Goal: Task Accomplishment & Management: Manage account settings

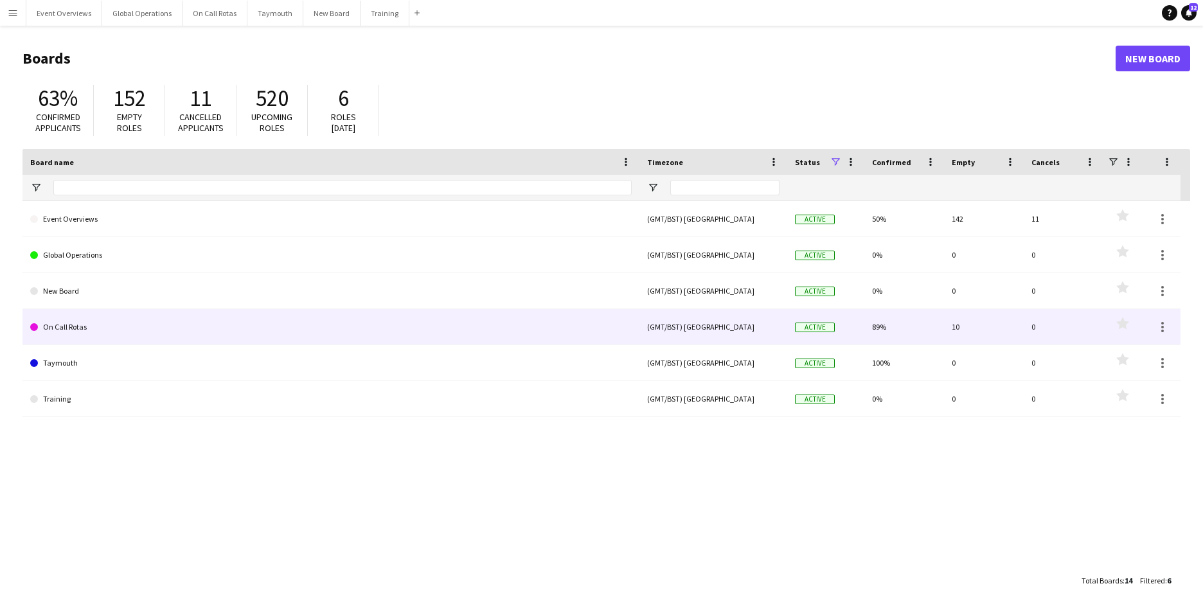
click at [75, 329] on link "On Call Rotas" at bounding box center [330, 327] width 601 height 36
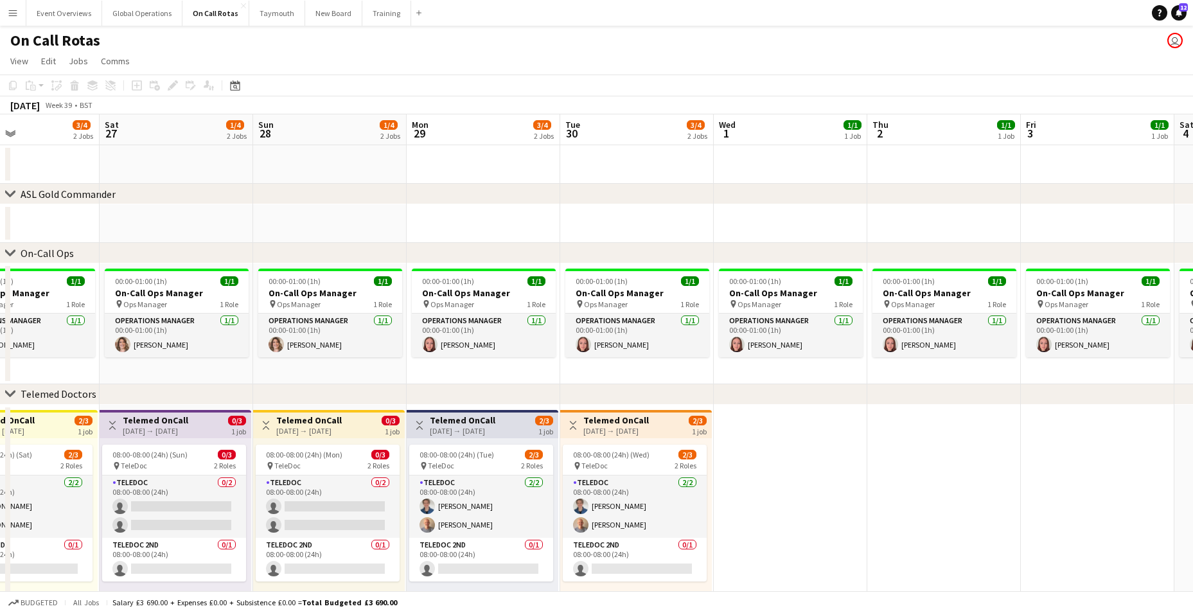
scroll to position [0, 519]
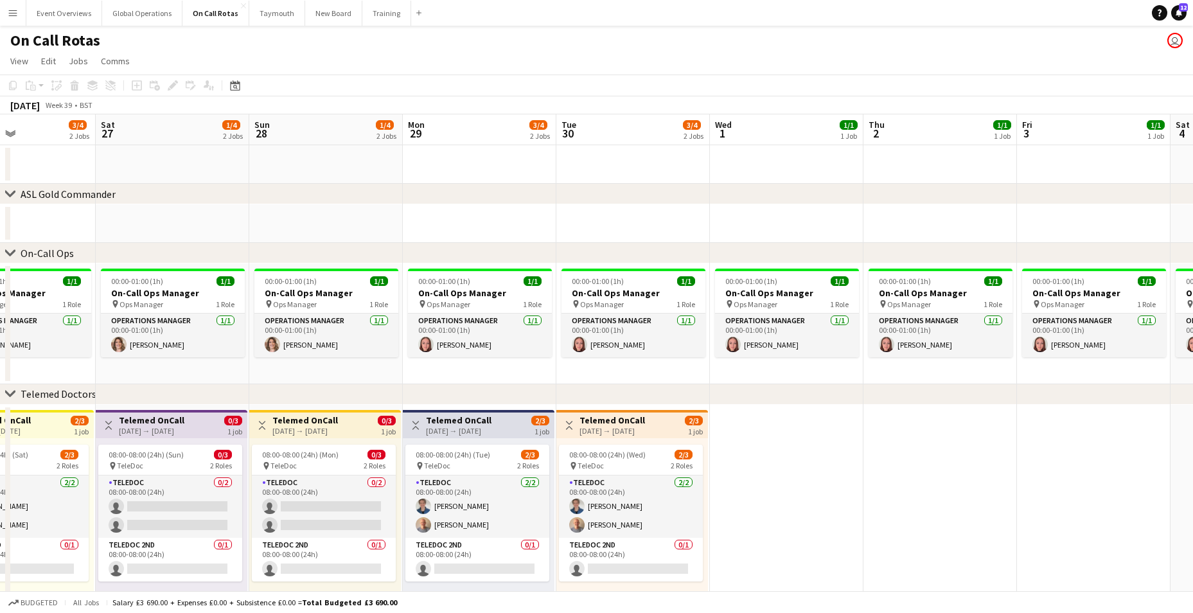
drag, startPoint x: 1009, startPoint y: 474, endPoint x: 491, endPoint y: 493, distance: 518.9
click at [491, 493] on app-calendar-viewport "Tue 23 2/4 2 Jobs Wed 24 1/4 2 Jobs Thu 25 2/4 2 Jobs Fri 26 3/4 2 Jobs Sat 27 …" at bounding box center [596, 378] width 1193 height 528
click at [300, 418] on h3 "Telemed OnCall" at bounding box center [305, 420] width 66 height 12
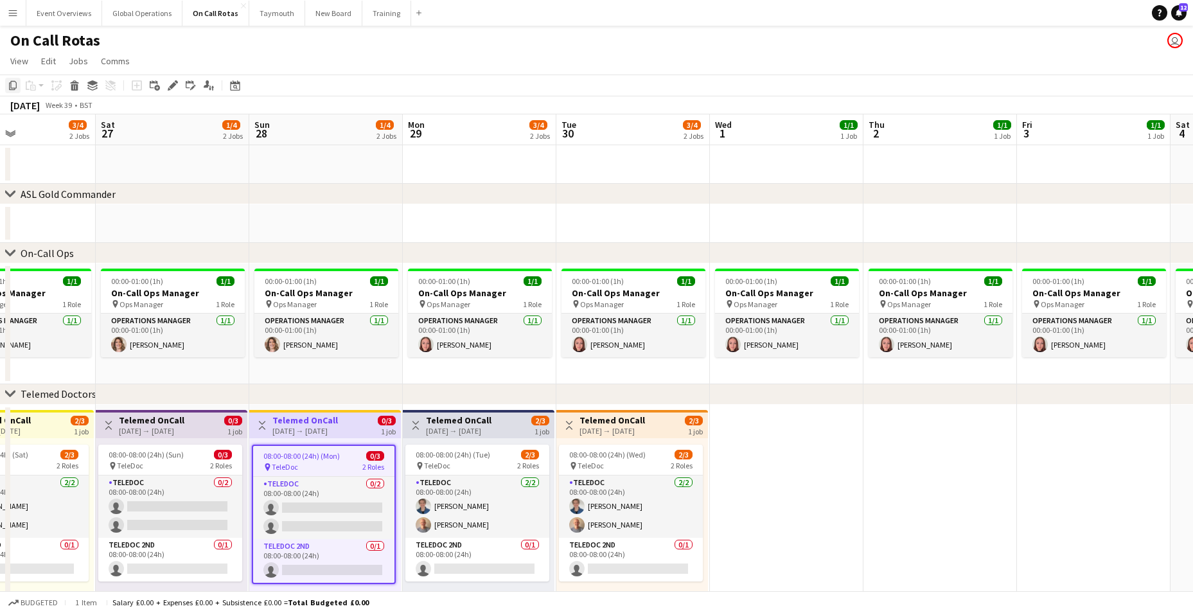
click at [15, 86] on icon "Copy" at bounding box center [13, 85] width 10 height 10
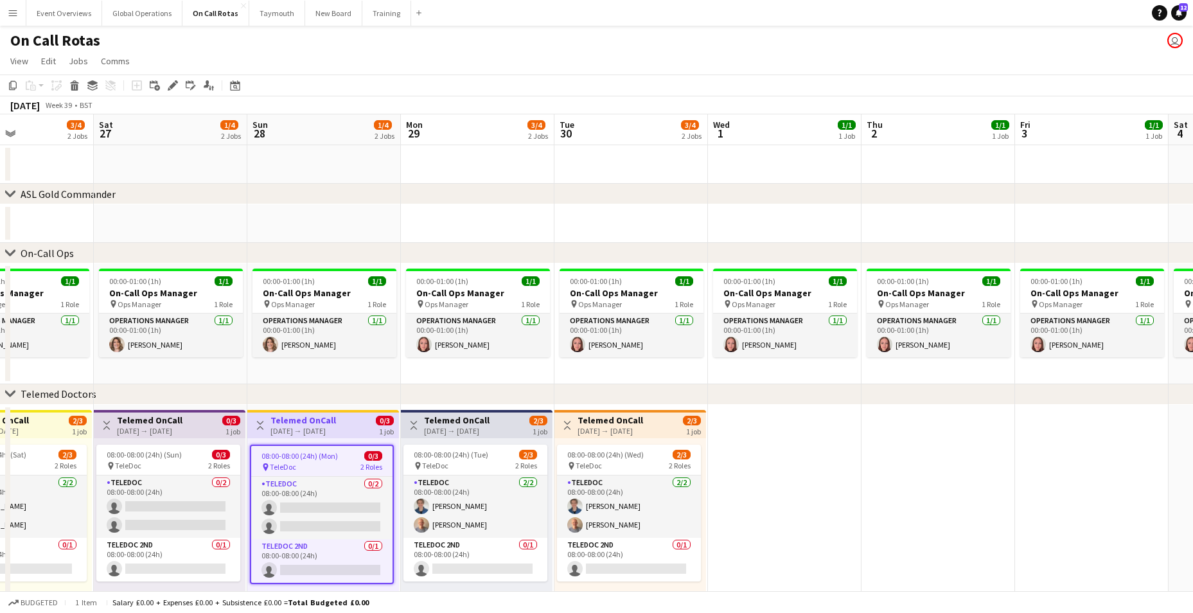
click at [795, 447] on app-date-cell at bounding box center [785, 524] width 154 height 238
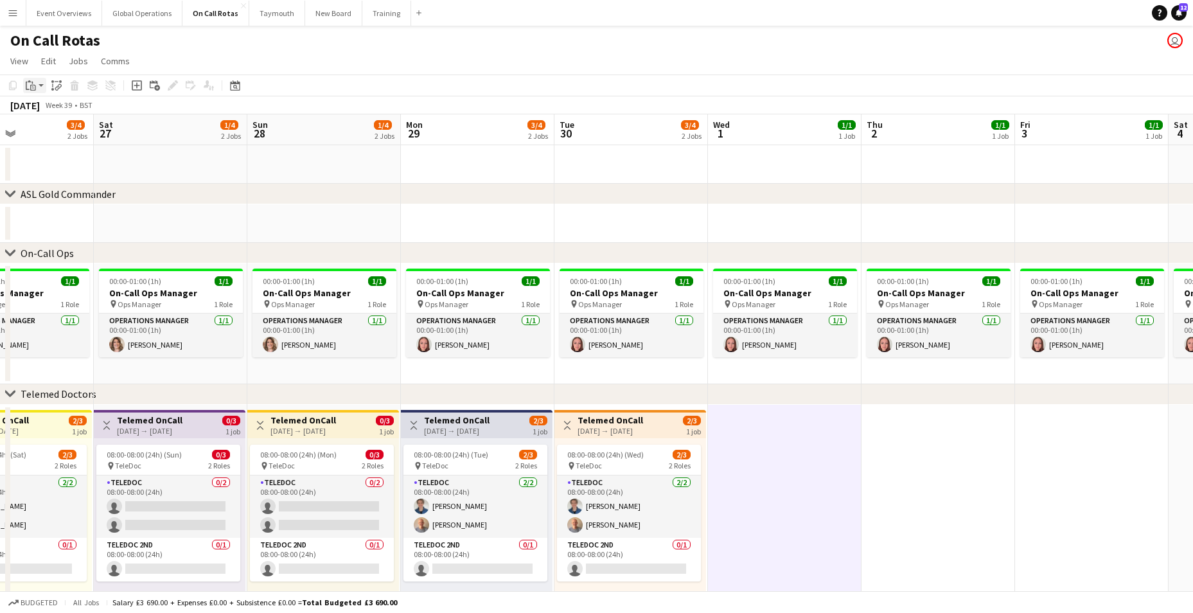
click at [31, 88] on icon "Paste" at bounding box center [31, 85] width 10 height 10
click at [53, 112] on link "Paste Ctrl+V" at bounding box center [94, 110] width 121 height 12
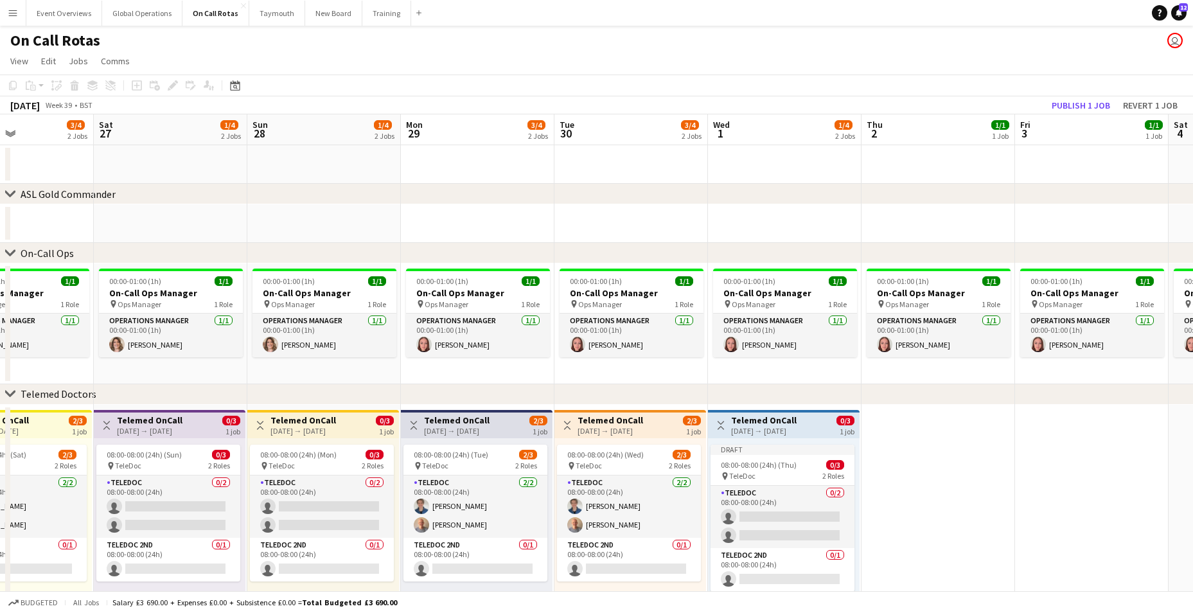
click at [916, 519] on app-date-cell at bounding box center [939, 524] width 154 height 238
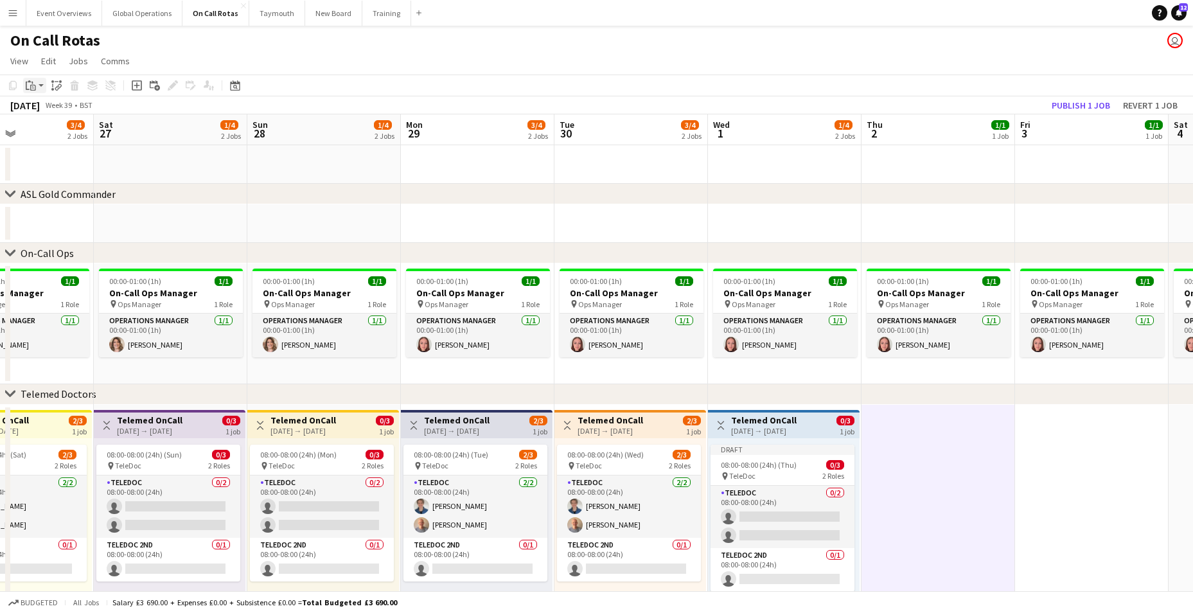
click at [30, 88] on icon "Paste" at bounding box center [31, 85] width 10 height 10
click at [46, 133] on link "Paste with crew Ctrl+Shift+V" at bounding box center [94, 132] width 121 height 12
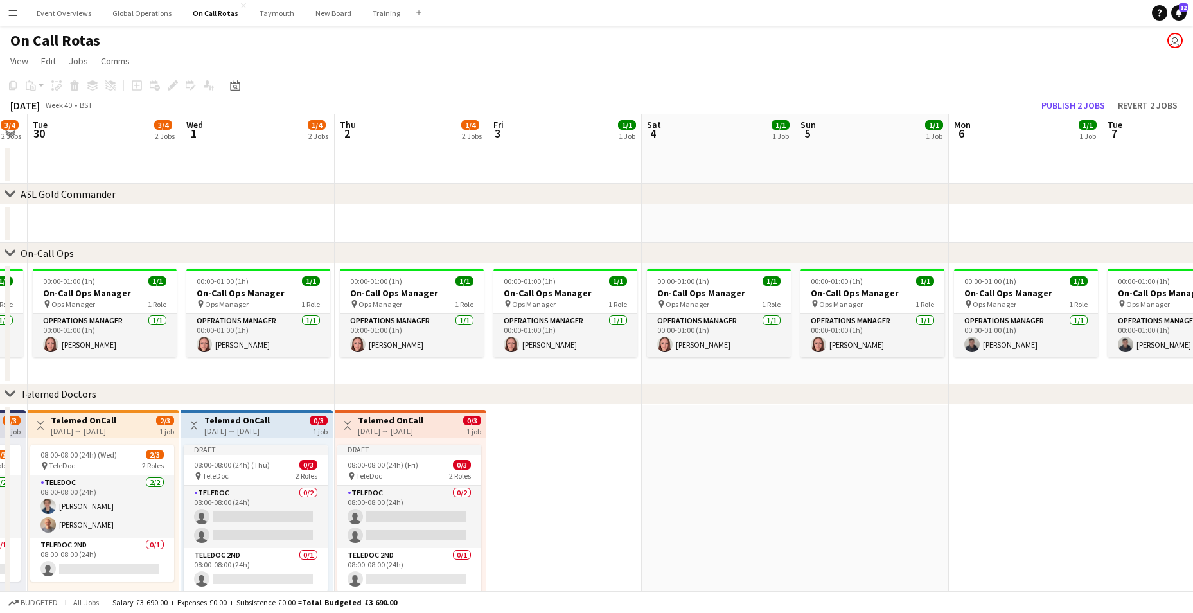
scroll to position [0, 515]
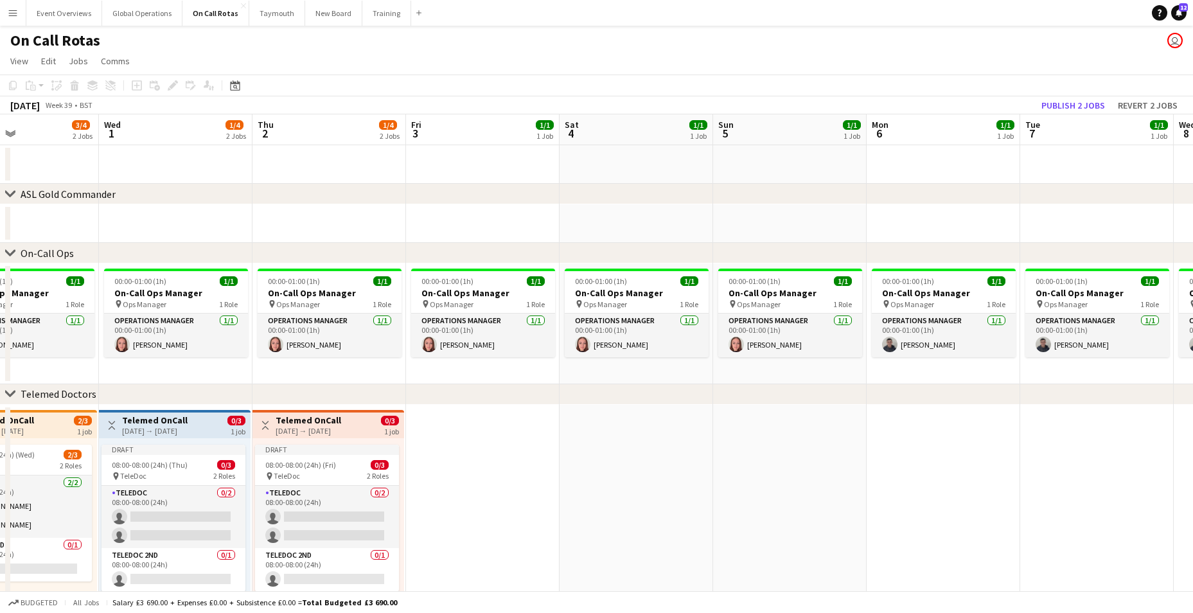
drag, startPoint x: 1043, startPoint y: 520, endPoint x: 438, endPoint y: 475, distance: 606.9
click at [434, 481] on app-calendar-viewport "Sat 27 1/4 2 Jobs Sun 28 1/4 2 Jobs Mon 29 3/4 2 Jobs Tue 30 3/4 2 Jobs Wed 1 1…" at bounding box center [596, 378] width 1193 height 528
click at [453, 456] on app-date-cell at bounding box center [483, 524] width 154 height 238
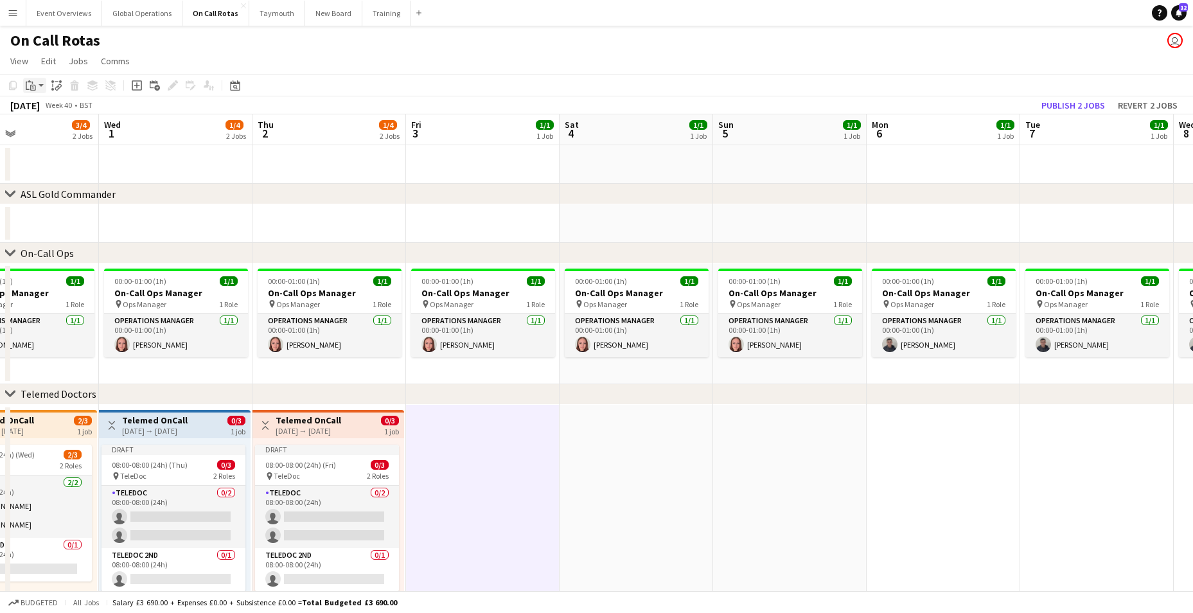
click at [33, 87] on icon "Paste" at bounding box center [31, 85] width 10 height 10
click at [53, 129] on link "Paste with crew Ctrl+Shift+V" at bounding box center [94, 132] width 121 height 12
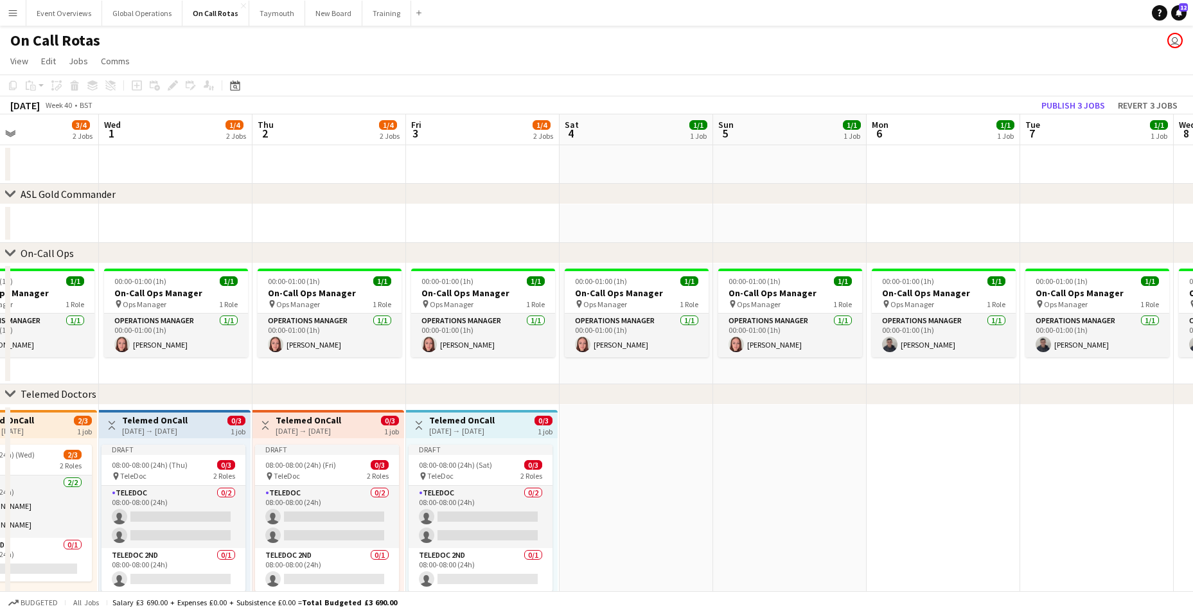
scroll to position [0, 516]
click at [646, 509] on app-date-cell at bounding box center [636, 524] width 154 height 238
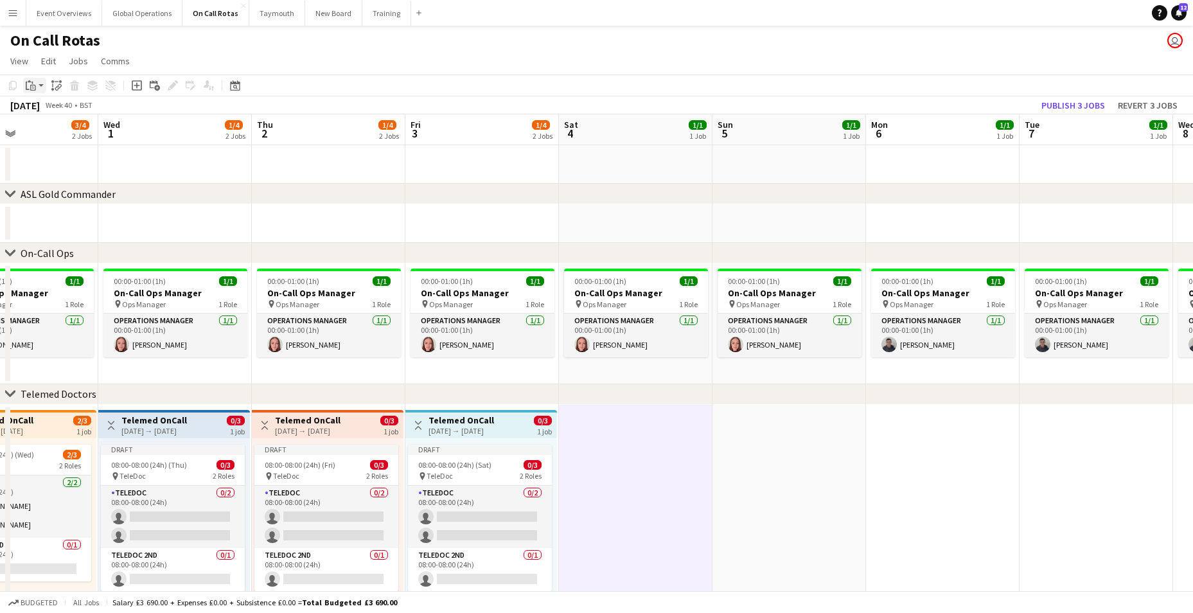
click at [33, 82] on icon "Paste" at bounding box center [31, 85] width 10 height 10
click at [54, 136] on link "Paste with crew Ctrl+Shift+V" at bounding box center [94, 132] width 121 height 12
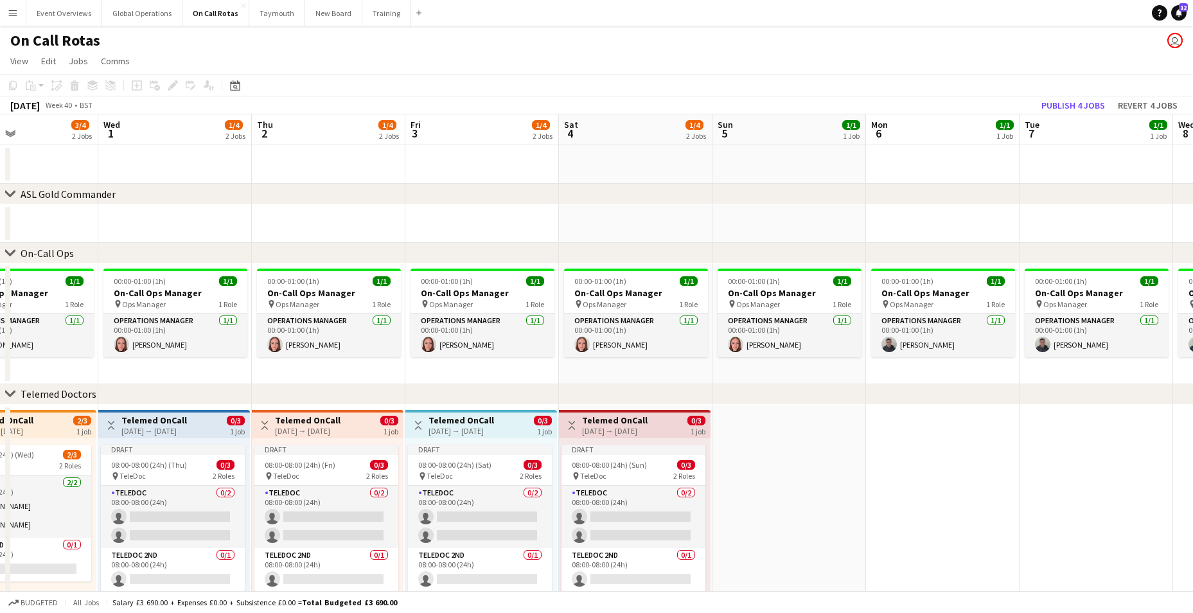
click at [797, 489] on app-date-cell at bounding box center [790, 524] width 154 height 238
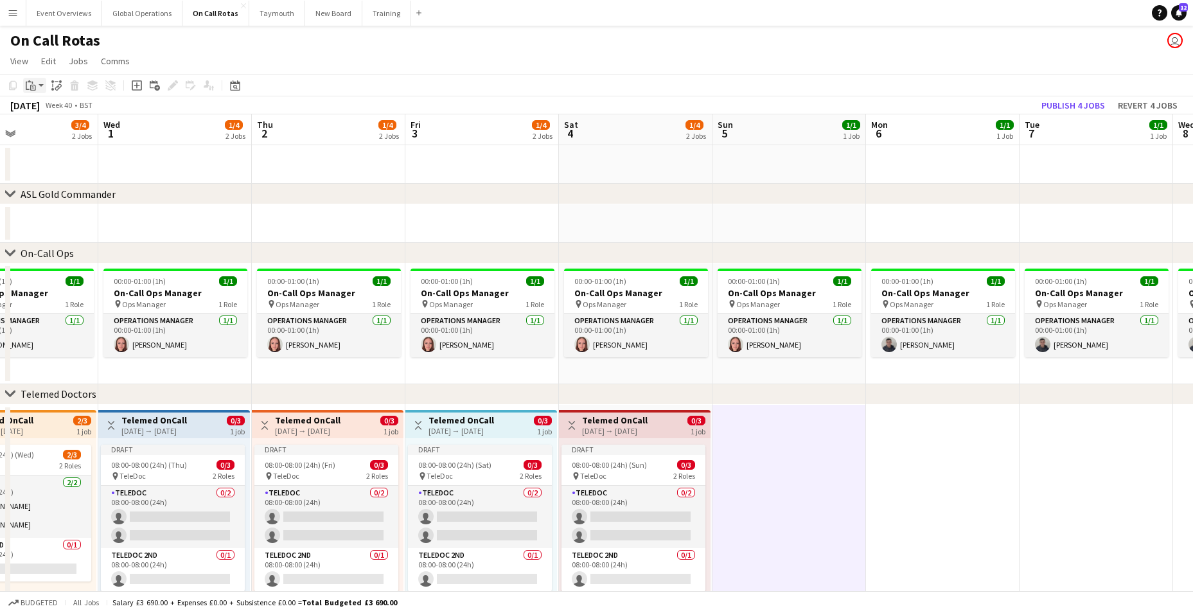
click at [33, 87] on icon "Paste" at bounding box center [31, 85] width 10 height 10
click at [59, 131] on link "Paste with crew Ctrl+Shift+V" at bounding box center [94, 132] width 121 height 12
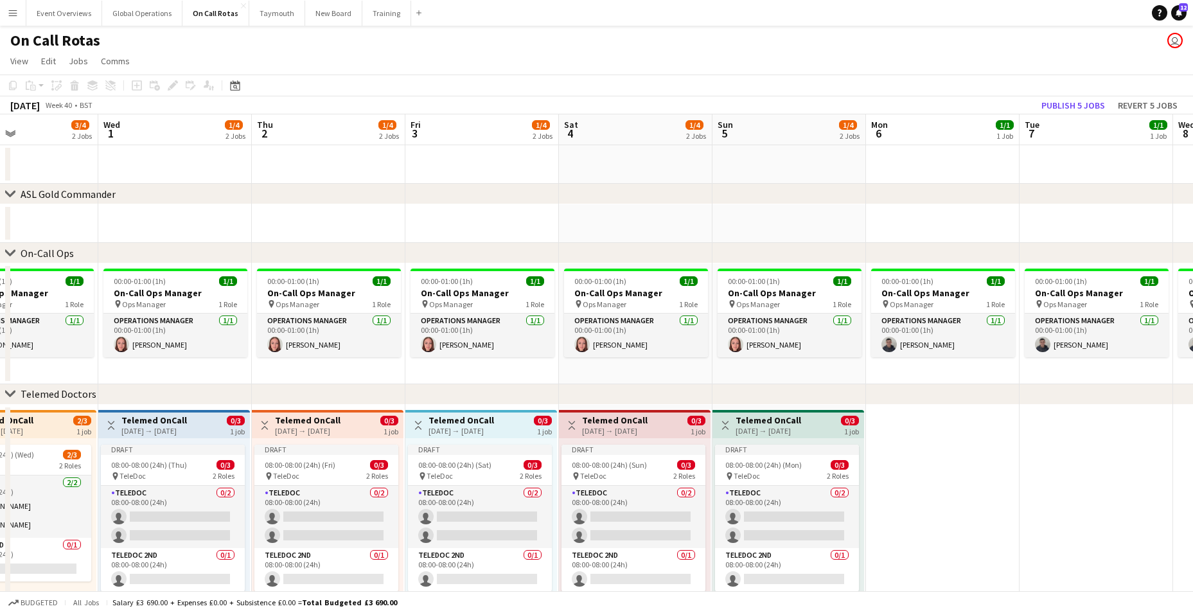
click at [964, 504] on app-date-cell at bounding box center [943, 524] width 154 height 238
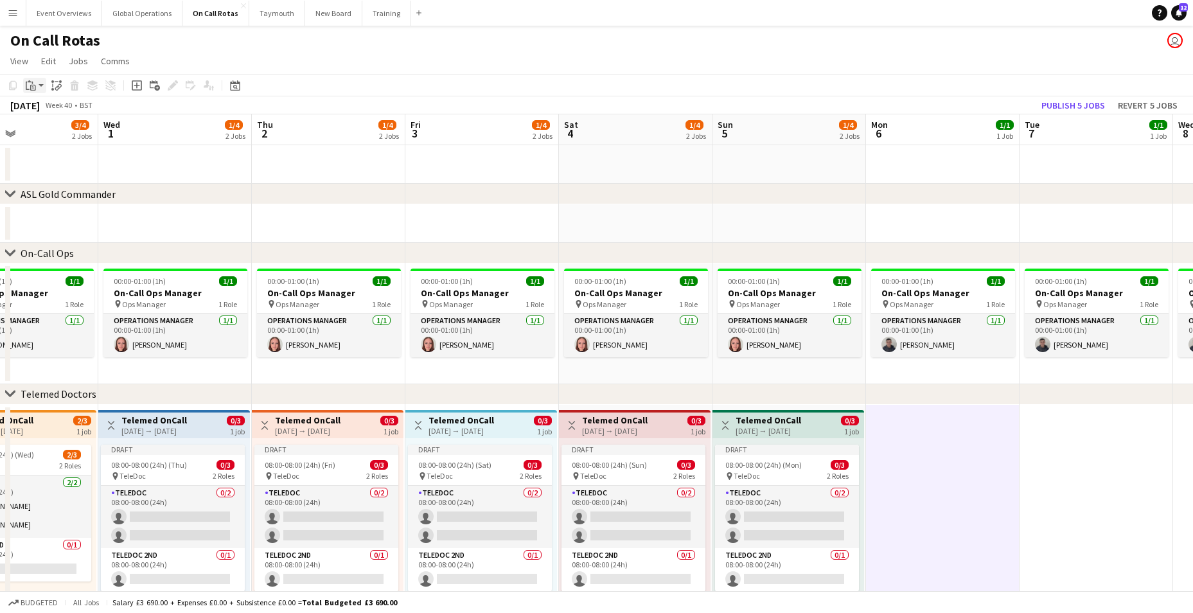
click at [27, 84] on icon "Paste" at bounding box center [31, 85] width 10 height 10
click at [47, 137] on link "Paste with crew Ctrl+Shift+V" at bounding box center [94, 132] width 121 height 12
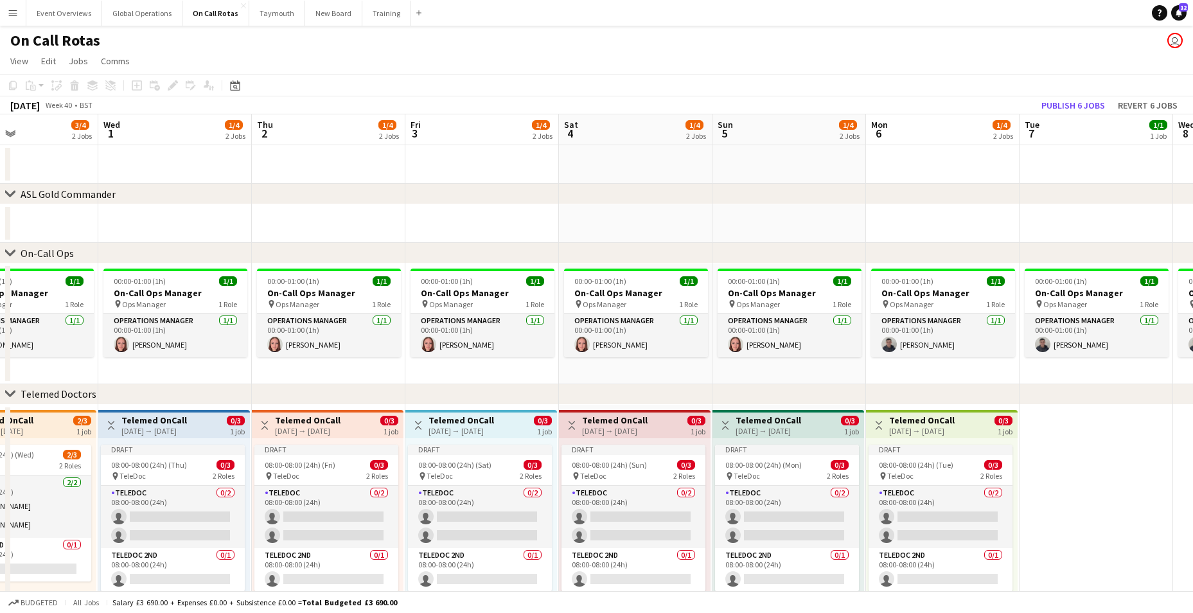
click at [1042, 473] on app-date-cell at bounding box center [1097, 524] width 154 height 238
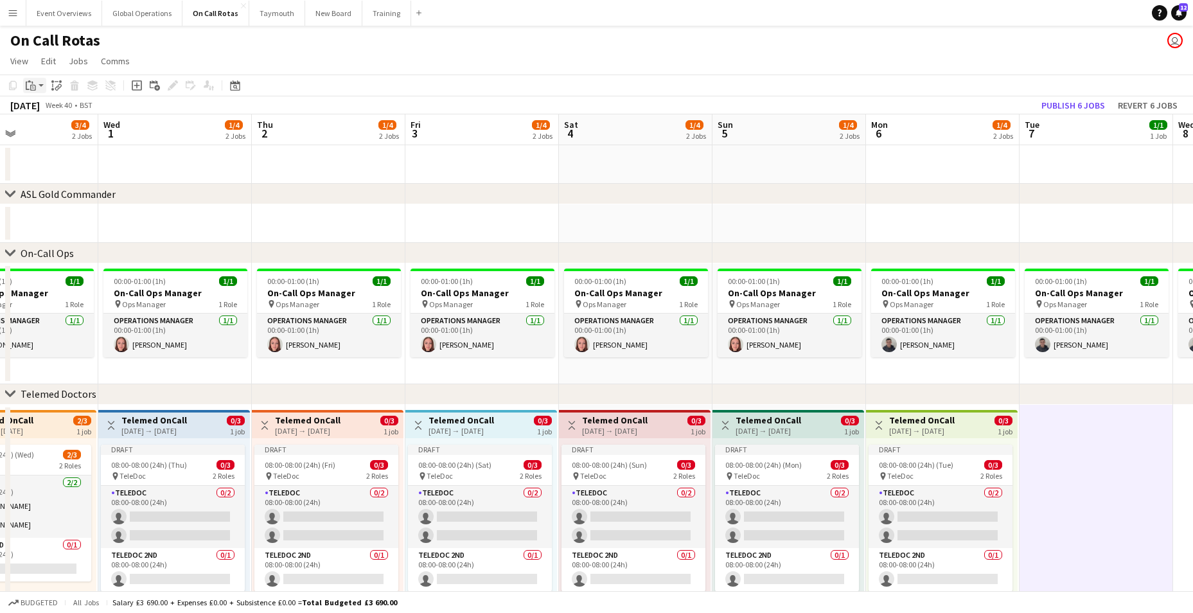
click at [30, 85] on icon "Paste" at bounding box center [31, 85] width 10 height 10
click at [46, 107] on link "Paste Ctrl+V" at bounding box center [94, 110] width 121 height 12
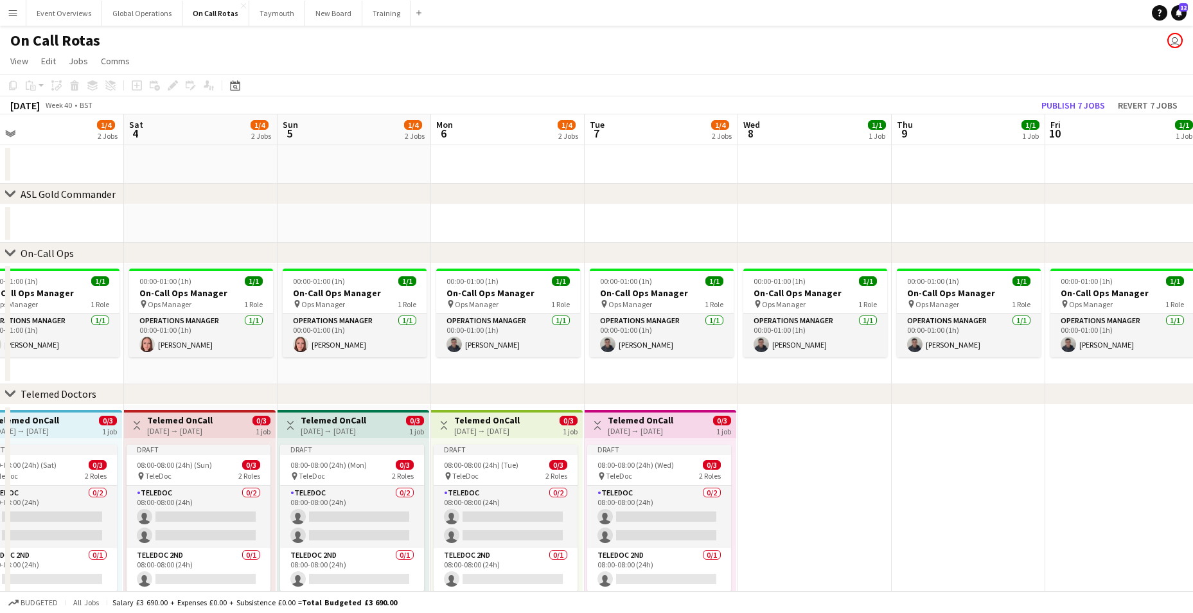
scroll to position [0, 443]
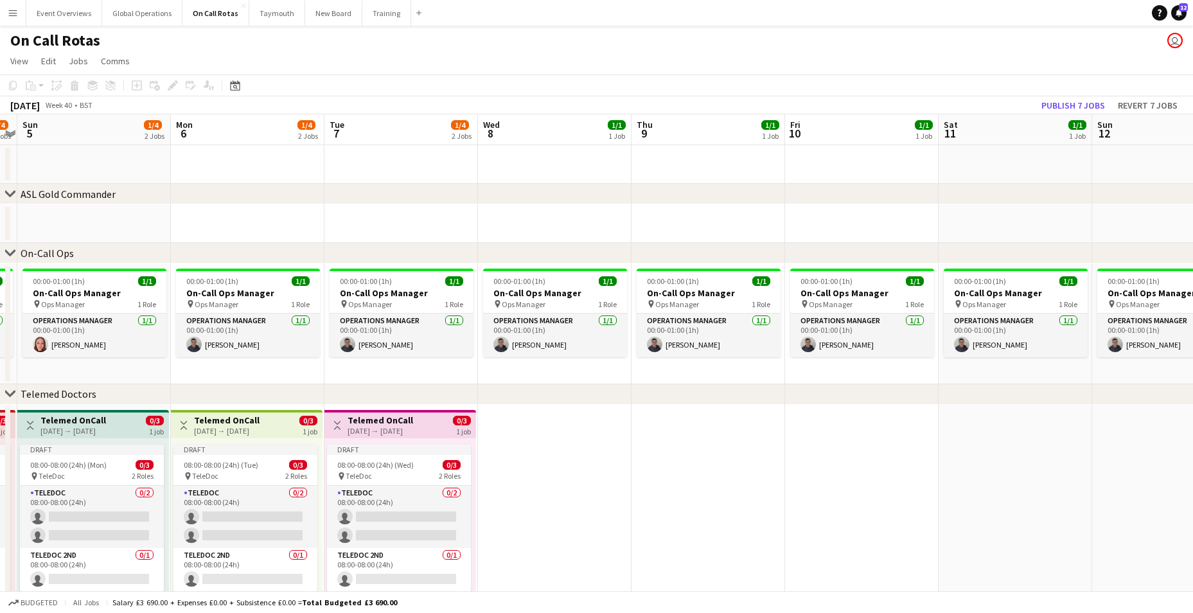
drag, startPoint x: 999, startPoint y: 484, endPoint x: 304, endPoint y: 459, distance: 695.7
click at [304, 459] on app-calendar-viewport "Thu 2 1/4 2 Jobs Fri 3 1/4 2 Jobs Sat 4 1/4 2 Jobs Sun 5 1/4 2 Jobs Mon 6 1/4 2…" at bounding box center [596, 378] width 1193 height 528
click at [535, 465] on app-date-cell at bounding box center [555, 524] width 154 height 238
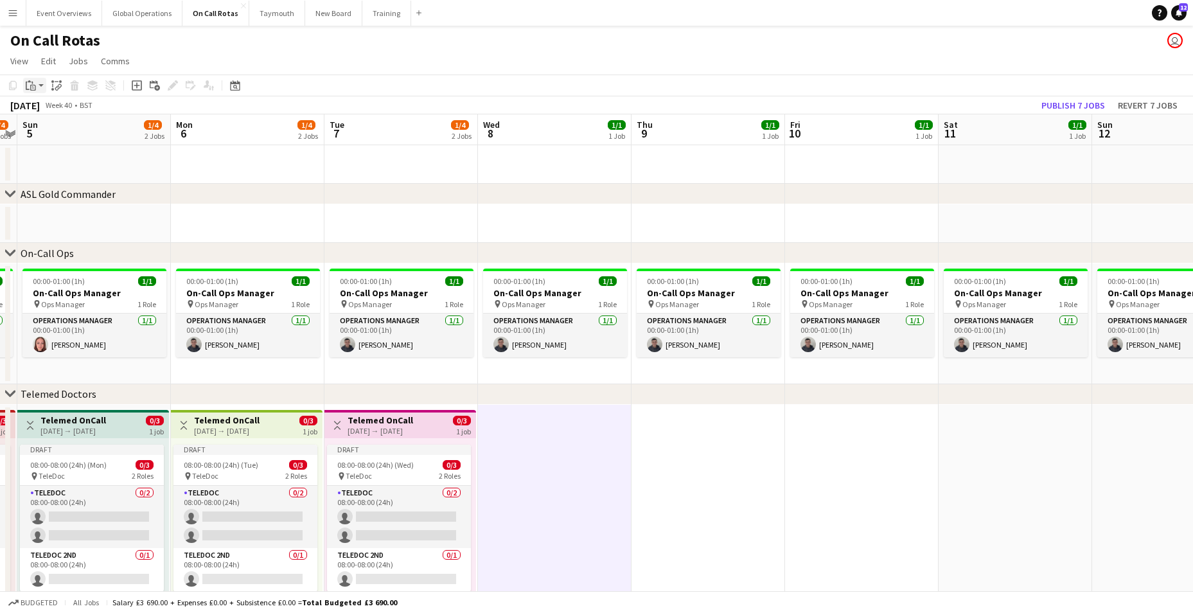
click at [30, 82] on icon at bounding box center [29, 81] width 3 height 2
click at [39, 107] on link "Paste Ctrl+V" at bounding box center [94, 110] width 121 height 12
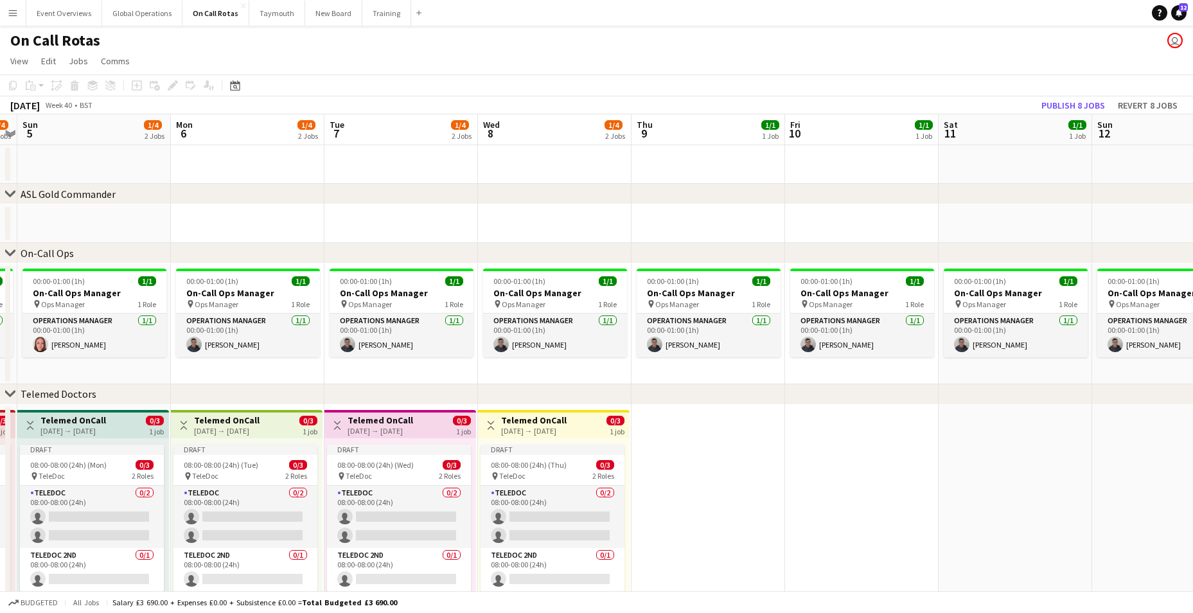
click at [687, 458] on app-date-cell at bounding box center [709, 524] width 154 height 238
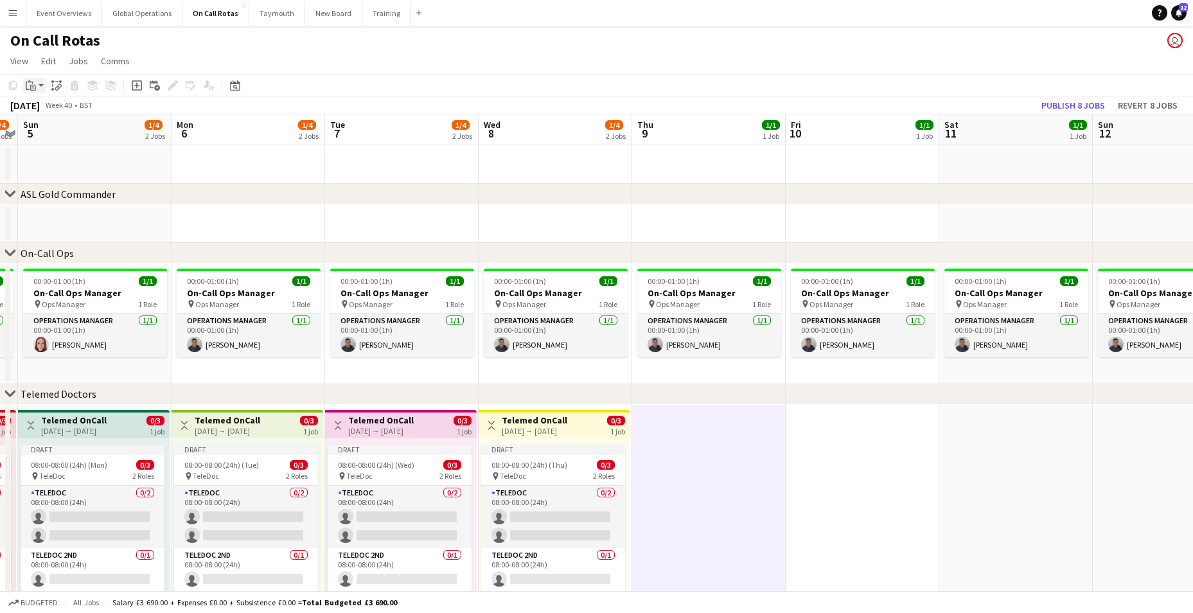
click at [30, 85] on icon "Paste" at bounding box center [31, 85] width 10 height 10
click at [39, 106] on link "Paste Ctrl+V" at bounding box center [94, 110] width 121 height 12
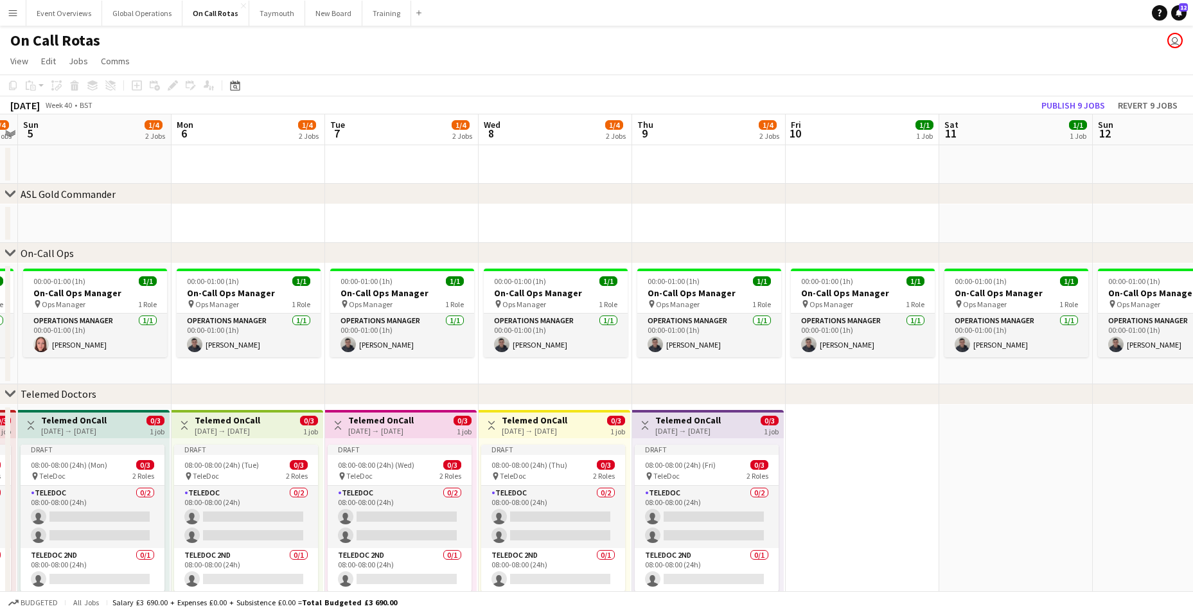
click at [857, 474] on app-date-cell at bounding box center [863, 524] width 154 height 238
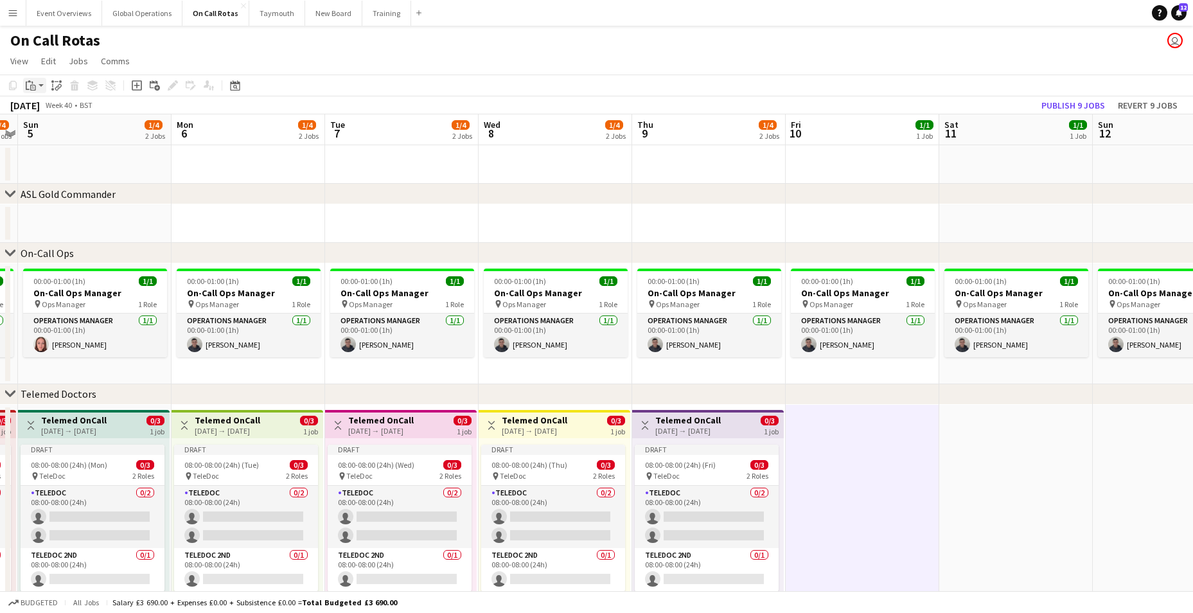
click at [31, 82] on icon "Paste" at bounding box center [31, 85] width 10 height 10
click at [46, 105] on div "Paste Ctrl+V Paste with crew Ctrl+Shift+V" at bounding box center [94, 120] width 143 height 55
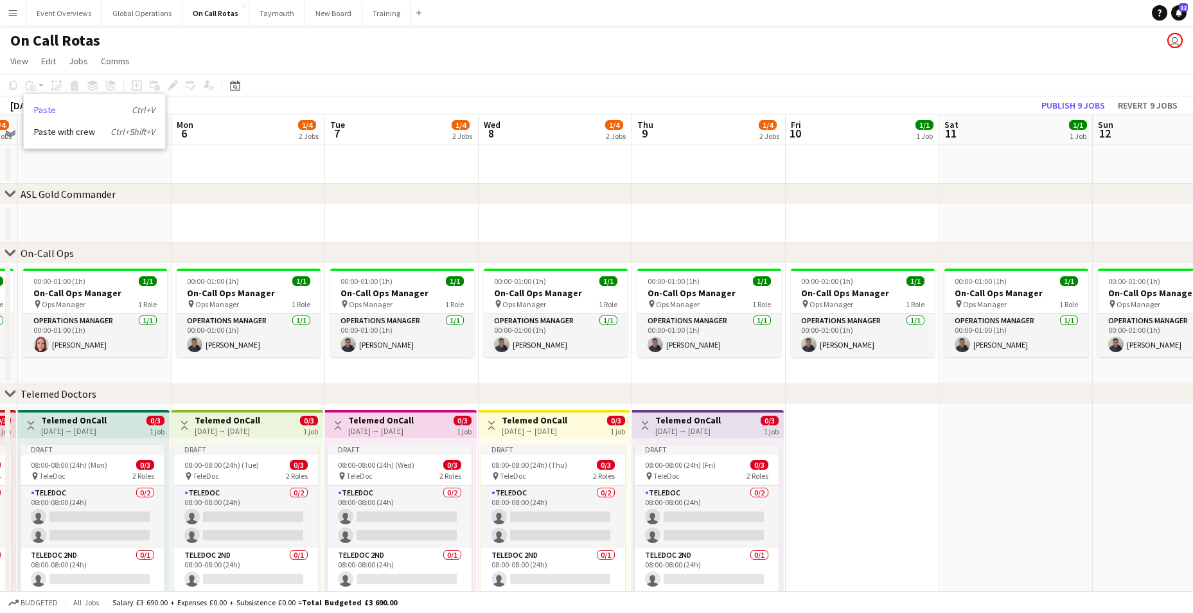
click at [43, 109] on link "Paste Ctrl+V" at bounding box center [94, 110] width 121 height 12
click at [872, 494] on app-date-cell at bounding box center [863, 524] width 154 height 238
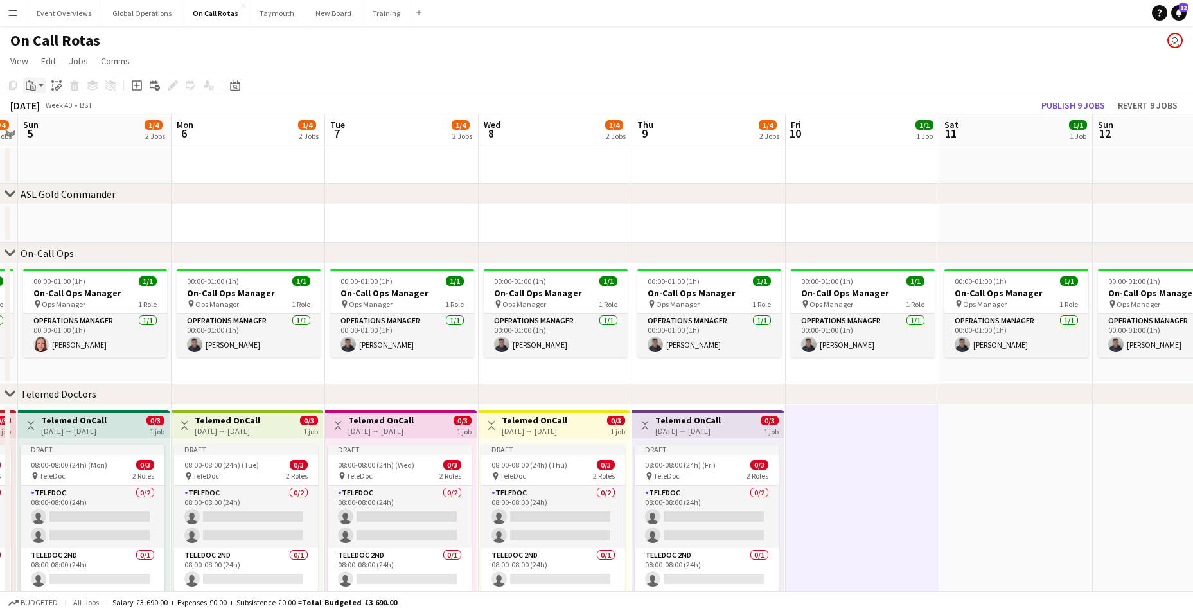
click at [31, 82] on icon "Paste" at bounding box center [31, 85] width 10 height 10
click at [46, 109] on link "Paste Ctrl+V" at bounding box center [94, 110] width 121 height 12
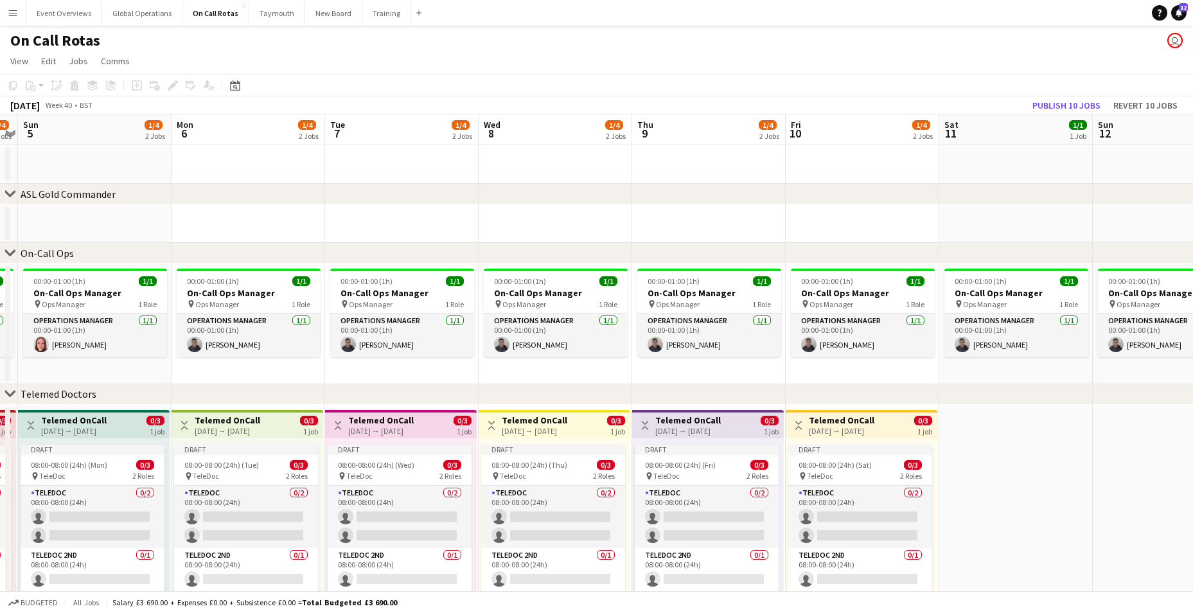
click at [1031, 520] on app-date-cell at bounding box center [1016, 524] width 154 height 238
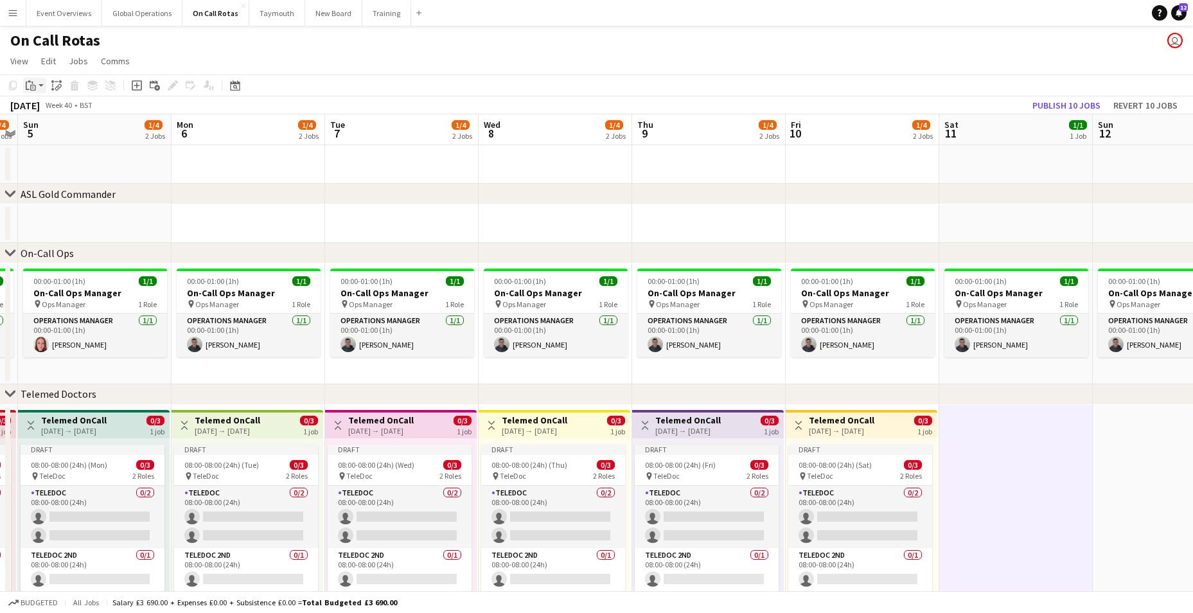
click at [33, 85] on icon at bounding box center [33, 88] width 6 height 6
click at [58, 106] on link "Paste Ctrl+V" at bounding box center [94, 110] width 121 height 12
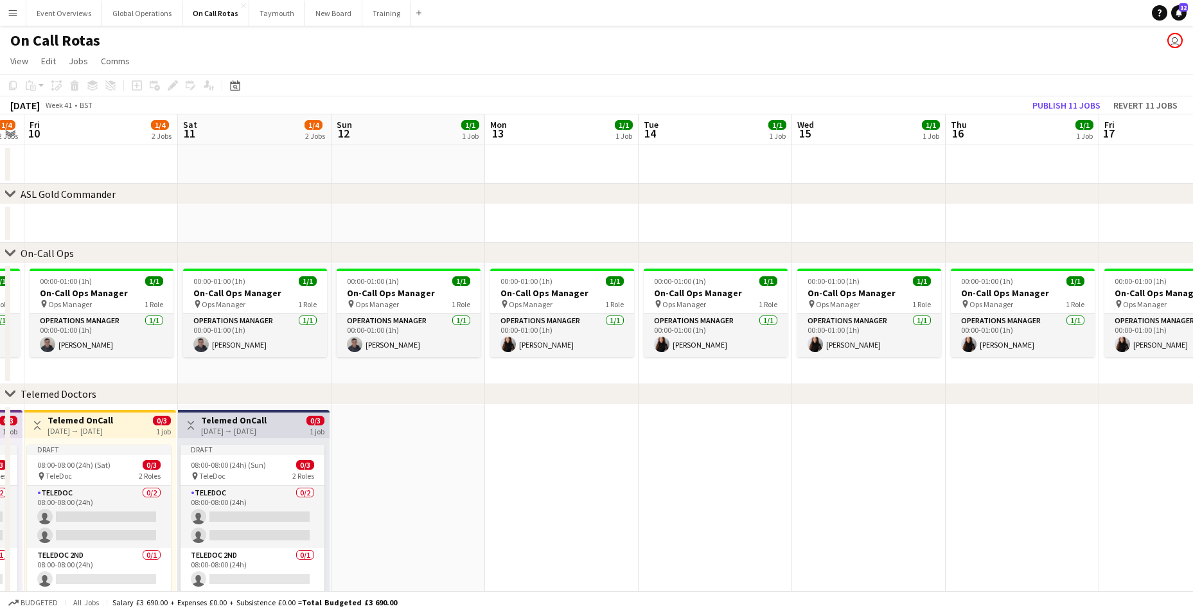
scroll to position [0, 523]
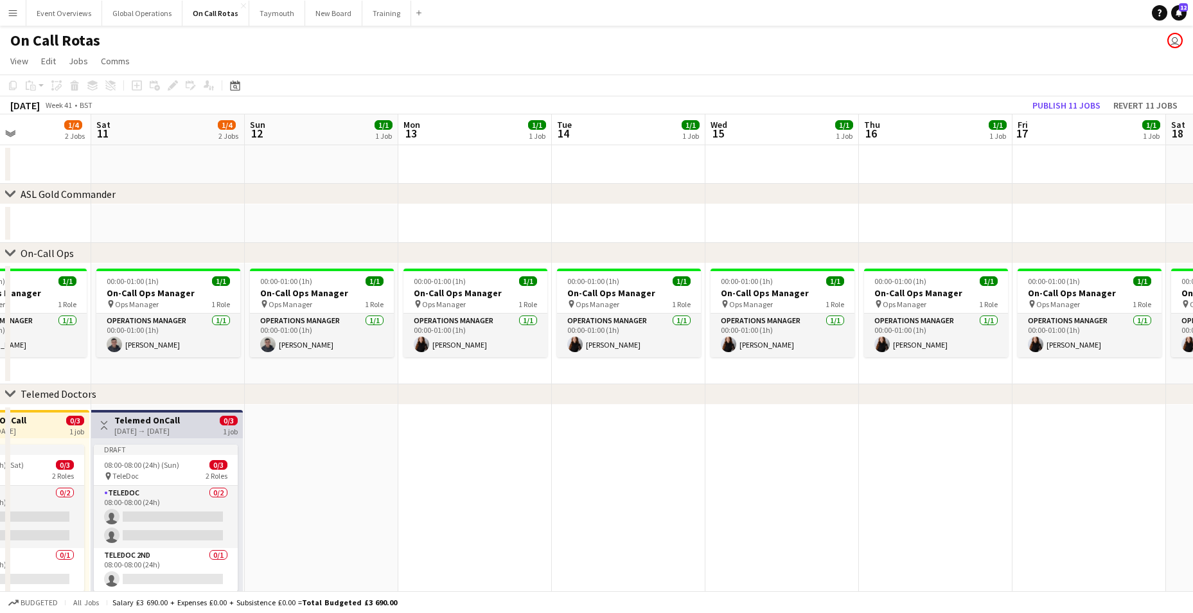
drag, startPoint x: 1066, startPoint y: 506, endPoint x: 218, endPoint y: 459, distance: 849.4
click at [218, 459] on app-calendar-viewport "Tue 7 1/4 2 Jobs Wed 8 1/4 2 Jobs Thu 9 1/4 2 Jobs Fri 10 1/4 2 Jobs Sat 11 1/4…" at bounding box center [596, 378] width 1193 height 528
click at [308, 458] on app-date-cell at bounding box center [322, 524] width 154 height 238
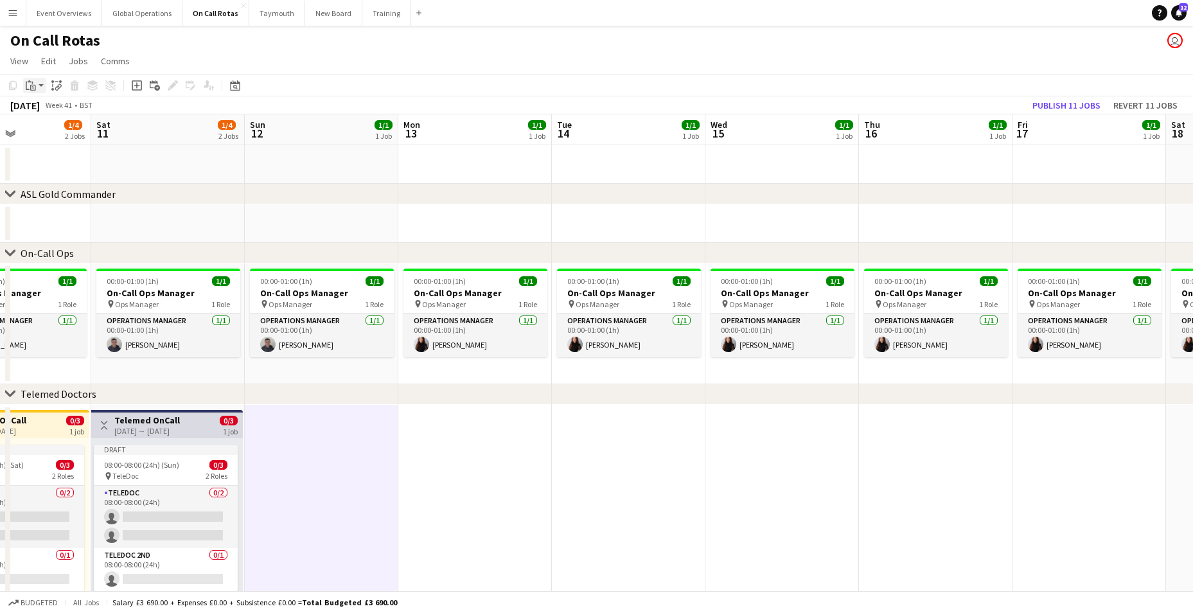
click at [32, 84] on icon "Paste" at bounding box center [31, 85] width 10 height 10
click at [44, 111] on link "Paste Ctrl+V" at bounding box center [94, 110] width 121 height 12
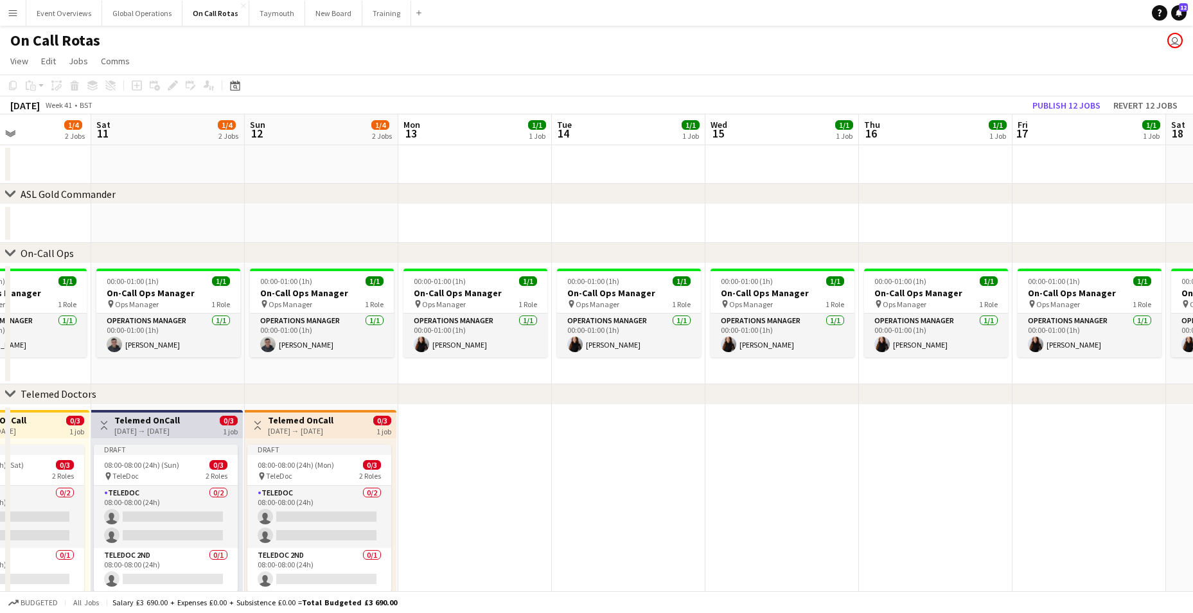
scroll to position [0, 522]
click at [450, 466] on app-date-cell at bounding box center [476, 524] width 154 height 238
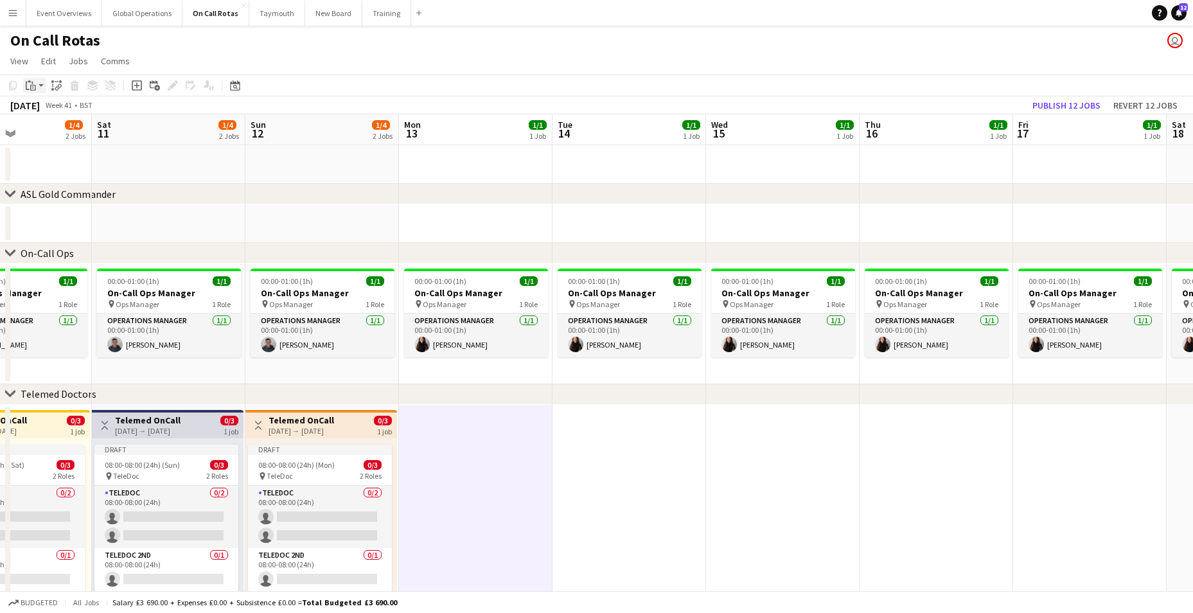
click at [28, 83] on icon "Paste" at bounding box center [31, 85] width 10 height 10
click at [45, 112] on link "Paste Ctrl+V" at bounding box center [94, 110] width 121 height 12
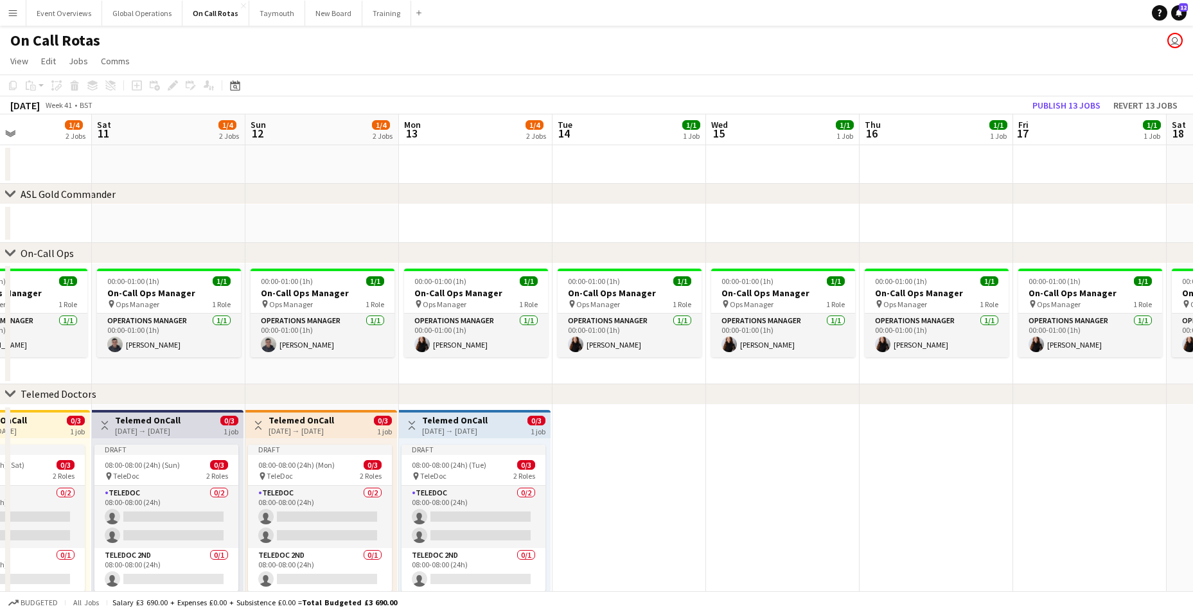
click at [640, 501] on app-date-cell at bounding box center [630, 524] width 154 height 238
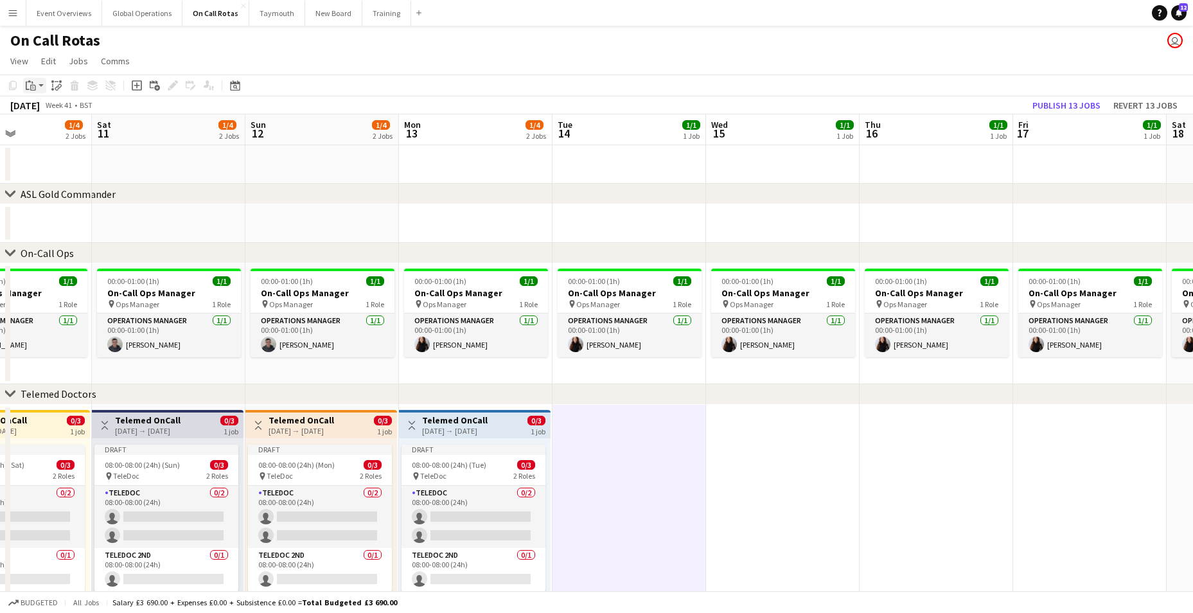
click at [28, 80] on div "Paste" at bounding box center [30, 85] width 15 height 15
click at [40, 105] on link "Paste Ctrl+V" at bounding box center [94, 110] width 121 height 12
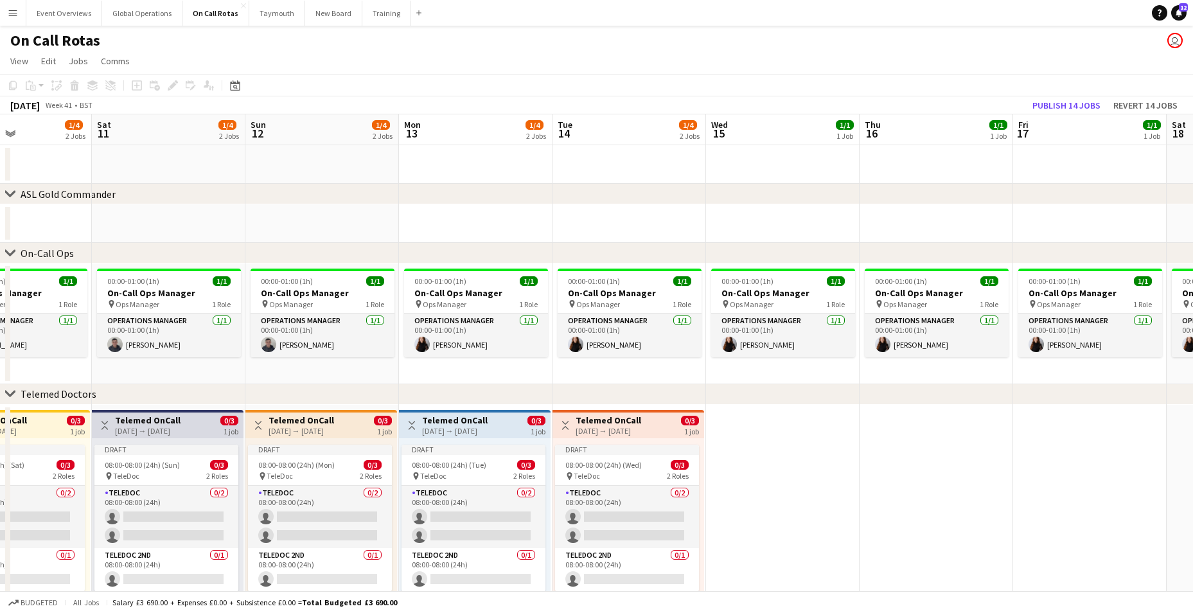
click at [810, 448] on app-date-cell at bounding box center [783, 524] width 154 height 238
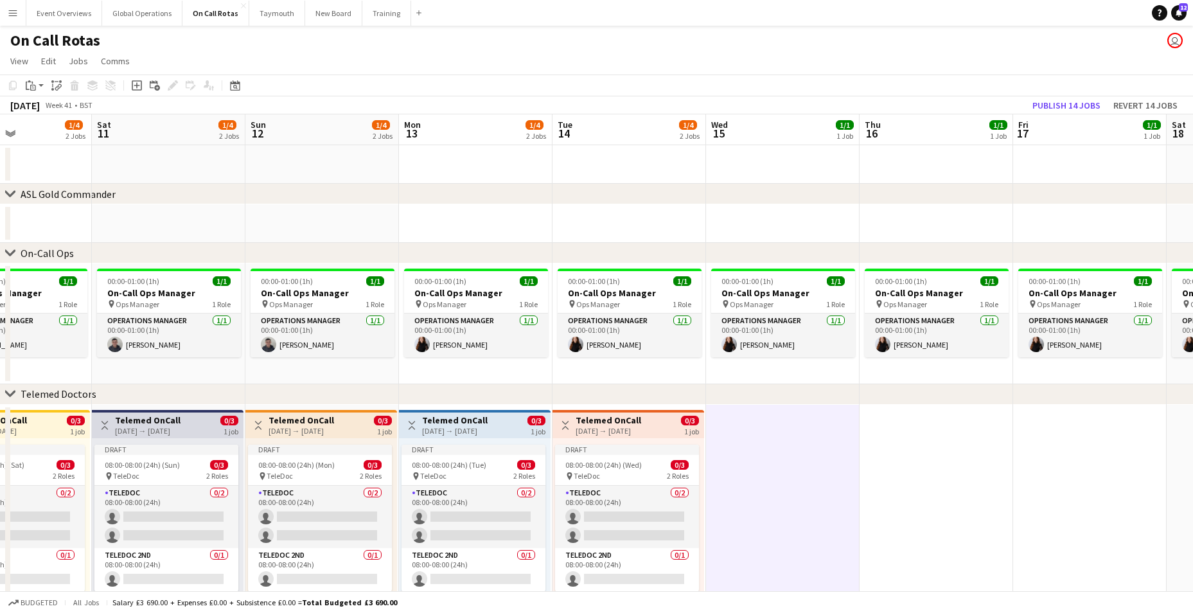
scroll to position [0, 523]
click at [30, 82] on icon at bounding box center [29, 81] width 3 height 2
drag, startPoint x: 41, startPoint y: 101, endPoint x: 43, endPoint y: 109, distance: 8.6
click at [42, 103] on div "Paste Ctrl+V Paste with crew Ctrl+Shift+V" at bounding box center [94, 120] width 143 height 55
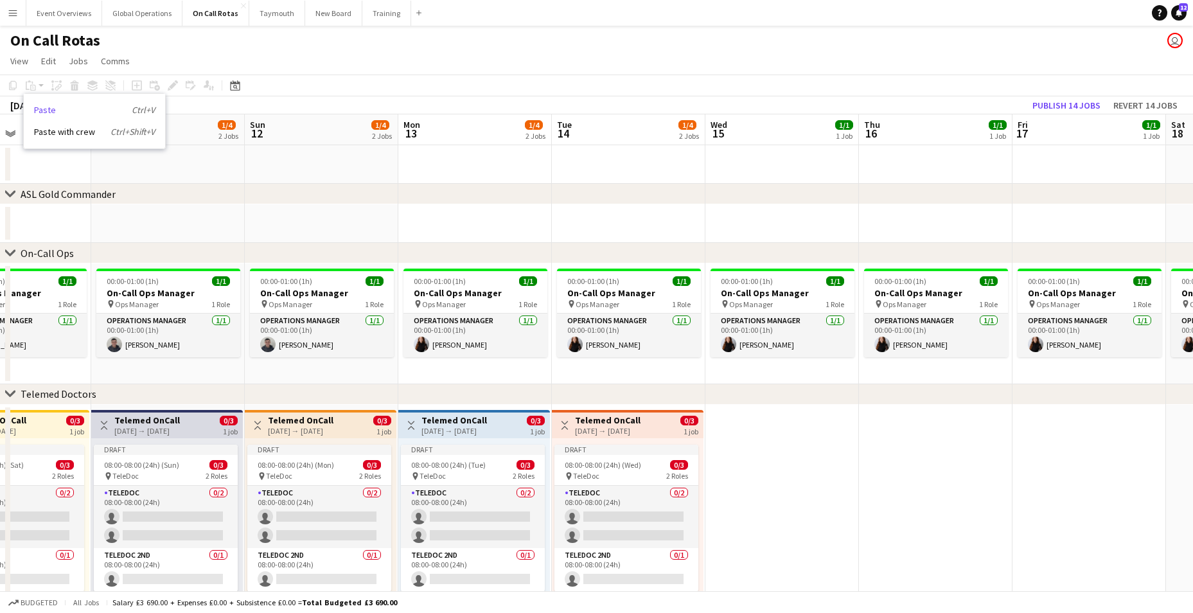
click at [45, 110] on link "Paste Ctrl+V" at bounding box center [94, 110] width 121 height 12
click at [794, 501] on app-date-cell at bounding box center [782, 524] width 154 height 238
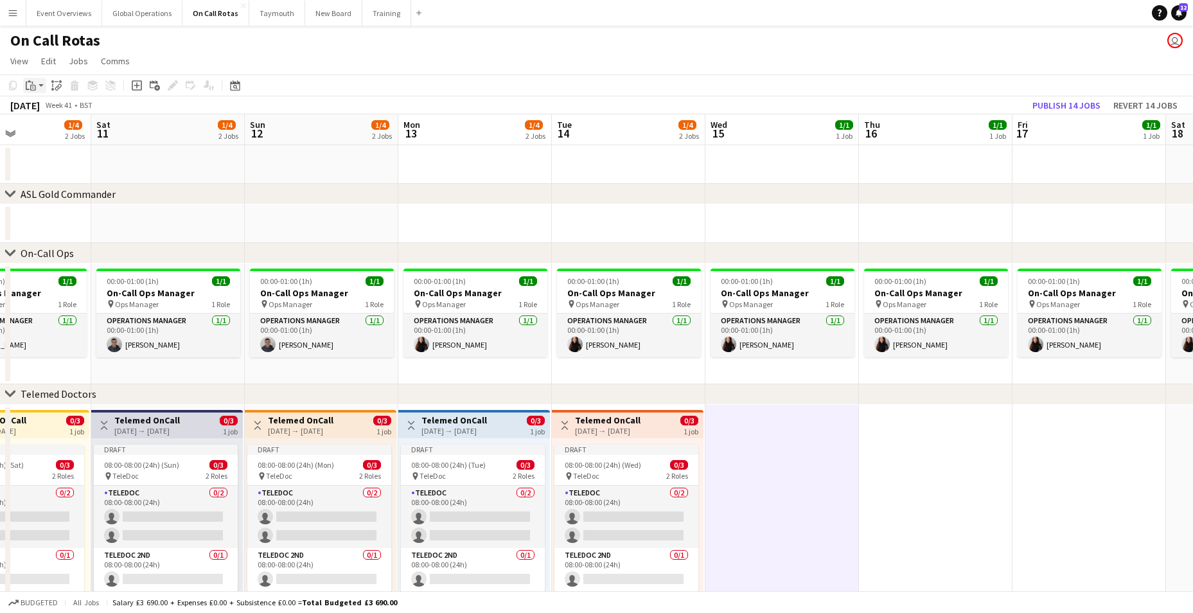
click at [30, 82] on icon at bounding box center [29, 81] width 3 height 2
click at [40, 109] on link "Paste Ctrl+V" at bounding box center [94, 110] width 121 height 12
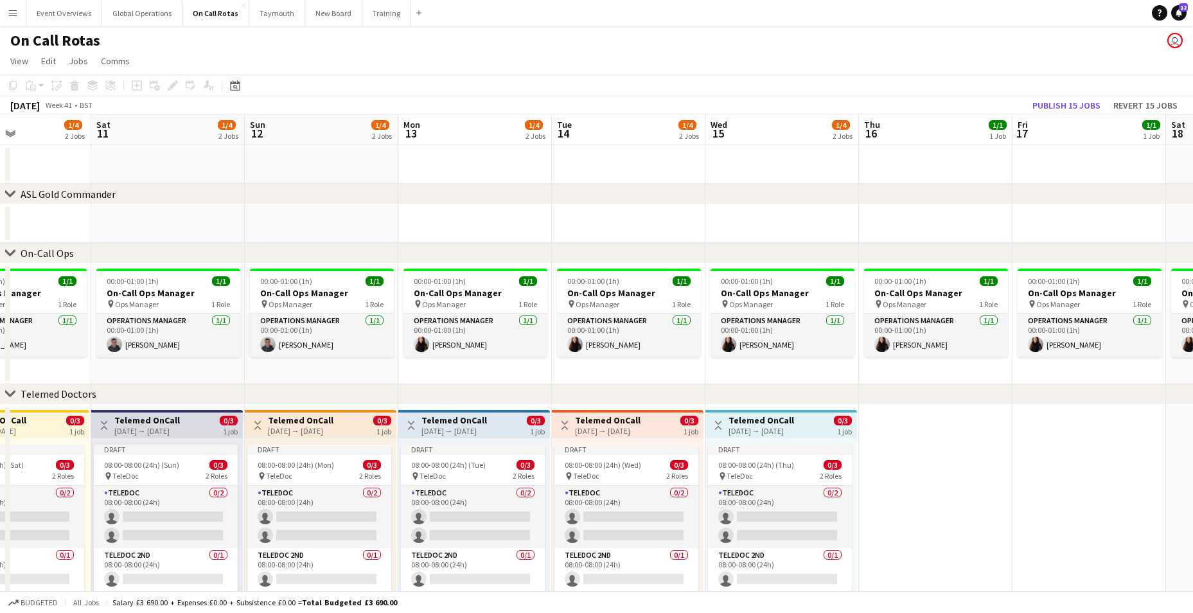
click at [915, 476] on app-date-cell at bounding box center [936, 524] width 154 height 238
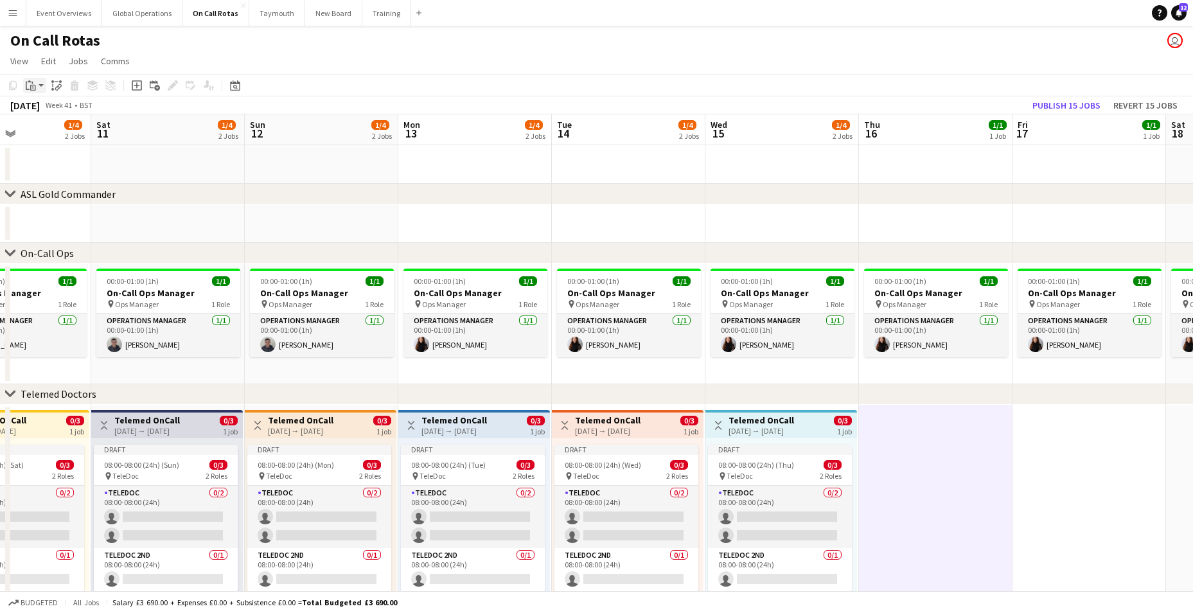
click at [30, 87] on icon "Paste" at bounding box center [31, 85] width 10 height 10
click at [37, 105] on link "Paste Ctrl+V" at bounding box center [94, 110] width 121 height 12
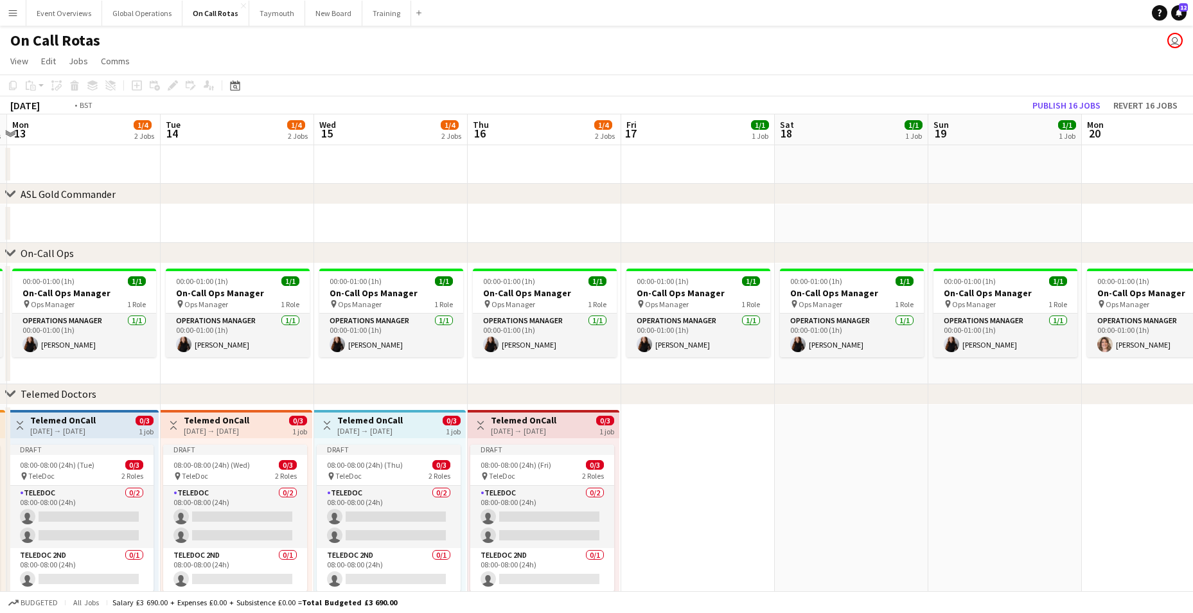
scroll to position [0, 518]
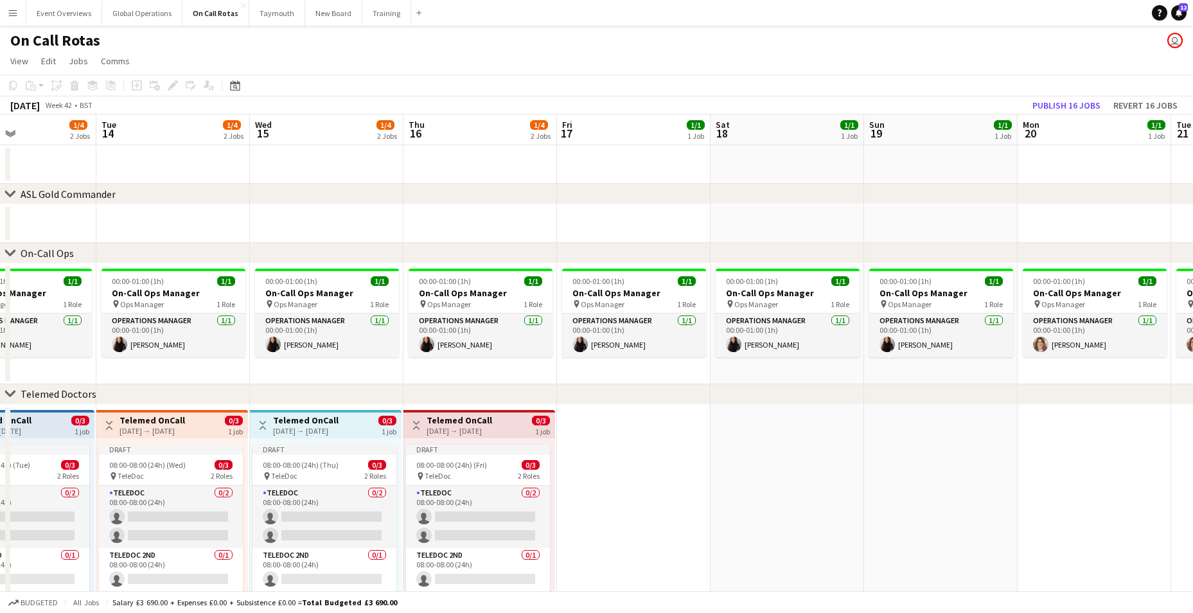
drag, startPoint x: 1034, startPoint y: 469, endPoint x: 579, endPoint y: 435, distance: 456.8
click at [579, 435] on app-calendar-viewport "Fri 10 1/4 2 Jobs Sat 11 1/4 2 Jobs Sun 12 1/4 2 Jobs Mon 13 1/4 2 Jobs Tue 14 …" at bounding box center [596, 378] width 1193 height 528
click at [663, 459] on app-date-cell at bounding box center [634, 524] width 154 height 238
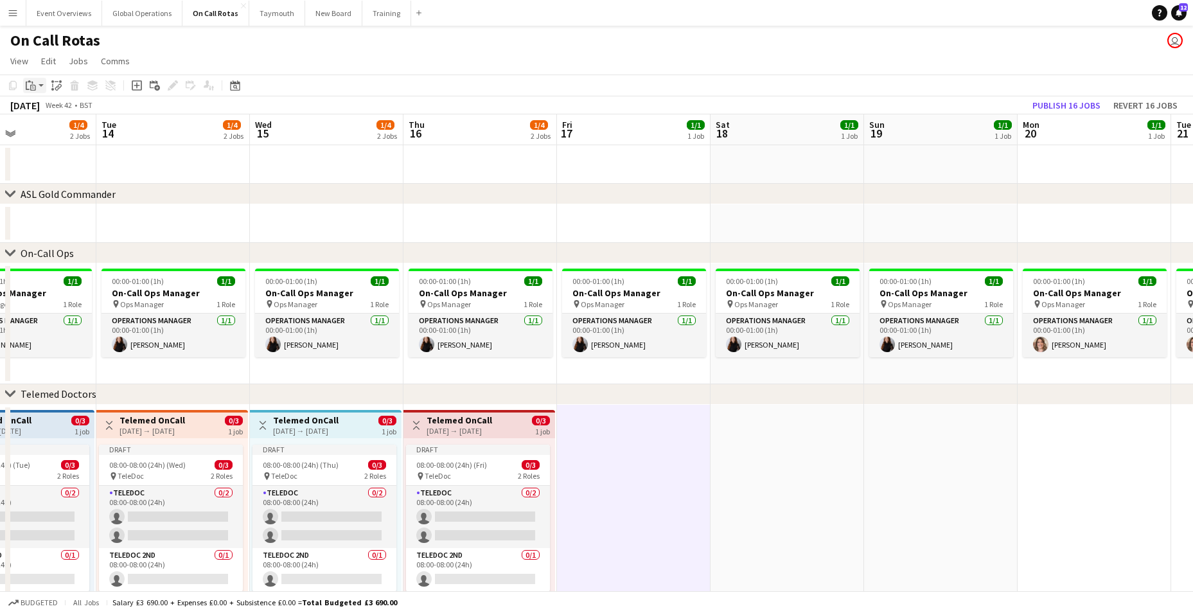
click at [32, 85] on icon at bounding box center [33, 88] width 6 height 6
click at [40, 111] on link "Paste Ctrl+V" at bounding box center [94, 110] width 121 height 12
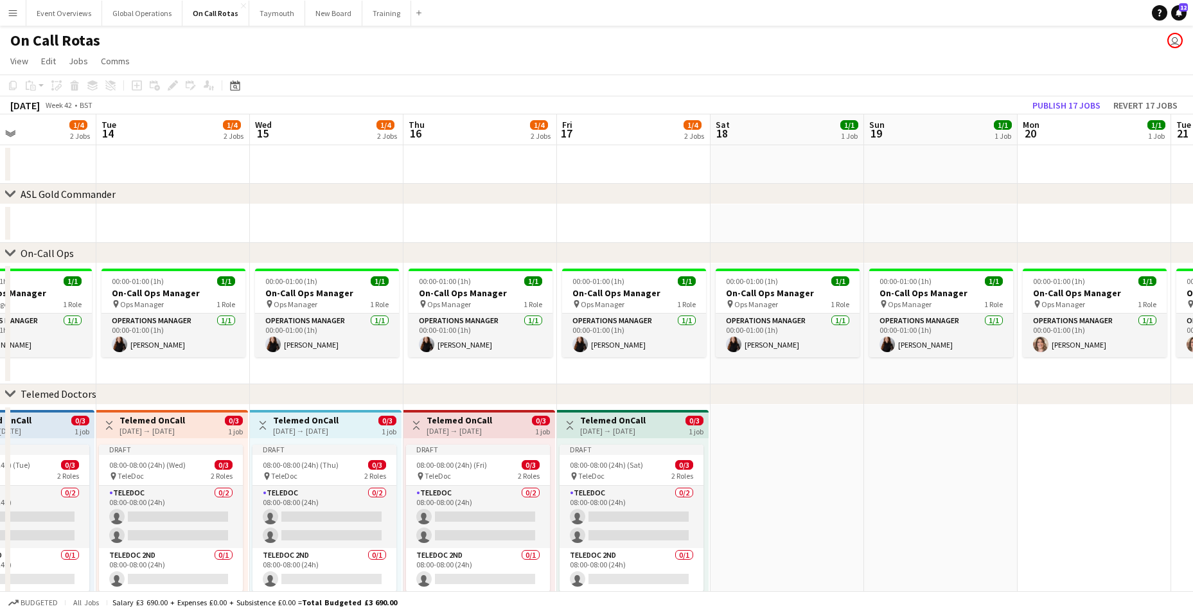
click at [778, 515] on app-date-cell at bounding box center [788, 524] width 154 height 238
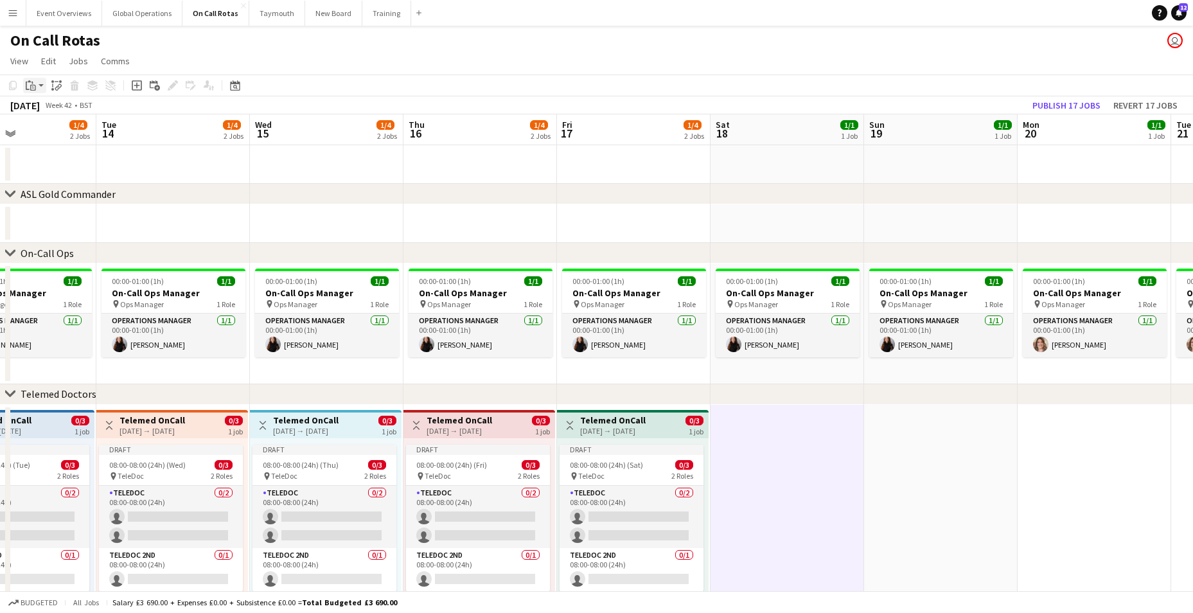
click at [28, 84] on icon "Paste" at bounding box center [31, 85] width 10 height 10
click at [42, 111] on link "Paste Ctrl+V" at bounding box center [94, 110] width 121 height 12
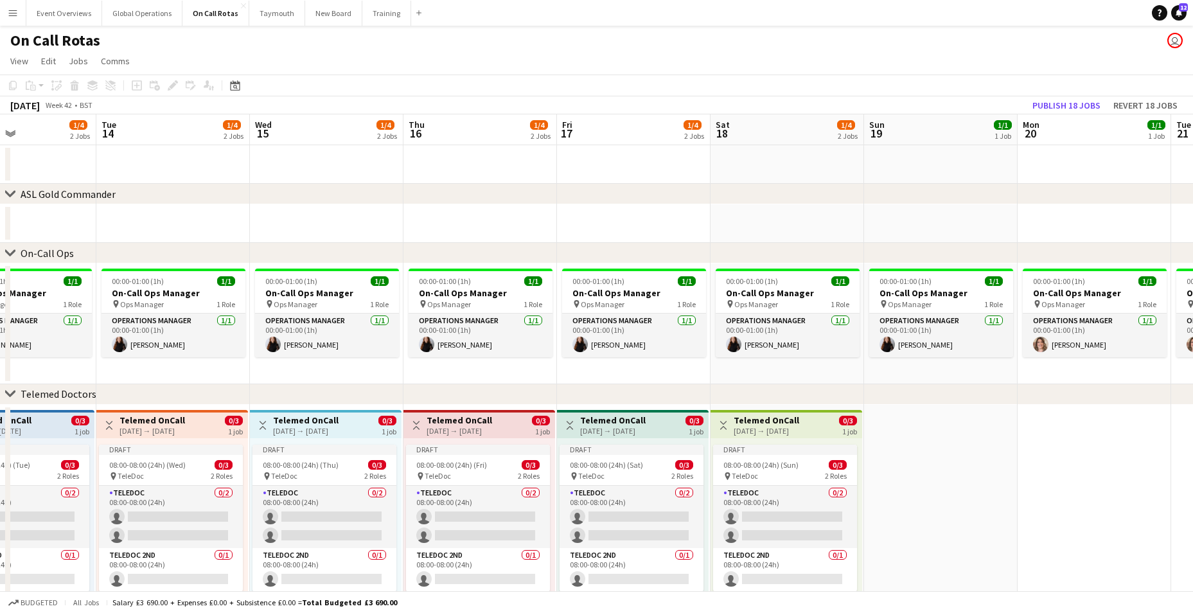
click at [906, 461] on app-date-cell at bounding box center [941, 524] width 154 height 238
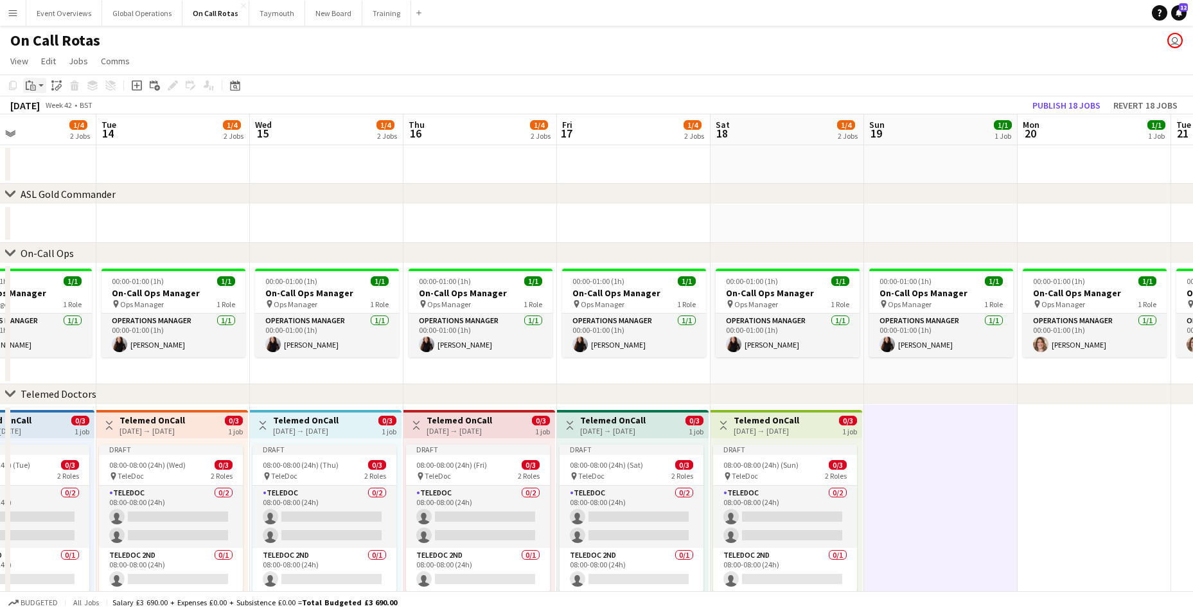
click at [30, 85] on icon "Paste" at bounding box center [31, 85] width 10 height 10
click at [39, 109] on link "Paste Ctrl+V" at bounding box center [94, 110] width 121 height 12
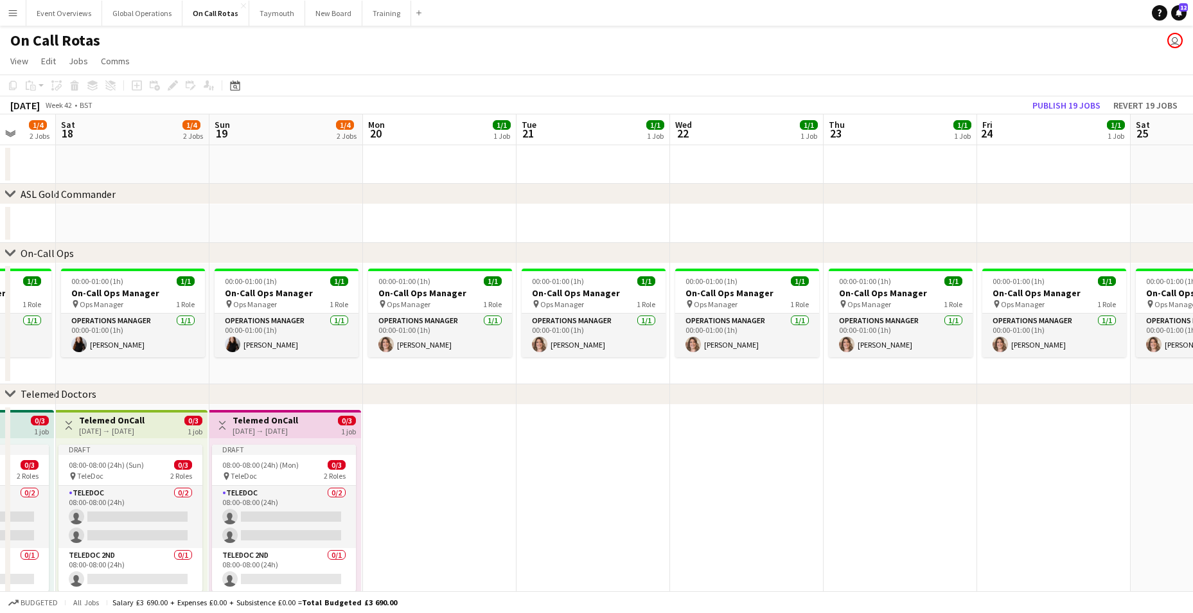
scroll to position [0, 412]
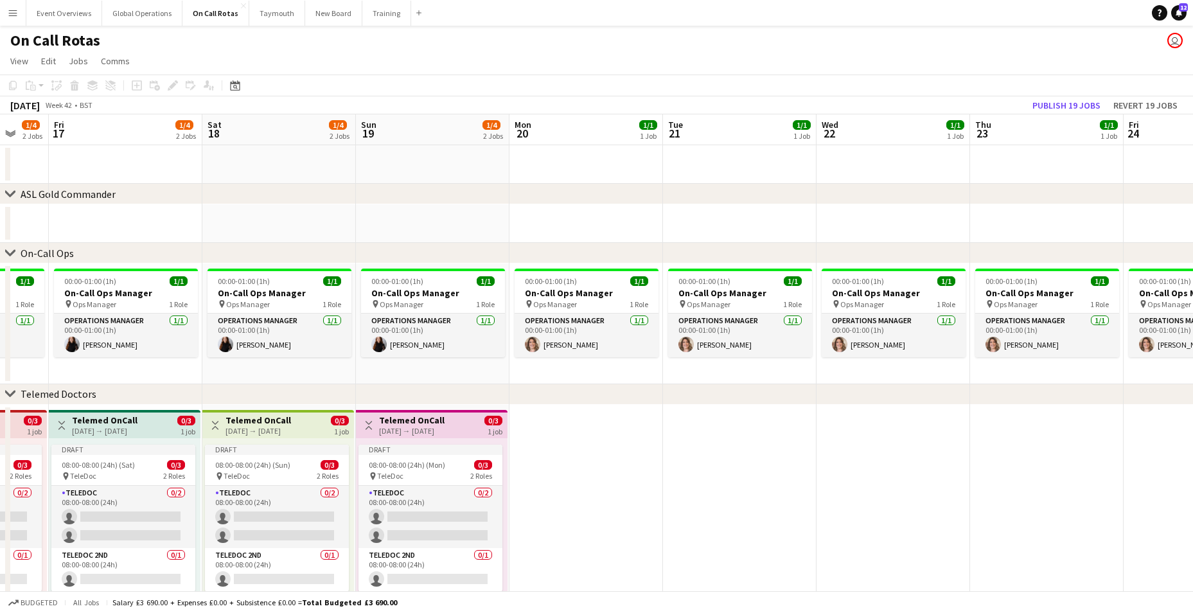
drag, startPoint x: 1056, startPoint y: 471, endPoint x: 548, endPoint y: 417, distance: 510.5
click at [548, 417] on app-calendar-viewport "Tue 14 1/4 2 Jobs Wed 15 1/4 2 Jobs Thu 16 1/4 2 Jobs Fri 17 1/4 2 Jobs Sat 18 …" at bounding box center [596, 378] width 1193 height 528
click at [594, 464] on app-date-cell at bounding box center [587, 524] width 154 height 238
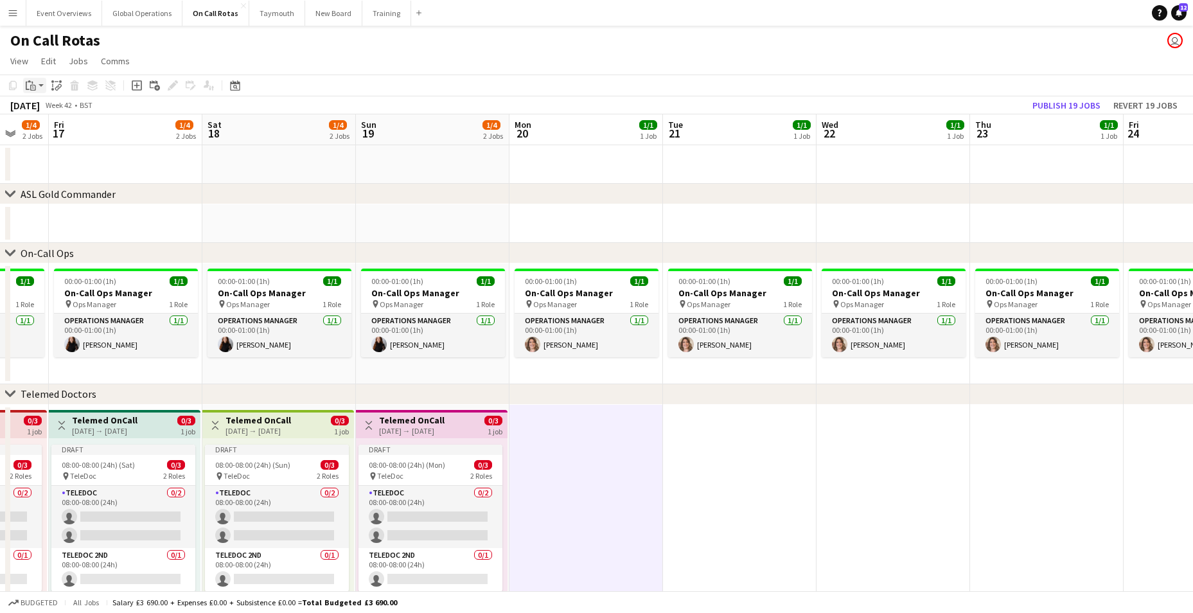
click at [30, 85] on icon "Paste" at bounding box center [31, 85] width 10 height 10
click at [41, 109] on link "Paste Ctrl+V" at bounding box center [94, 110] width 121 height 12
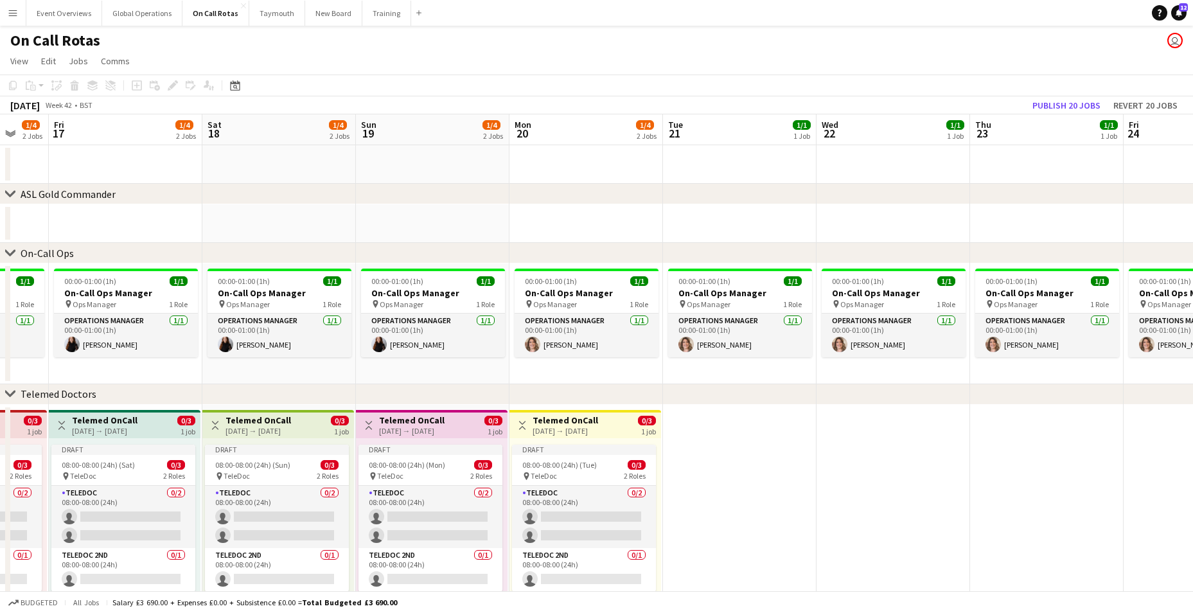
click at [737, 474] on app-date-cell at bounding box center [740, 524] width 154 height 238
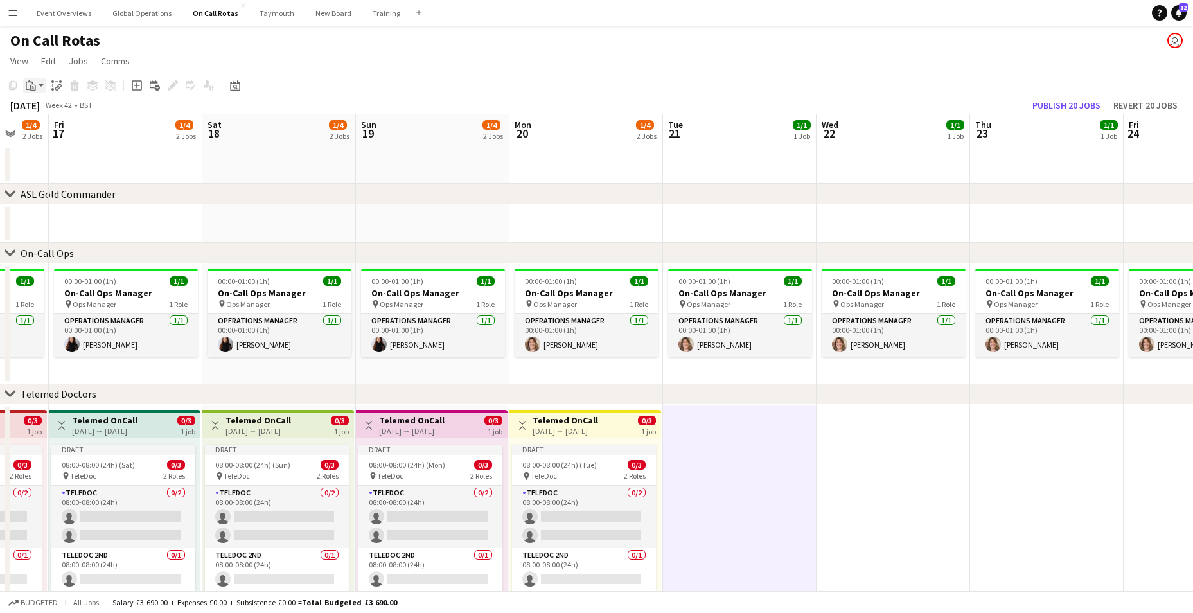
click at [29, 81] on icon at bounding box center [29, 81] width 3 height 2
click at [42, 109] on link "Paste Ctrl+V" at bounding box center [94, 110] width 121 height 12
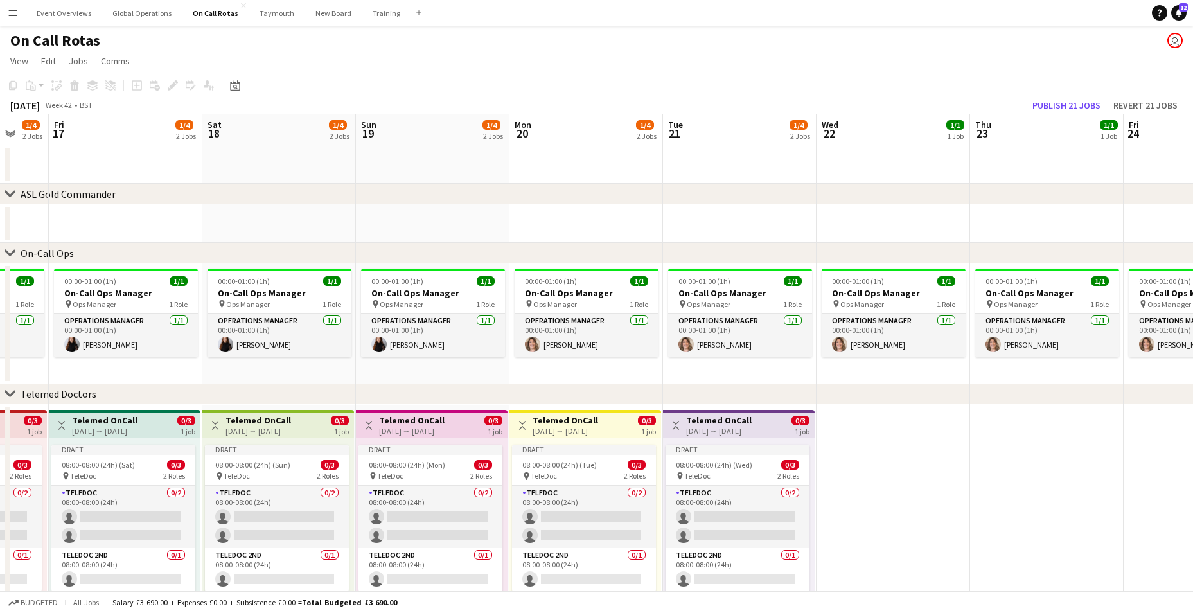
click at [900, 488] on app-date-cell at bounding box center [894, 524] width 154 height 238
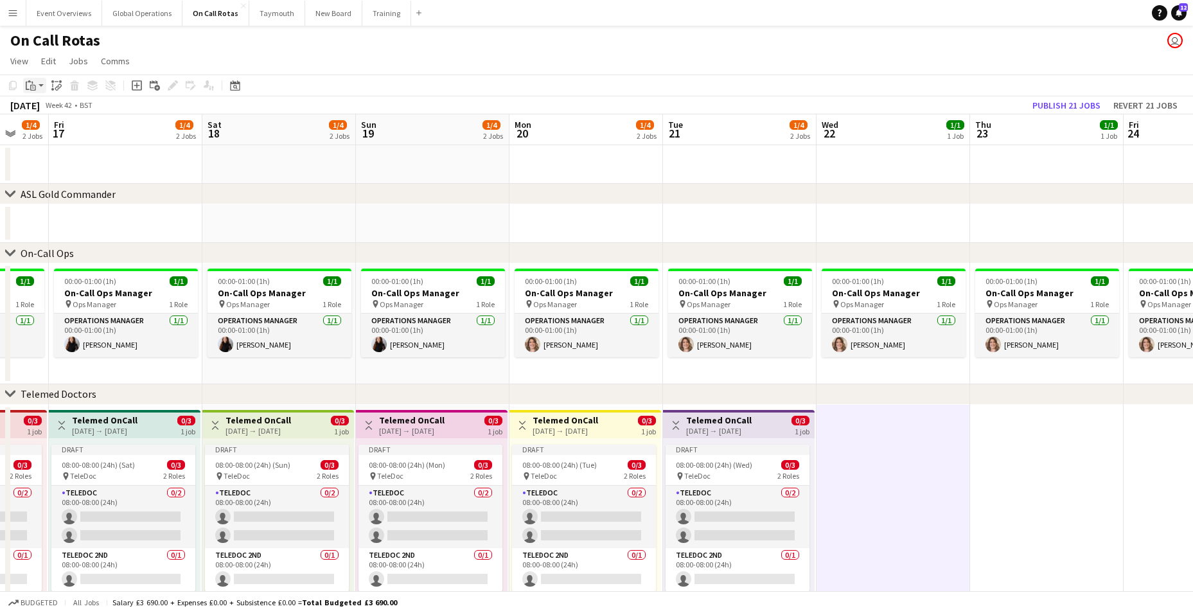
click at [27, 87] on icon "Paste" at bounding box center [31, 85] width 10 height 10
click at [42, 105] on link "Paste Ctrl+V" at bounding box center [94, 110] width 121 height 12
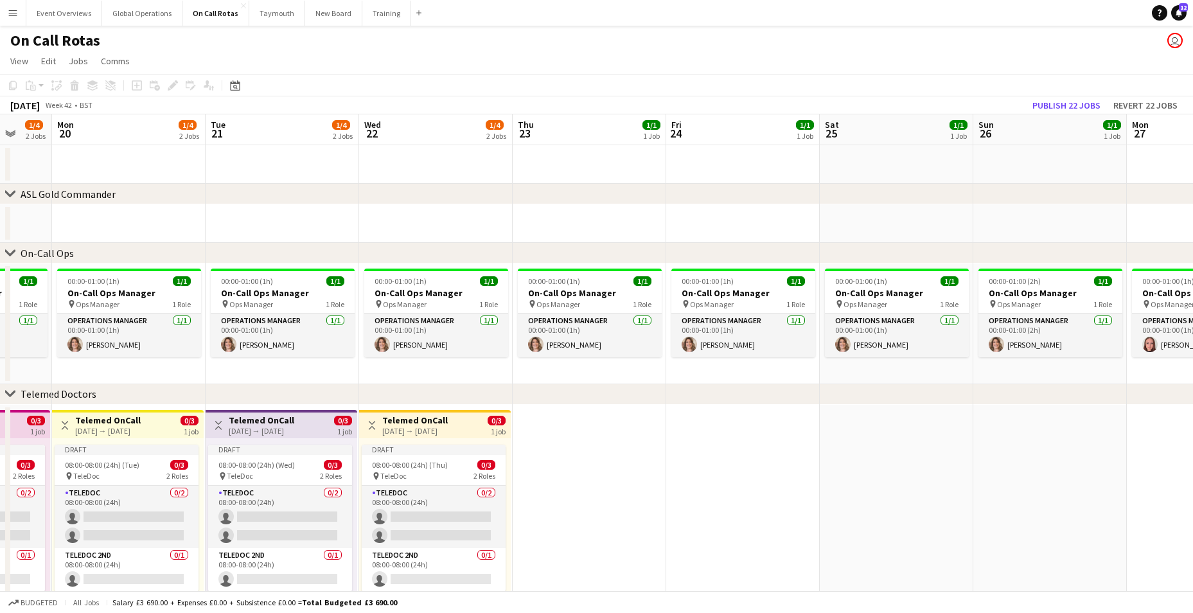
drag, startPoint x: 1033, startPoint y: 470, endPoint x: 574, endPoint y: 421, distance: 460.6
click at [574, 421] on app-calendar-viewport "Fri 17 1/4 2 Jobs Sat 18 1/4 2 Jobs Sun 19 1/4 2 Jobs Mon 20 1/4 2 Jobs Tue 21 …" at bounding box center [596, 378] width 1193 height 528
click at [600, 439] on app-date-cell at bounding box center [589, 524] width 154 height 238
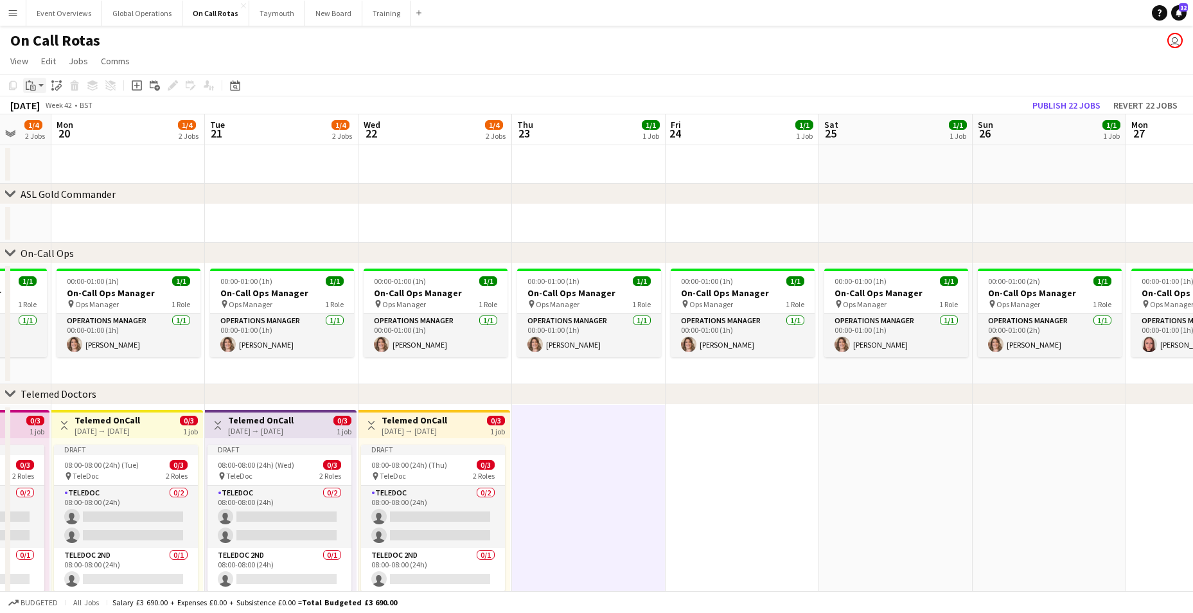
click at [29, 81] on icon "Paste" at bounding box center [31, 85] width 10 height 10
click at [48, 112] on link "Paste Ctrl+V" at bounding box center [94, 110] width 121 height 12
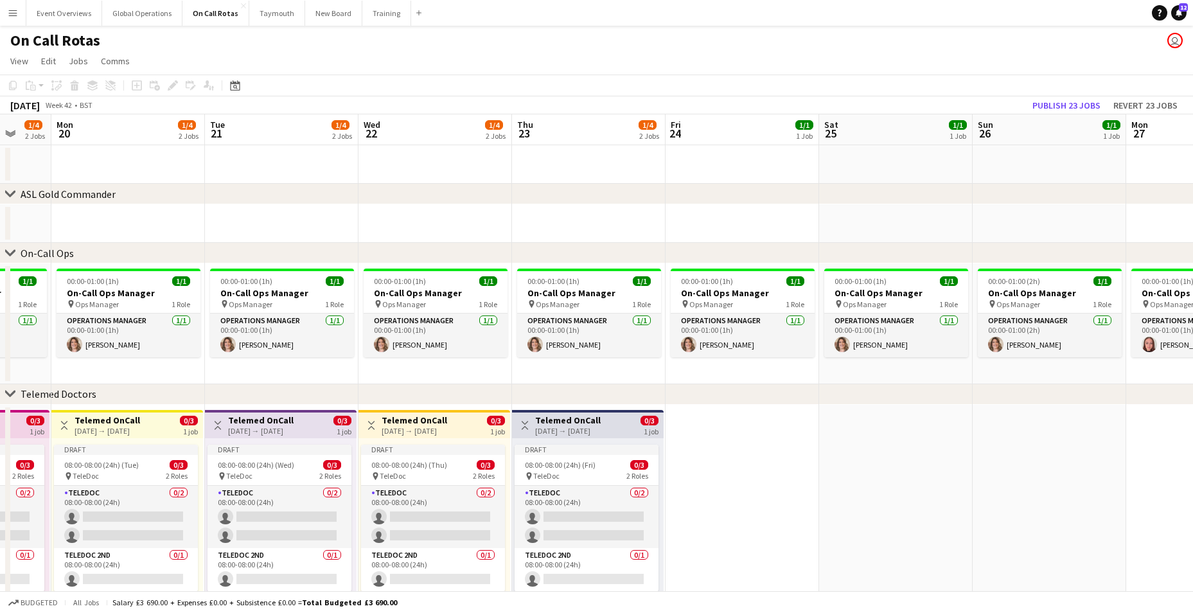
click at [741, 479] on app-date-cell at bounding box center [743, 524] width 154 height 238
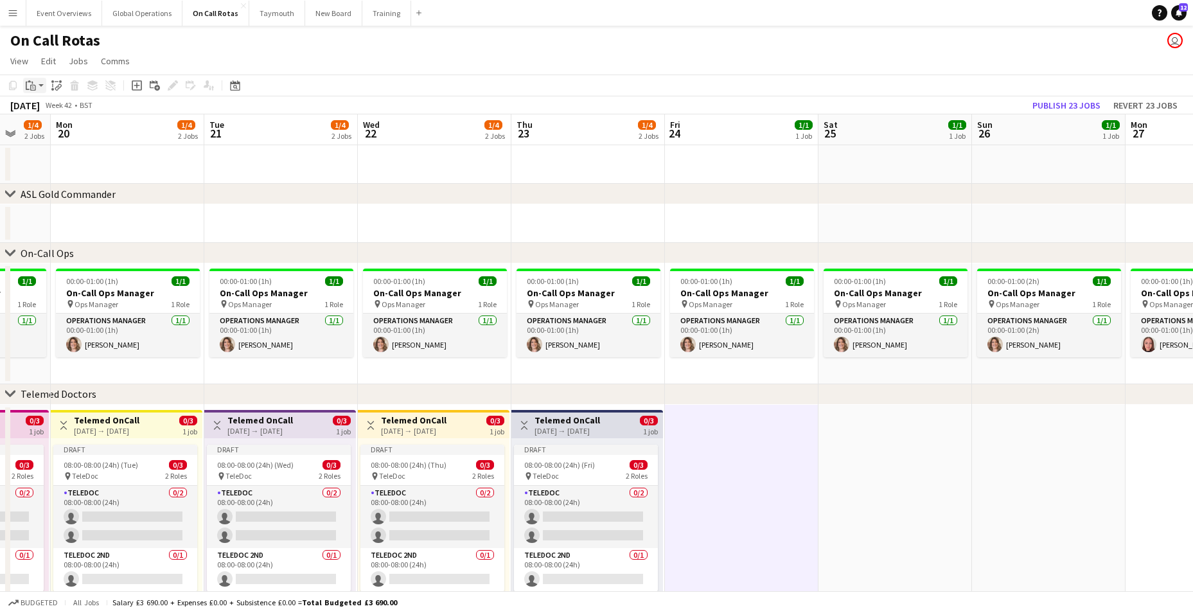
click at [35, 86] on icon at bounding box center [33, 88] width 6 height 6
click at [47, 110] on link "Paste Ctrl+V" at bounding box center [94, 110] width 121 height 12
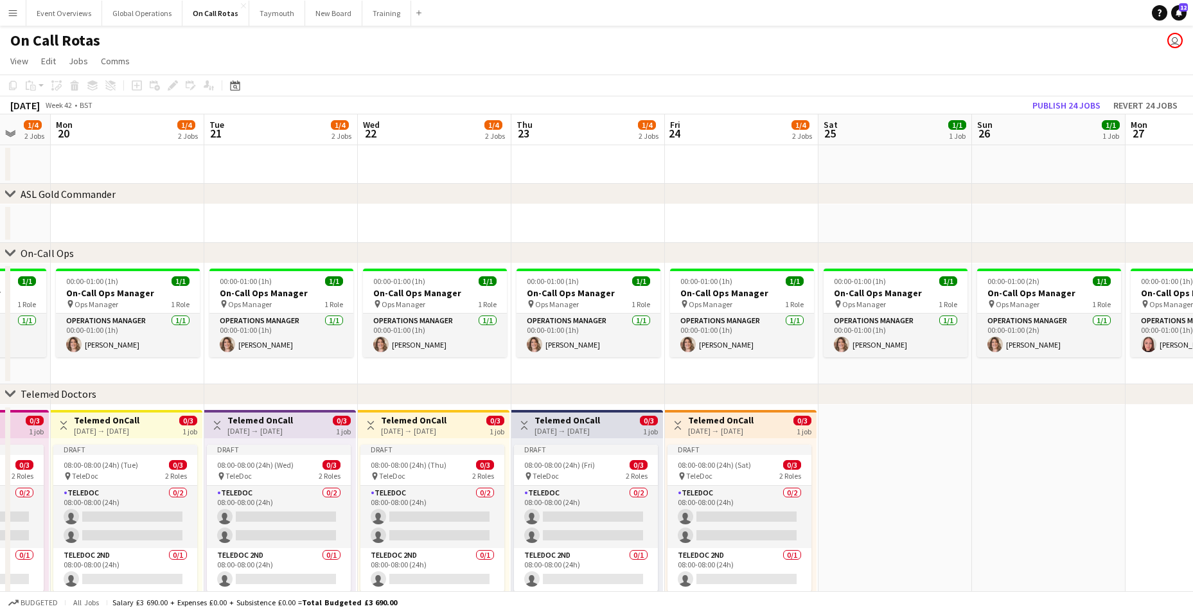
click at [884, 456] on app-date-cell at bounding box center [896, 524] width 154 height 238
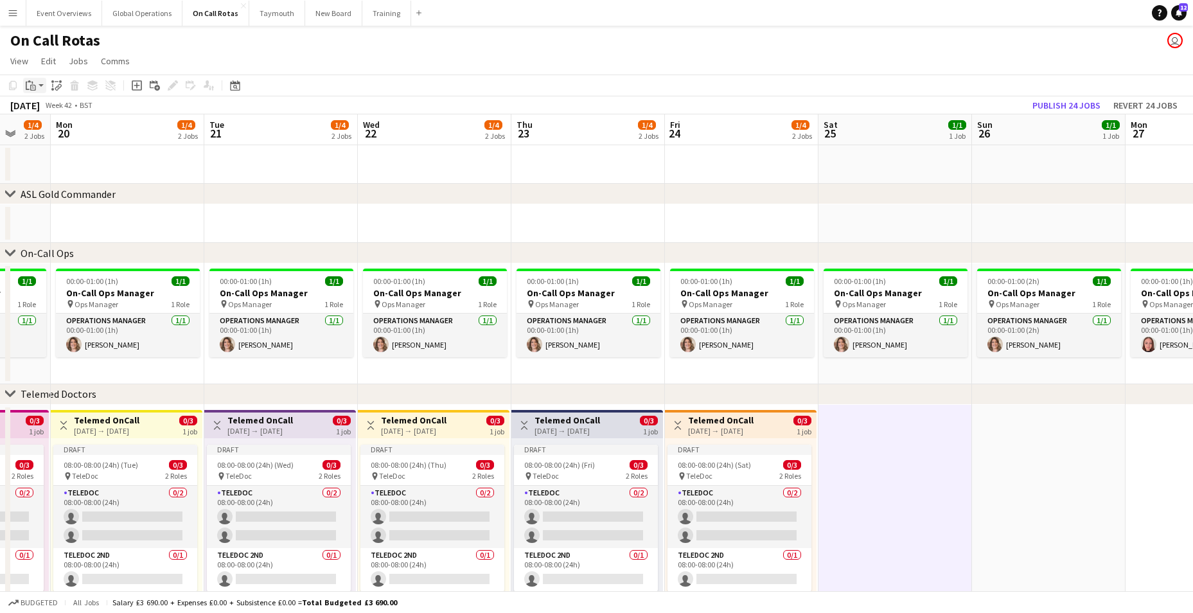
click at [27, 83] on icon "Paste" at bounding box center [31, 85] width 10 height 10
click at [51, 108] on link "Paste Ctrl+V" at bounding box center [94, 110] width 121 height 12
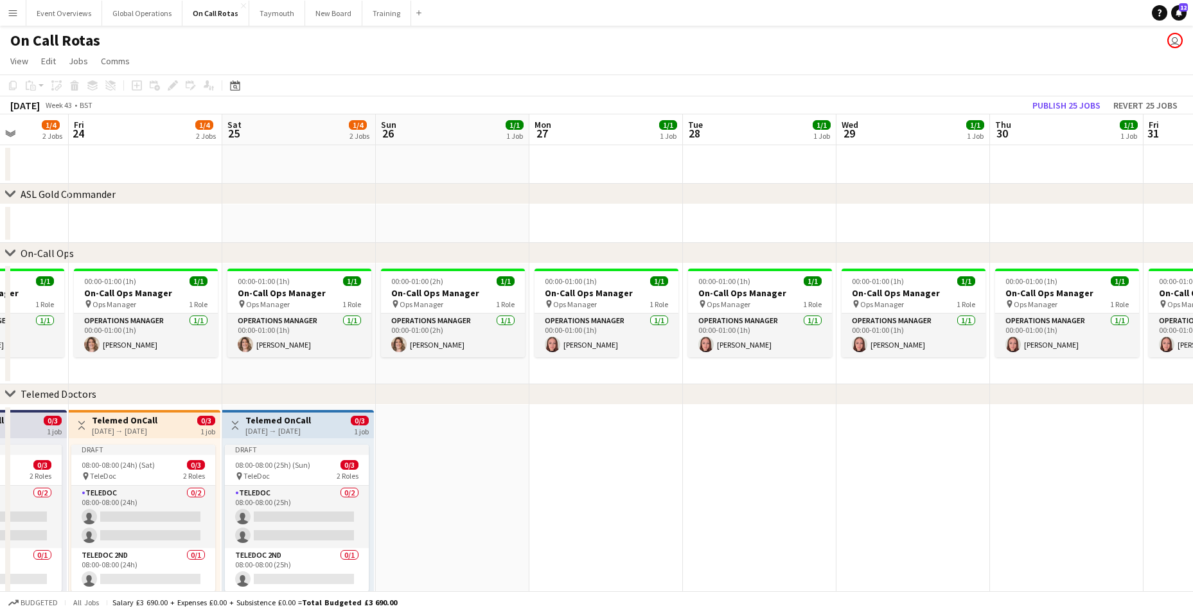
scroll to position [0, 393]
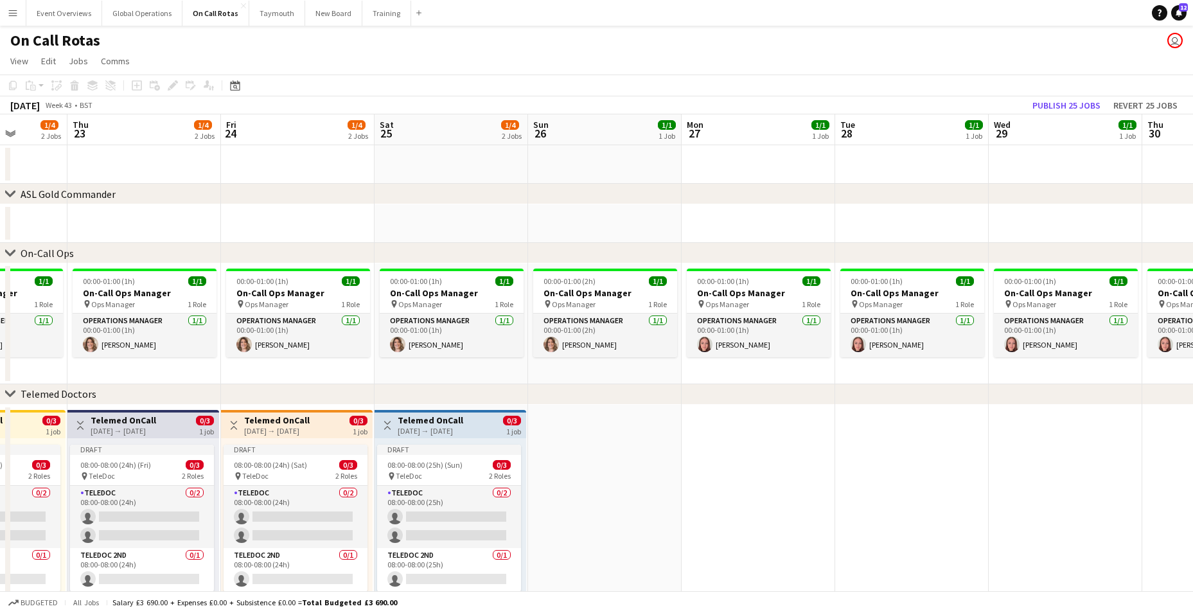
drag, startPoint x: 851, startPoint y: 474, endPoint x: 574, endPoint y: 456, distance: 278.2
click at [547, 452] on app-calendar-viewport "Mon 20 1/4 2 Jobs Tue 21 1/4 2 Jobs Wed 22 1/4 2 Jobs Thu 23 1/4 2 Jobs Fri 24 …" at bounding box center [596, 378] width 1193 height 528
click at [596, 460] on app-date-cell at bounding box center [605, 524] width 154 height 238
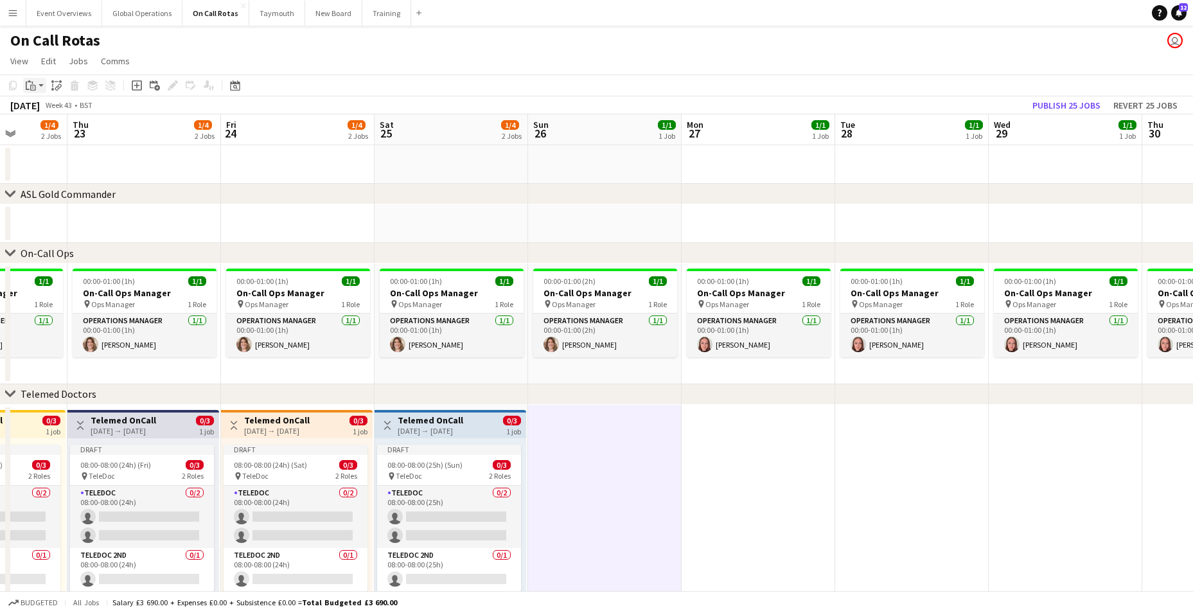
click at [30, 81] on icon "Paste" at bounding box center [31, 85] width 10 height 10
click at [49, 111] on link "Paste Ctrl+V" at bounding box center [94, 110] width 121 height 12
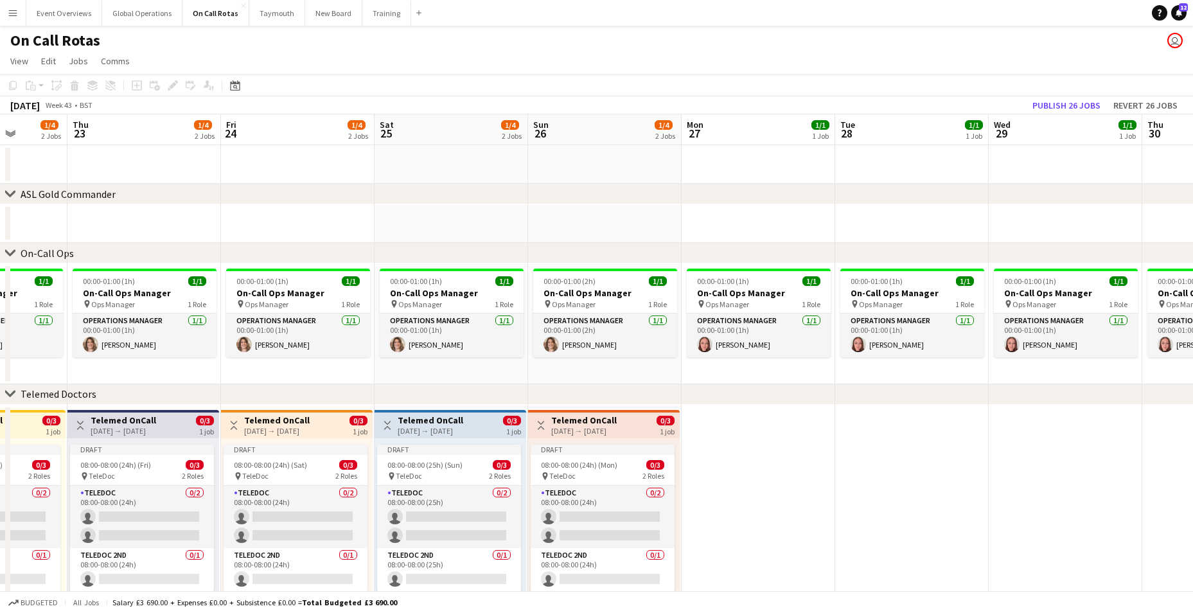
click at [761, 470] on app-date-cell at bounding box center [759, 524] width 154 height 238
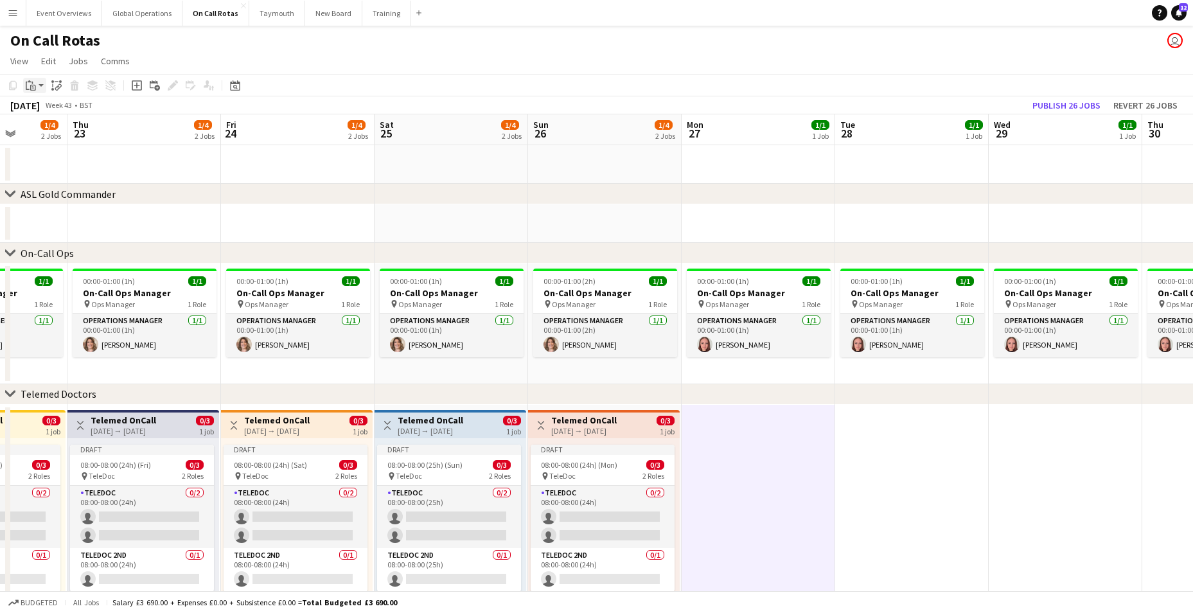
click at [31, 82] on icon "Paste" at bounding box center [31, 85] width 10 height 10
click at [45, 108] on link "Paste Ctrl+V" at bounding box center [94, 110] width 121 height 12
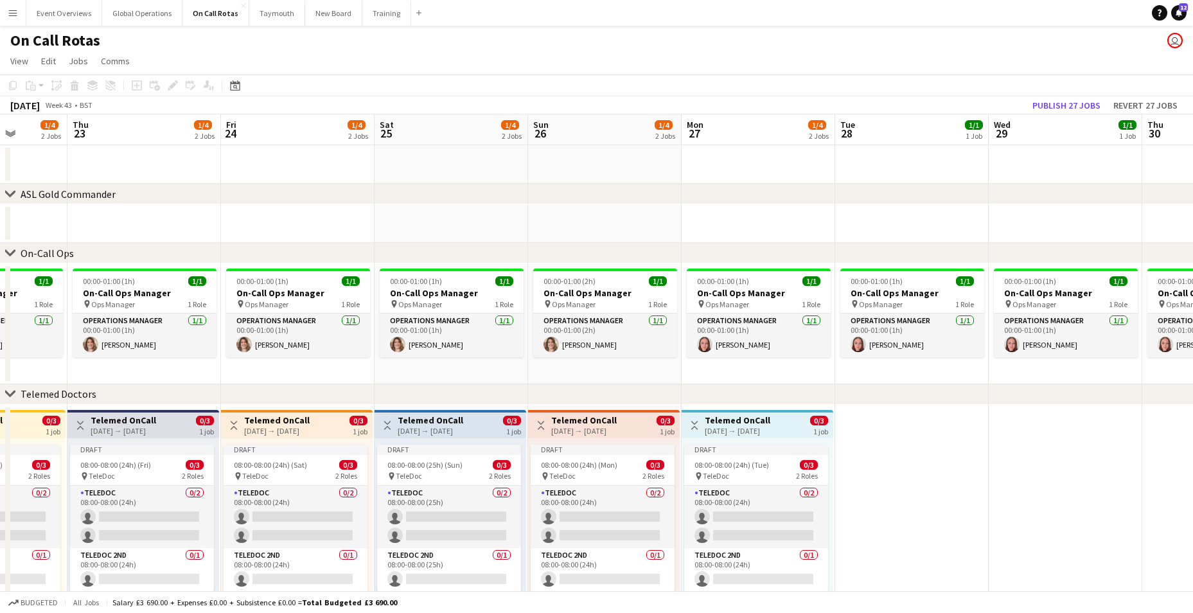
click at [868, 461] on app-date-cell at bounding box center [912, 524] width 154 height 238
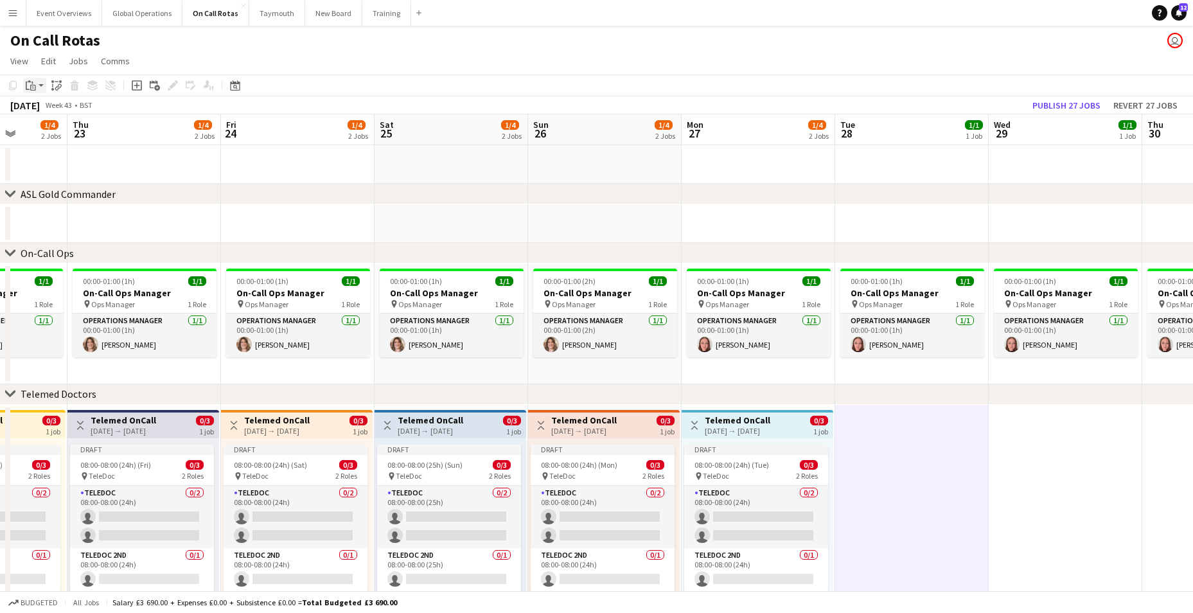
click at [34, 83] on icon "Paste" at bounding box center [31, 85] width 10 height 10
click at [37, 107] on link "Paste Ctrl+V" at bounding box center [94, 110] width 121 height 12
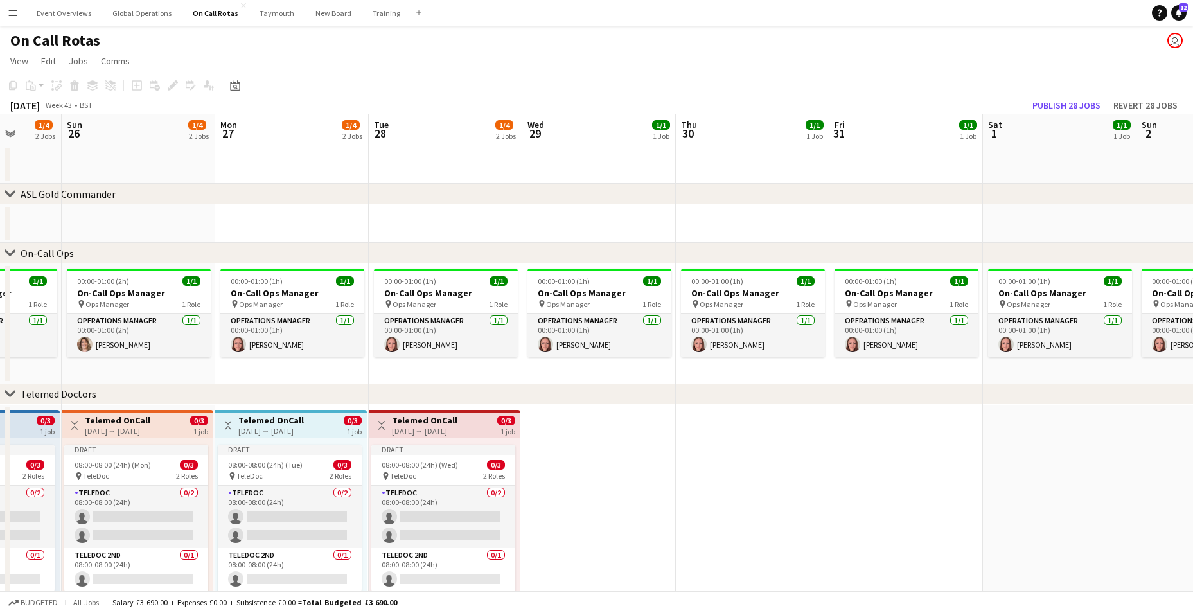
scroll to position [0, 411]
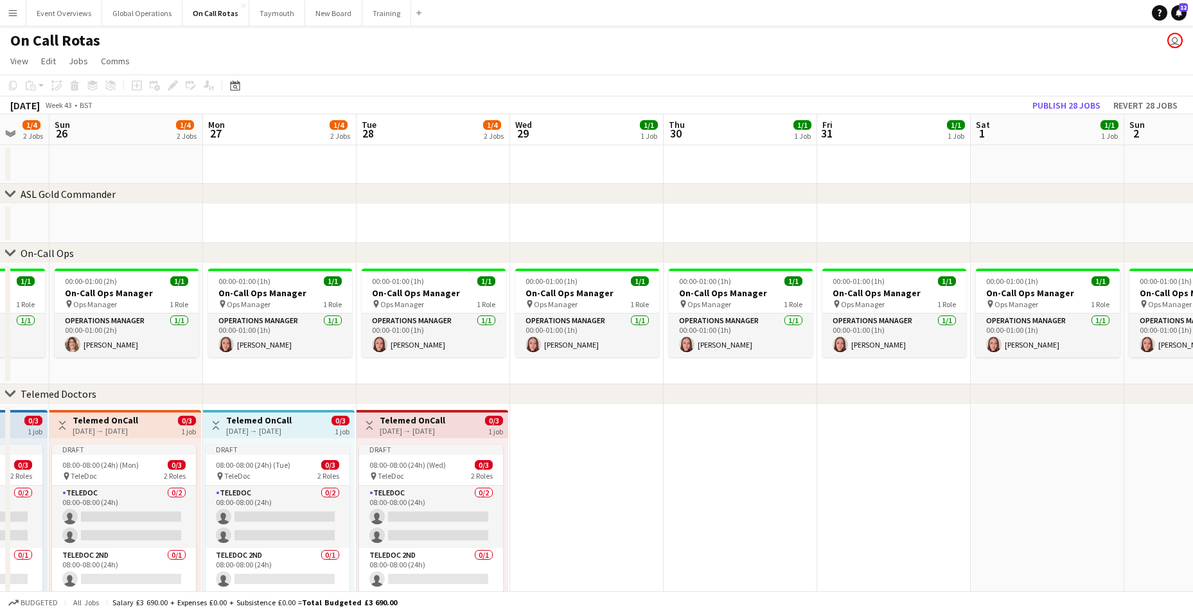
drag, startPoint x: 1110, startPoint y: 490, endPoint x: 633, endPoint y: 485, distance: 476.8
click at [633, 485] on app-calendar-viewport "Thu 23 1/4 2 Jobs Fri 24 1/4 2 Jobs Sat 25 1/4 2 Jobs Sun 26 1/4 2 Jobs Mon 27 …" at bounding box center [596, 378] width 1193 height 528
click at [574, 481] on app-date-cell at bounding box center [587, 524] width 154 height 238
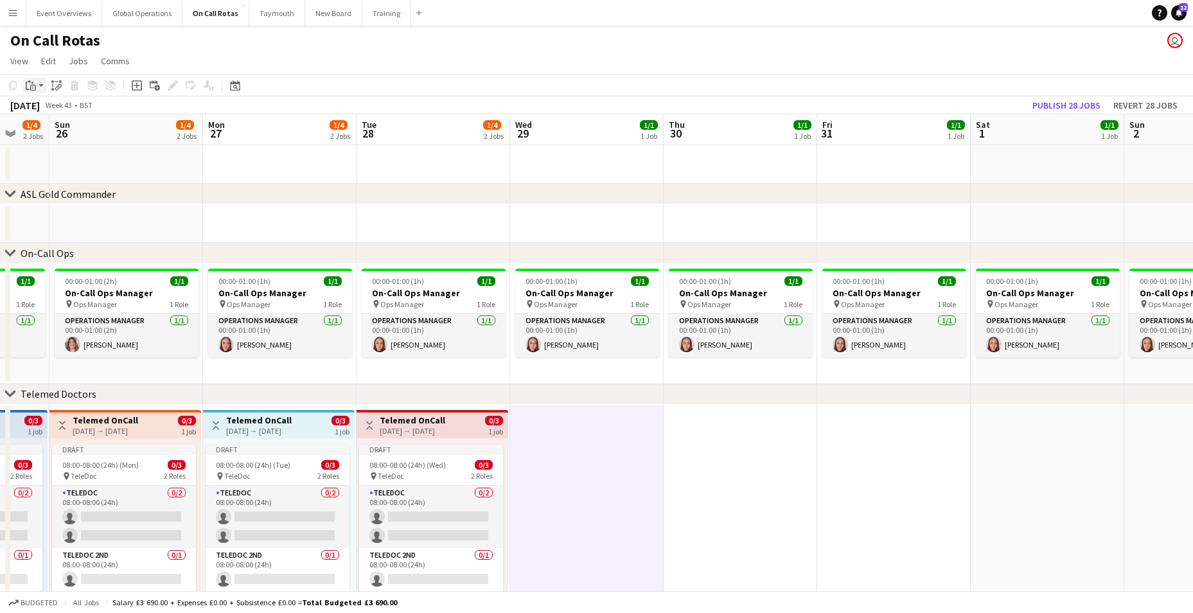
click at [27, 85] on icon "Paste" at bounding box center [31, 85] width 10 height 10
click at [35, 111] on link "Paste Ctrl+V" at bounding box center [94, 110] width 121 height 12
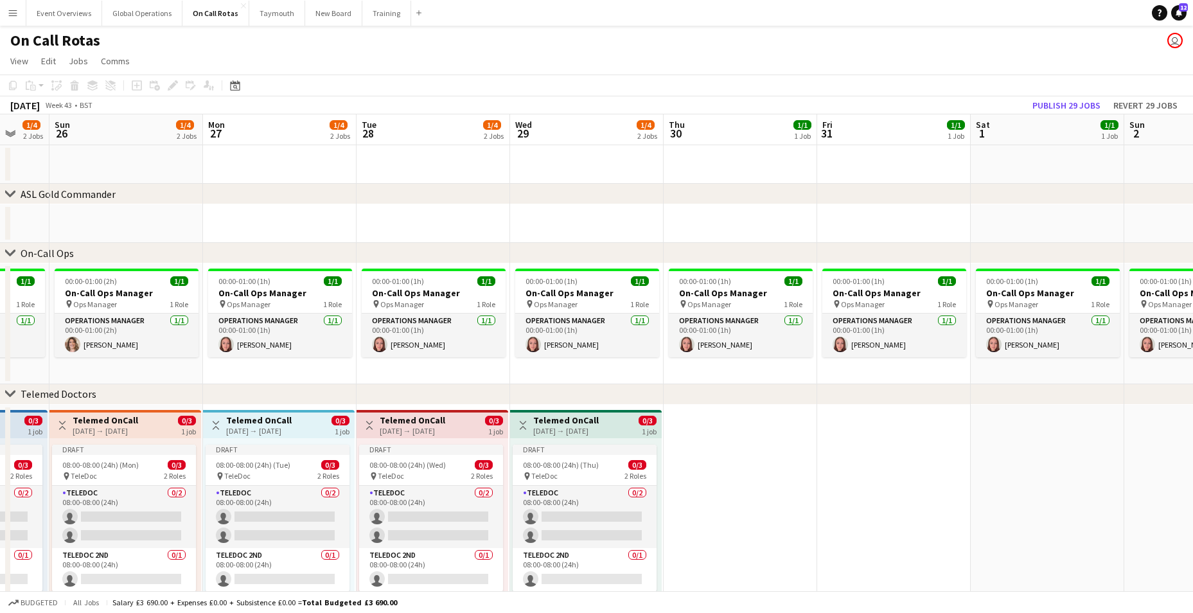
click at [725, 455] on app-date-cell at bounding box center [741, 524] width 154 height 238
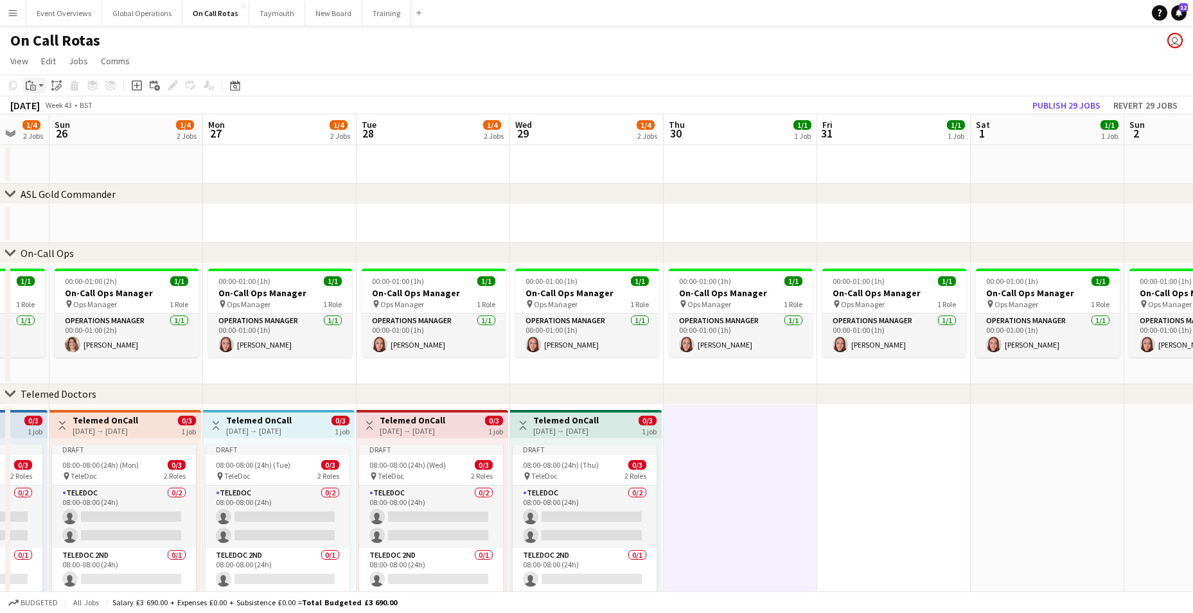
click at [30, 80] on icon "Paste" at bounding box center [31, 85] width 10 height 10
click at [44, 110] on link "Paste Ctrl+V" at bounding box center [94, 110] width 121 height 12
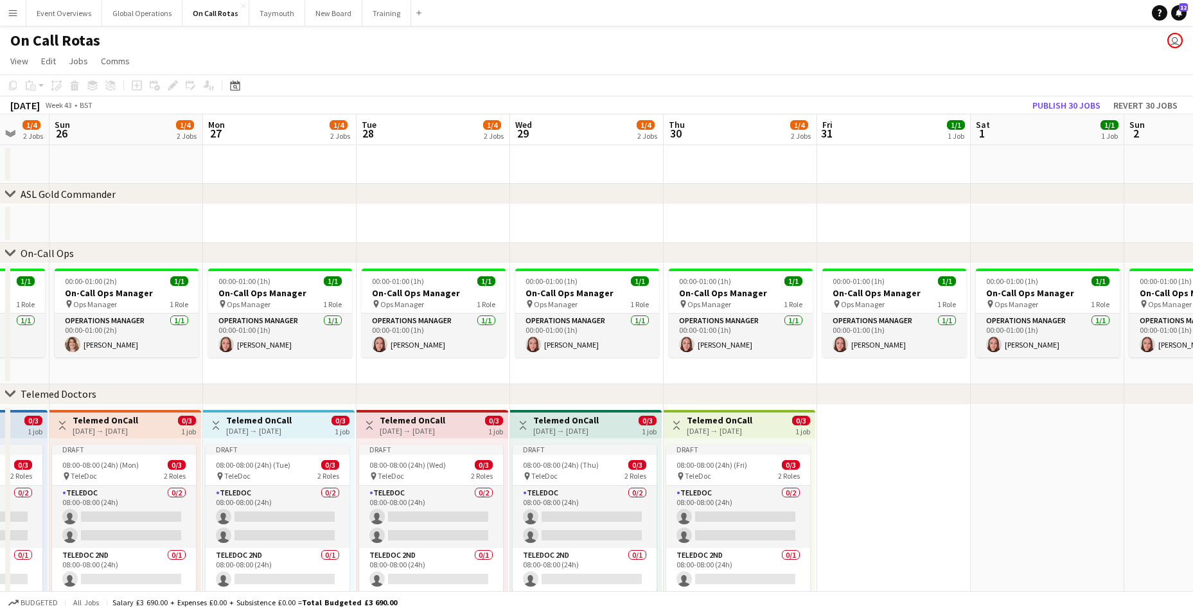
scroll to position [0, 412]
click at [907, 485] on app-date-cell at bounding box center [893, 524] width 154 height 238
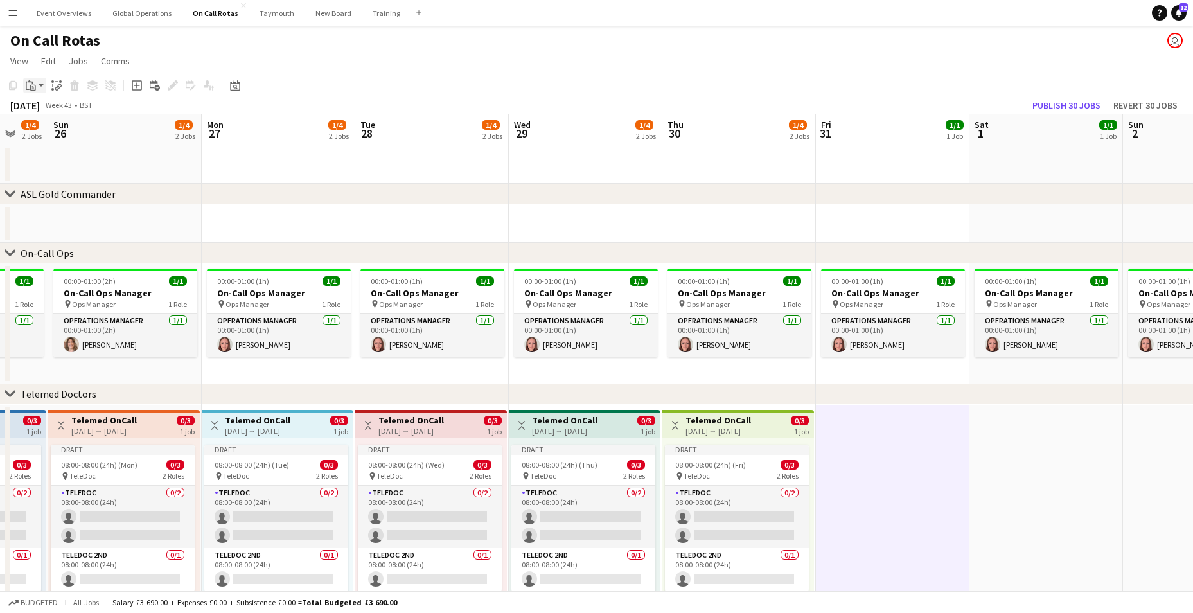
click at [35, 80] on icon "Paste" at bounding box center [31, 85] width 10 height 10
click at [47, 102] on div "Paste Ctrl+V Paste with crew Ctrl+Shift+V" at bounding box center [94, 120] width 143 height 55
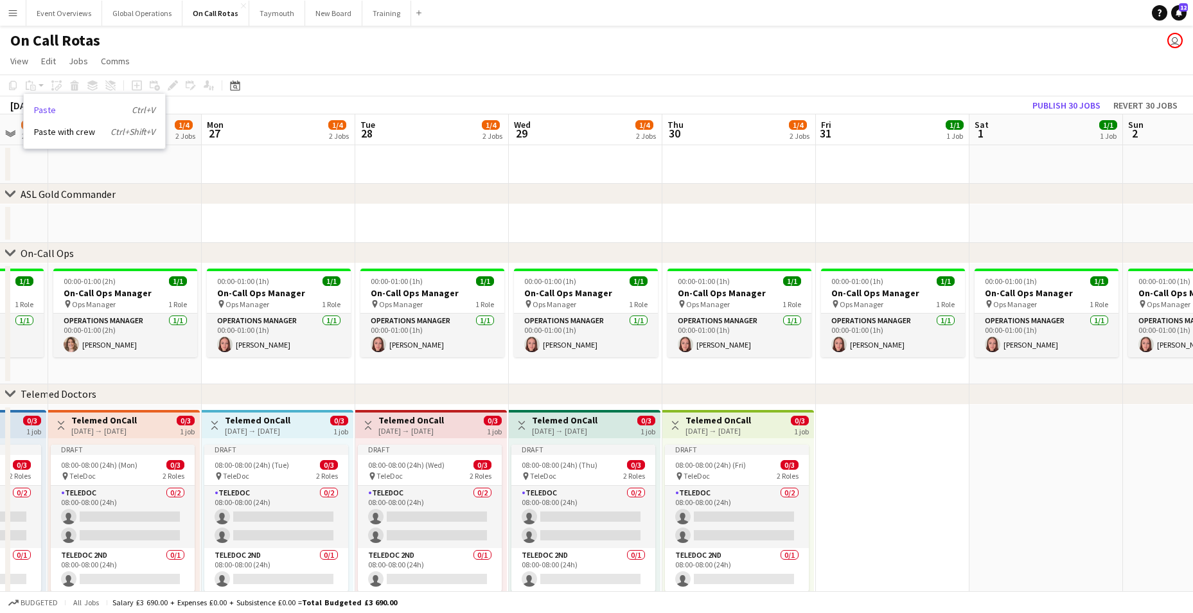
click at [40, 109] on link "Paste Ctrl+V" at bounding box center [94, 110] width 121 height 12
click at [888, 519] on app-date-cell at bounding box center [893, 524] width 154 height 238
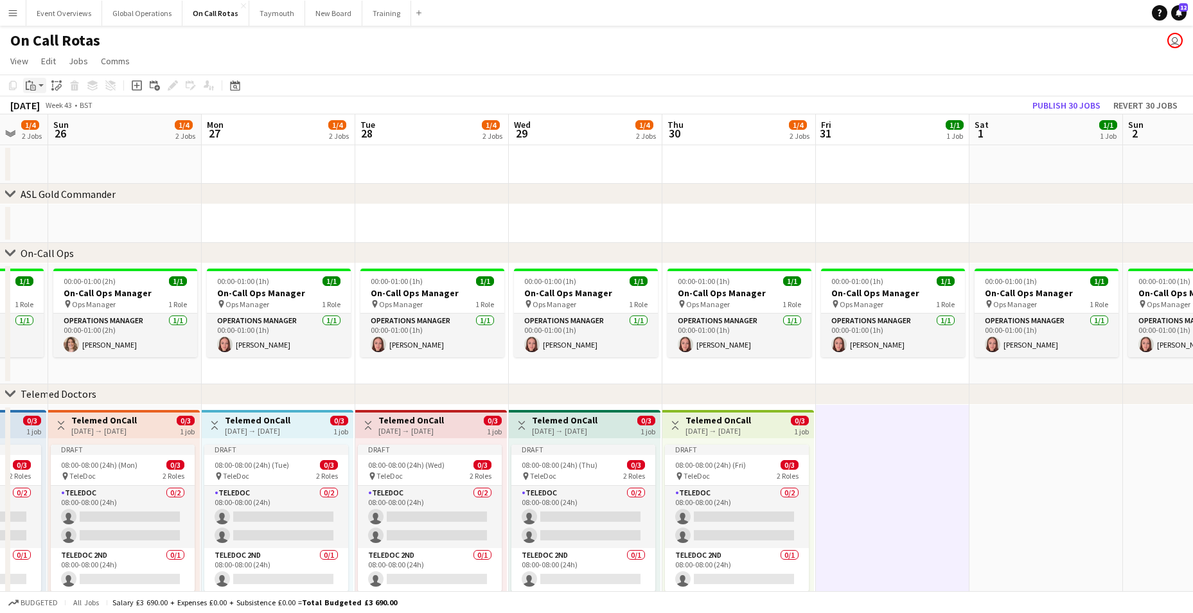
click at [31, 83] on icon "Paste" at bounding box center [31, 85] width 10 height 10
click at [42, 111] on link "Paste Ctrl+V" at bounding box center [94, 110] width 121 height 12
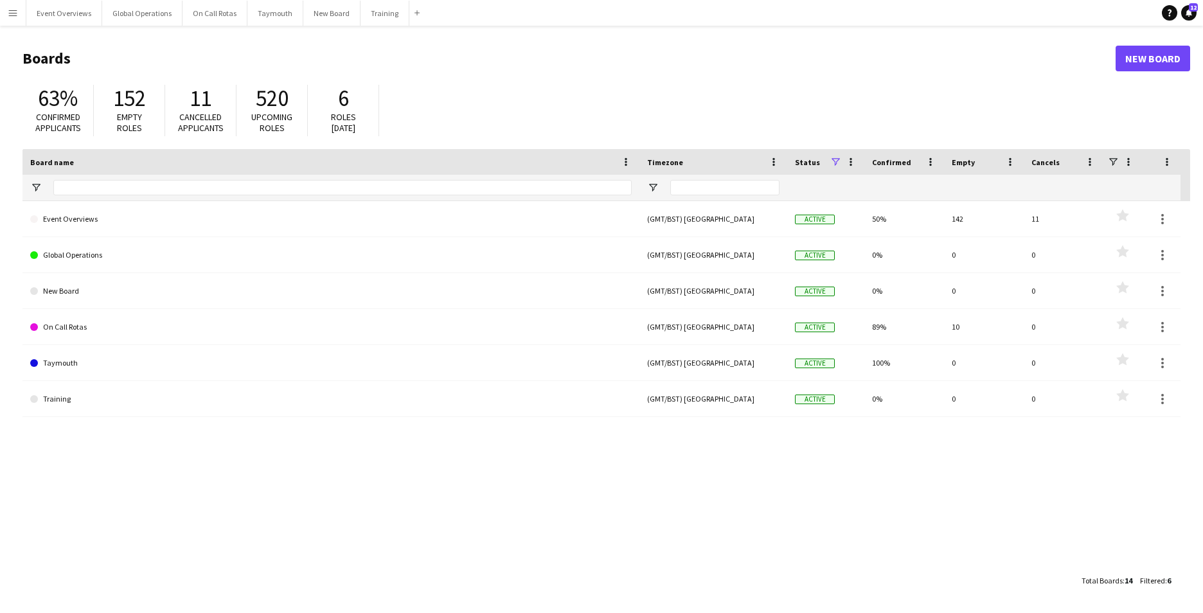
click at [12, 12] on app-icon "Menu" at bounding box center [13, 13] width 10 height 10
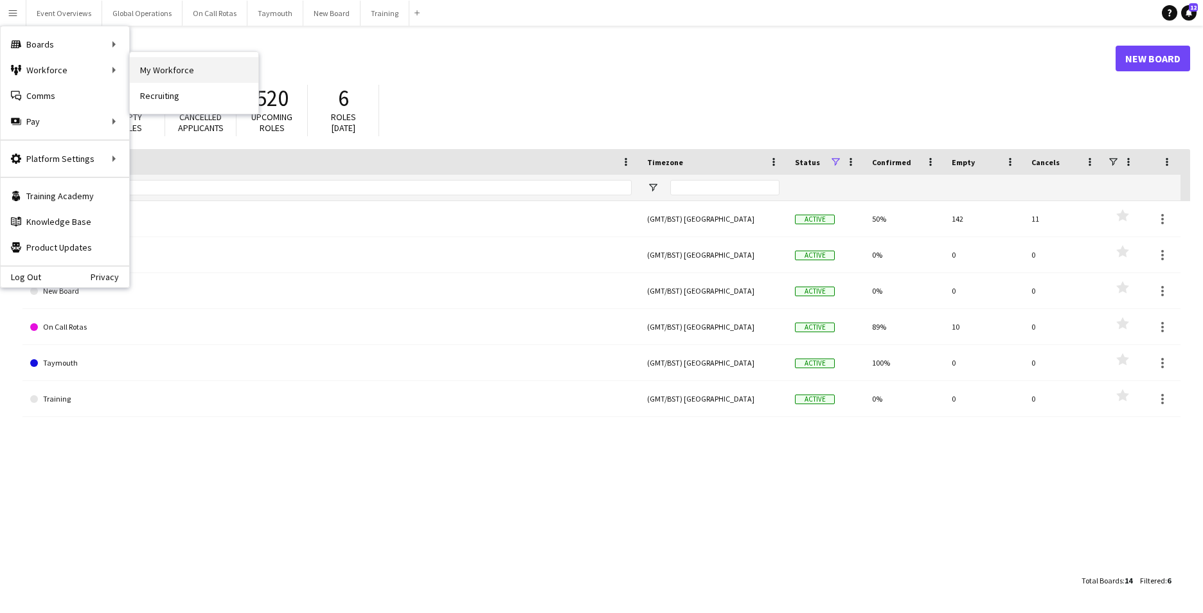
click at [163, 75] on link "My Workforce" at bounding box center [194, 70] width 129 height 26
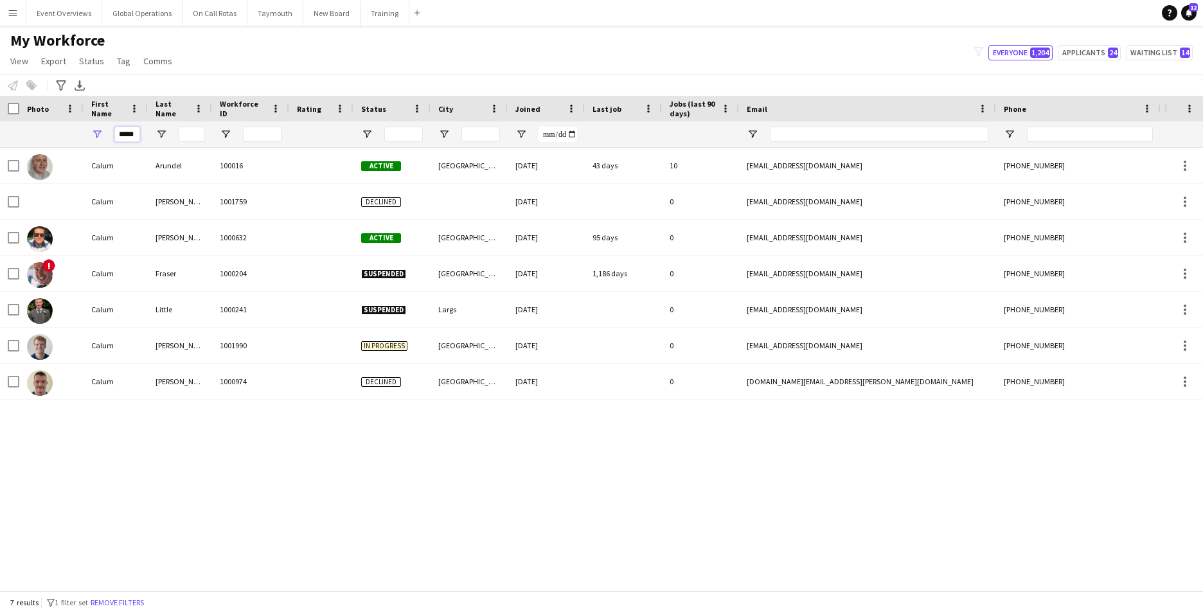
click at [135, 134] on input "*****" at bounding box center [127, 134] width 26 height 15
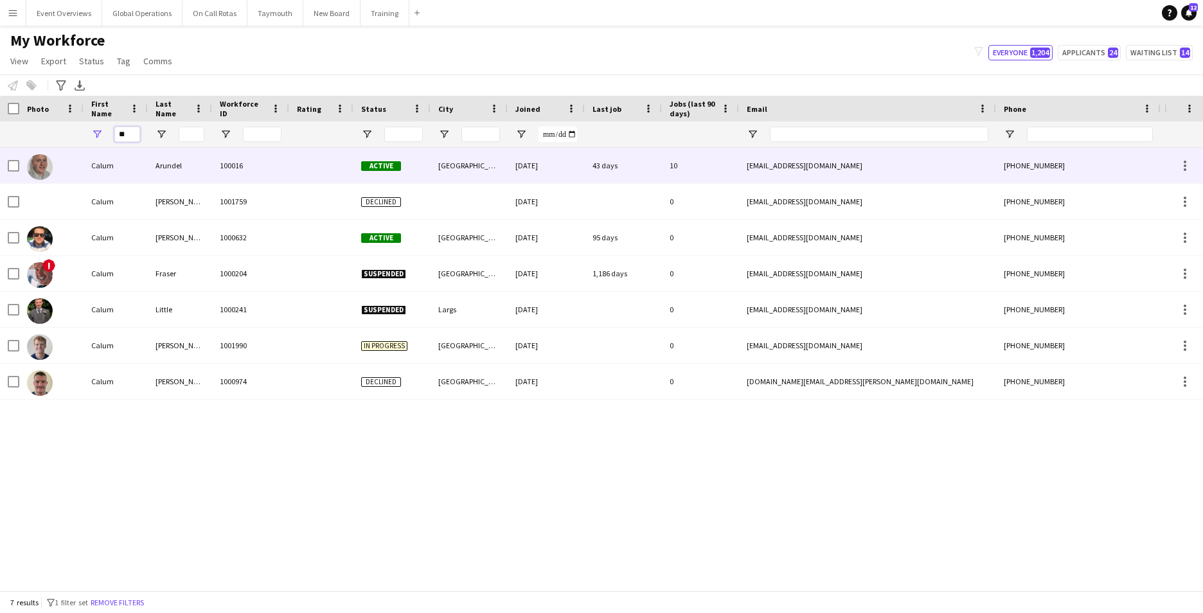
type input "*"
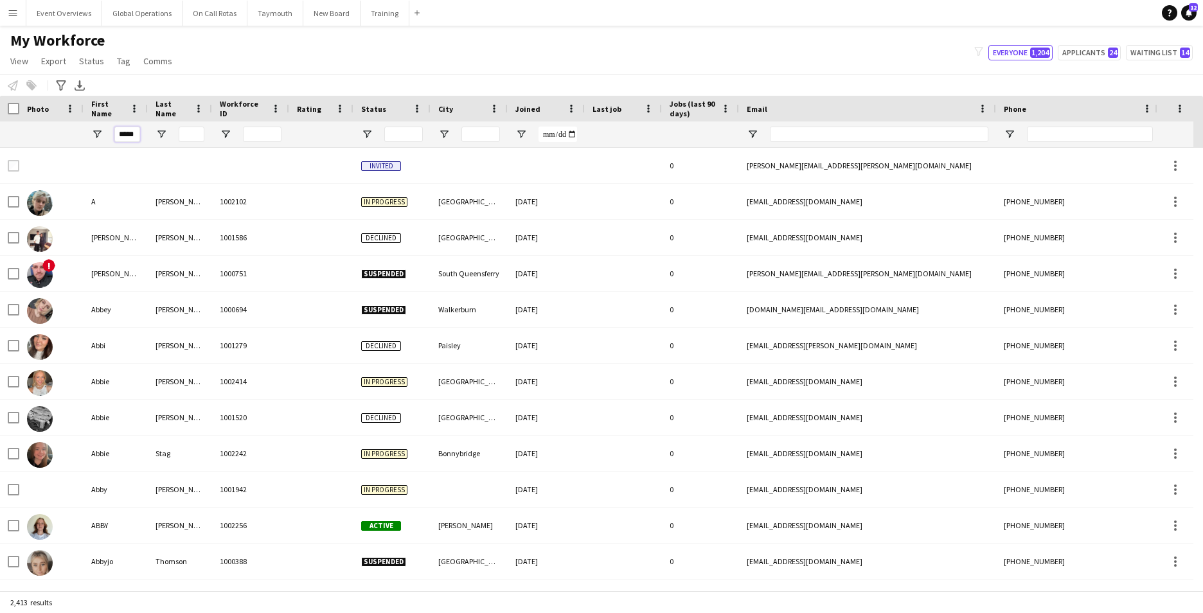
scroll to position [0, 1]
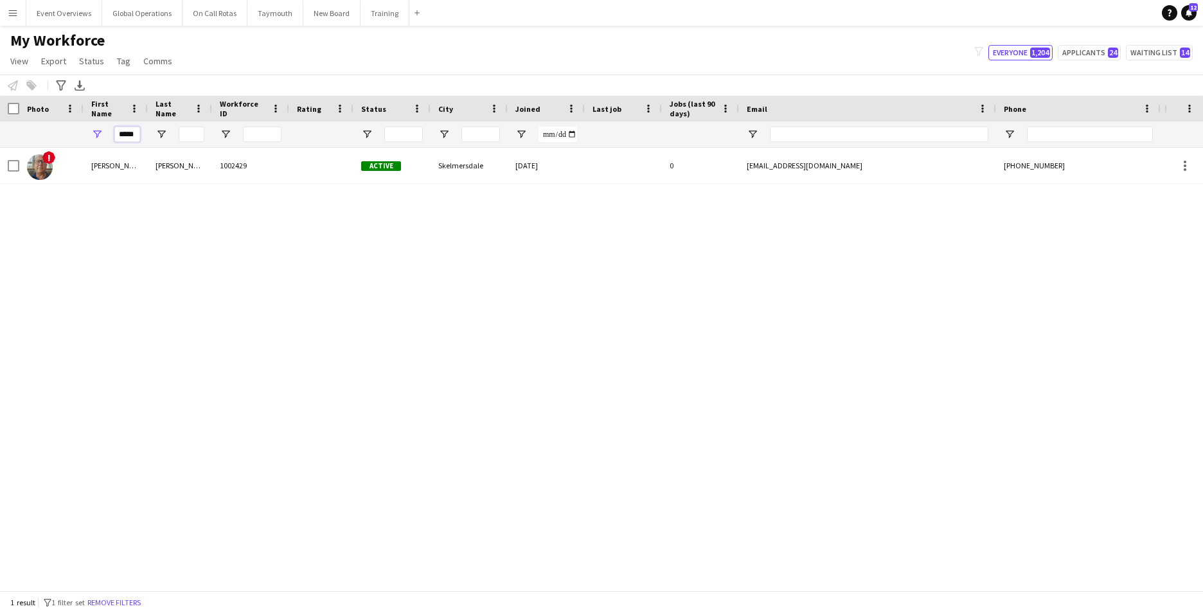
type input "**********"
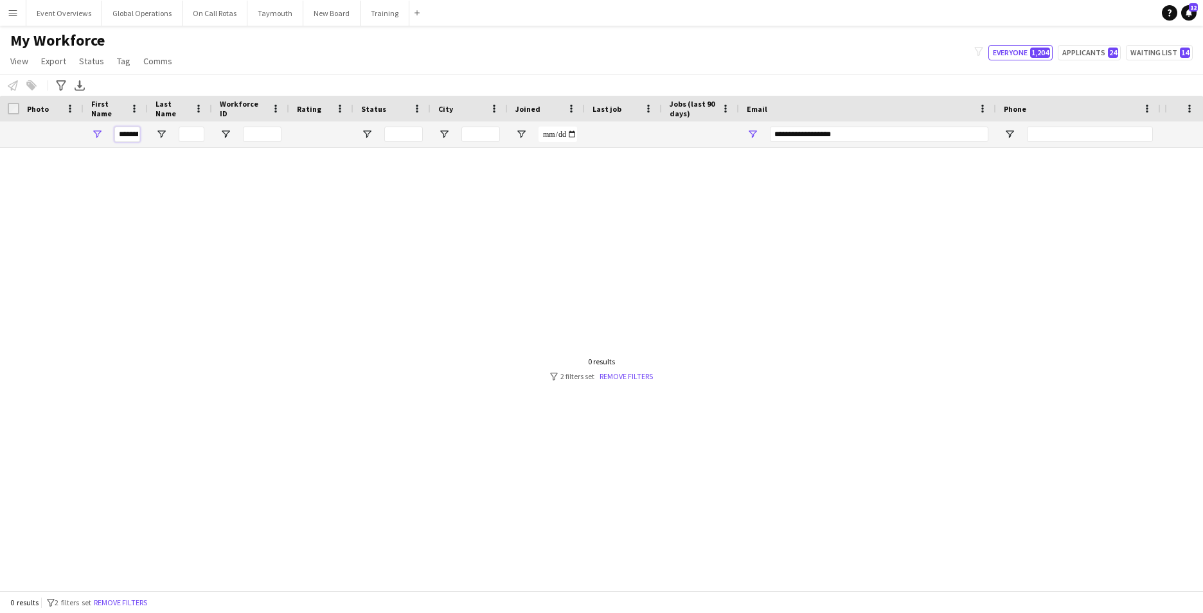
click at [134, 136] on input "**********" at bounding box center [127, 134] width 26 height 15
click at [140, 138] on div "**********" at bounding box center [116, 134] width 64 height 26
click at [136, 137] on input "**********" at bounding box center [127, 134] width 26 height 15
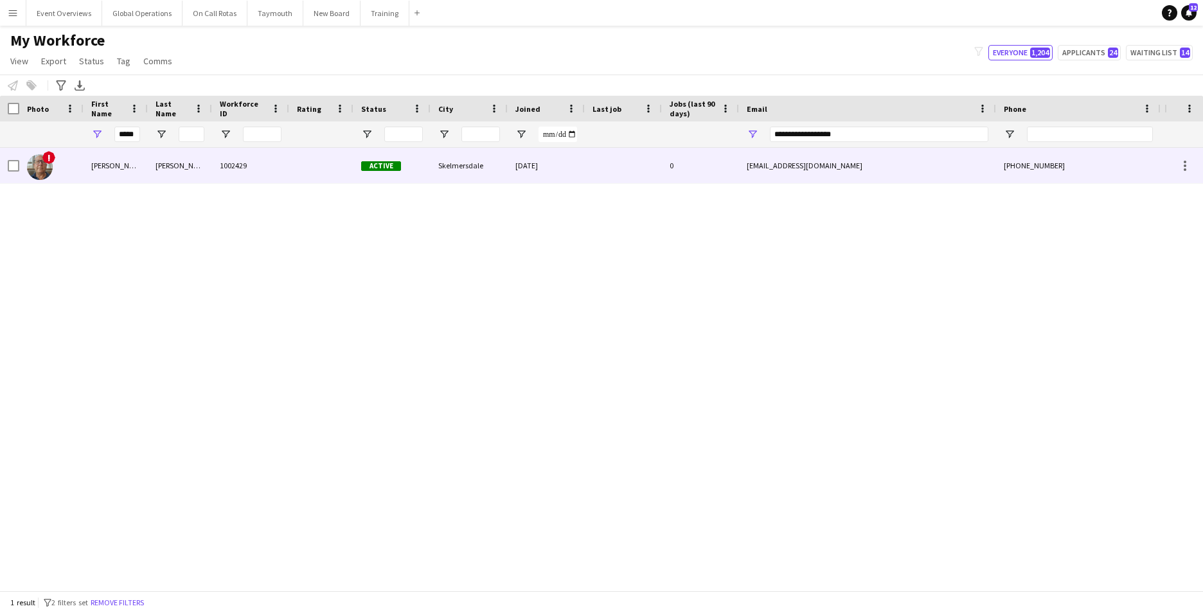
click at [103, 165] on div "[PERSON_NAME]" at bounding box center [116, 165] width 64 height 35
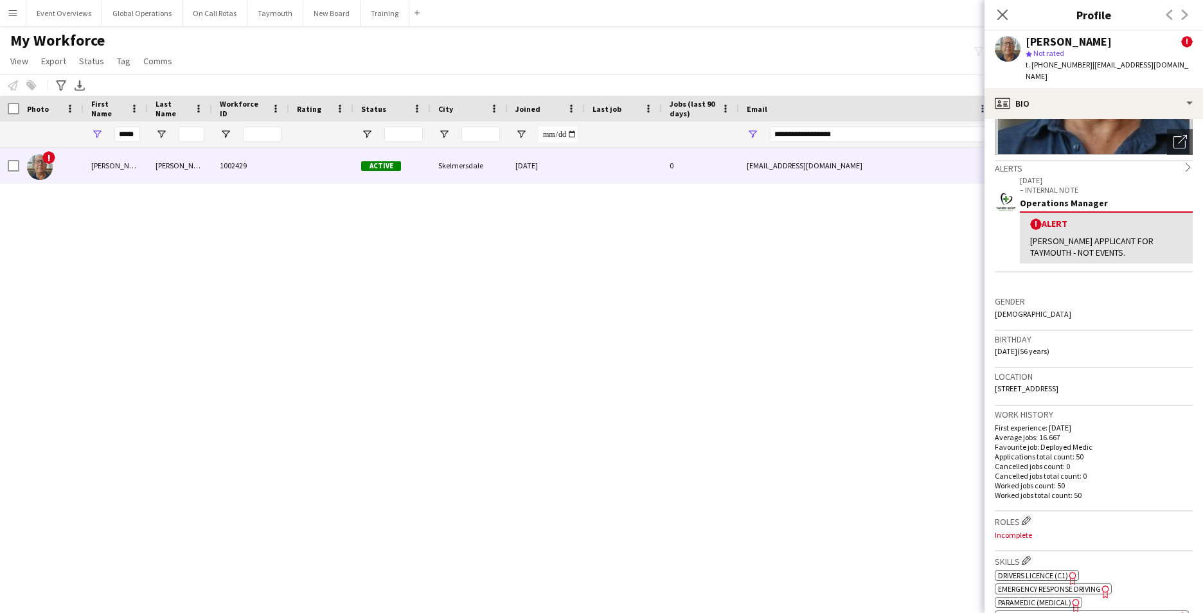
scroll to position [0, 0]
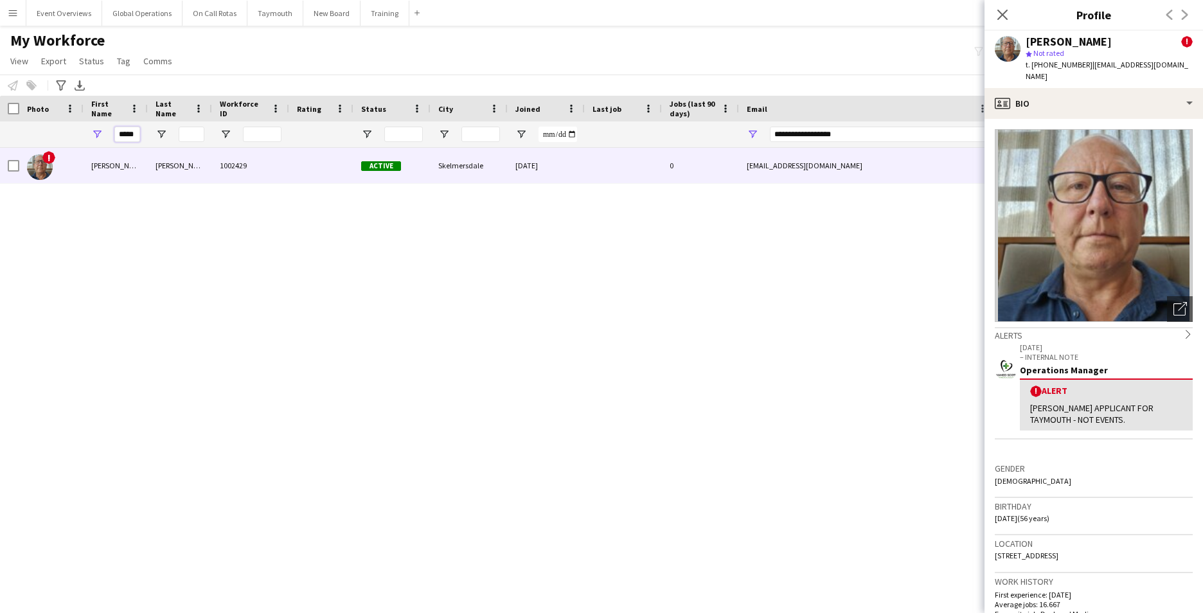
click at [137, 137] on input "*****" at bounding box center [127, 134] width 26 height 15
click at [136, 135] on input "*****" at bounding box center [127, 134] width 26 height 15
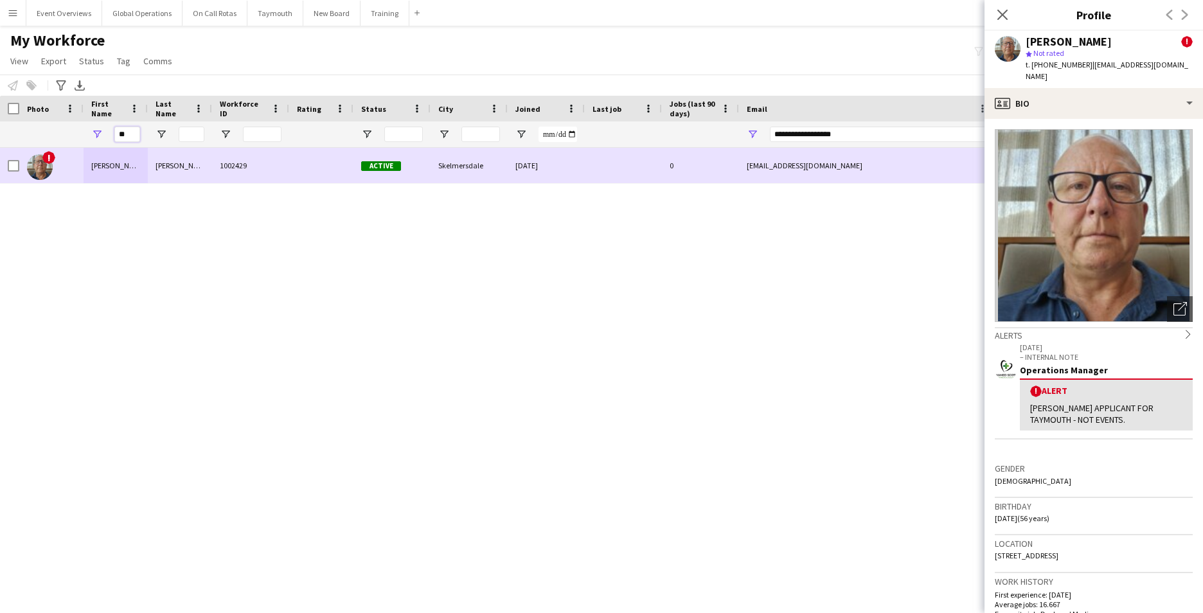
type input "*"
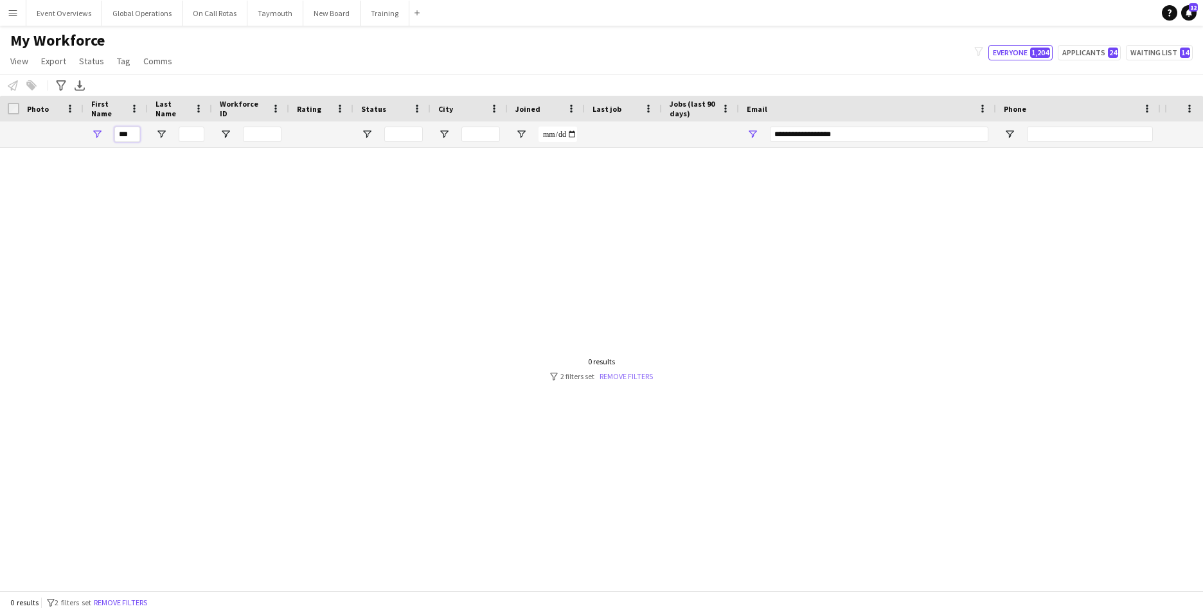
type input "***"
click at [637, 378] on link "Remove filters" at bounding box center [625, 376] width 53 height 10
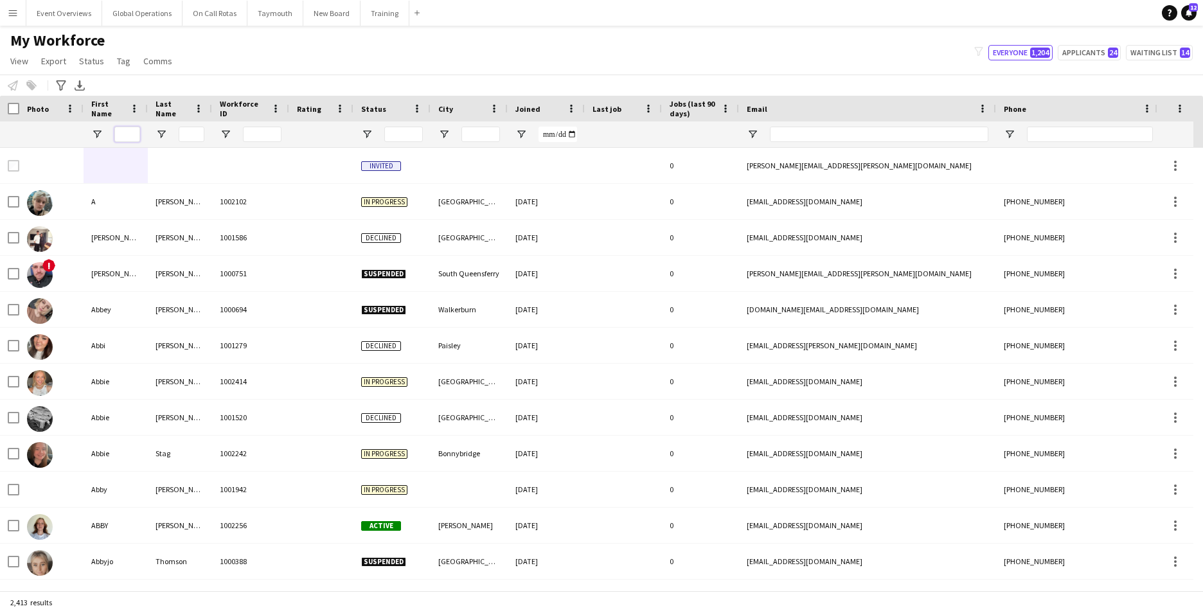
click at [129, 139] on input "First Name Filter Input" at bounding box center [127, 134] width 26 height 15
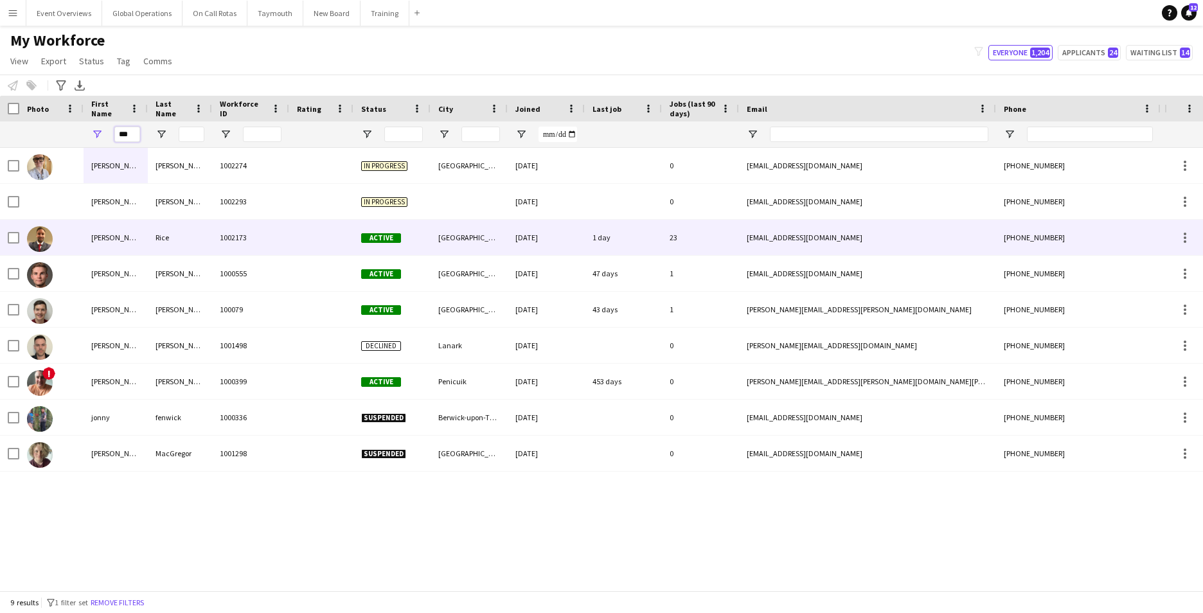
type input "***"
click at [98, 237] on div "[PERSON_NAME]" at bounding box center [116, 237] width 64 height 35
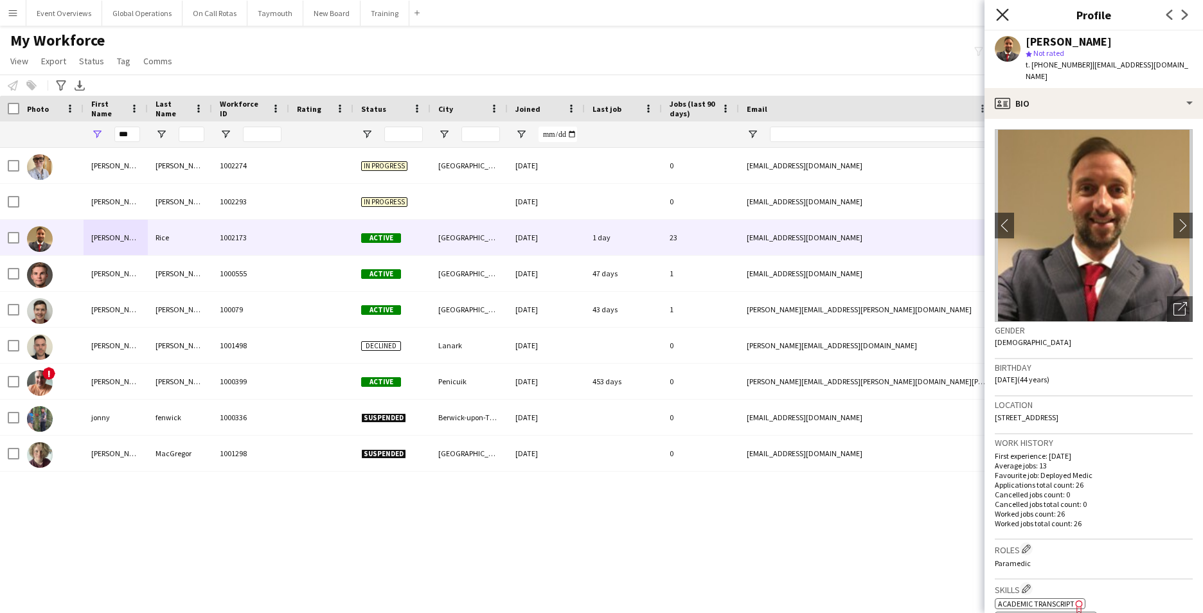
click at [998, 13] on icon "Close pop-in" at bounding box center [1002, 14] width 12 height 12
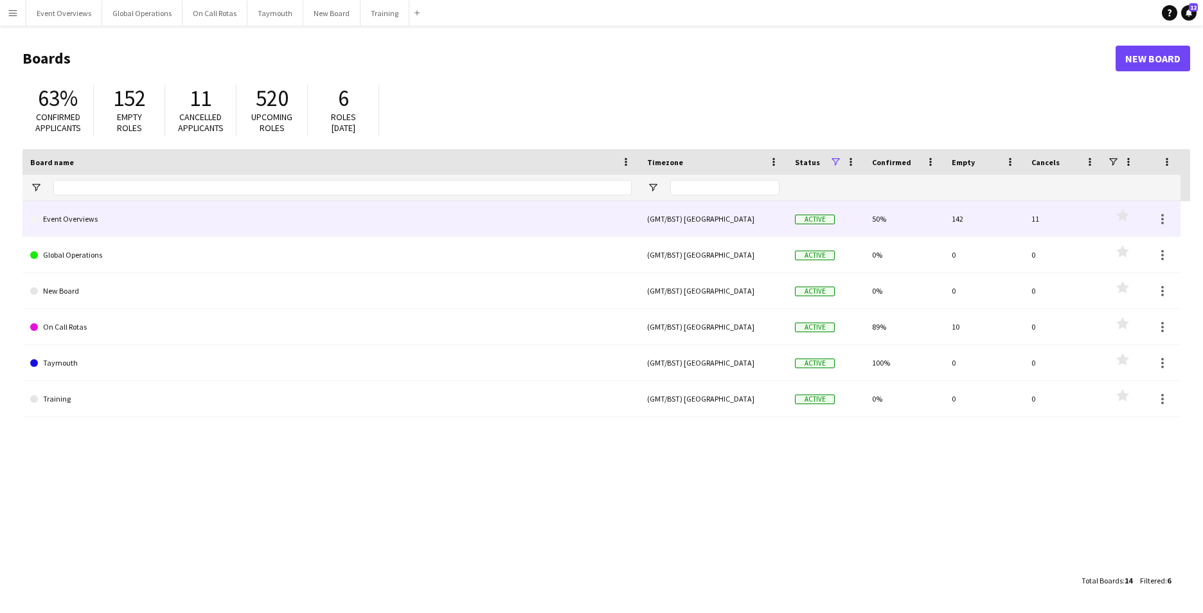
click at [84, 217] on link "Event Overviews" at bounding box center [330, 219] width 601 height 36
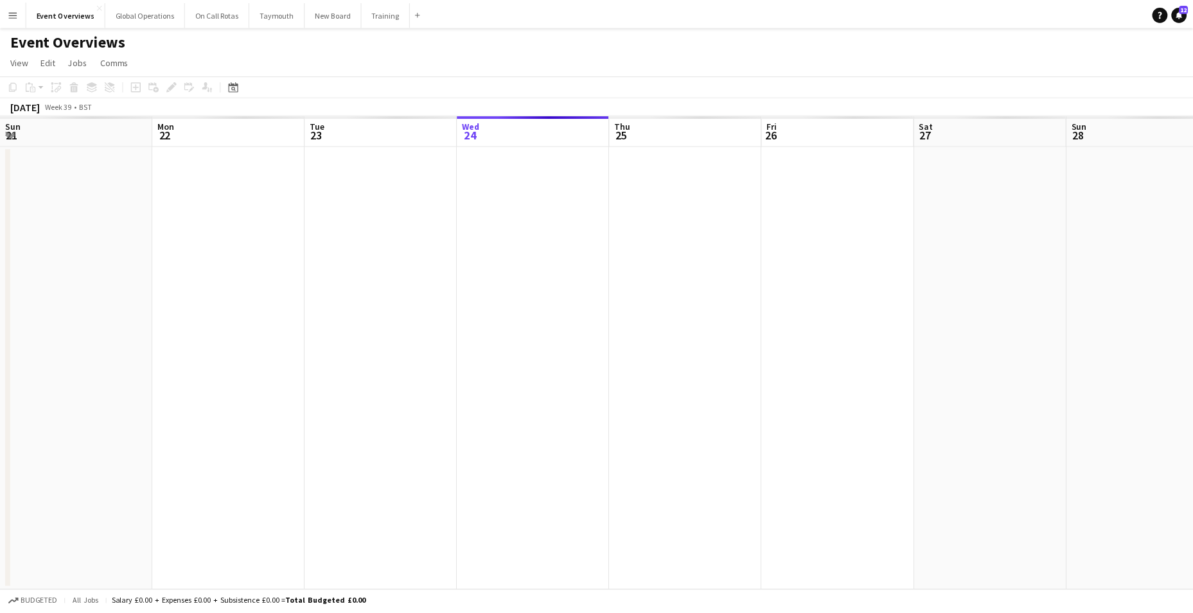
scroll to position [0, 307]
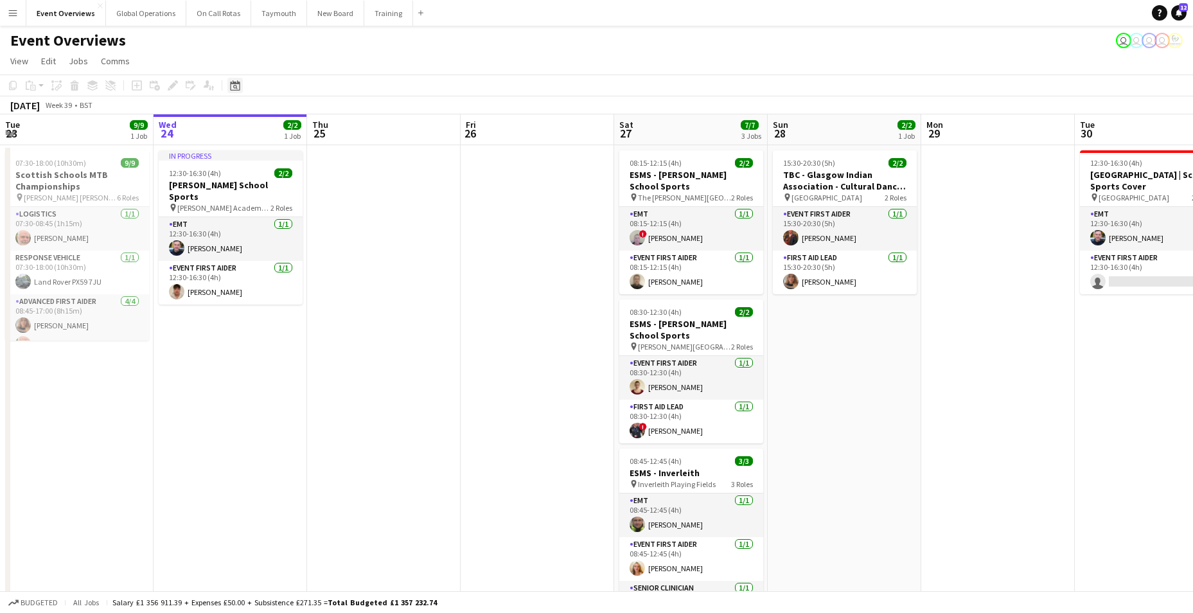
click at [233, 85] on icon "Date picker" at bounding box center [235, 85] width 10 height 10
click at [269, 130] on polygon "Choose month and year" at bounding box center [265, 130] width 6 height 3
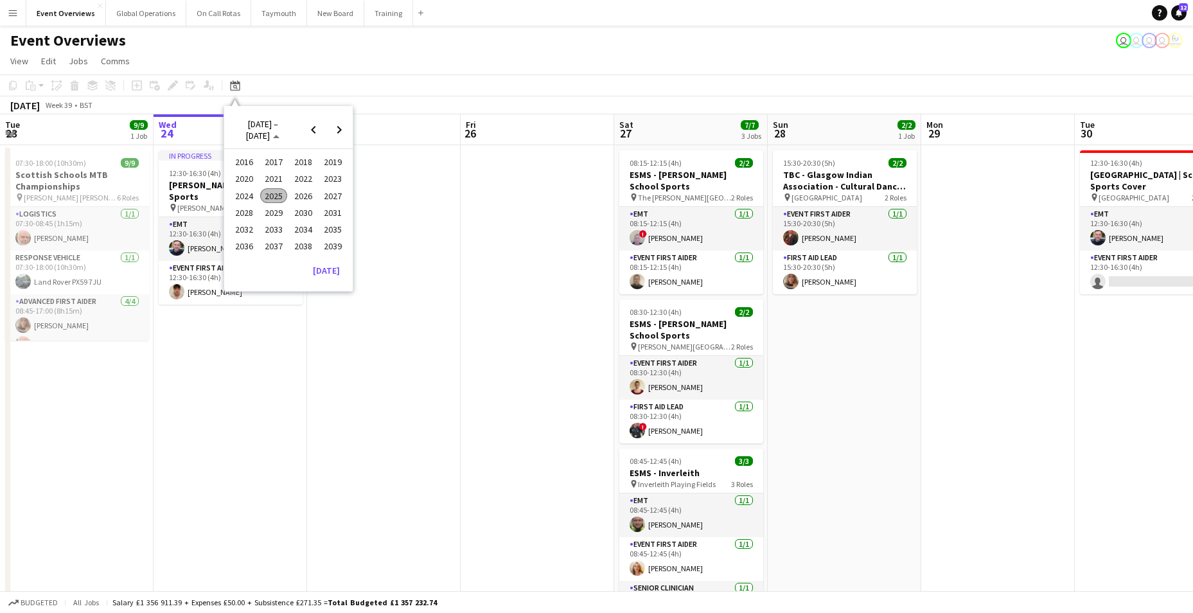
click at [276, 190] on span "2025" at bounding box center [273, 195] width 26 height 15
click at [249, 179] on span "JAN" at bounding box center [244, 179] width 26 height 15
click at [242, 211] on span "6" at bounding box center [237, 212] width 15 height 15
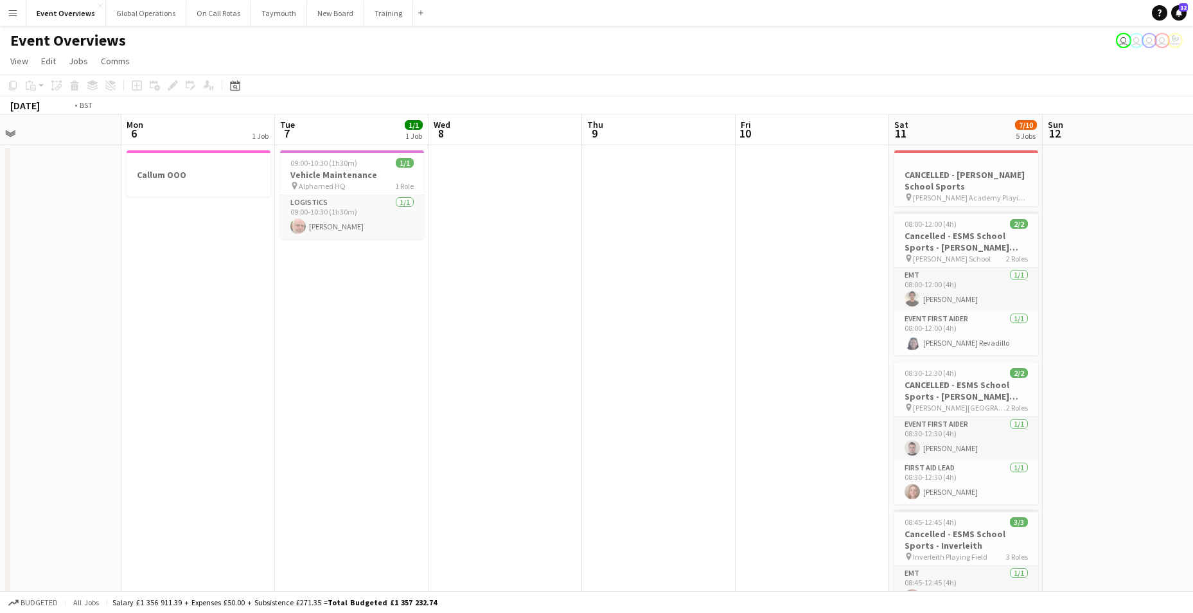
drag, startPoint x: 690, startPoint y: 433, endPoint x: 251, endPoint y: 462, distance: 440.4
click at [252, 462] on app-calendar-viewport "Thu 2 Fri 3 1 Job Sat 4 2/2 1 Job Sun 5 Mon 6 1 Job Tue 7 1/1 1 Job Wed 8 Thu 9…" at bounding box center [596, 517] width 1193 height 806
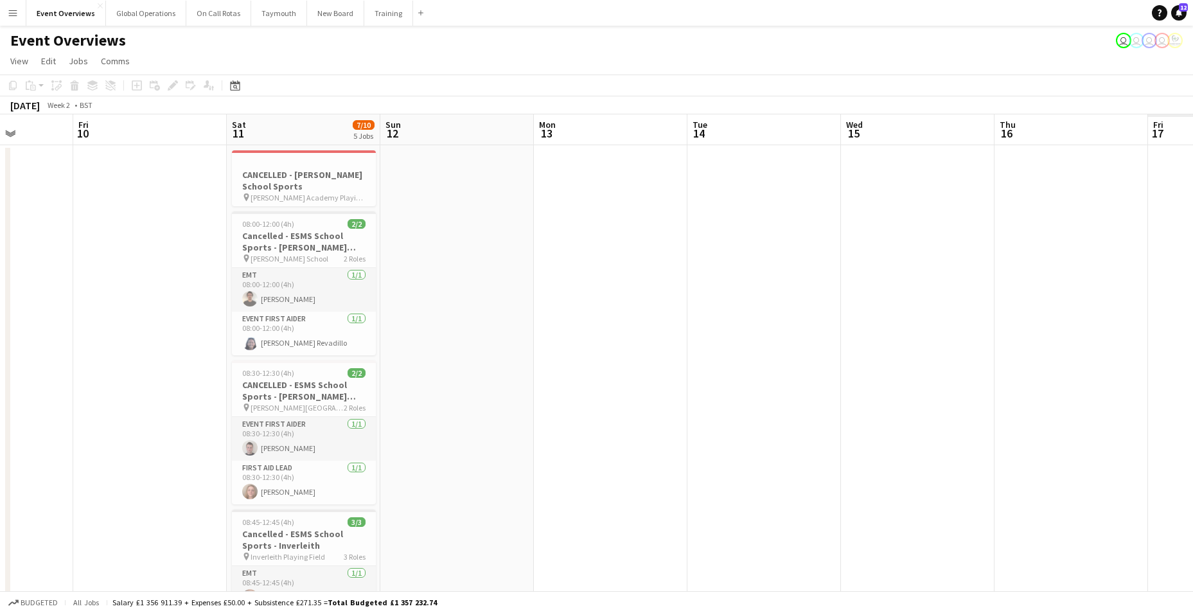
drag, startPoint x: 777, startPoint y: 434, endPoint x: 141, endPoint y: 454, distance: 636.4
click at [141, 454] on app-calendar-viewport "Tue 7 1/1 1 Job Wed 8 Thu 9 Fri 10 Sat 11 7/10 5 Jobs Sun 12 Mon 13 Tue 14 Wed …" at bounding box center [596, 517] width 1193 height 806
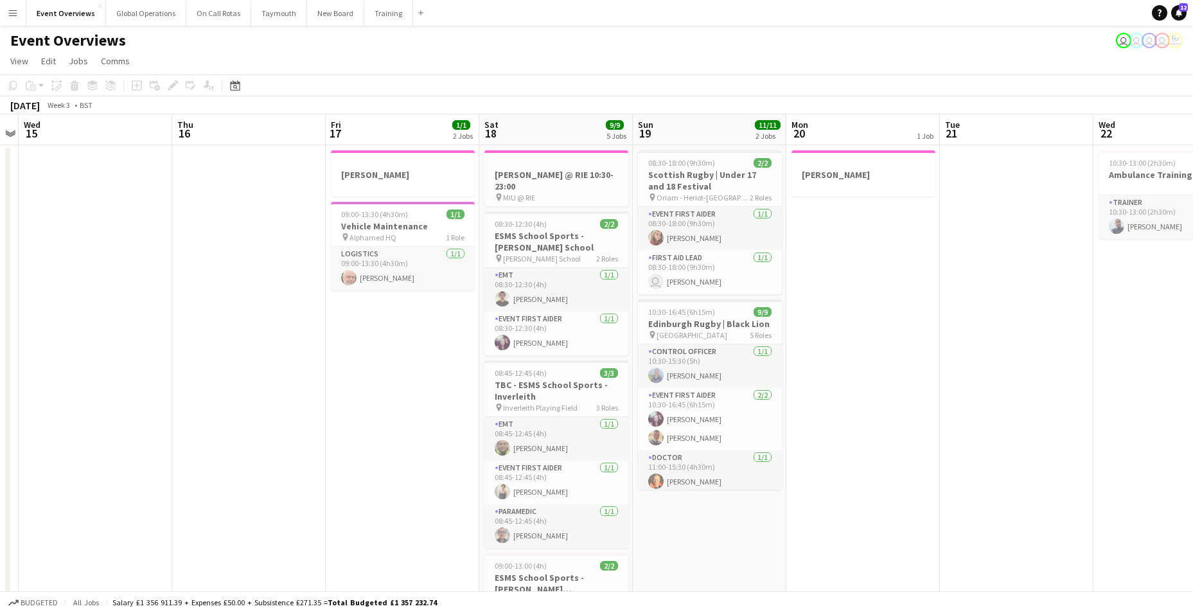
scroll to position [0, 504]
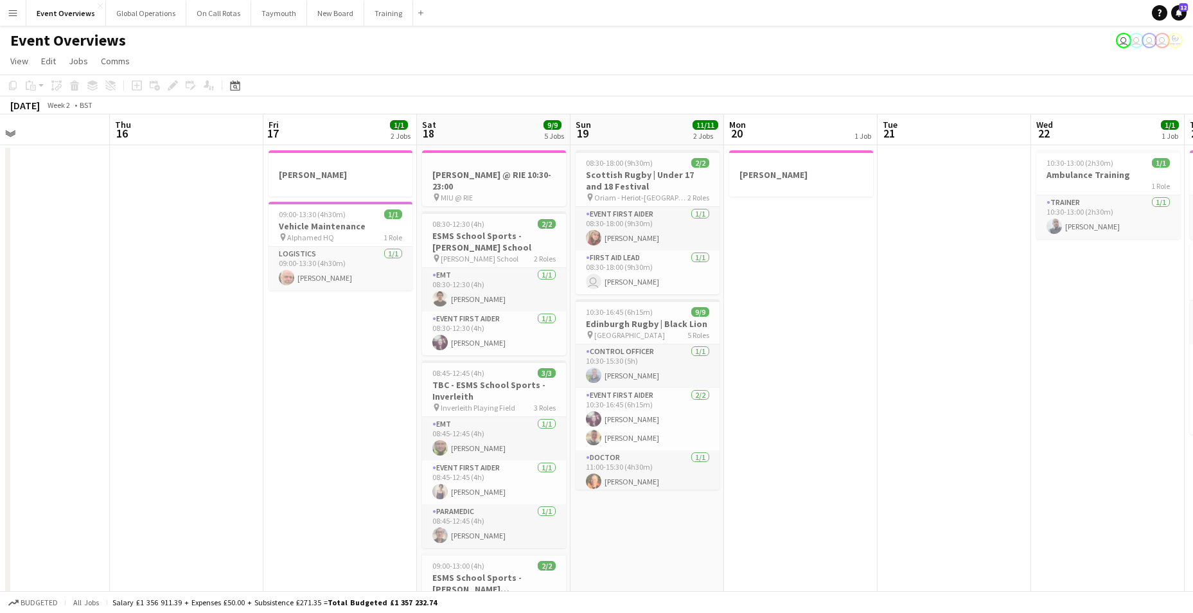
drag, startPoint x: 618, startPoint y: 478, endPoint x: 200, endPoint y: 484, distance: 417.7
click at [200, 484] on app-calendar-viewport "Sun 12 Mon 13 Tue 14 Wed 15 Thu 16 Fri 17 1/1 2 Jobs Sat 18 9/9 5 Jobs Sun 19 1…" at bounding box center [596, 517] width 1193 height 806
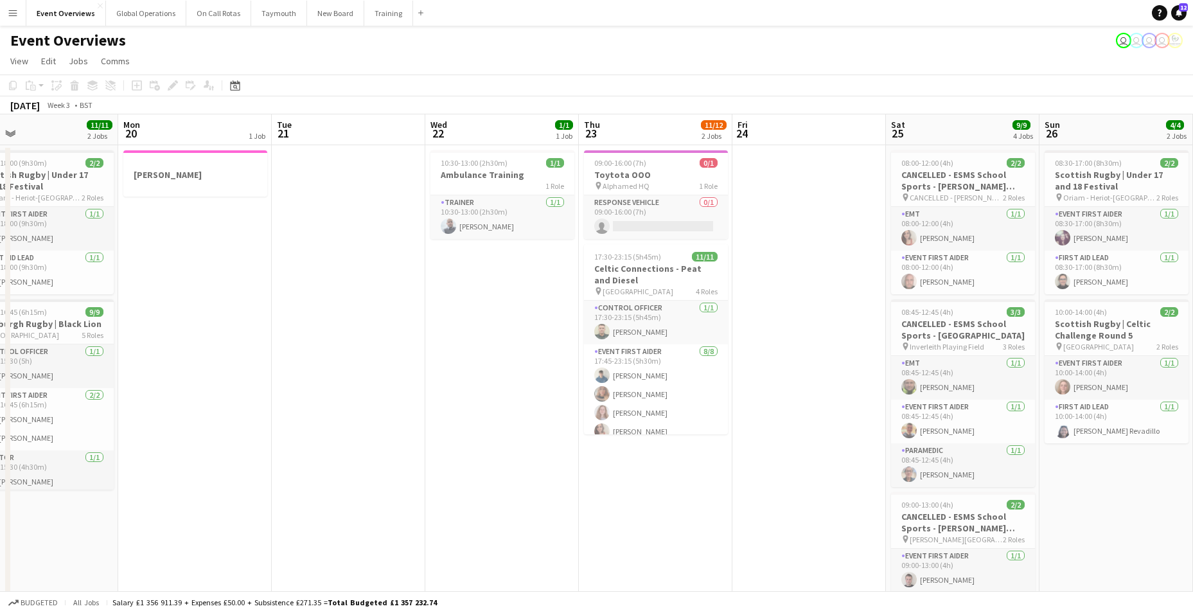
scroll to position [0, 510]
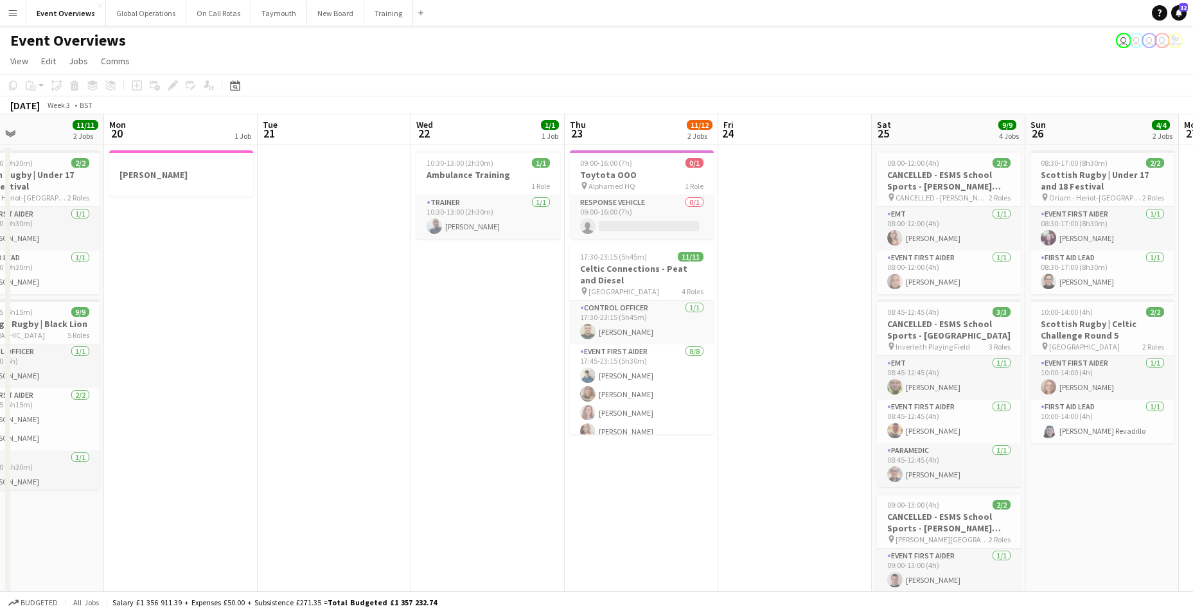
drag, startPoint x: 994, startPoint y: 469, endPoint x: 374, endPoint y: 480, distance: 620.1
click at [374, 480] on app-calendar-viewport "Thu 16 Fri 17 1/1 2 Jobs Sat 18 9/9 5 Jobs Sun 19 11/11 2 Jobs Mon 20 1 Job Tue…" at bounding box center [596, 517] width 1193 height 806
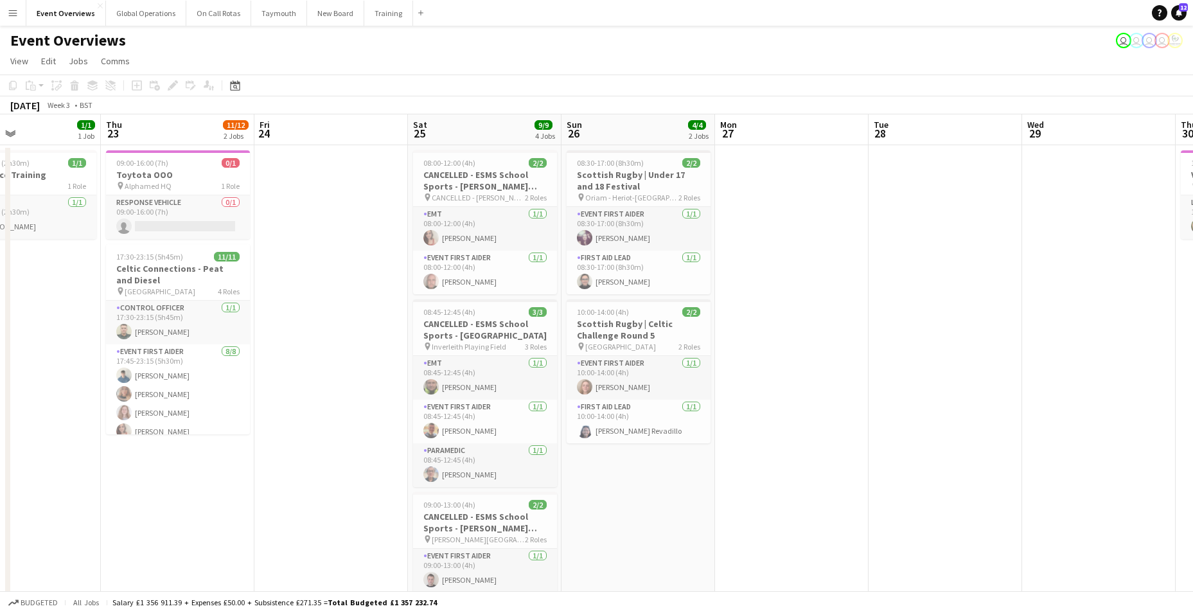
drag, startPoint x: 778, startPoint y: 511, endPoint x: 314, endPoint y: 500, distance: 464.0
click at [314, 500] on app-calendar-viewport "Sun 19 11/11 2 Jobs Mon 20 1 Job Tue 21 Wed 22 1/1 1 Job Thu 23 11/12 2 Jobs Fr…" at bounding box center [596, 517] width 1193 height 806
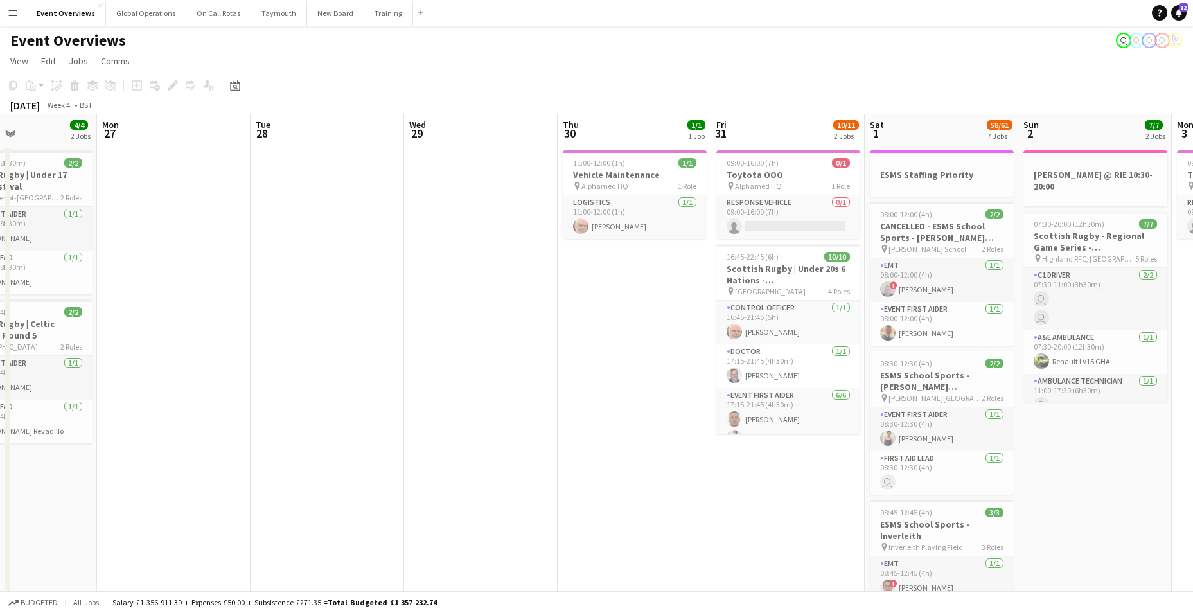
drag, startPoint x: 723, startPoint y: 534, endPoint x: 105, endPoint y: 497, distance: 619.2
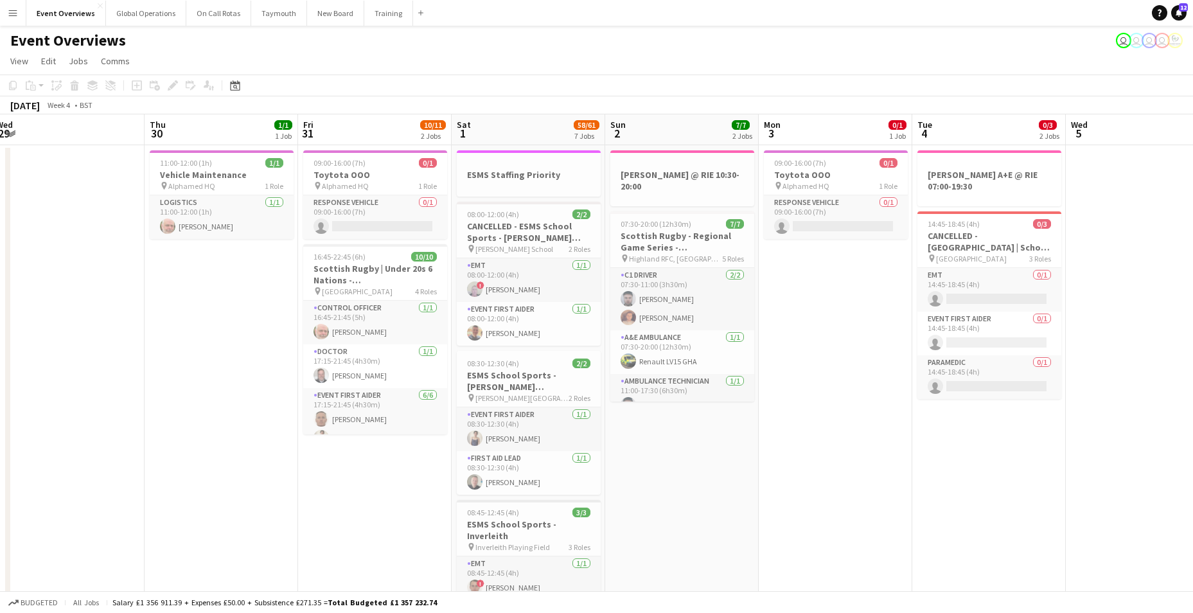
scroll to position [0, 472]
drag, startPoint x: 661, startPoint y: 505, endPoint x: 245, endPoint y: 489, distance: 416.0
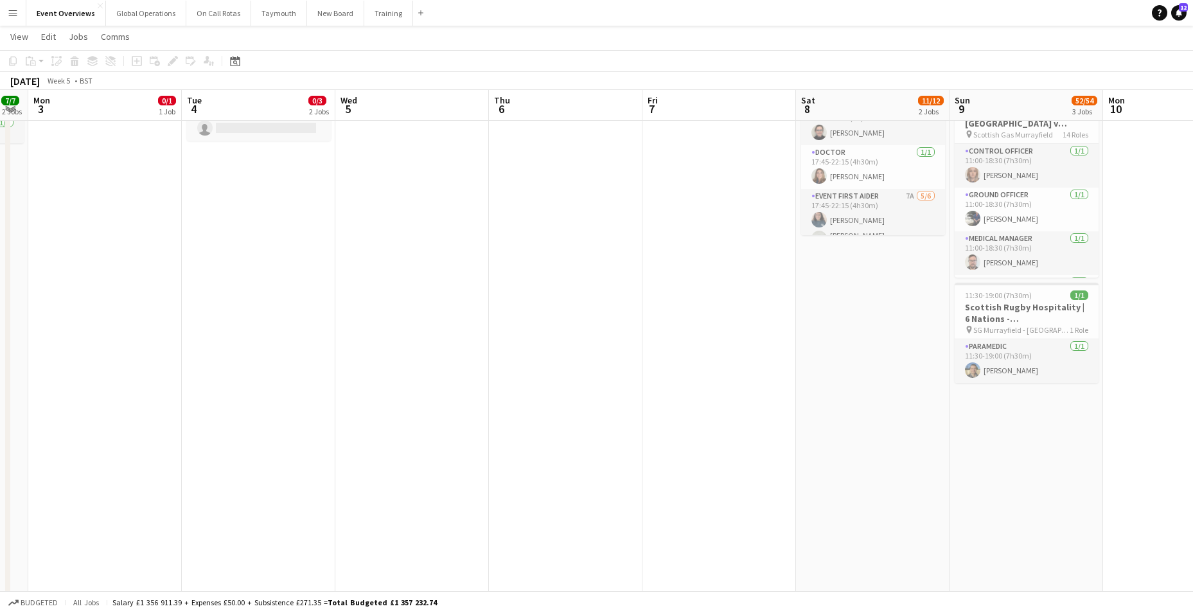
drag, startPoint x: 890, startPoint y: 469, endPoint x: 256, endPoint y: 468, distance: 633.5
click at [256, 468] on app-calendar-viewport "Fri 31 10/11 2 Jobs Sat 1 58/61 7 Jobs Sun 2 7/7 2 Jobs Mon 3 0/1 1 Job Tue 4 0…" at bounding box center [596, 400] width 1193 height 1214
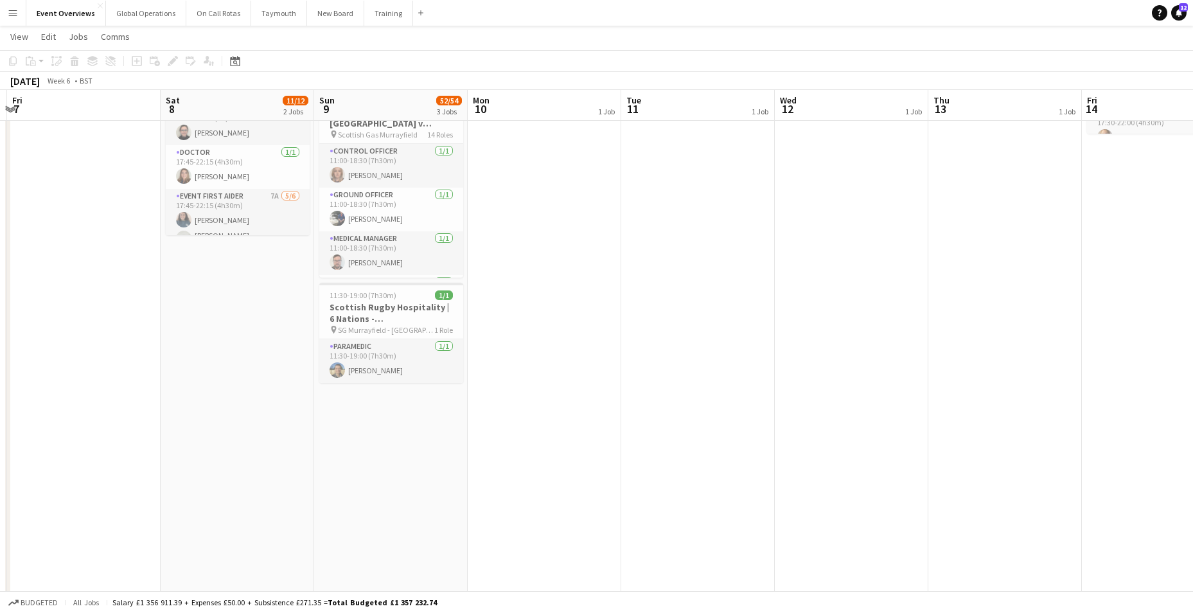
drag, startPoint x: 800, startPoint y: 499, endPoint x: 146, endPoint y: 504, distance: 653.5
click at [146, 504] on app-calendar-viewport "Tue 4 0/3 2 Jobs Wed 5 Thu 6 Fri 7 Sat 8 11/12 2 Jobs Sun 9 52/54 3 Jobs Mon 10…" at bounding box center [596, 400] width 1193 height 1214
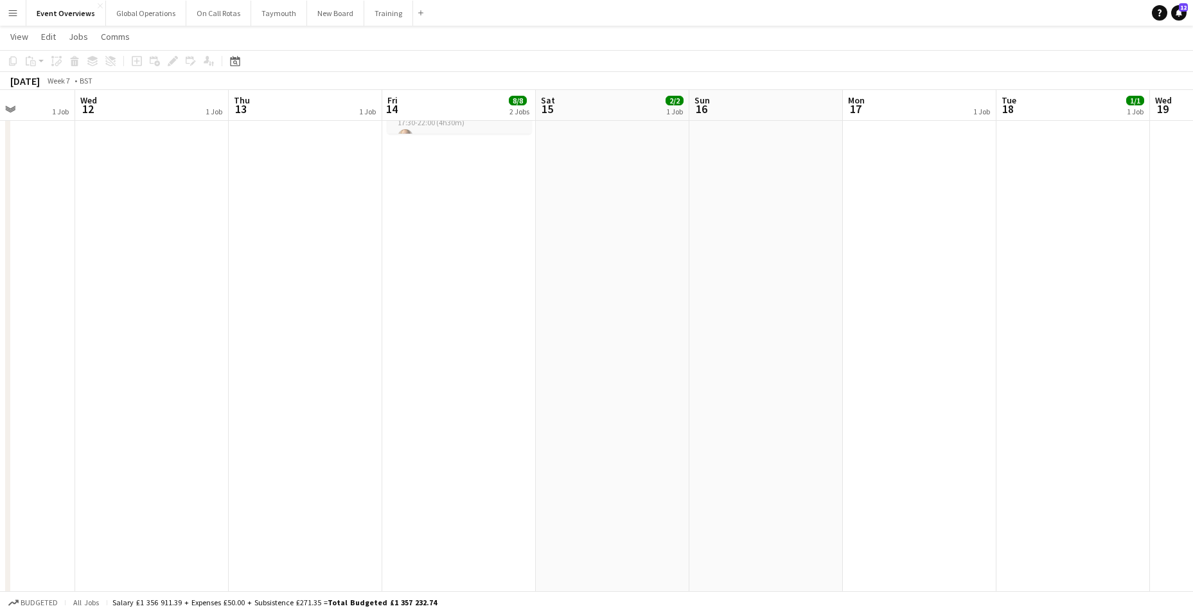
drag, startPoint x: 779, startPoint y: 471, endPoint x: -3, endPoint y: 468, distance: 781.3
click at [0, 468] on html "Menu Boards Boards Boards All jobs Status Workforce Workforce My Workforce Recr…" at bounding box center [596, 386] width 1193 height 1286
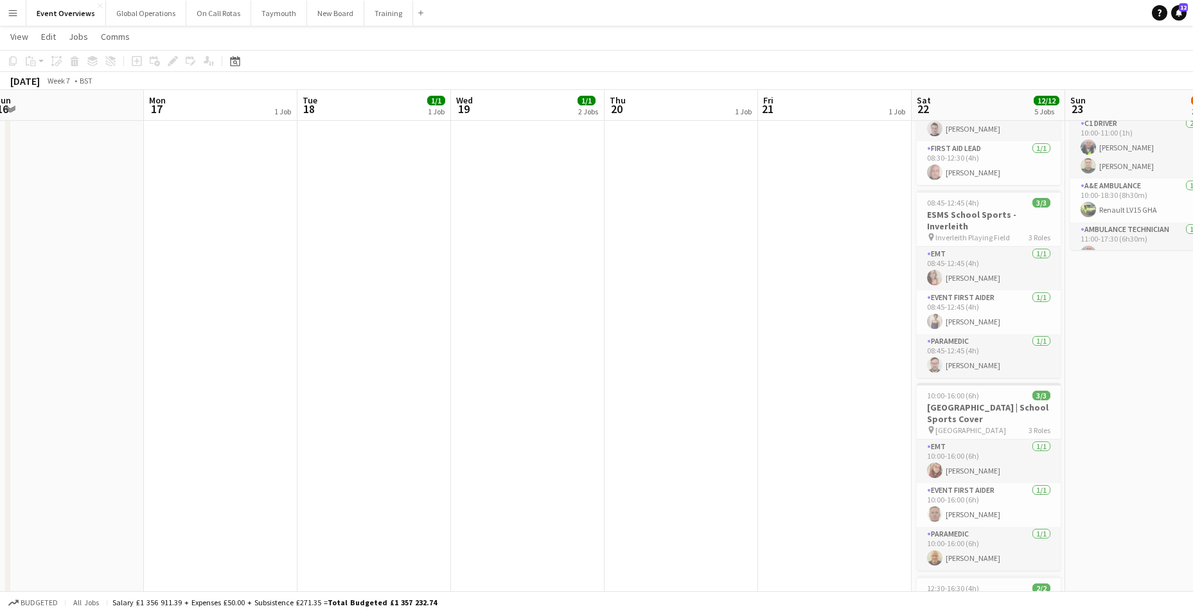
drag, startPoint x: 743, startPoint y: 522, endPoint x: -3, endPoint y: 486, distance: 746.9
click at [0, 486] on html "Menu Boards Boards Boards All jobs Status Workforce Workforce My Workforce Recr…" at bounding box center [596, 386] width 1193 height 1286
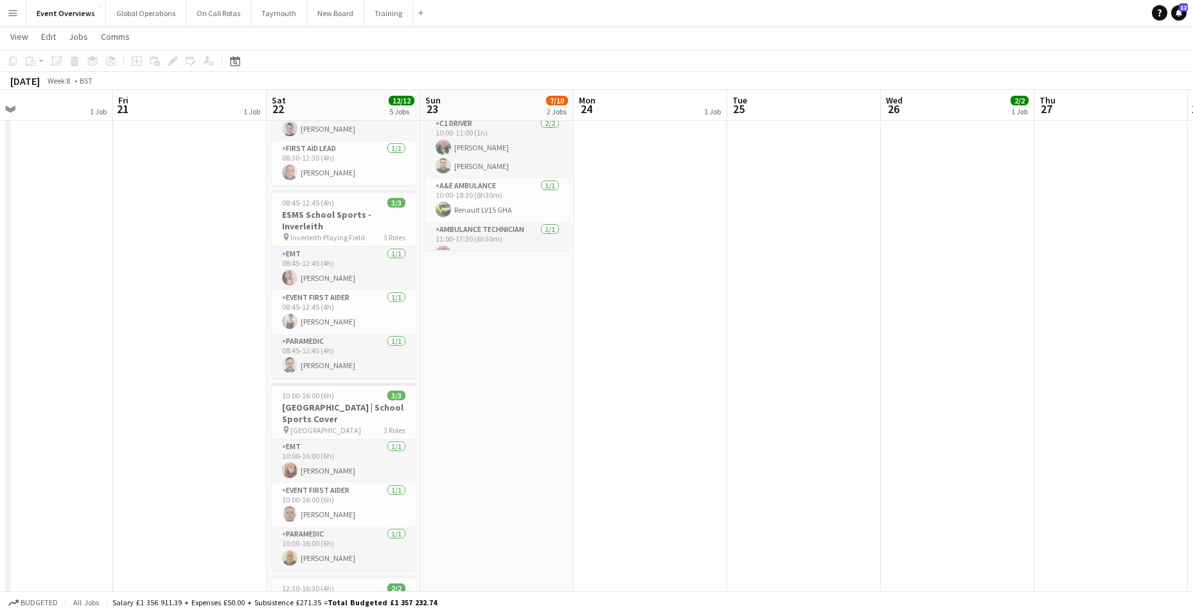
scroll to position [0, 411]
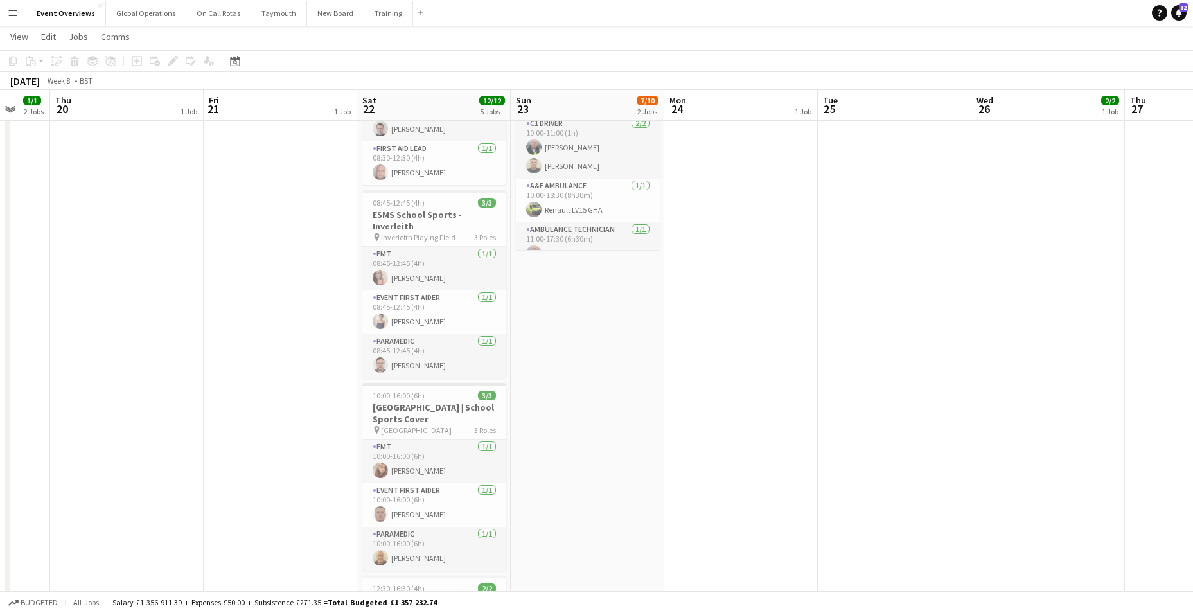
drag, startPoint x: 652, startPoint y: 484, endPoint x: 112, endPoint y: 464, distance: 540.1
click at [112, 464] on app-calendar-viewport "Mon 17 1 Job Tue 18 1/1 1 Job Wed 19 1/1 2 Jobs Thu 20 1 Job Fri 21 1 Job Sat 2…" at bounding box center [596, 400] width 1193 height 1214
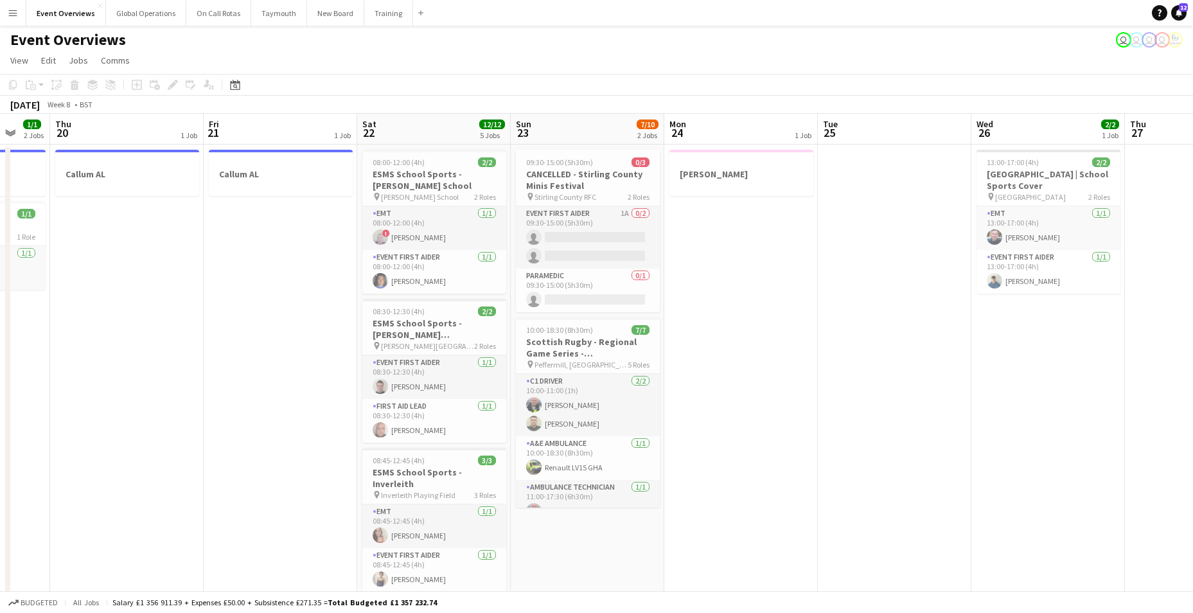
scroll to position [0, 0]
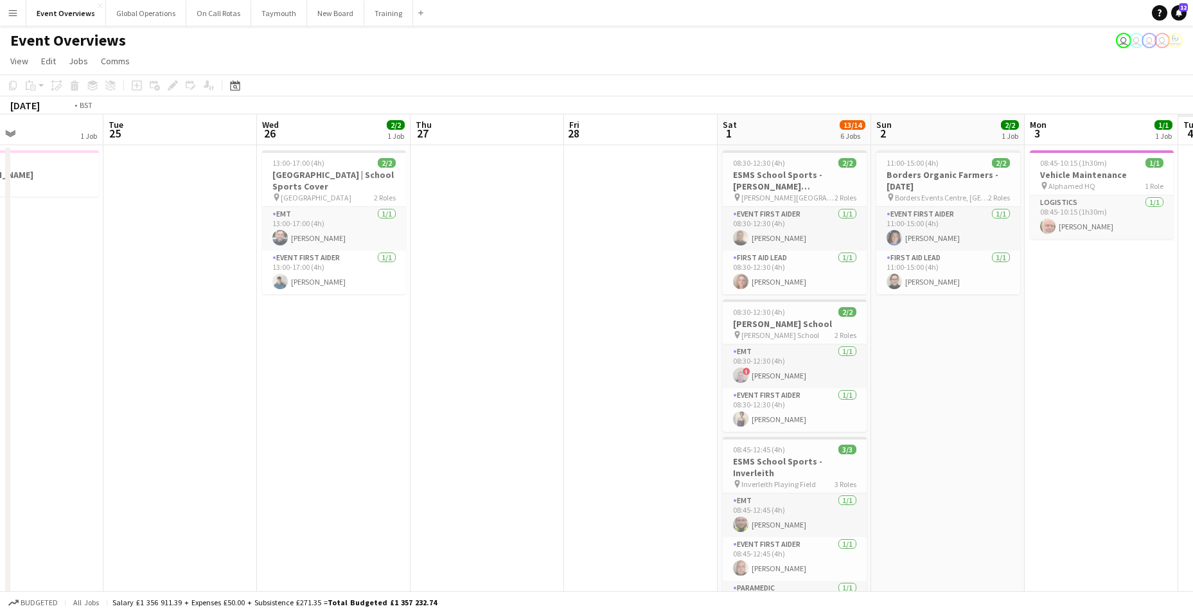
drag, startPoint x: 995, startPoint y: 495, endPoint x: 280, endPoint y: 495, distance: 714.5
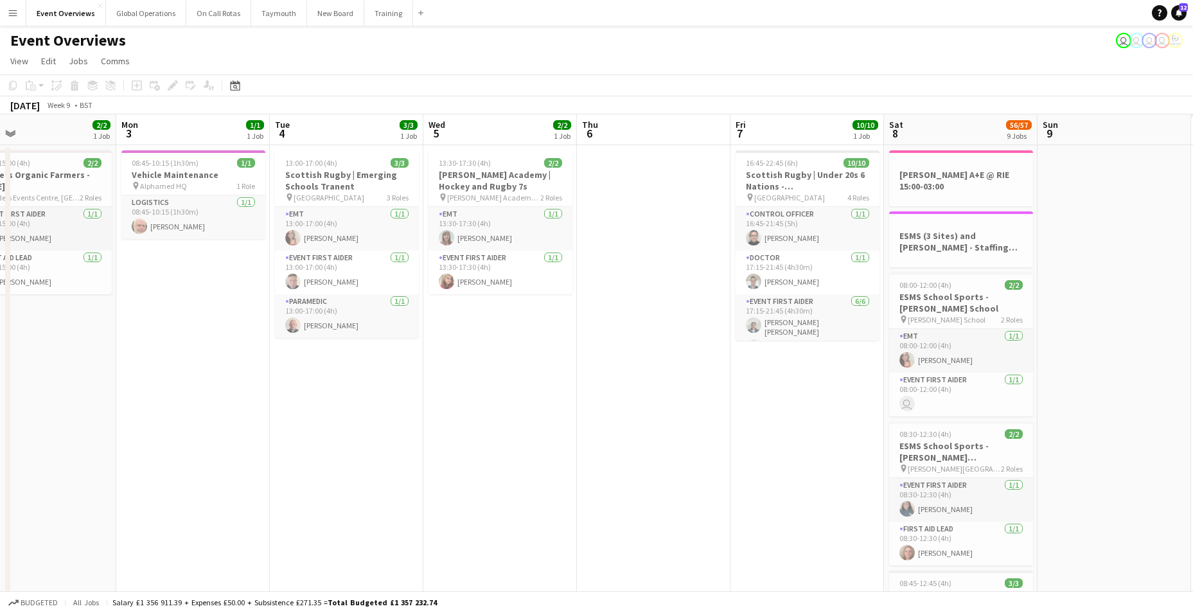
drag, startPoint x: 954, startPoint y: 515, endPoint x: 37, endPoint y: 475, distance: 917.8
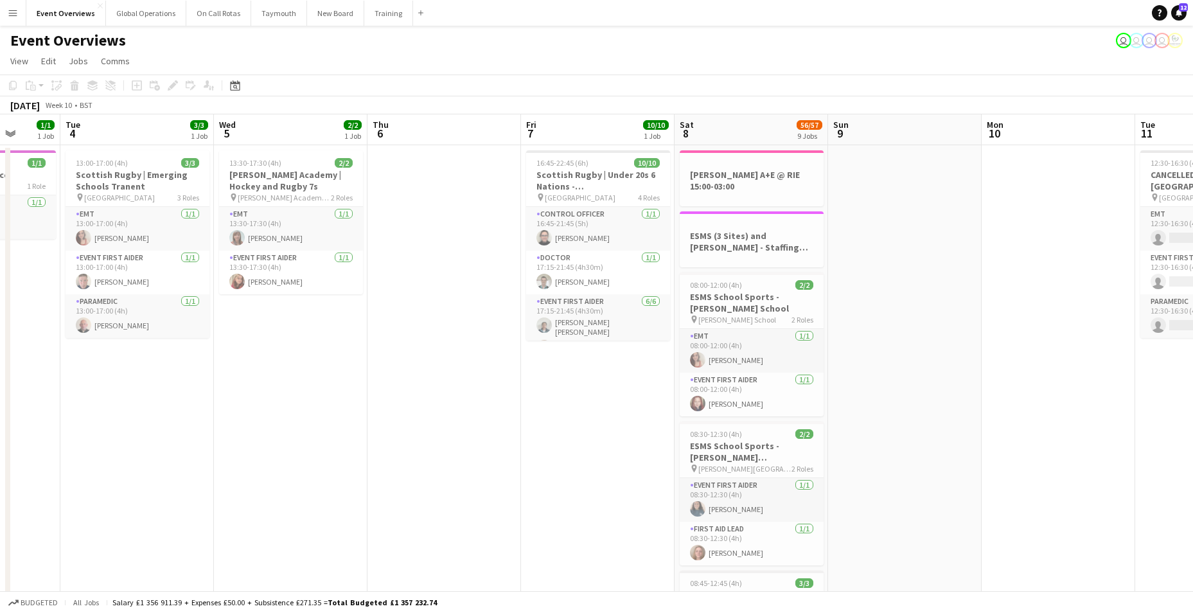
scroll to position [0, 427]
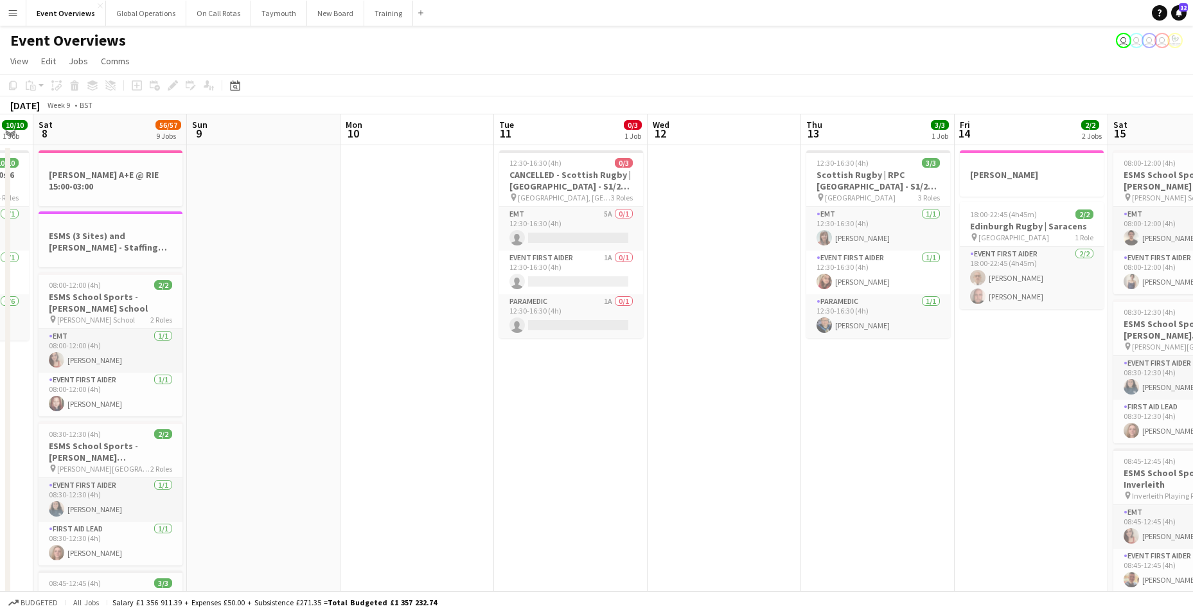
drag, startPoint x: 1041, startPoint y: 450, endPoint x: 205, endPoint y: 511, distance: 838.2
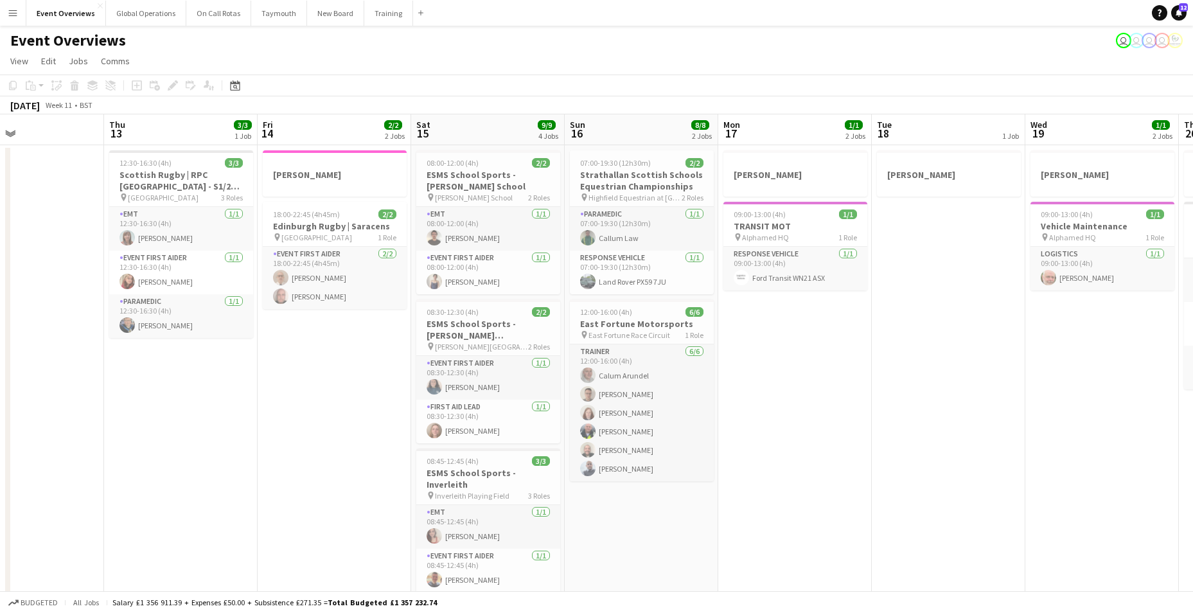
scroll to position [0, 515]
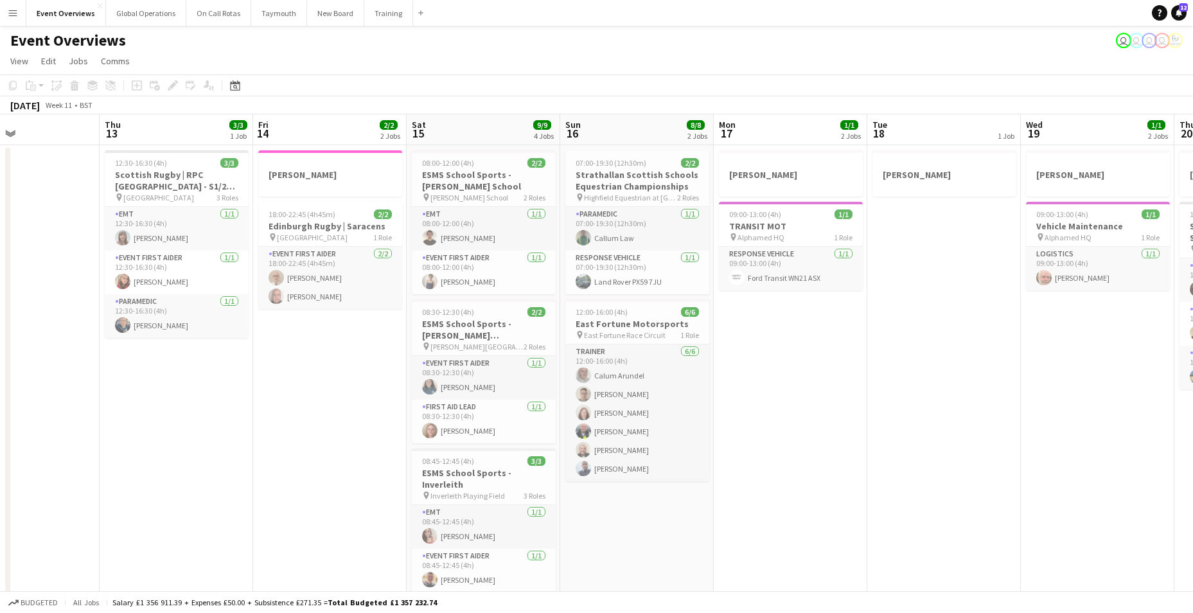
drag, startPoint x: 869, startPoint y: 517, endPoint x: 197, endPoint y: 506, distance: 672.2
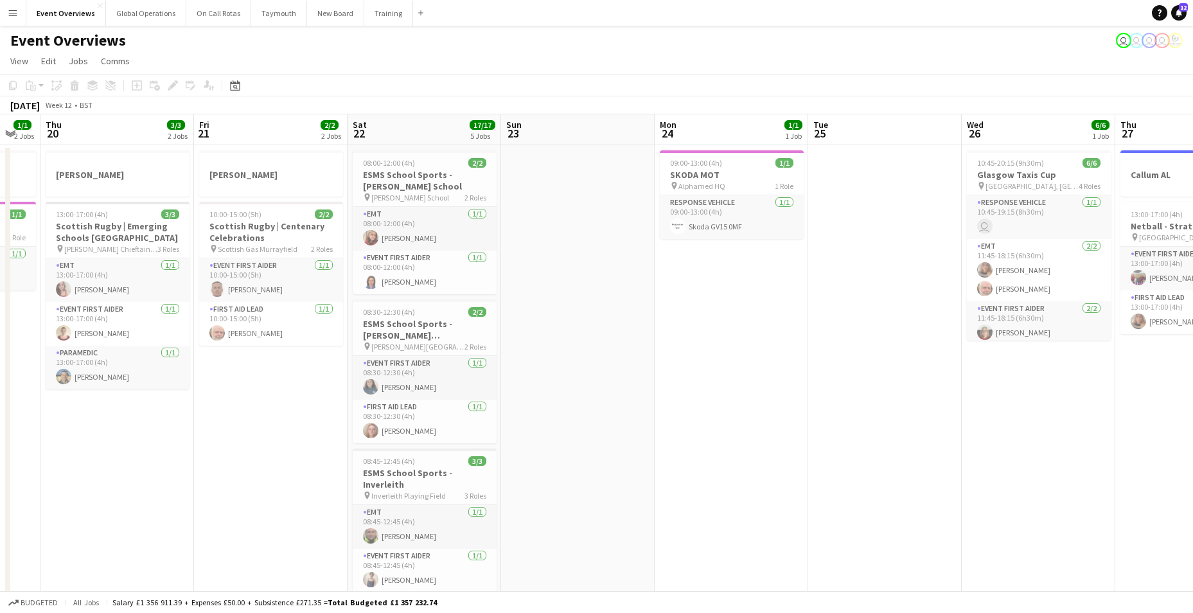
scroll to position [0, 420]
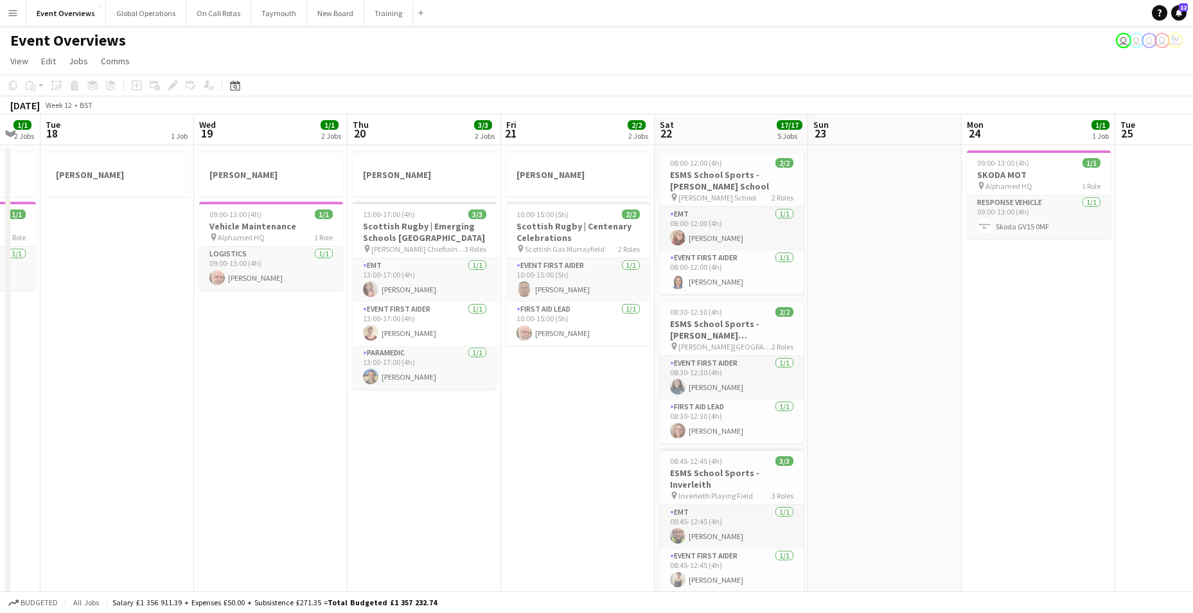
drag, startPoint x: 1054, startPoint y: 506, endPoint x: 227, endPoint y: 553, distance: 828.3
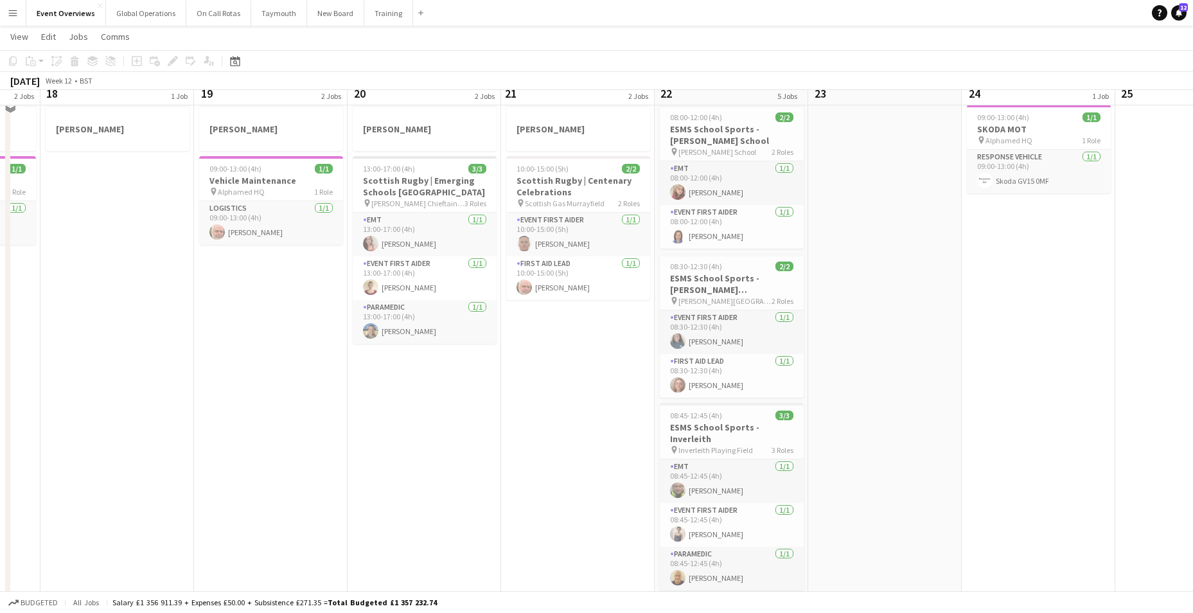
scroll to position [257, 0]
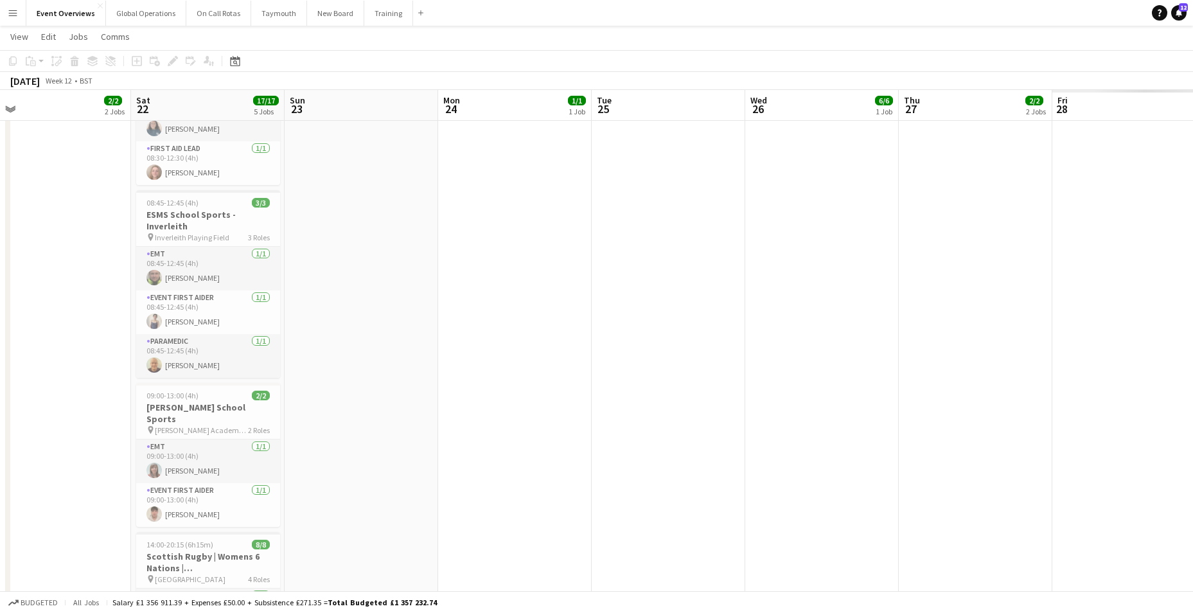
drag, startPoint x: 1042, startPoint y: 522, endPoint x: 366, endPoint y: 560, distance: 677.6
click at [366, 560] on app-calendar-viewport "Tue 18 1 Job Wed 19 1/1 2 Jobs Thu 20 3/3 2 Jobs Fri 21 2/2 2 Jobs Sat 22 17/17…" at bounding box center [596, 435] width 1193 height 1284
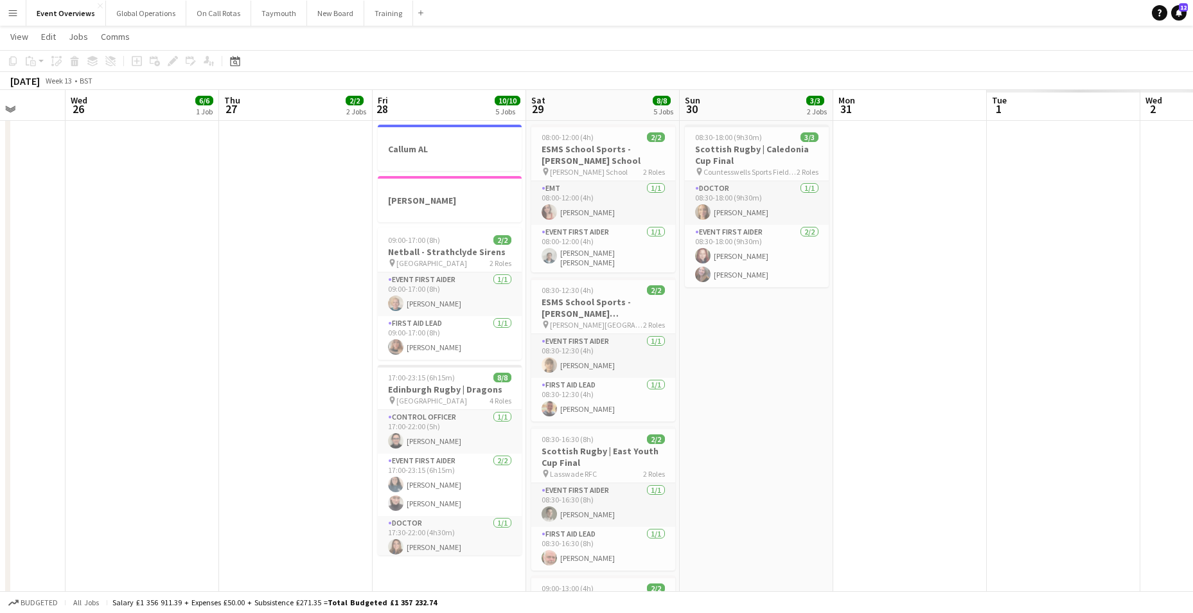
scroll to position [0, 535]
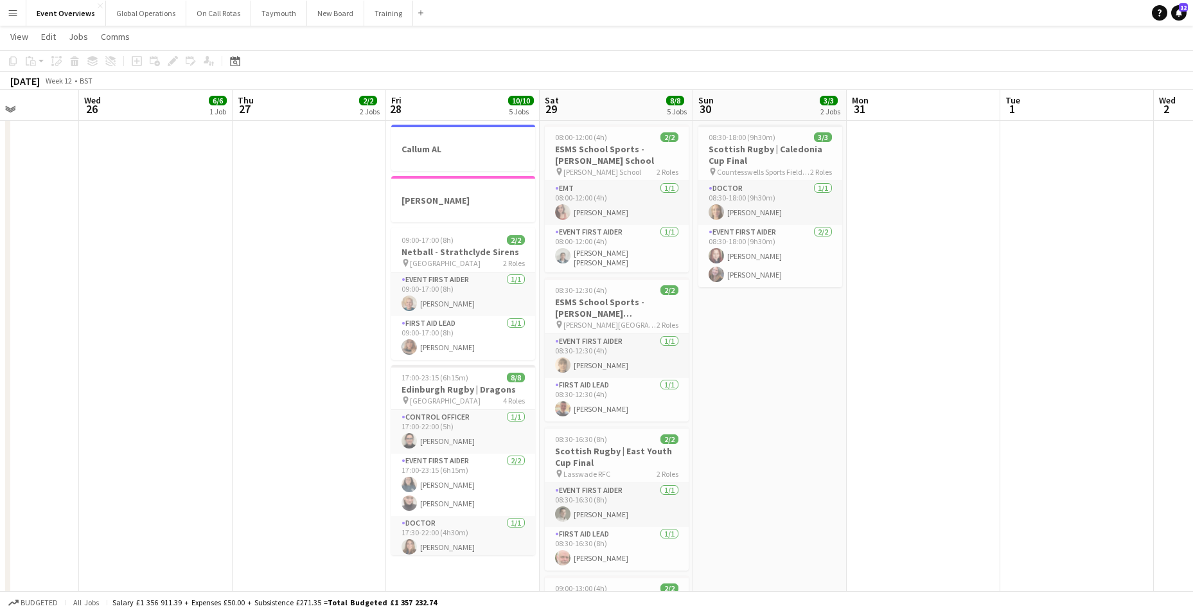
drag, startPoint x: 687, startPoint y: 542, endPoint x: 175, endPoint y: 576, distance: 513.3
click at [175, 576] on app-calendar-viewport "Sat 22 17/17 5 Jobs Sun 23 Mon 24 1/1 1 Job Tue 25 Wed 26 6/6 1 Job Thu 27 2/2 …" at bounding box center [596, 435] width 1193 height 1284
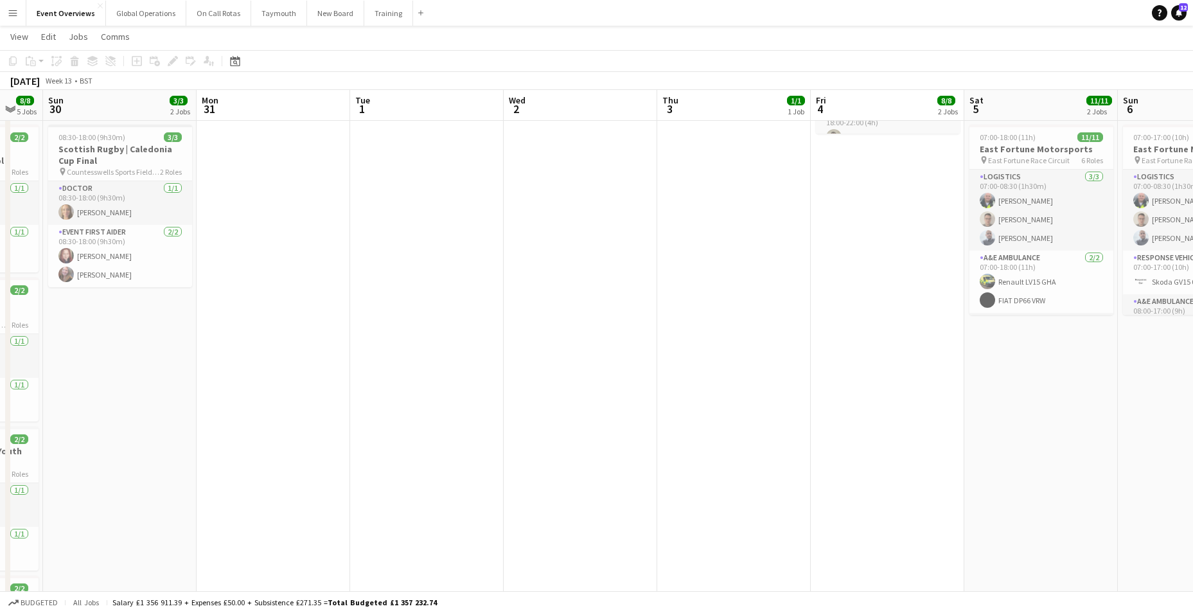
drag, startPoint x: 818, startPoint y: 518, endPoint x: 168, endPoint y: 561, distance: 651.7
click at [168, 561] on app-calendar-viewport "Thu 27 2/2 2 Jobs Fri 28 10/10 5 Jobs Sat 29 8/8 5 Jobs Sun 30 3/3 2 Jobs Mon 3…" at bounding box center [596, 435] width 1193 height 1284
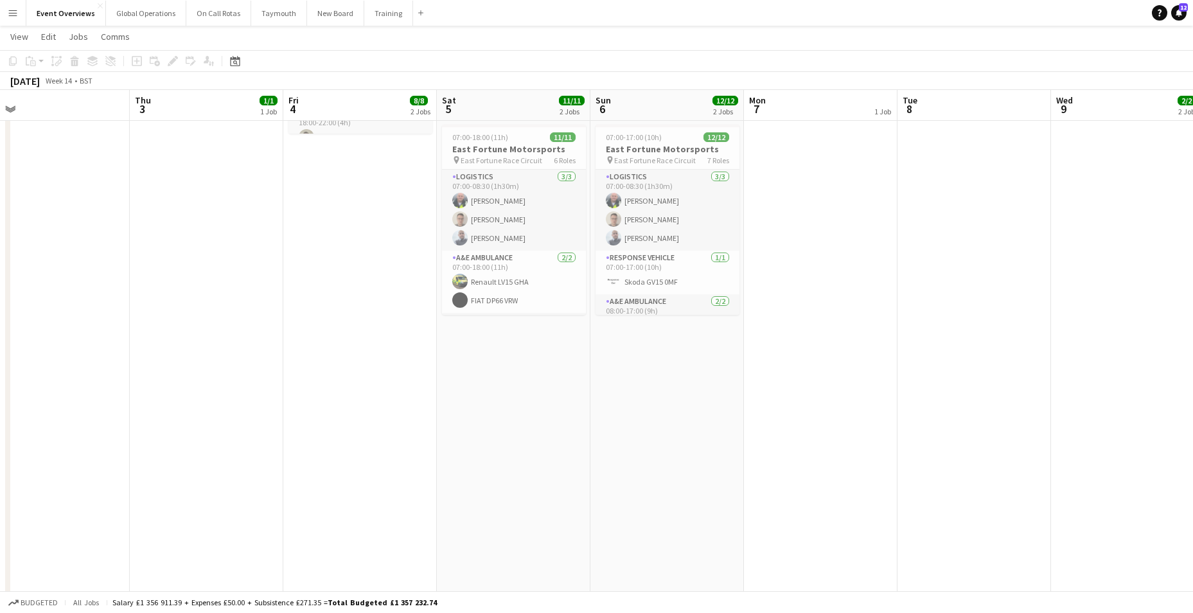
scroll to position [0, 531]
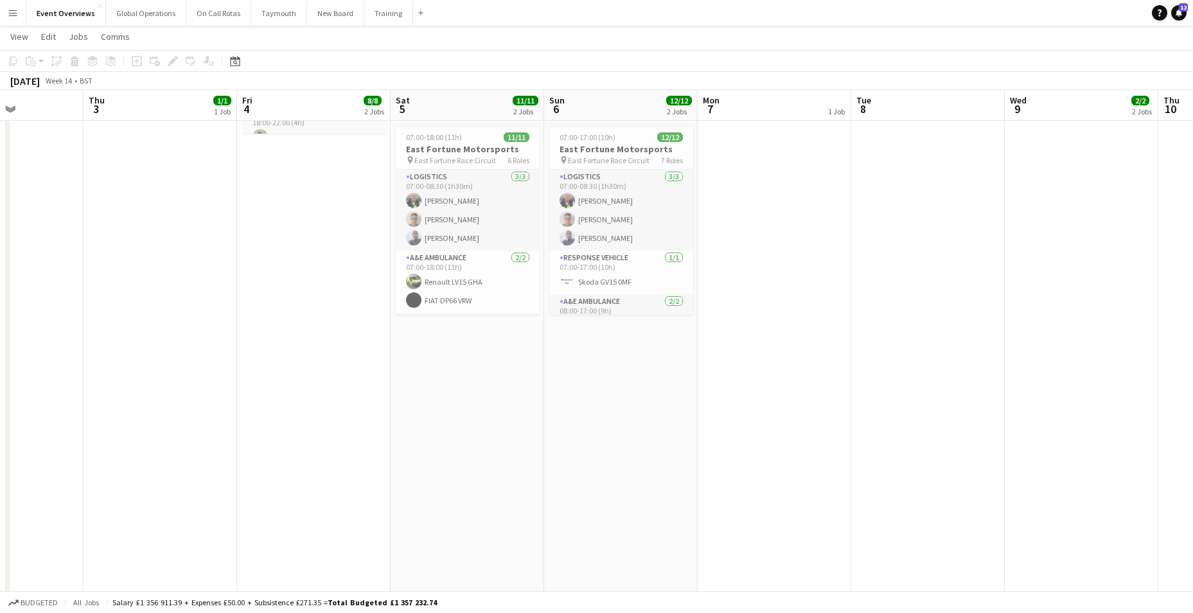
drag, startPoint x: 669, startPoint y: 522, endPoint x: 95, endPoint y: 569, distance: 575.7
click at [95, 569] on app-calendar-viewport "Sun 30 3/3 2 Jobs Mon 31 Tue 1 Wed 2 Thu 3 1/1 1 Job Fri 4 8/8 2 Jobs Sat 5 11/…" at bounding box center [596, 435] width 1193 height 1284
drag, startPoint x: 583, startPoint y: 594, endPoint x: 0, endPoint y: 598, distance: 583.4
click at [0, 598] on html "Menu Boards Boards Boards All jobs Status Workforce Workforce My Workforce Recr…" at bounding box center [596, 421] width 1193 height 1356
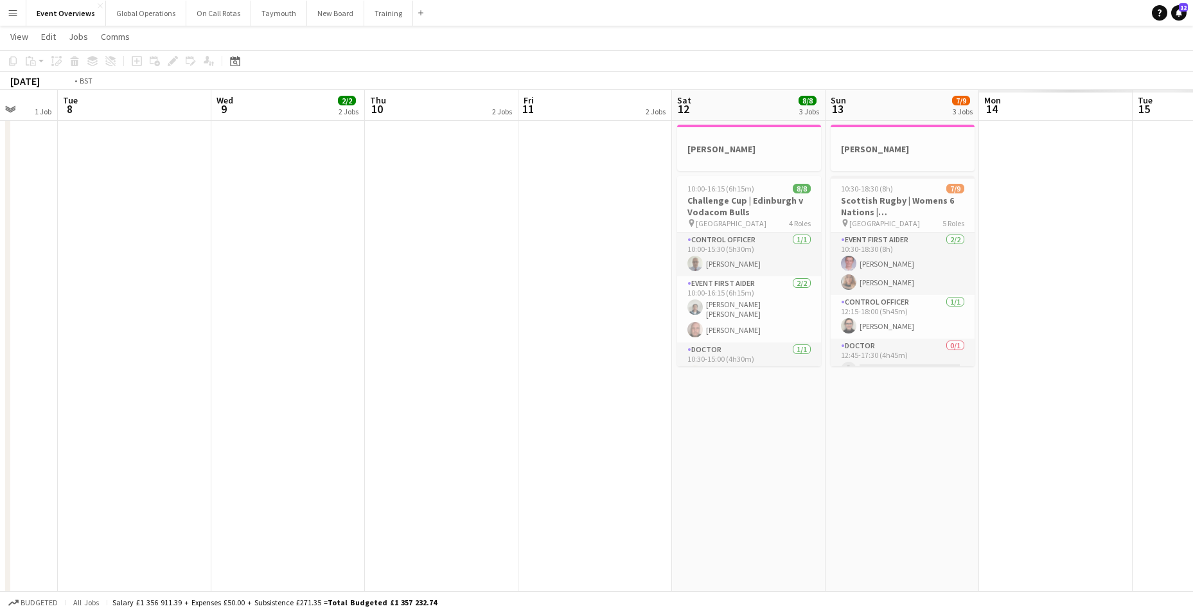
drag, startPoint x: 905, startPoint y: 412, endPoint x: 33, endPoint y: 488, distance: 875.2
click at [38, 486] on app-calendar-viewport "Fri 4 8/8 2 Jobs Sat 5 11/11 2 Jobs Sun 6 12/12 2 Jobs Mon 7 1 Job Tue 8 Wed 9 …" at bounding box center [596, 435] width 1193 height 1284
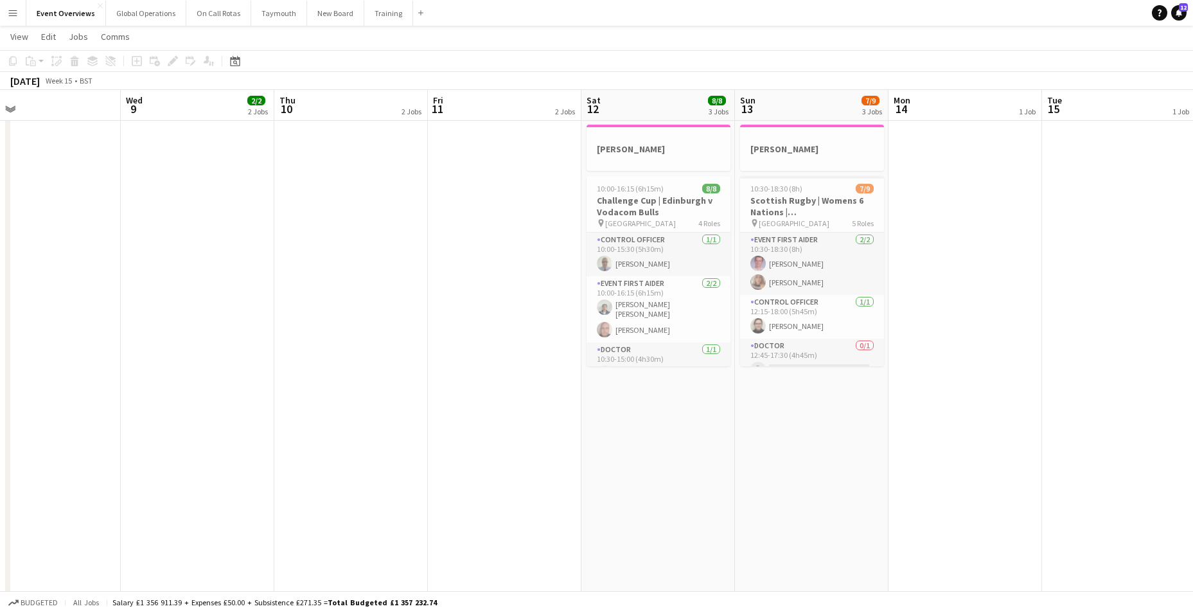
scroll to position [0, 515]
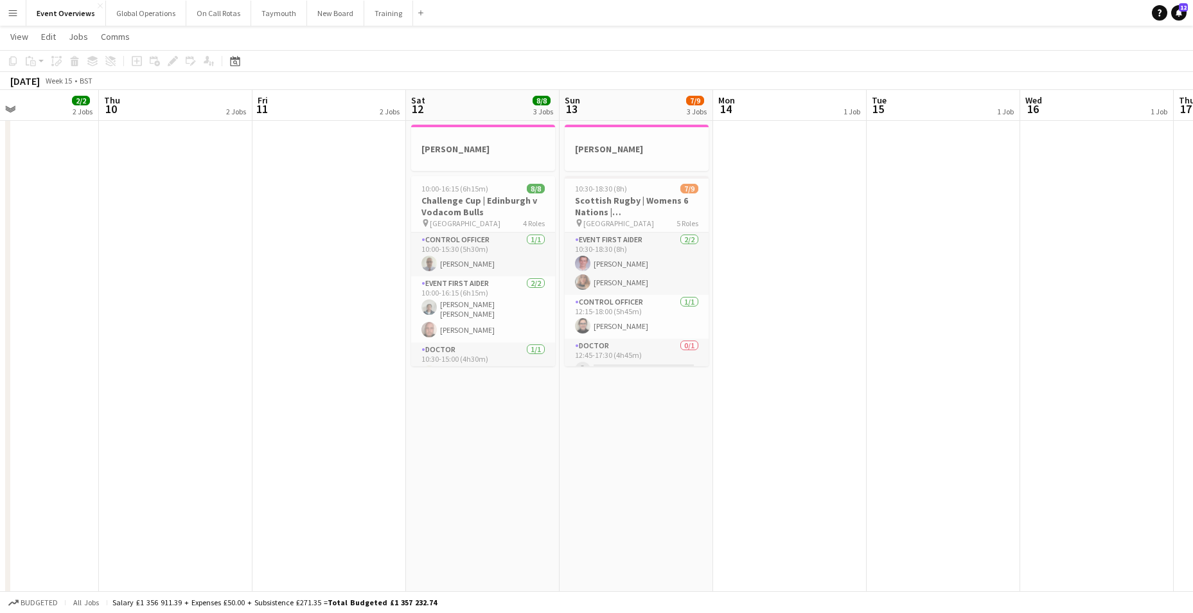
drag, startPoint x: 650, startPoint y: 480, endPoint x: 424, endPoint y: 492, distance: 225.9
click at [424, 492] on app-calendar-viewport "Sun 6 12/12 2 Jobs Mon 7 1 Job Tue 8 Wed 9 2/2 2 Jobs Thu 10 2 Jobs Fri 11 2 Jo…" at bounding box center [596, 435] width 1193 height 1284
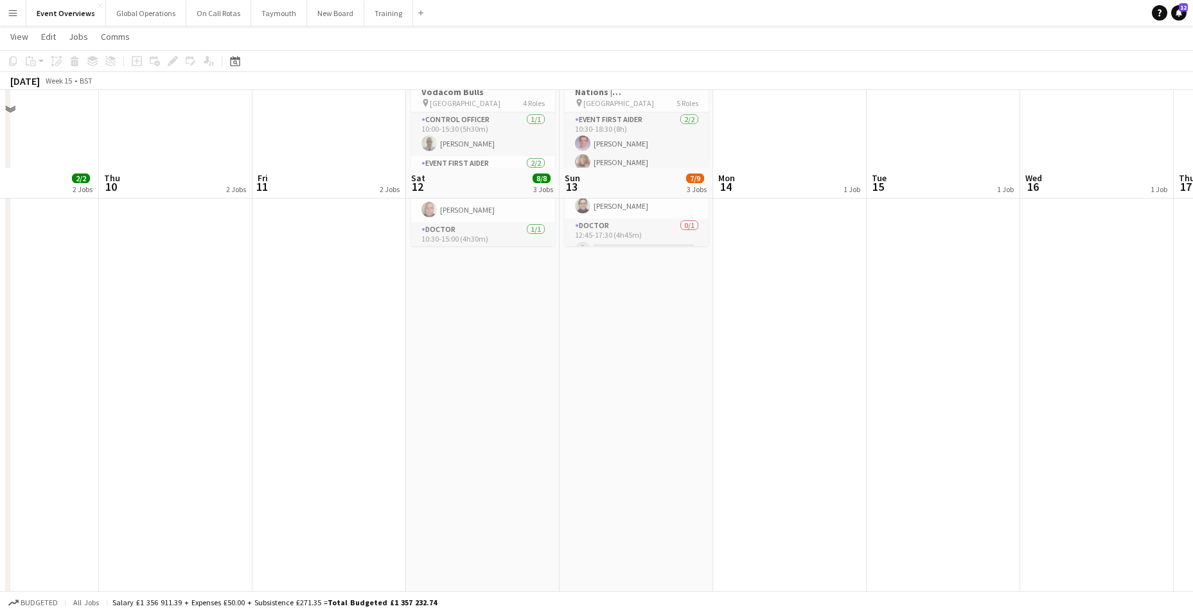
scroll to position [193, 0]
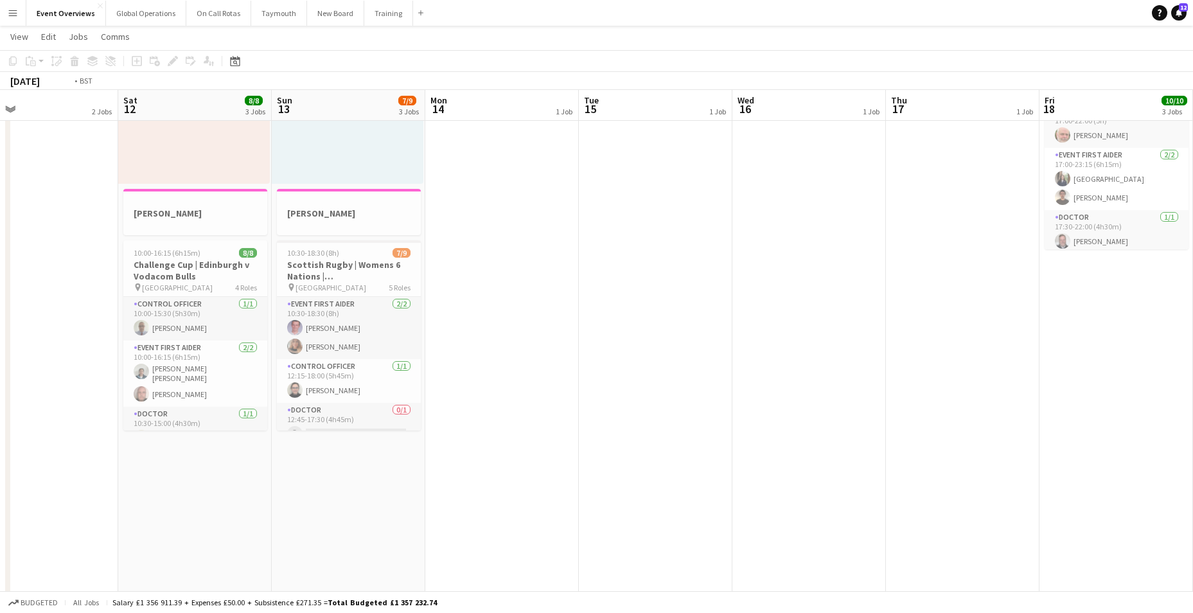
drag, startPoint x: 977, startPoint y: 462, endPoint x: 100, endPoint y: 501, distance: 877.2
click at [100, 501] on app-calendar-viewport "Sun 6 12/12 2 Jobs Mon 7 1 Job Tue 8 Wed 9 2/2 2 Jobs Thu 10 2 Jobs Fri 11 2 Jo…" at bounding box center [596, 499] width 1193 height 1284
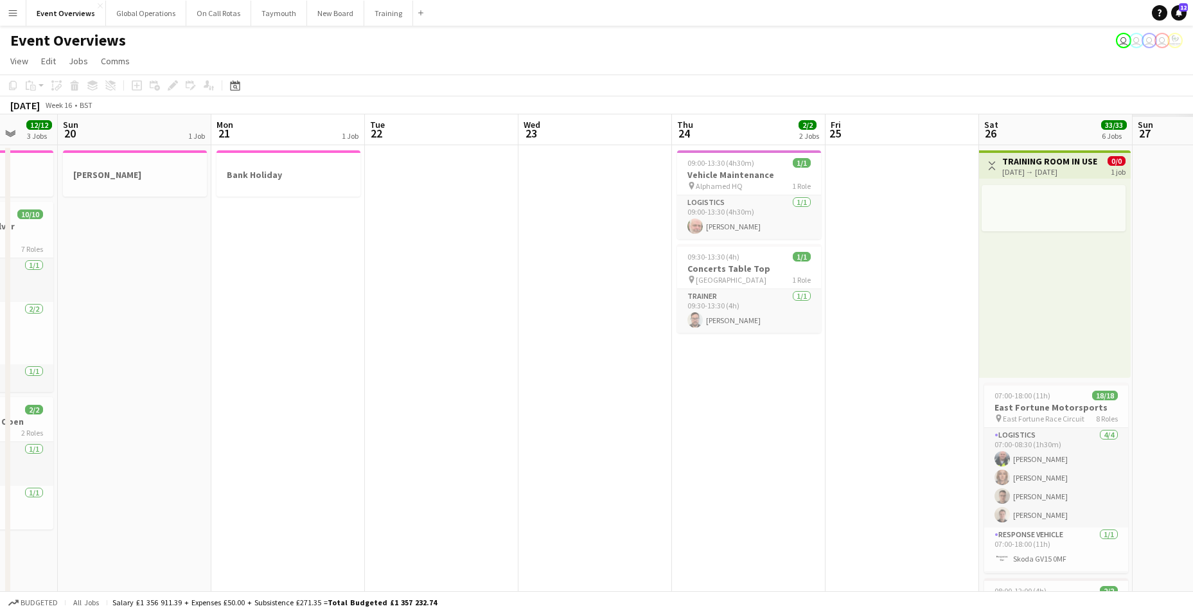
scroll to position [0, 421]
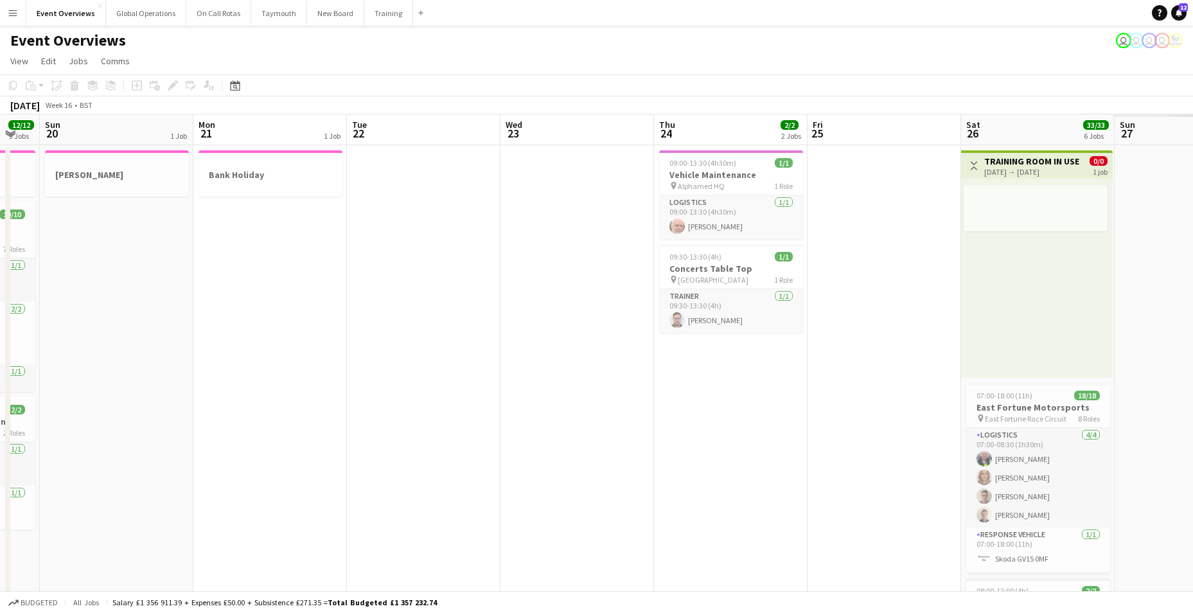
drag, startPoint x: 1004, startPoint y: 504, endPoint x: 132, endPoint y: 490, distance: 872.0
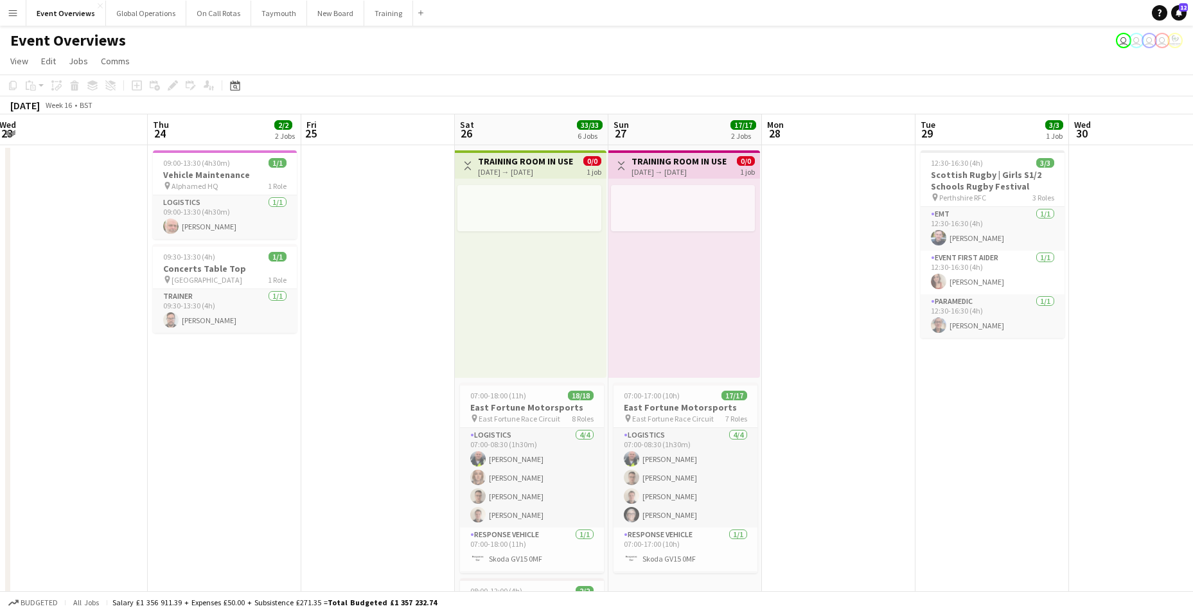
scroll to position [0, 468]
drag, startPoint x: 547, startPoint y: 491, endPoint x: 193, endPoint y: 488, distance: 354.7
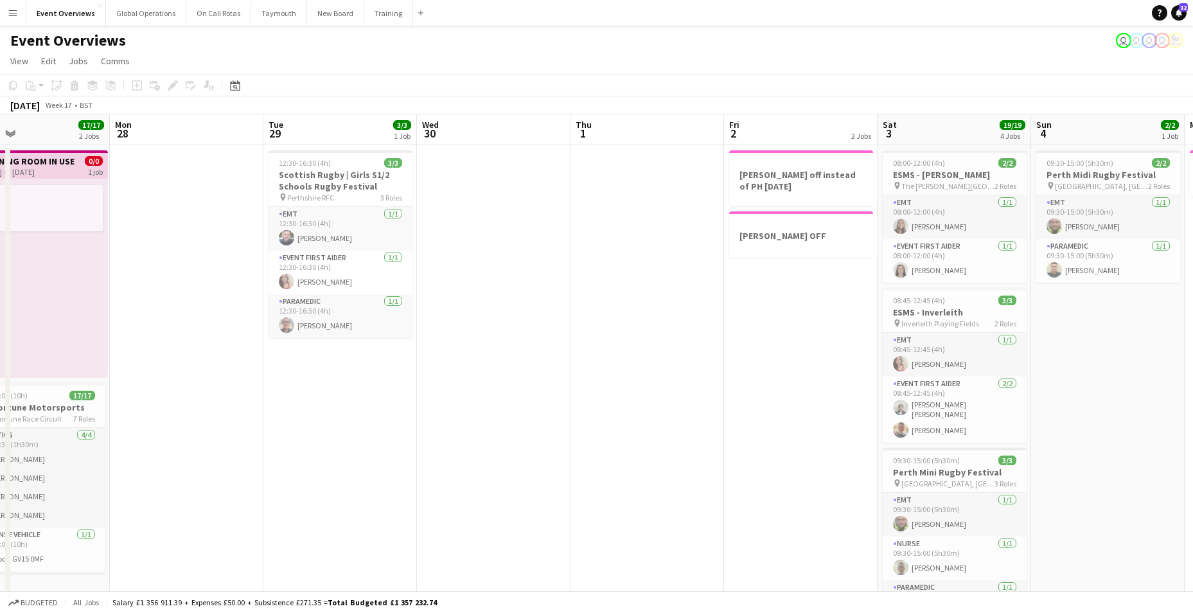
scroll to position [0, 506]
drag, startPoint x: 985, startPoint y: 490, endPoint x: 333, endPoint y: 485, distance: 652.2
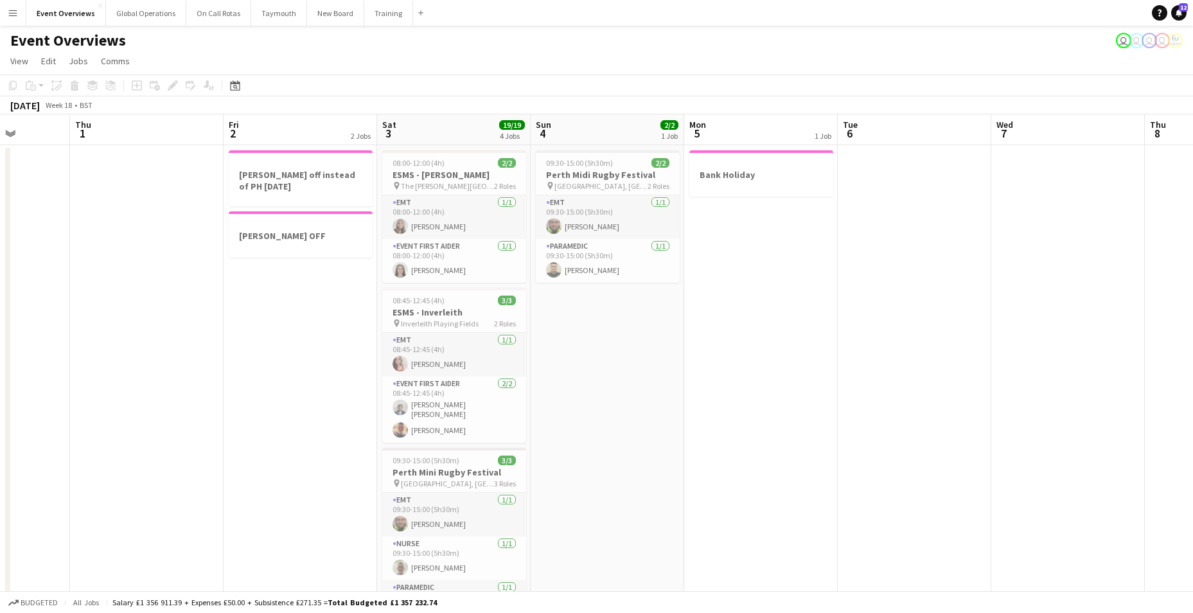
scroll to position [0, 396]
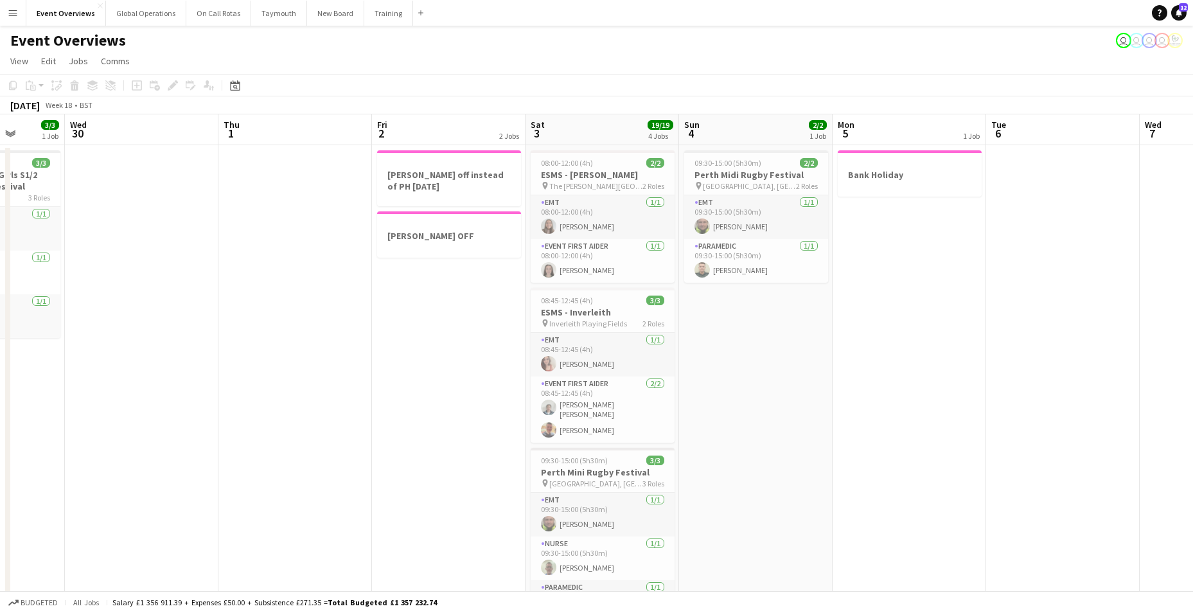
drag, startPoint x: 569, startPoint y: 504, endPoint x: 219, endPoint y: 501, distance: 350.2
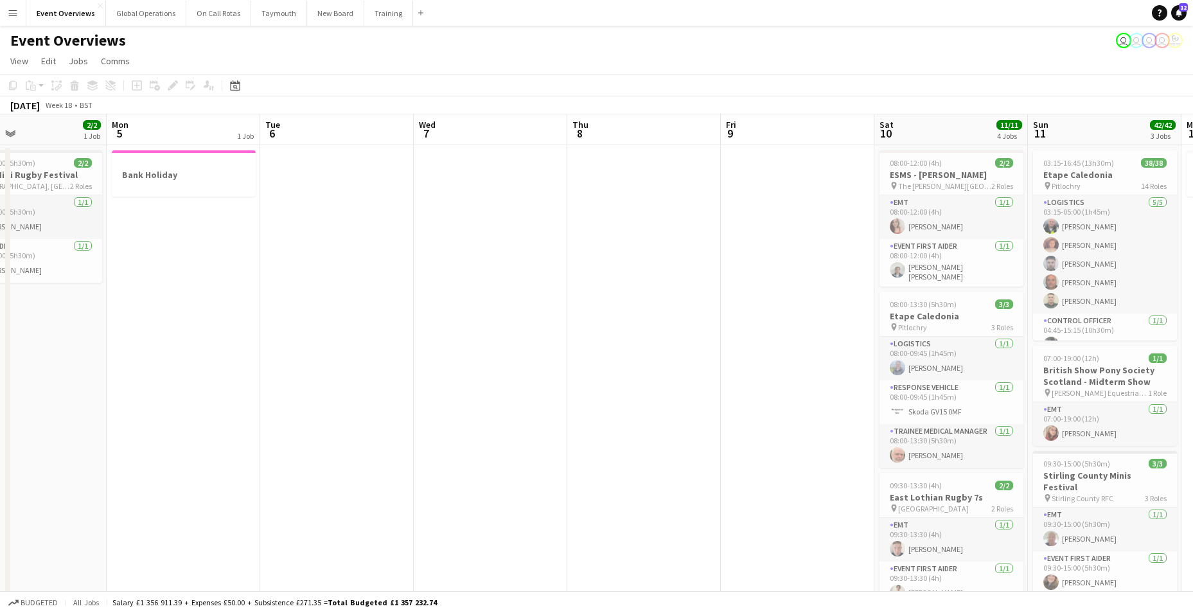
drag, startPoint x: 818, startPoint y: 492, endPoint x: 92, endPoint y: 475, distance: 726.2
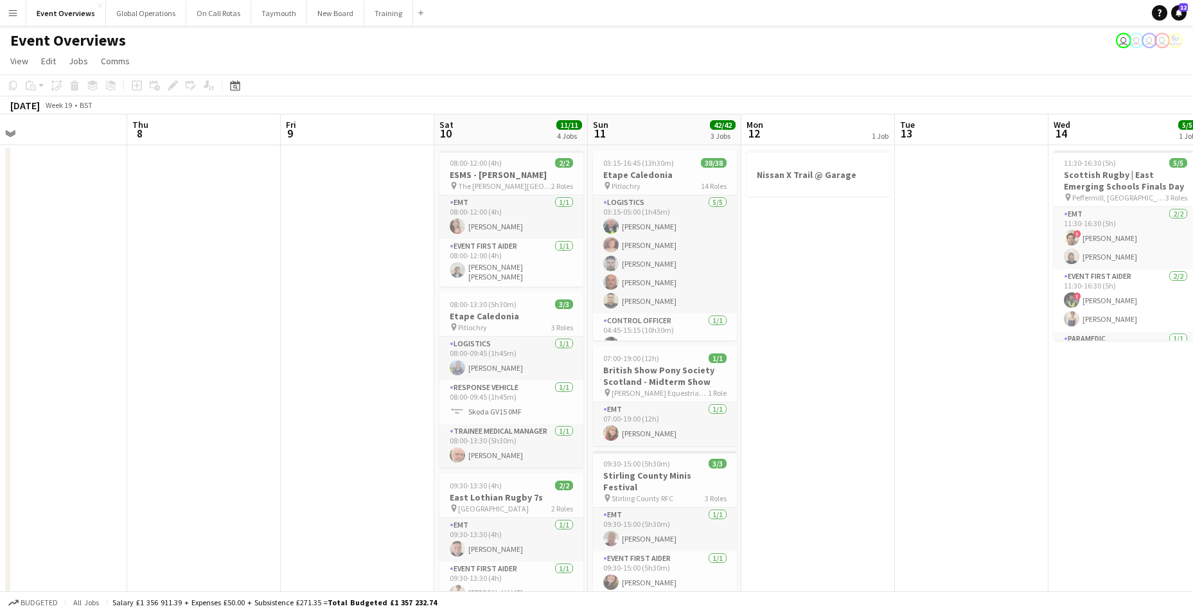
scroll to position [0, 533]
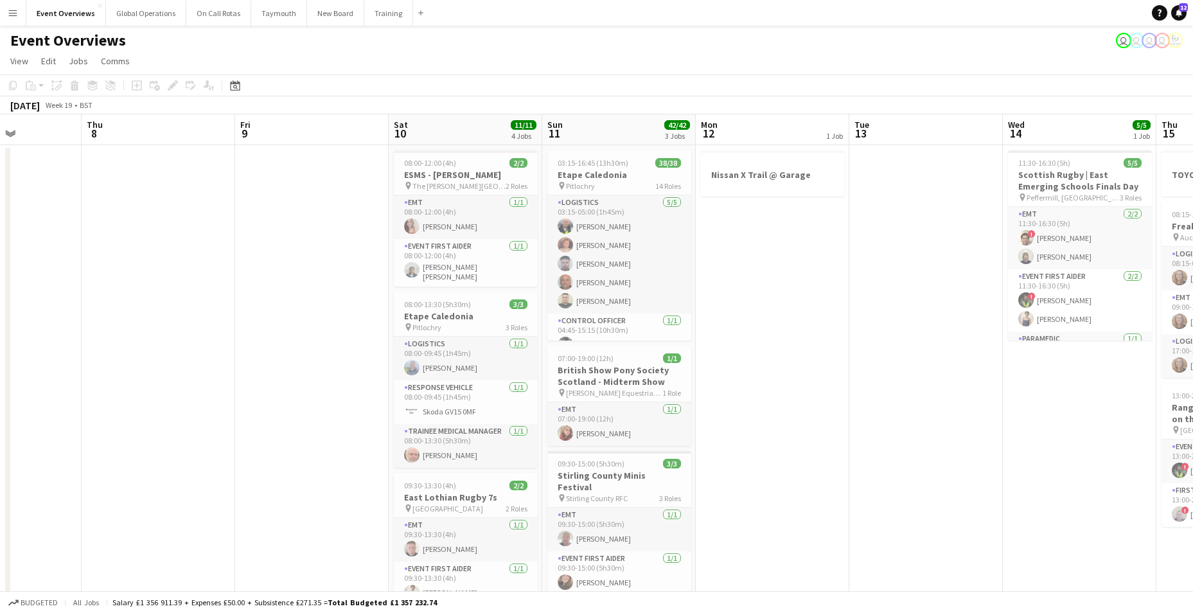
drag, startPoint x: 504, startPoint y: 478, endPoint x: -3, endPoint y: 462, distance: 506.6
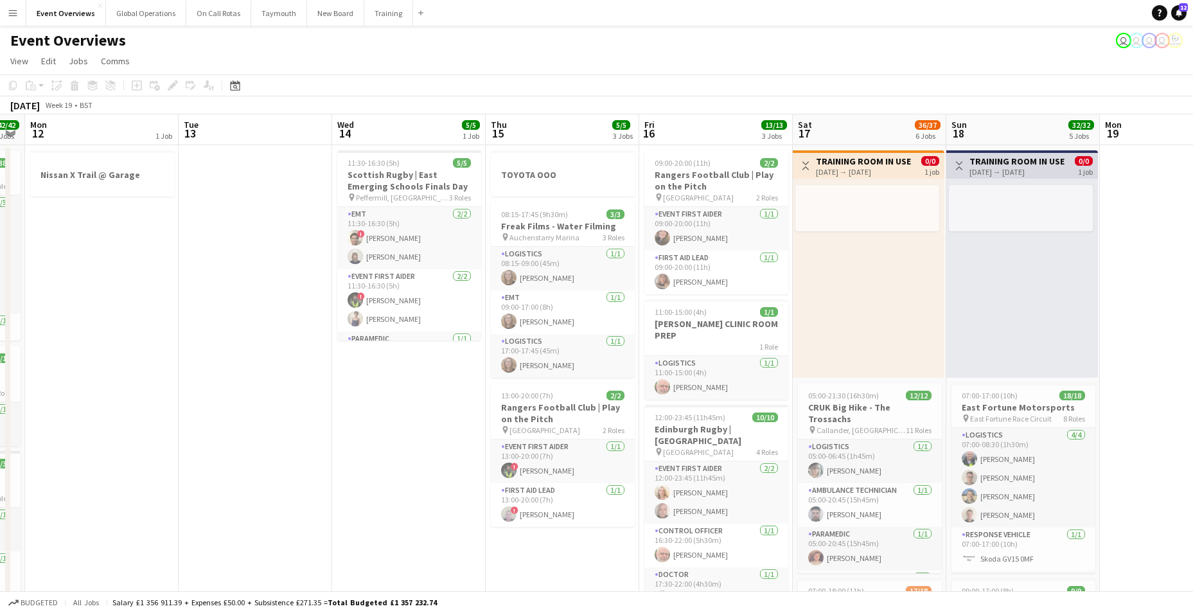
scroll to position [0, 342]
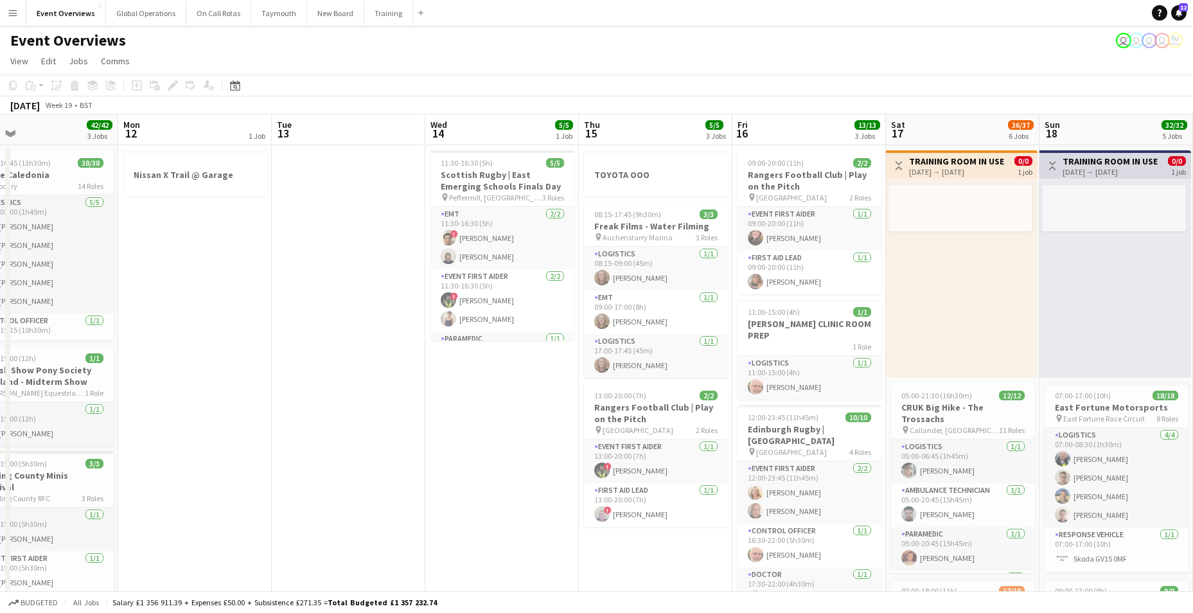
drag, startPoint x: 885, startPoint y: 453, endPoint x: 241, endPoint y: 472, distance: 644.7
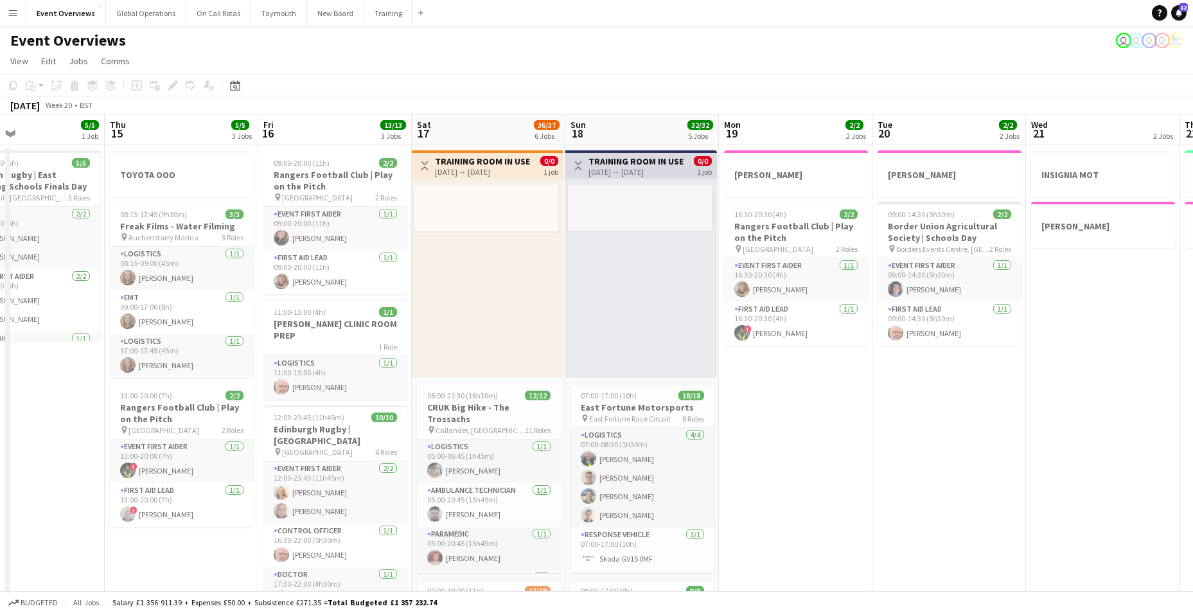
drag, startPoint x: 598, startPoint y: 475, endPoint x: 84, endPoint y: 477, distance: 514.0
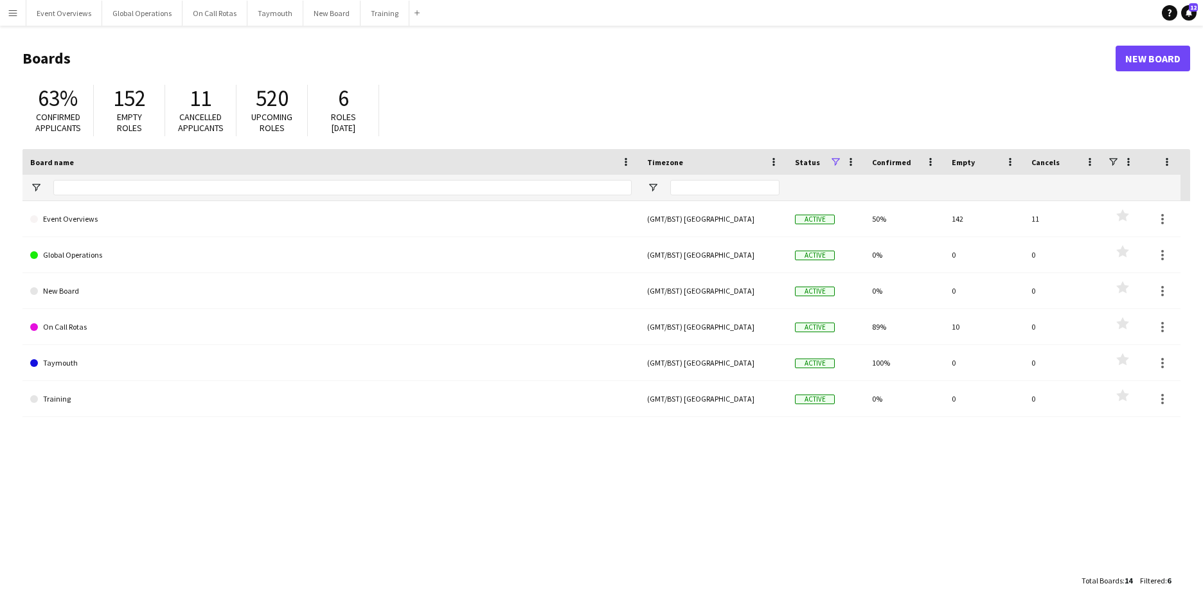
click at [12, 9] on app-icon "Menu" at bounding box center [13, 13] width 10 height 10
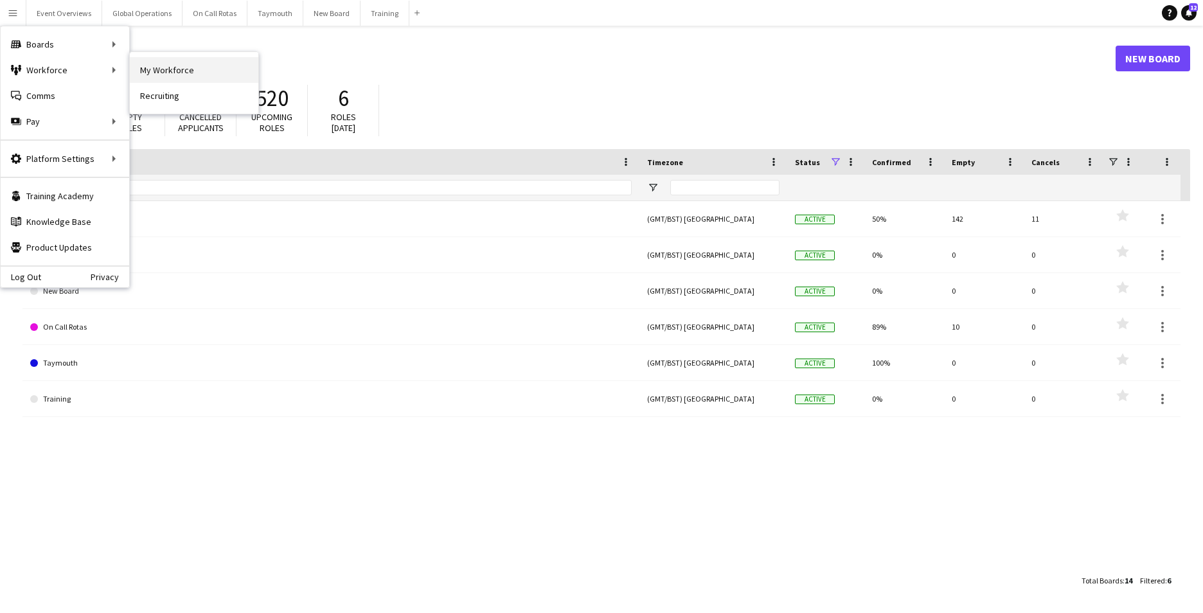
click at [187, 72] on link "My Workforce" at bounding box center [194, 70] width 129 height 26
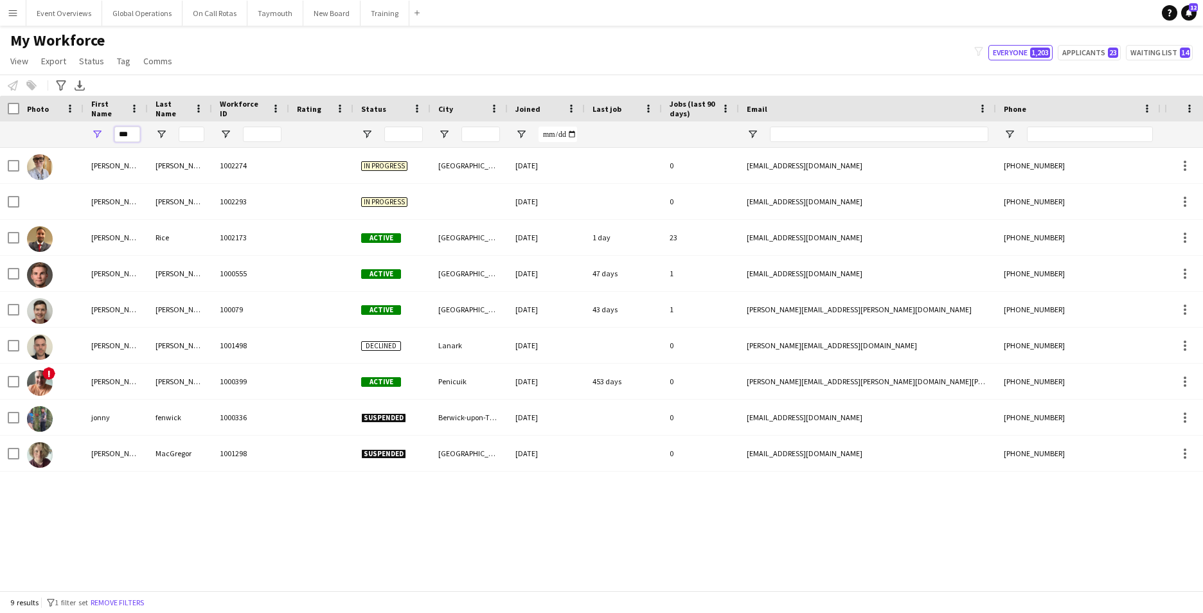
click at [133, 138] on input "***" at bounding box center [127, 134] width 26 height 15
type input "*"
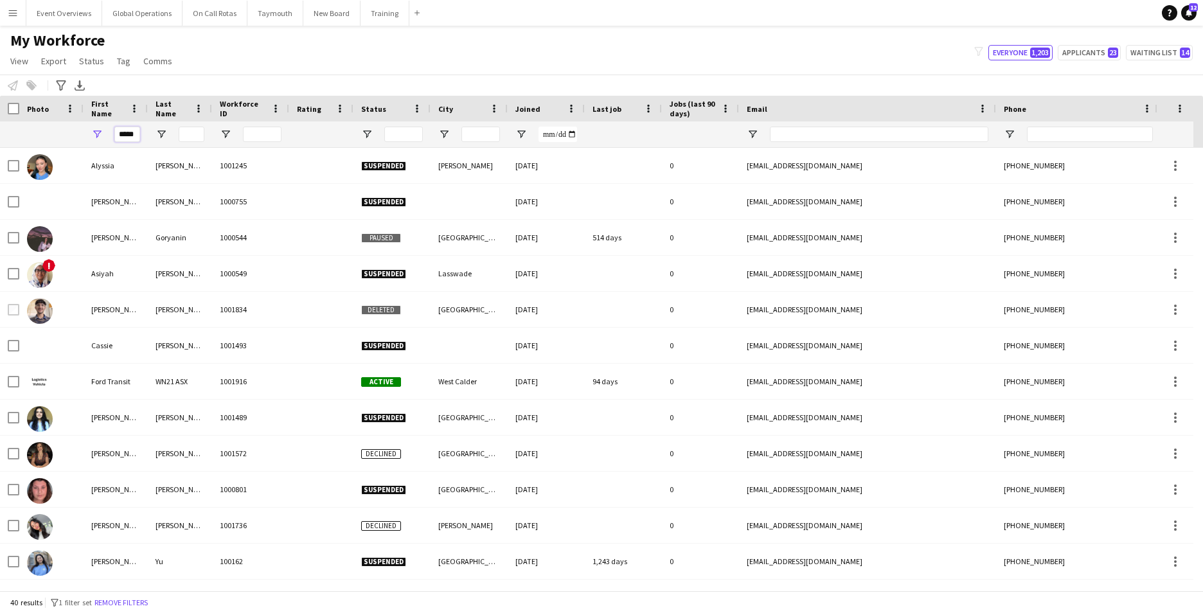
scroll to position [0, 1]
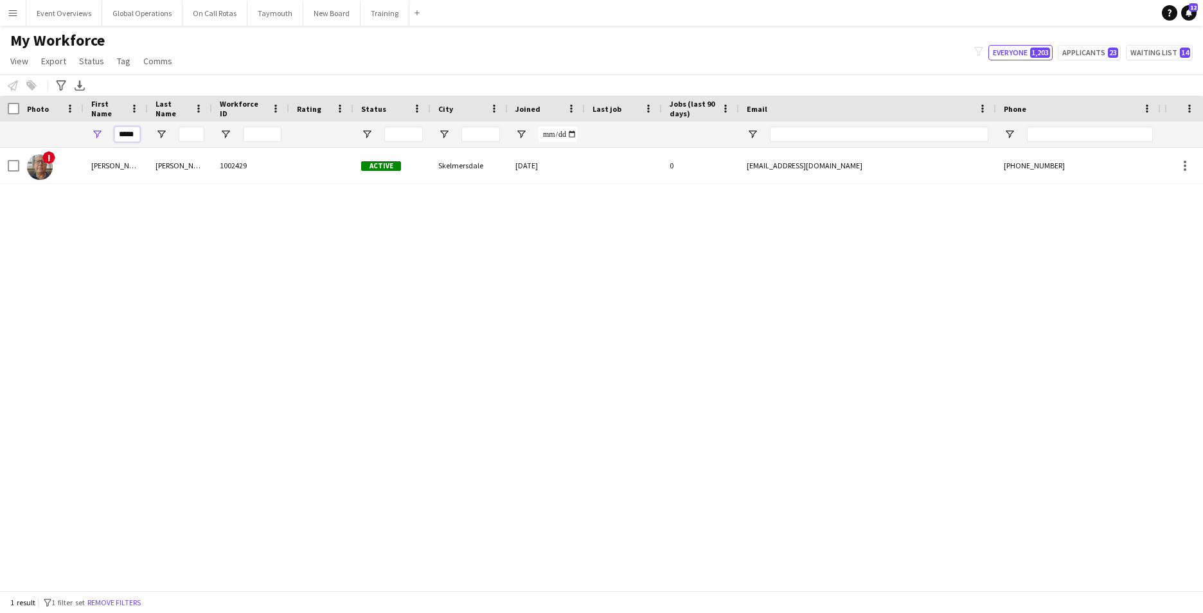
type input "*****"
click at [84, 285] on div "! [PERSON_NAME] 1002429 Active Skelmersdale [DATE] 0 [EMAIL_ADDRESS][DOMAIN_NAM…" at bounding box center [582, 364] width 1164 height 433
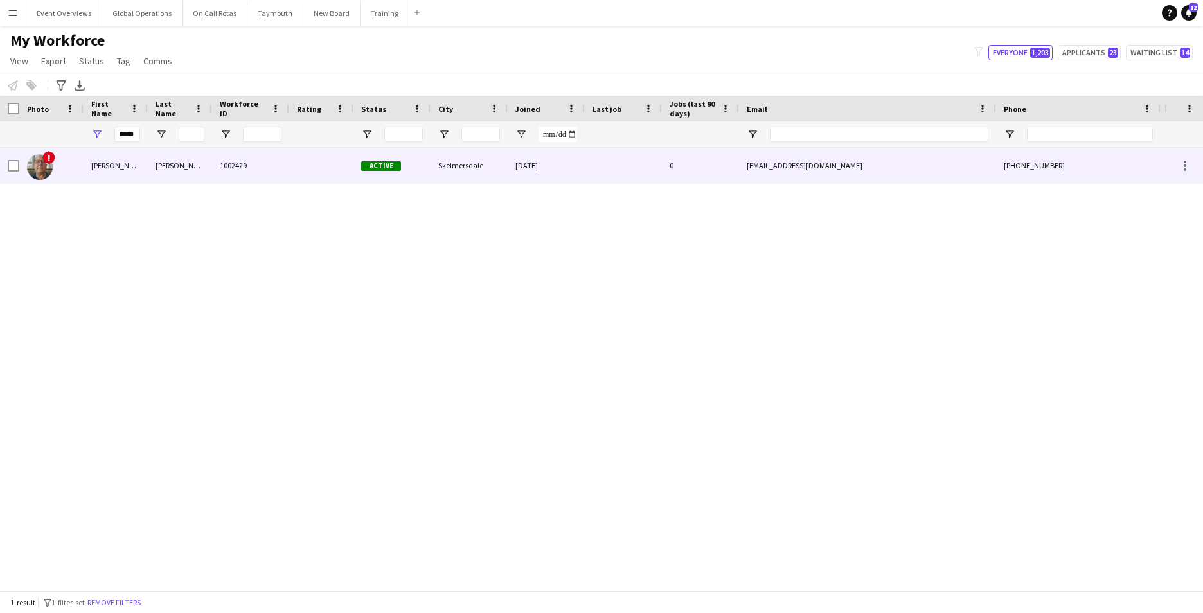
click at [105, 162] on div "[PERSON_NAME]" at bounding box center [116, 165] width 64 height 35
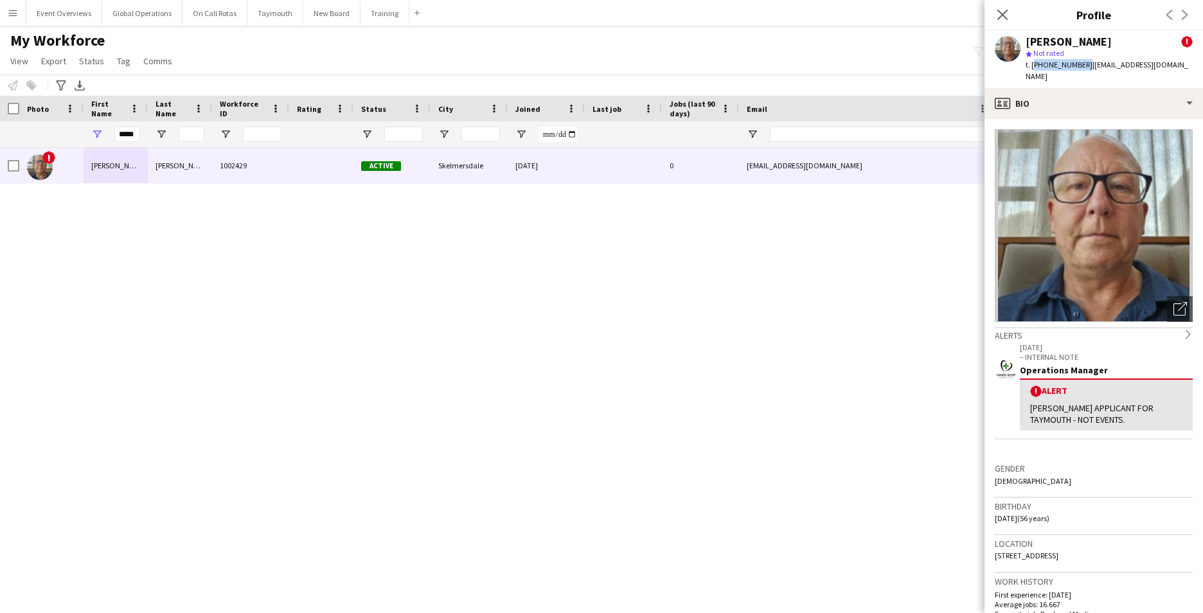
drag, startPoint x: 1081, startPoint y: 66, endPoint x: 1031, endPoint y: 66, distance: 49.5
click at [1031, 66] on span "t. [PHONE_NUMBER]" at bounding box center [1058, 65] width 67 height 10
copy span "[PHONE_NUMBER]"
click at [1004, 14] on icon at bounding box center [1002, 14] width 12 height 12
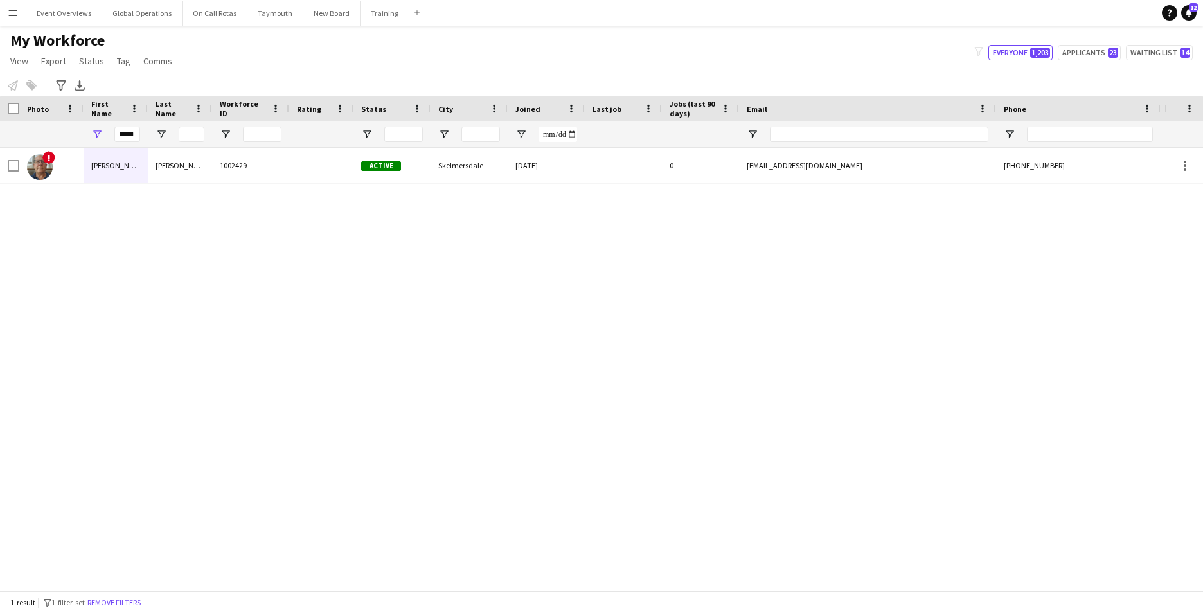
click at [4, 10] on button "Menu" at bounding box center [13, 13] width 26 height 26
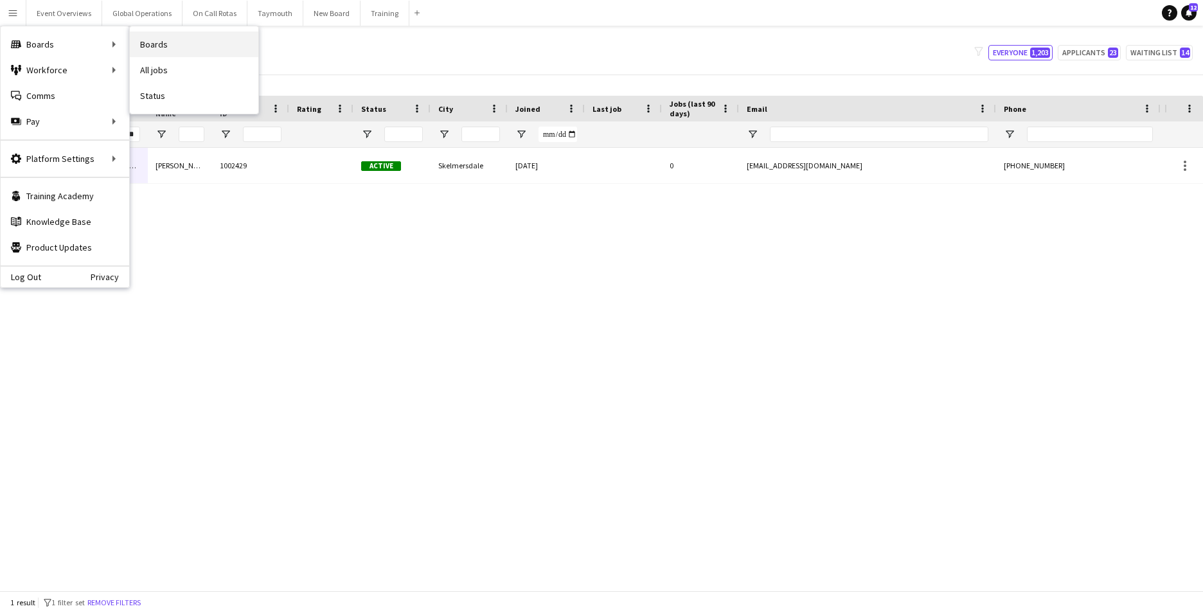
click at [166, 42] on link "Boards" at bounding box center [194, 44] width 129 height 26
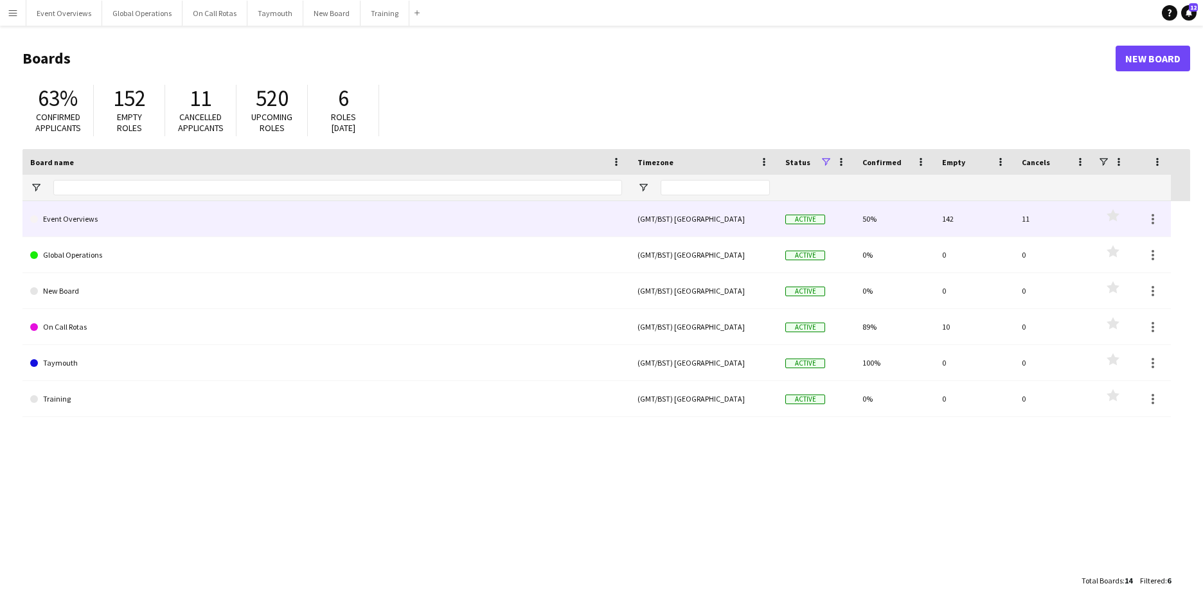
click at [78, 223] on link "Event Overviews" at bounding box center [326, 219] width 592 height 36
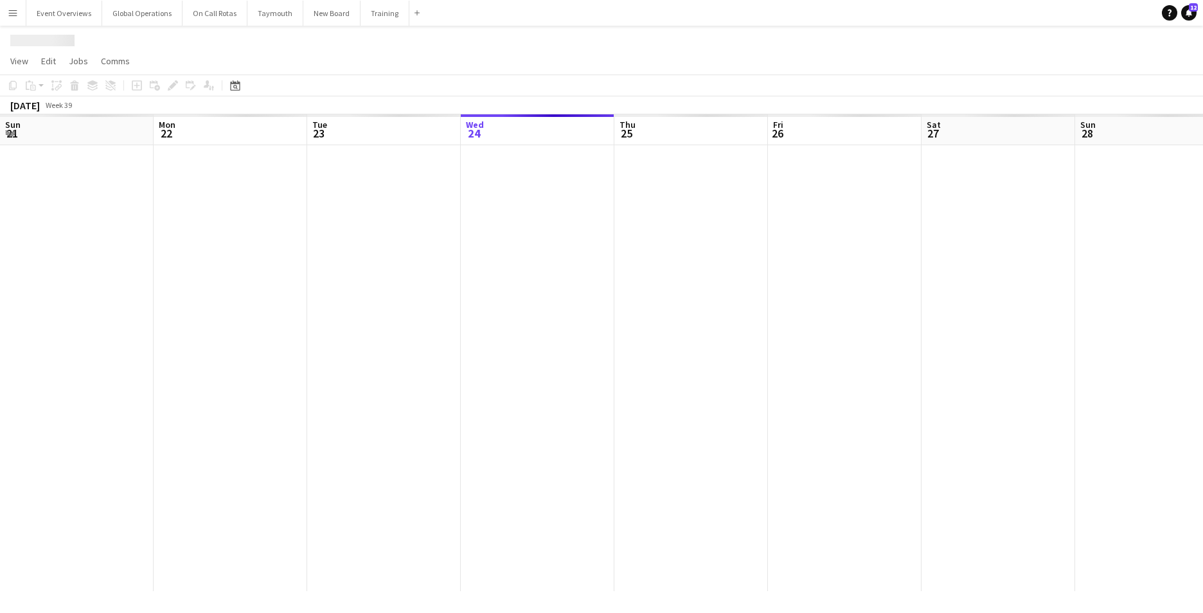
scroll to position [0, 307]
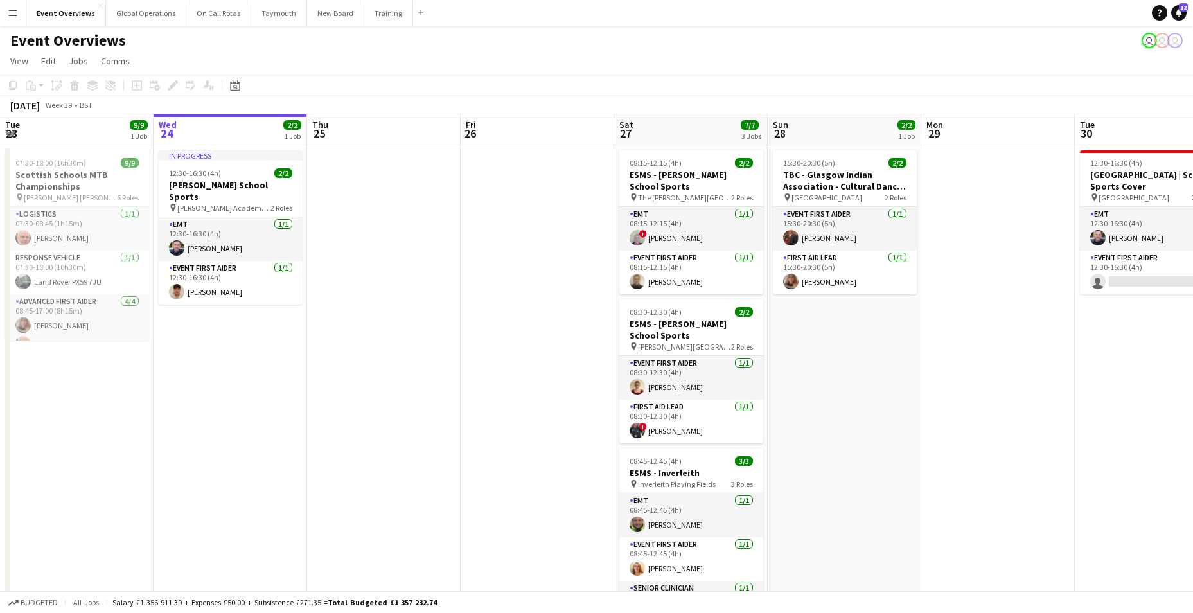
click at [15, 10] on app-icon "Menu" at bounding box center [13, 13] width 10 height 10
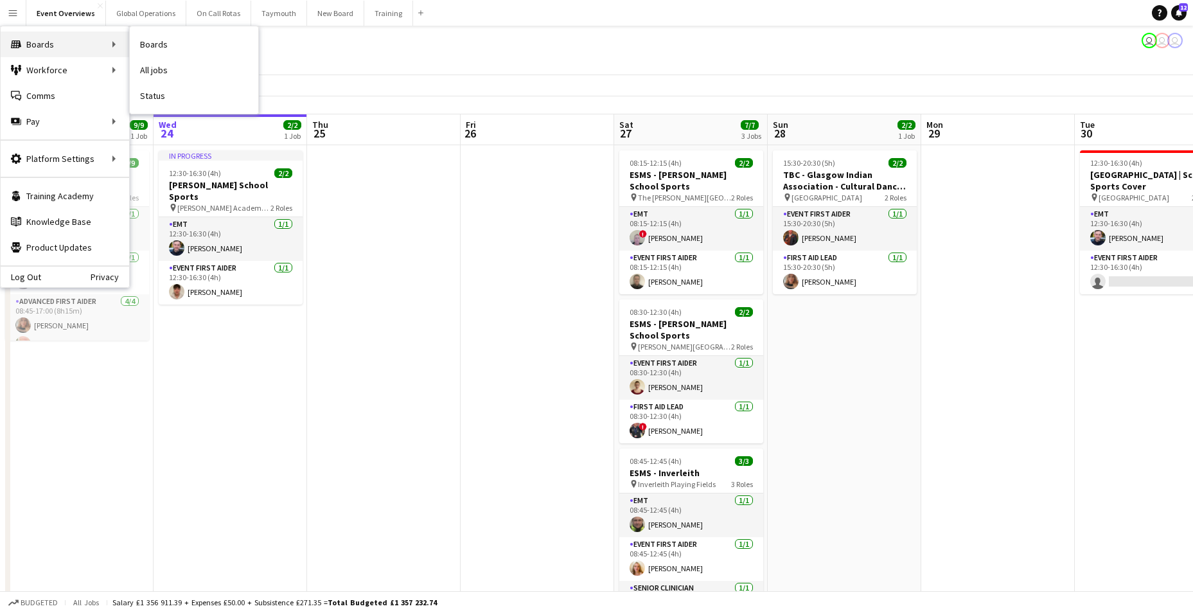
click at [51, 42] on div "Boards Boards" at bounding box center [65, 44] width 129 height 26
click at [155, 42] on link "Boards" at bounding box center [194, 44] width 129 height 26
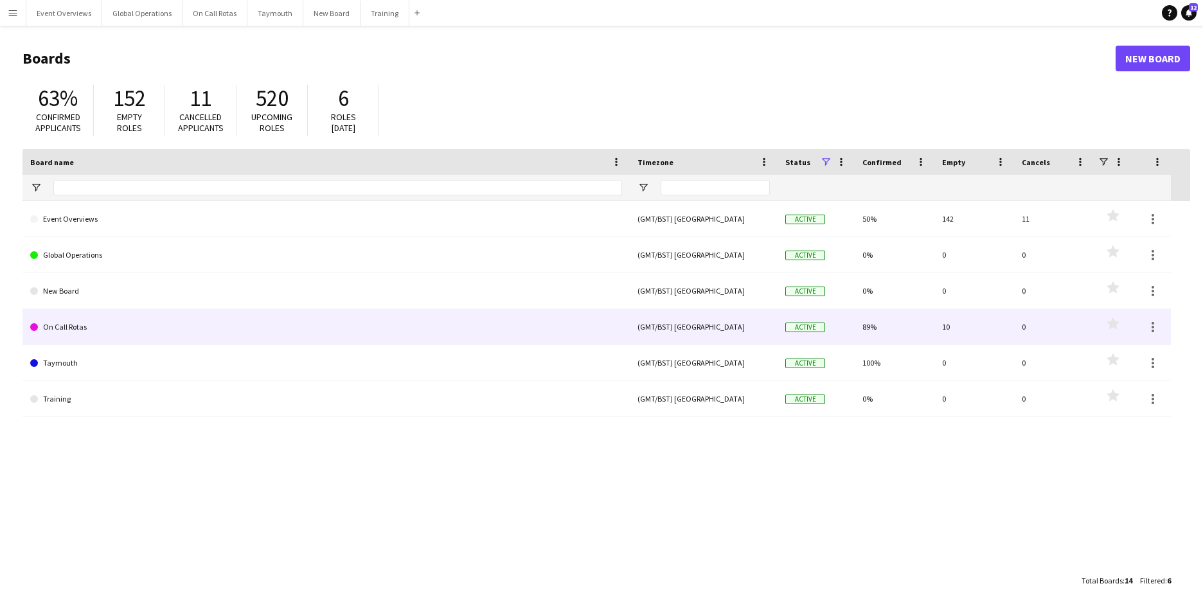
click at [80, 323] on link "On Call Rotas" at bounding box center [326, 327] width 592 height 36
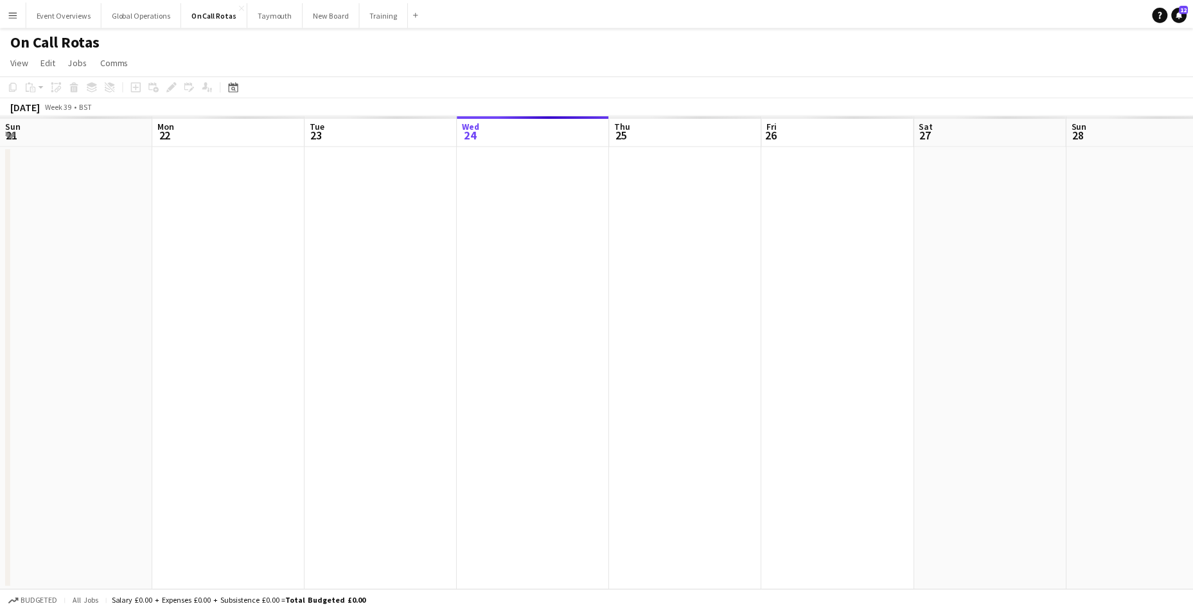
scroll to position [0, 307]
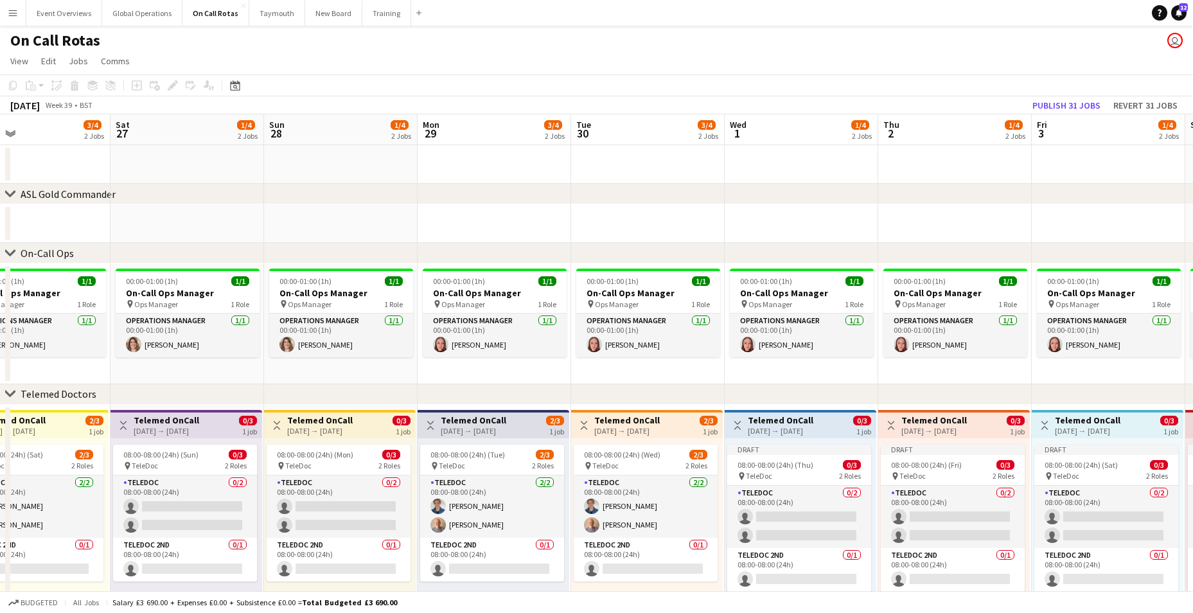
drag, startPoint x: 816, startPoint y: 487, endPoint x: 356, endPoint y: 490, distance: 460.1
click at [356, 490] on app-calendar-viewport "Tue 23 2/4 2 Jobs Wed 24 1/4 2 Jobs Thu 25 2/4 2 Jobs Fri 26 3/4 2 Jobs Sat 27 …" at bounding box center [596, 378] width 1193 height 528
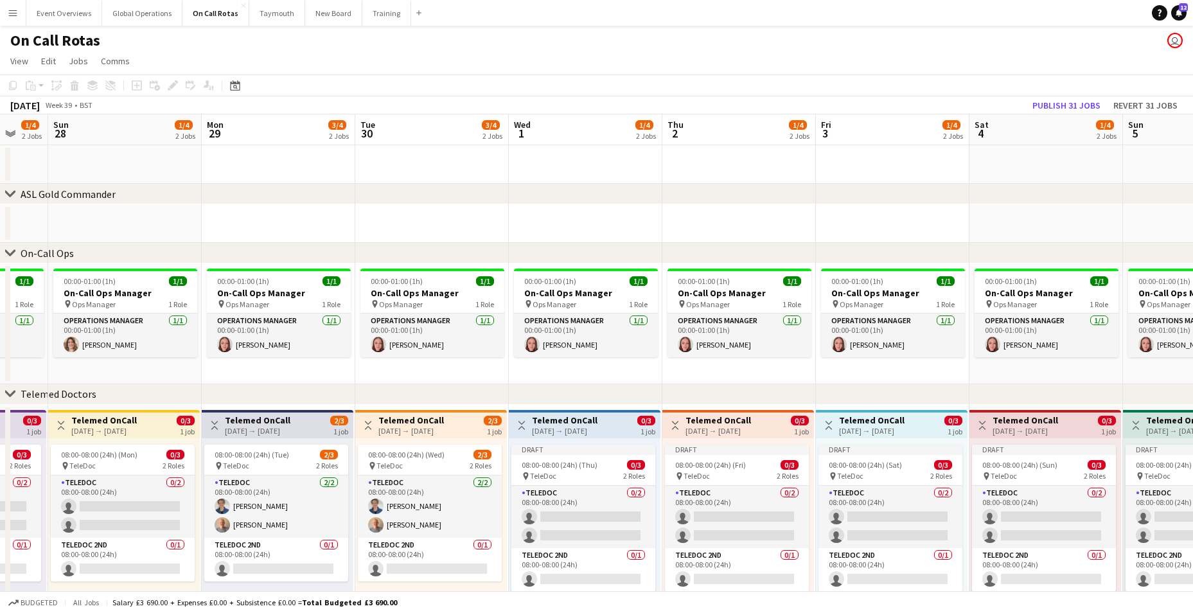
scroll to position [0, 416]
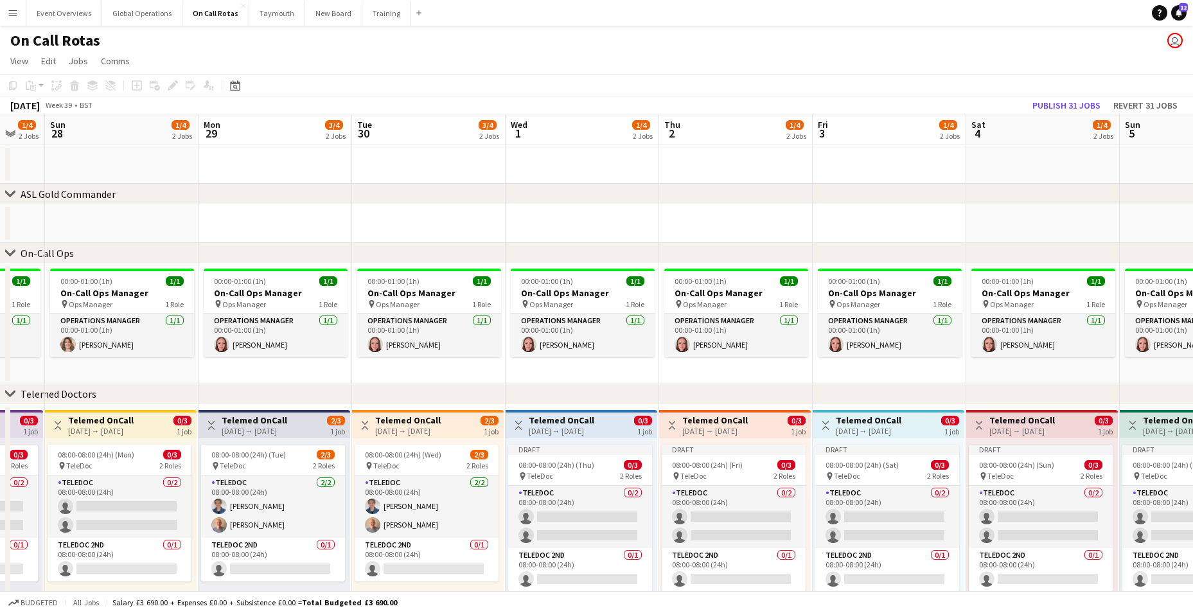
drag, startPoint x: 637, startPoint y: 515, endPoint x: 421, endPoint y: 519, distance: 215.9
click at [421, 519] on app-calendar-viewport "Thu 25 2/4 2 Jobs Fri 26 3/4 2 Jobs Sat 27 1/4 2 Jobs Sun 28 1/4 2 Jobs Mon 29 …" at bounding box center [596, 378] width 1193 height 528
drag, startPoint x: 552, startPoint y: 531, endPoint x: 629, endPoint y: 517, distance: 78.5
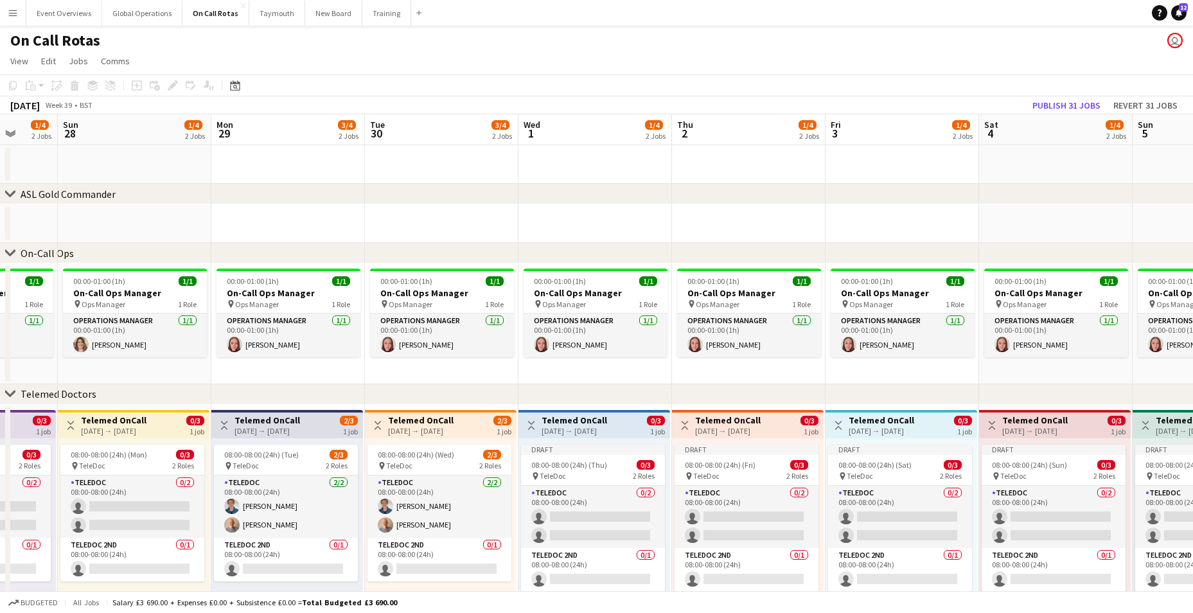
drag, startPoint x: 629, startPoint y: 517, endPoint x: 890, endPoint y: 158, distance: 443.4
click at [890, 158] on app-date-cell at bounding box center [903, 164] width 154 height 39
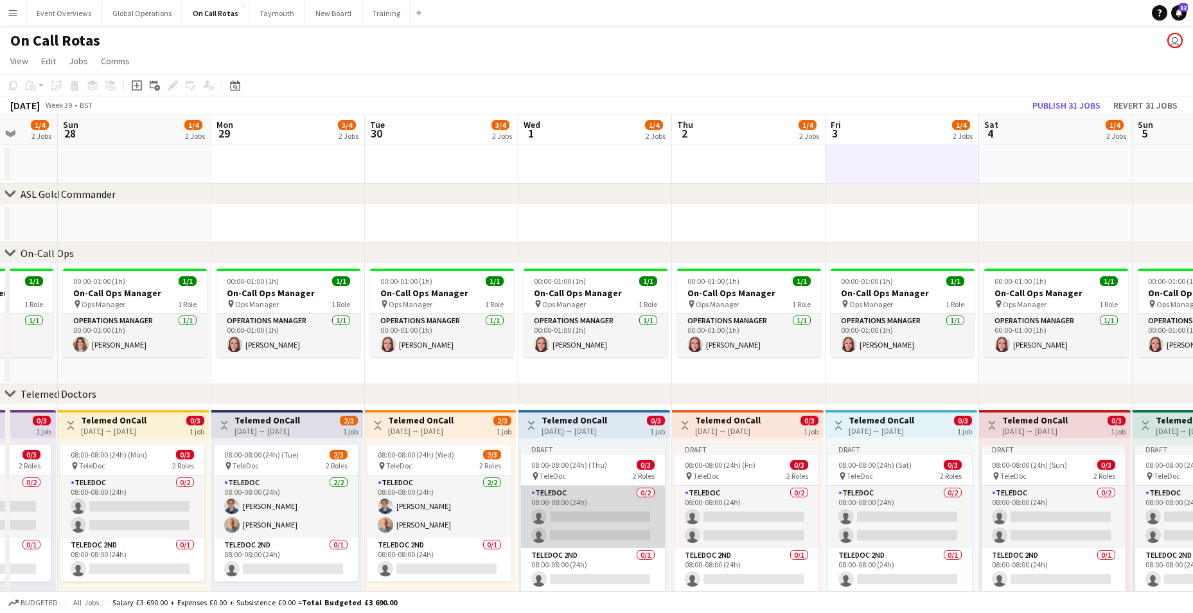
click at [581, 513] on app-card-role "TeleDoc 0/2 08:00-08:00 (24h) single-neutral-actions single-neutral-actions" at bounding box center [593, 517] width 144 height 62
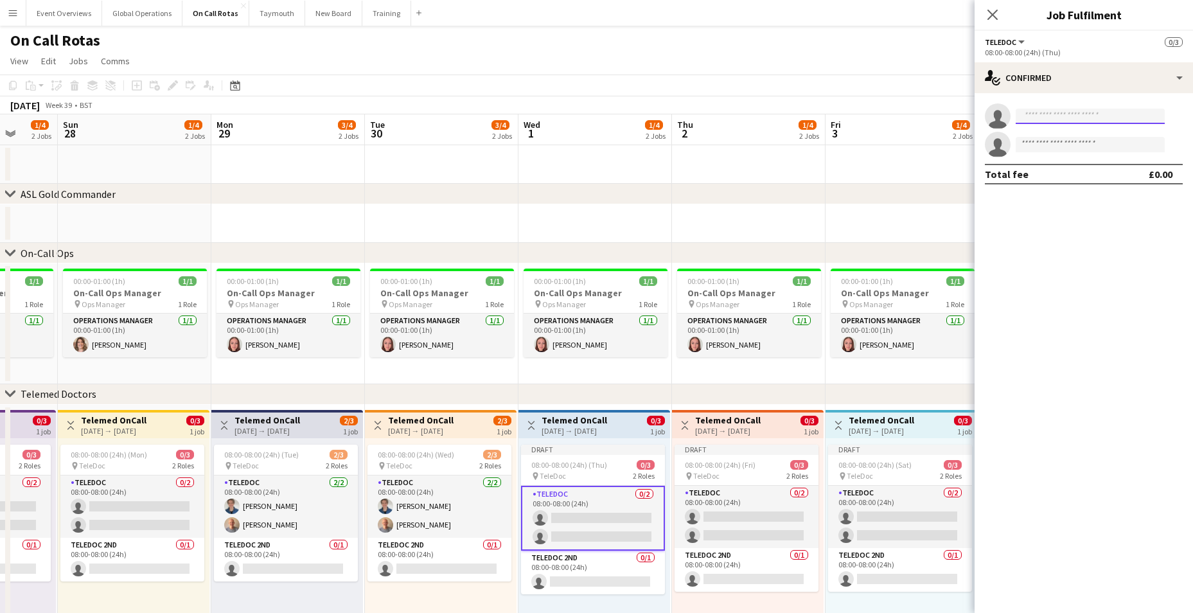
click at [1054, 122] on input at bounding box center [1090, 116] width 149 height 15
type input "****"
click at [1053, 138] on span "[PERSON_NAME]" at bounding box center [1063, 134] width 74 height 11
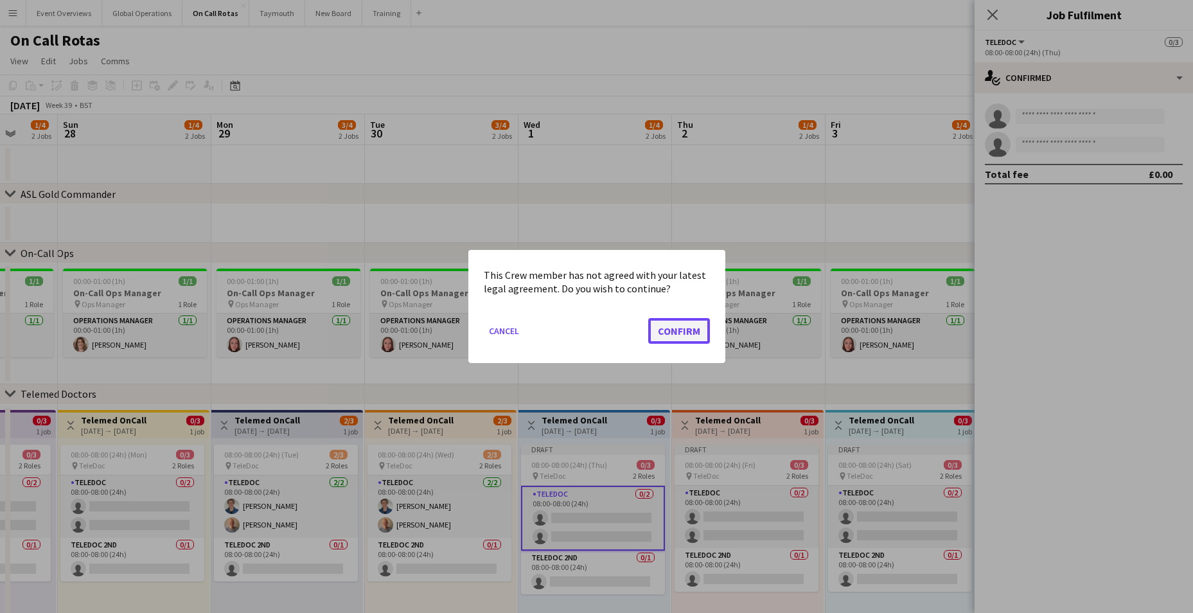
click at [664, 331] on button "Confirm" at bounding box center [679, 331] width 62 height 26
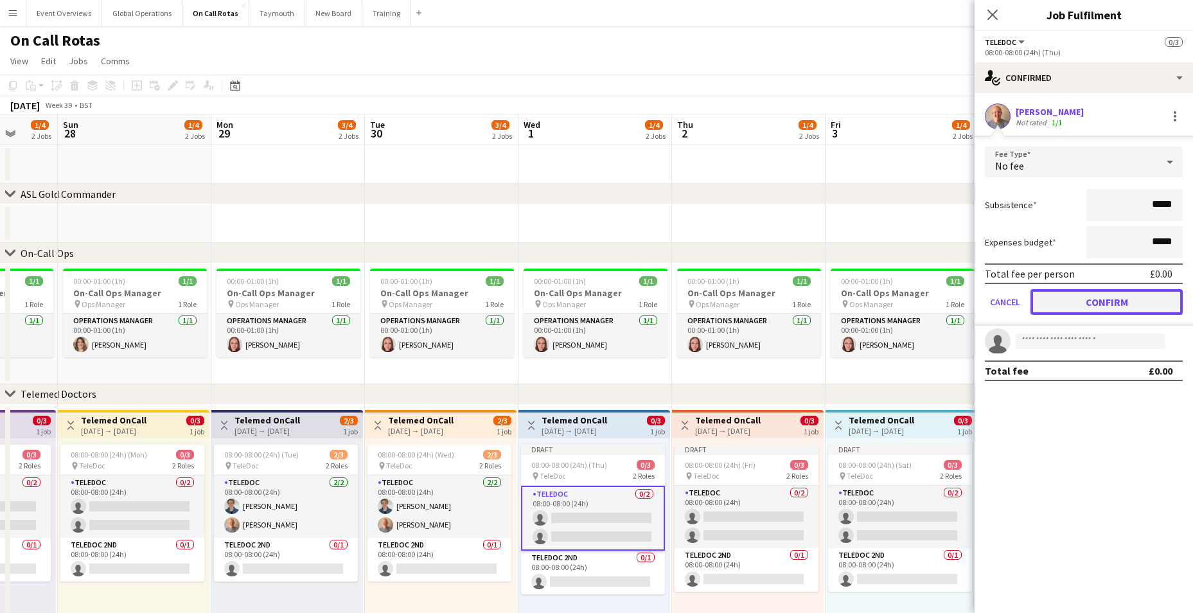
click at [1092, 297] on button "Confirm" at bounding box center [1107, 302] width 152 height 26
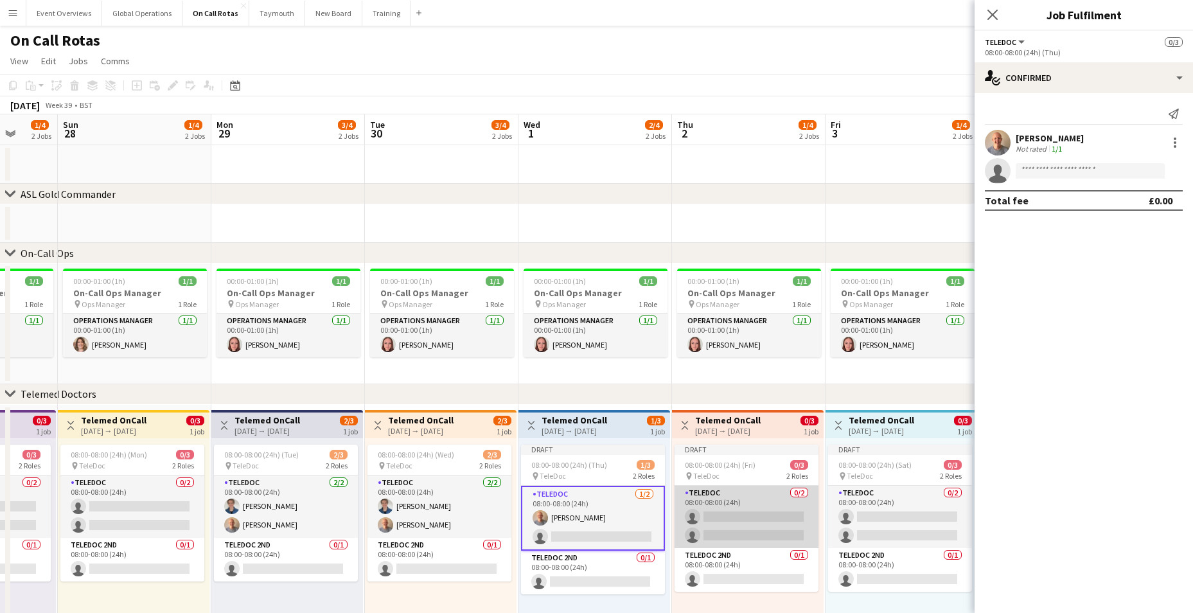
click at [751, 515] on app-card-role "TeleDoc 0/2 08:00-08:00 (24h) single-neutral-actions single-neutral-actions" at bounding box center [747, 517] width 144 height 62
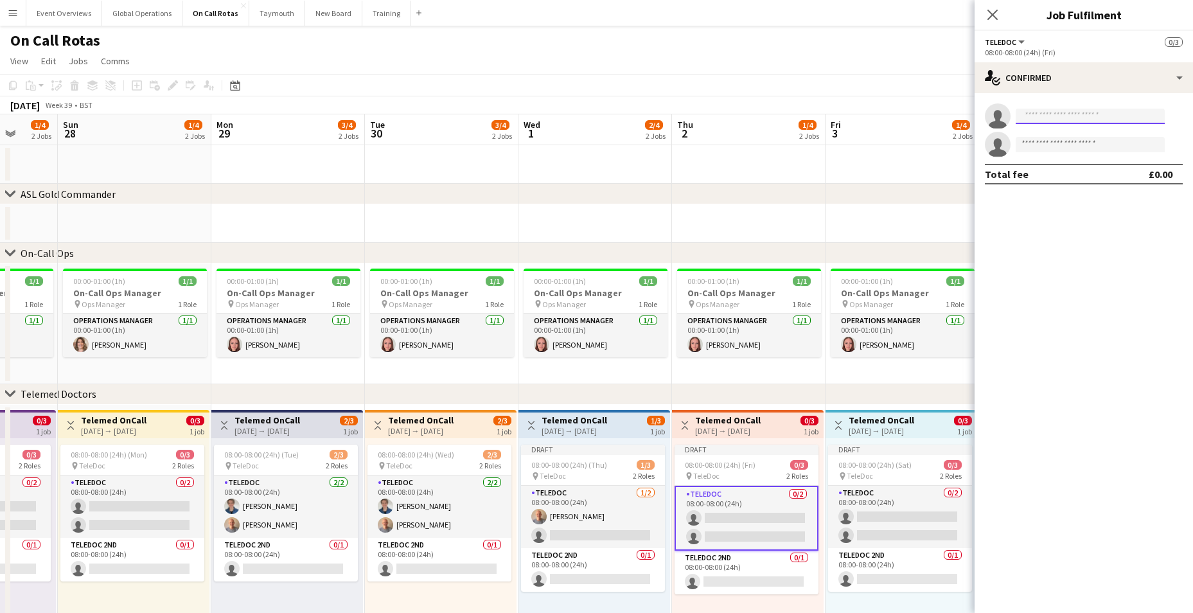
click at [1058, 118] on input at bounding box center [1090, 116] width 149 height 15
type input "****"
click at [1052, 143] on span "[EMAIL_ADDRESS][DOMAIN_NAME]" at bounding box center [1090, 145] width 129 height 10
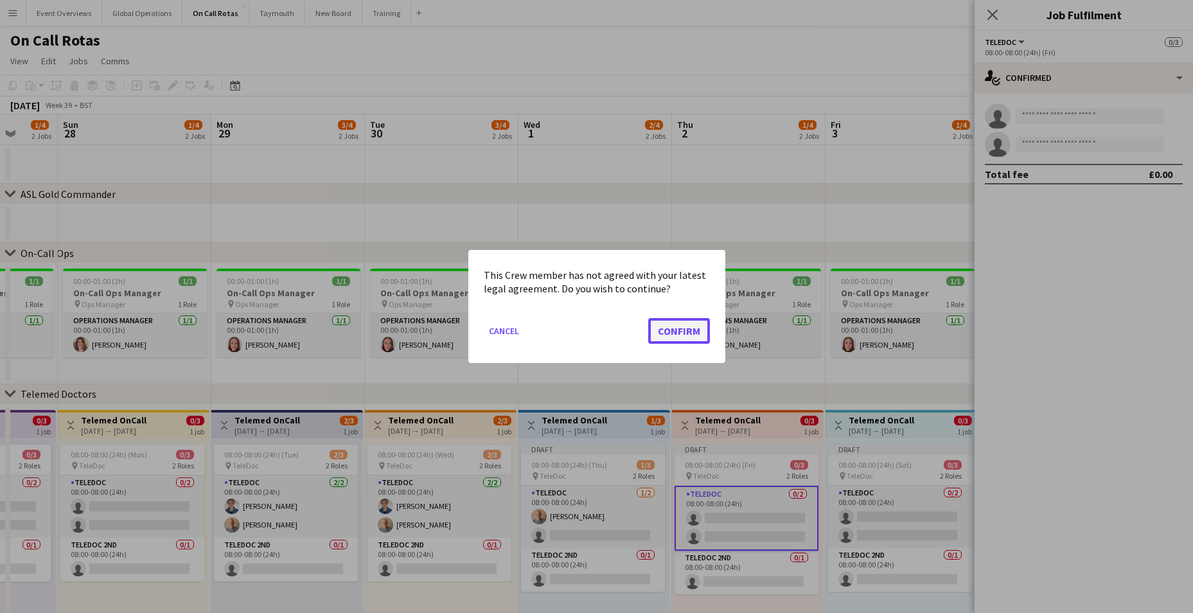
click at [686, 331] on button "Confirm" at bounding box center [679, 331] width 62 height 26
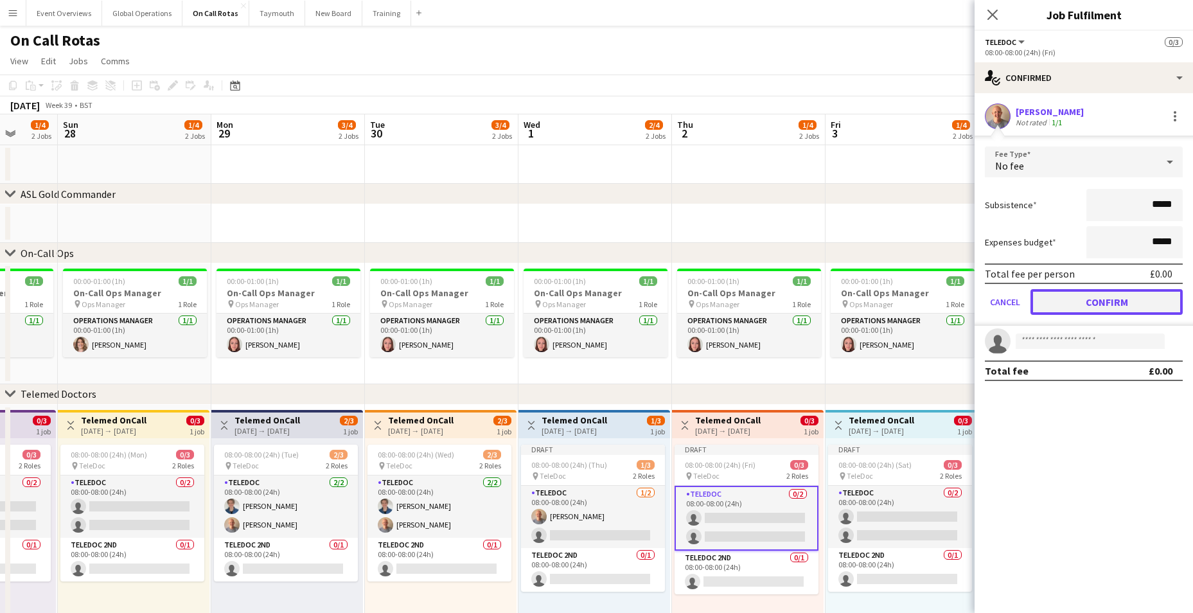
click at [1042, 303] on button "Confirm" at bounding box center [1107, 302] width 152 height 26
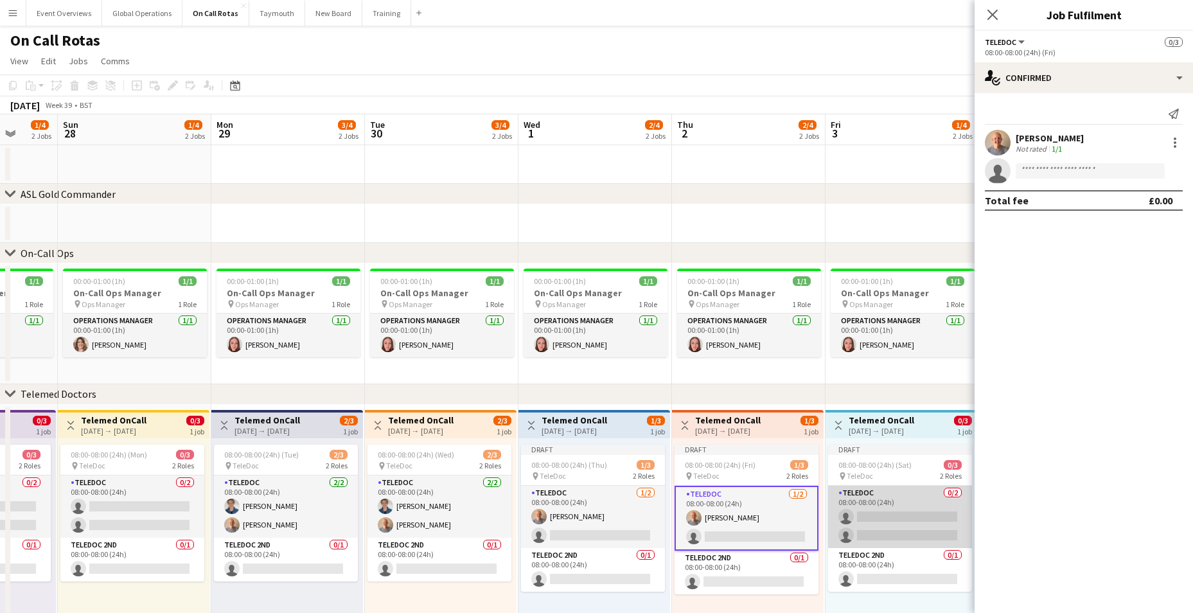
click at [875, 507] on app-card-role "TeleDoc 0/2 08:00-08:00 (24h) single-neutral-actions single-neutral-actions" at bounding box center [900, 517] width 144 height 62
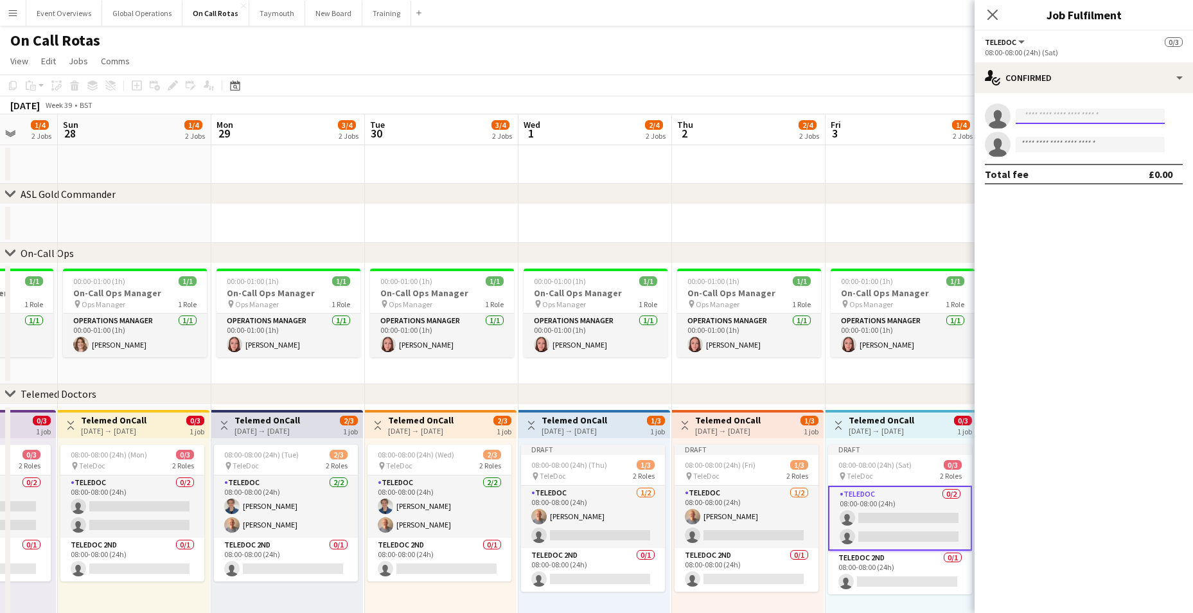
click at [1054, 118] on input at bounding box center [1090, 116] width 149 height 15
type input "****"
click at [1058, 143] on span "[PERSON_NAME] Active [EMAIL_ADDRESS][DOMAIN_NAME] [PHONE_NUMBER]" at bounding box center [1090, 144] width 129 height 31
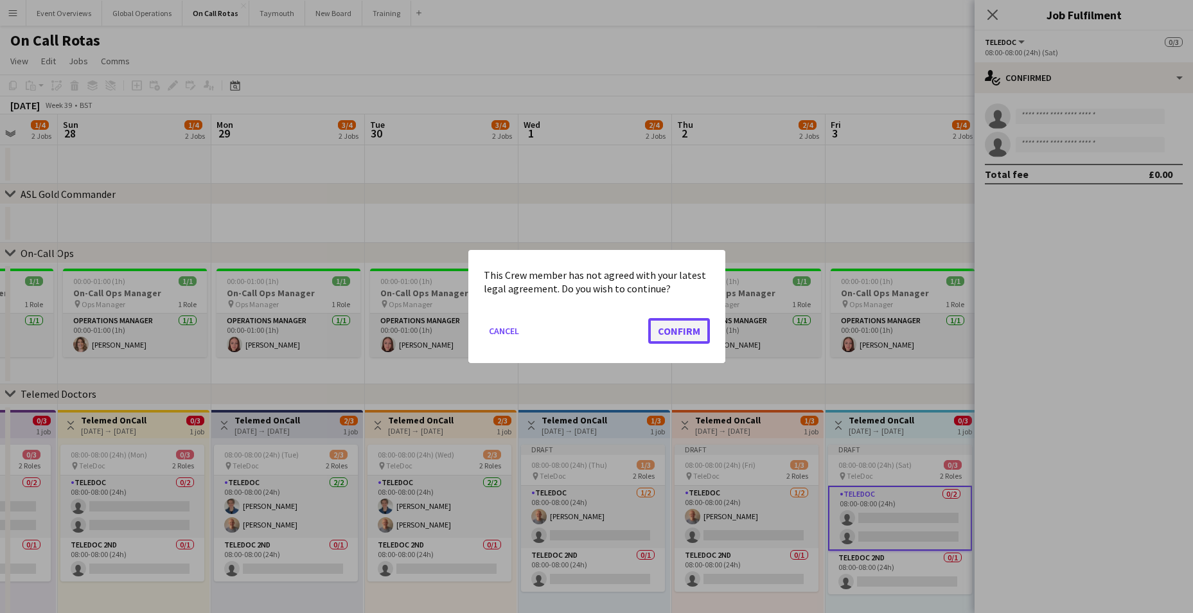
click at [653, 335] on button "Confirm" at bounding box center [679, 331] width 62 height 26
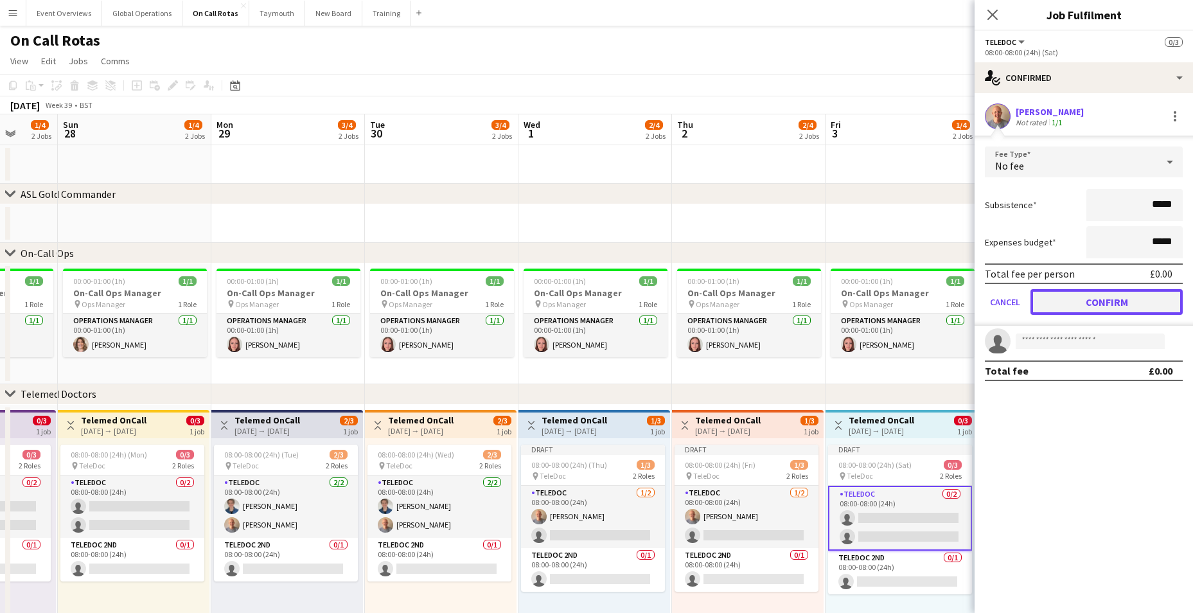
click at [1096, 312] on button "Confirm" at bounding box center [1107, 302] width 152 height 26
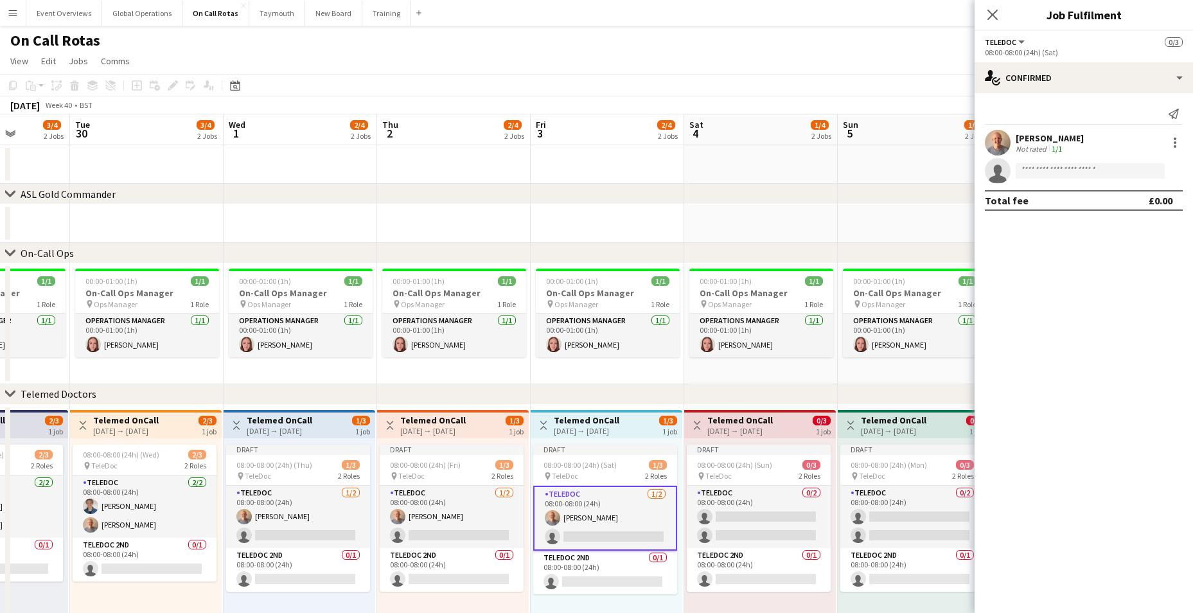
scroll to position [0, 445]
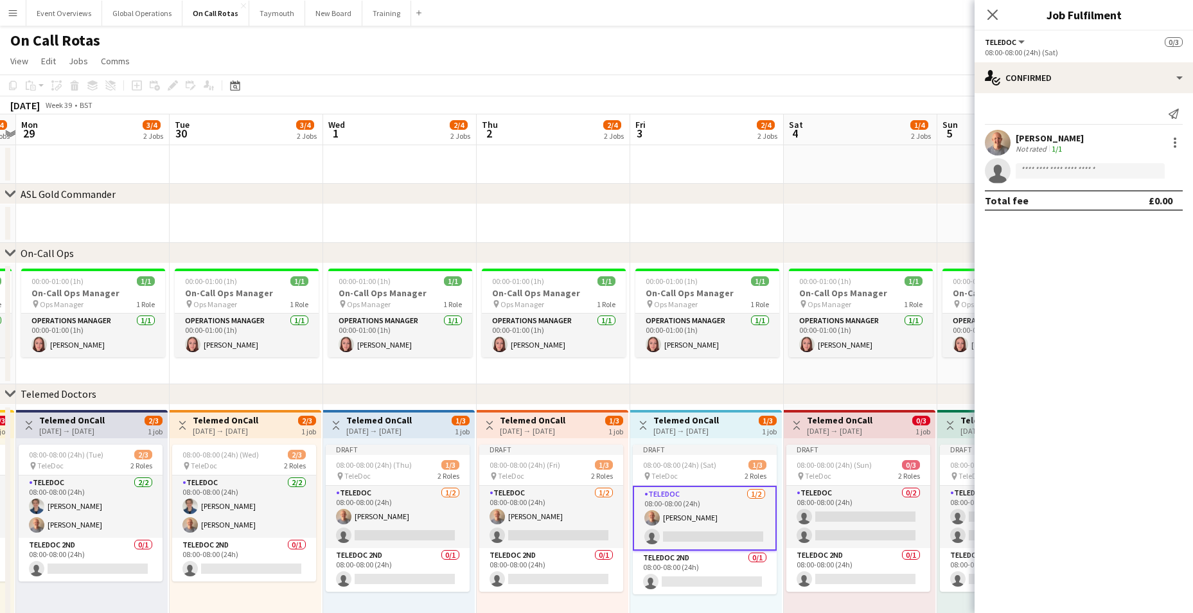
drag, startPoint x: 864, startPoint y: 330, endPoint x: 581, endPoint y: 324, distance: 283.4
click at [581, 324] on app-calendar-viewport "Fri 26 3/4 2 Jobs Sat 27 1/4 2 Jobs Sun 28 1/4 2 Jobs Mon 29 3/4 2 Jobs Tue 30 …" at bounding box center [596, 378] width 1193 height 528
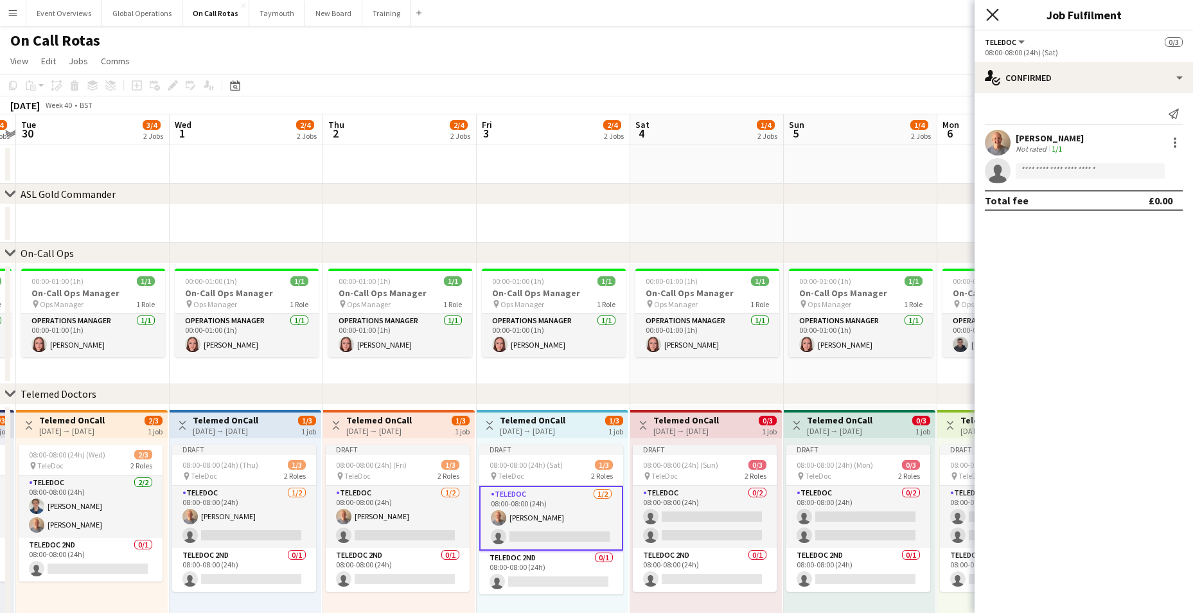
click at [989, 11] on icon at bounding box center [992, 14] width 12 height 12
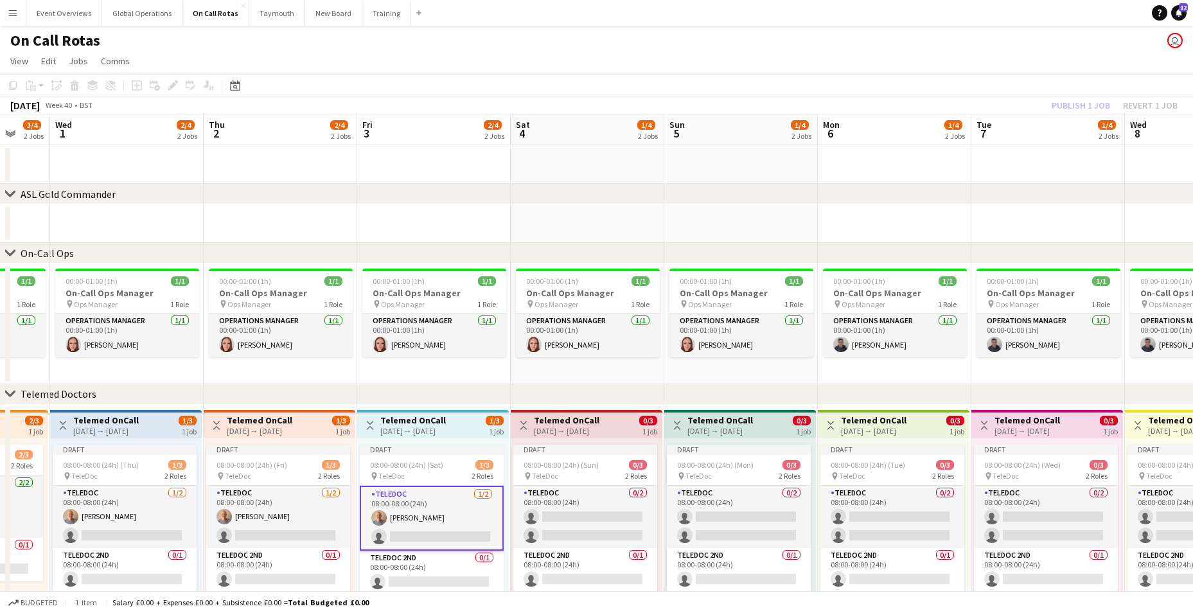
scroll to position [0, 432]
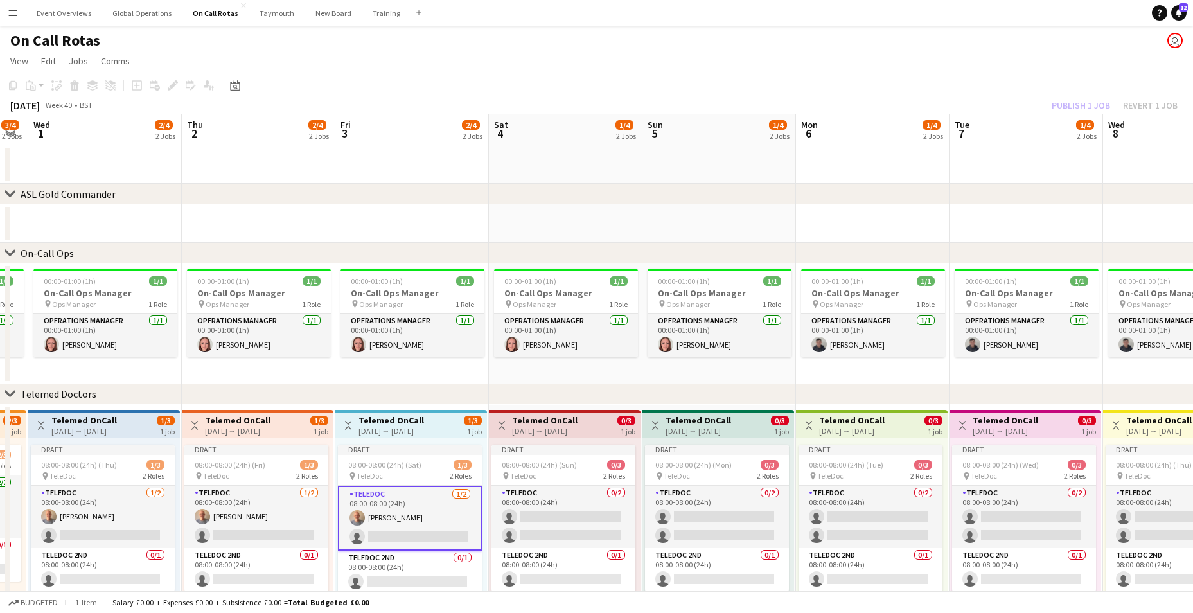
drag, startPoint x: 880, startPoint y: 466, endPoint x: 585, endPoint y: 449, distance: 295.4
click at [585, 449] on app-calendar-viewport "Sun 28 1/4 2 Jobs Mon 29 3/4 2 Jobs Tue 30 3/4 2 Jobs Wed 1 2/4 2 Jobs Thu 2 2/…" at bounding box center [596, 378] width 1193 height 528
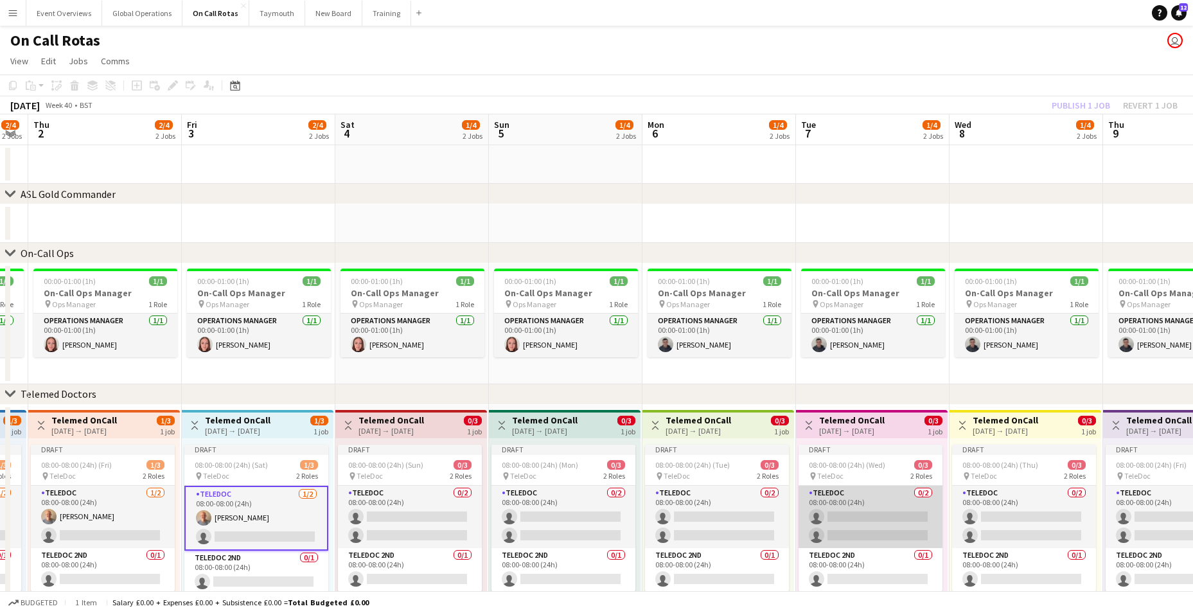
click at [856, 515] on app-card-role "TeleDoc 0/2 08:00-08:00 (24h) single-neutral-actions single-neutral-actions" at bounding box center [871, 517] width 144 height 62
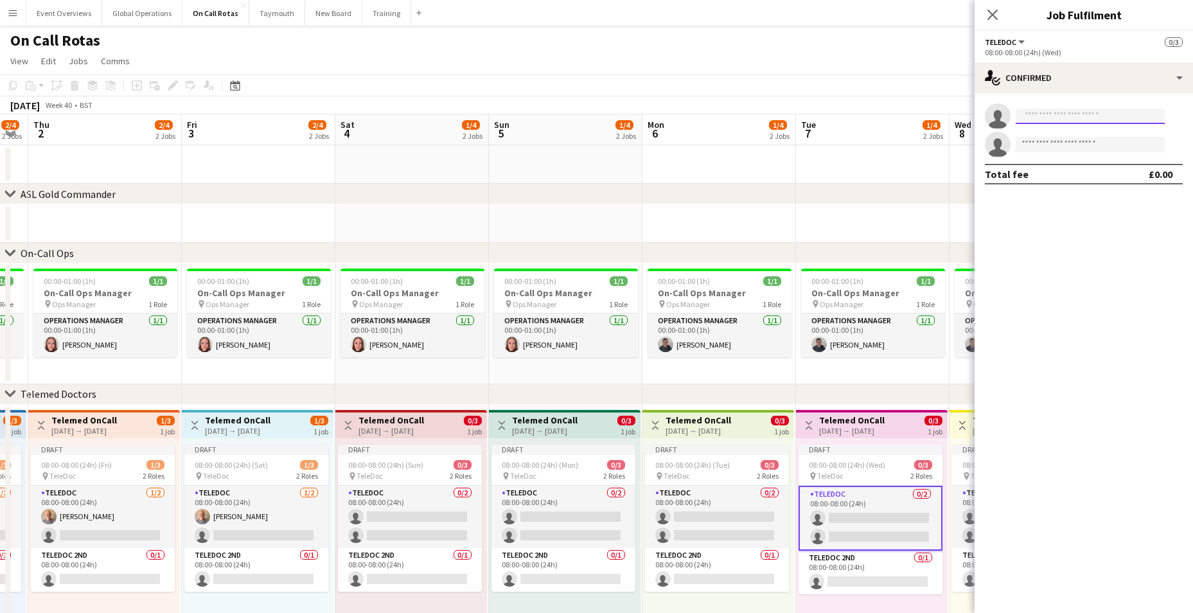
click at [1051, 117] on input at bounding box center [1090, 116] width 149 height 15
type input "*****"
click at [1075, 144] on span "[EMAIL_ADDRESS][DOMAIN_NAME]" at bounding box center [1090, 145] width 129 height 10
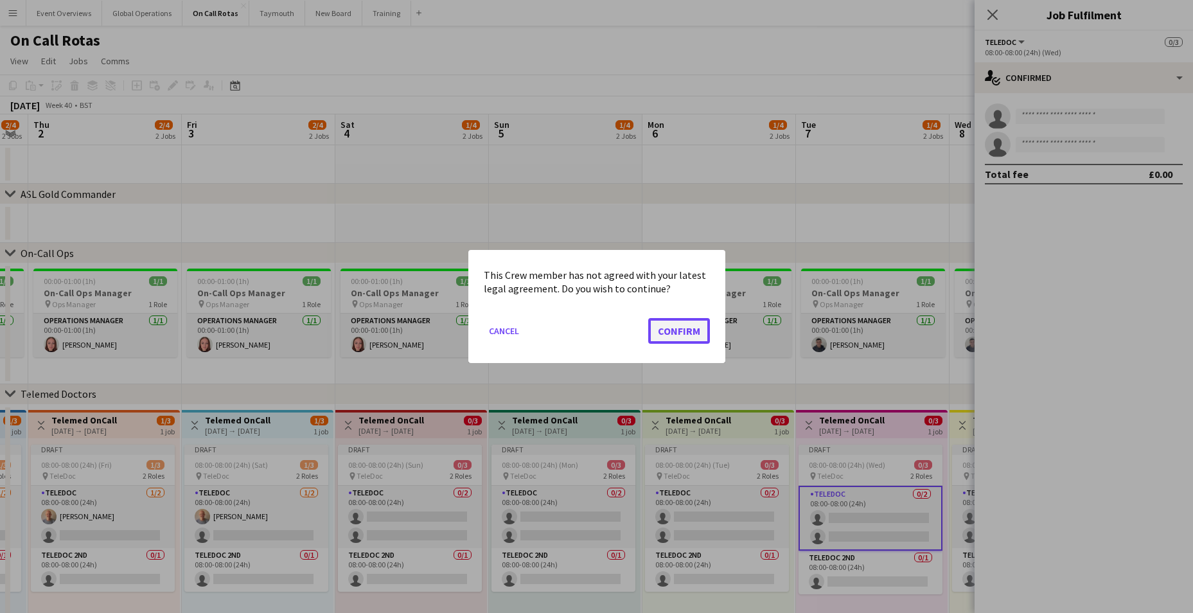
click at [695, 326] on button "Confirm" at bounding box center [679, 331] width 62 height 26
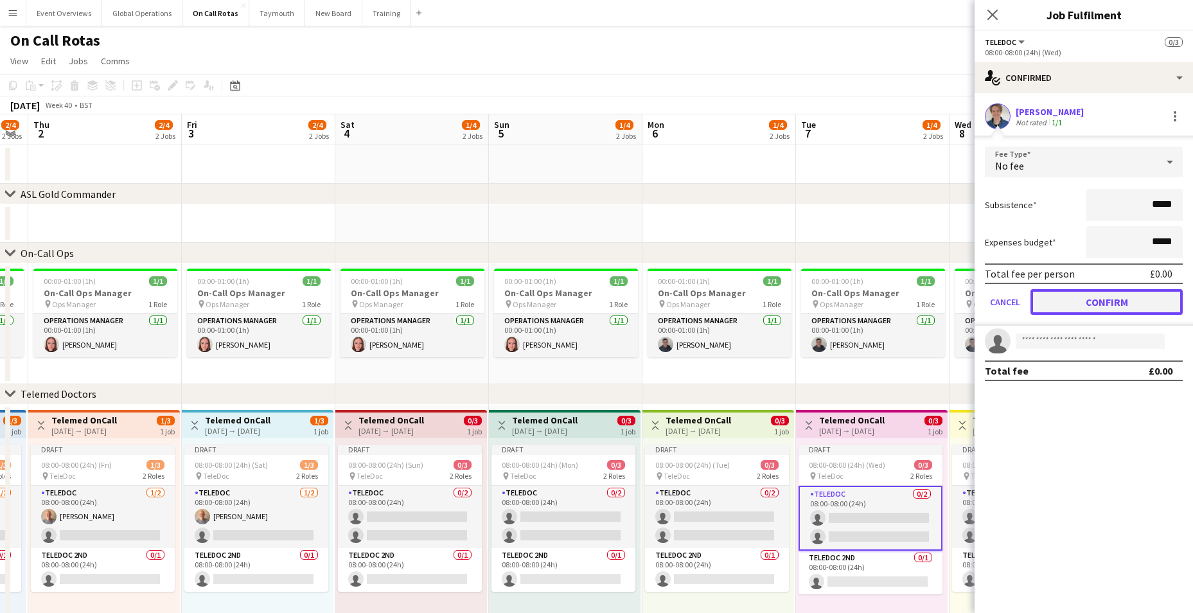
click at [1074, 301] on button "Confirm" at bounding box center [1107, 302] width 152 height 26
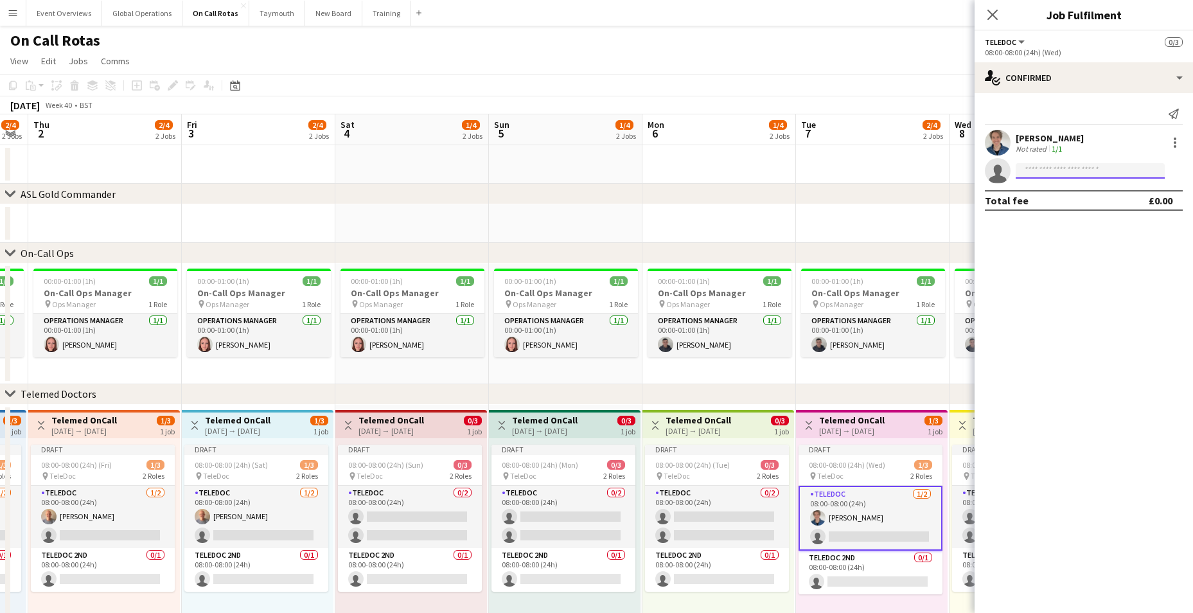
click at [1035, 172] on input at bounding box center [1090, 170] width 149 height 15
type input "****"
click at [1045, 190] on span "[PERSON_NAME]" at bounding box center [1063, 189] width 74 height 11
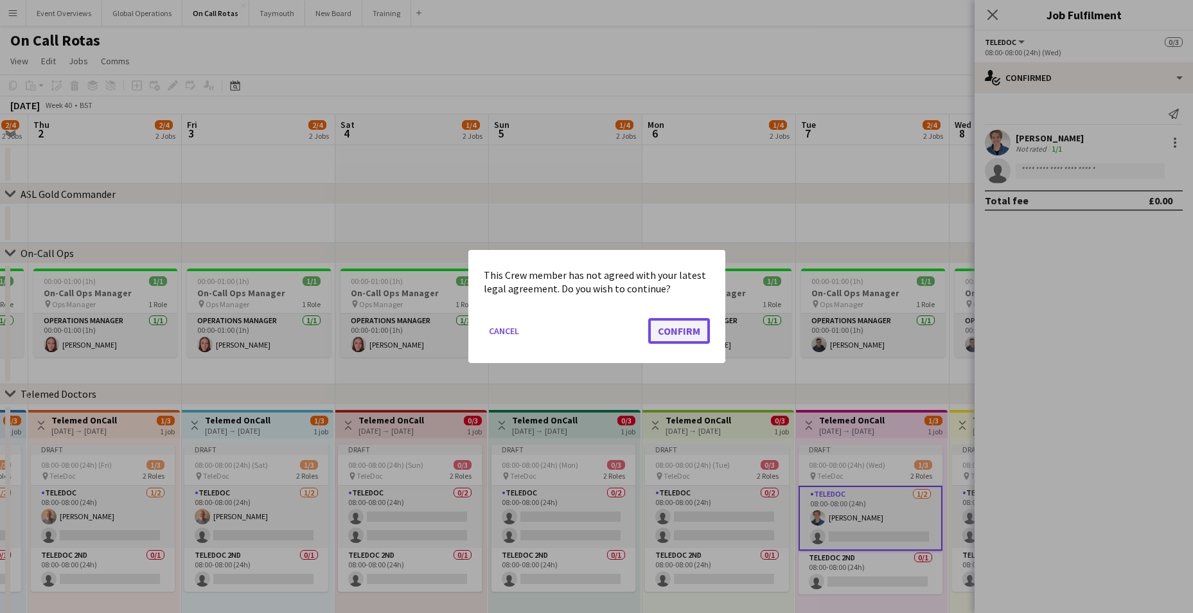
click at [683, 330] on button "Confirm" at bounding box center [679, 331] width 62 height 26
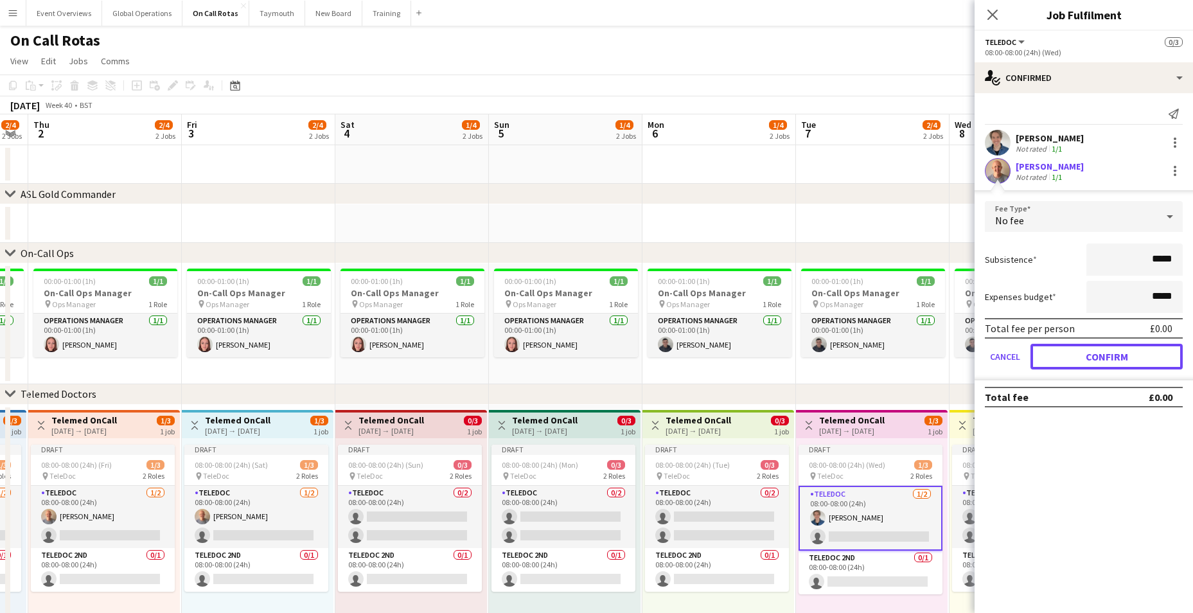
click at [1071, 350] on button "Confirm" at bounding box center [1107, 357] width 152 height 26
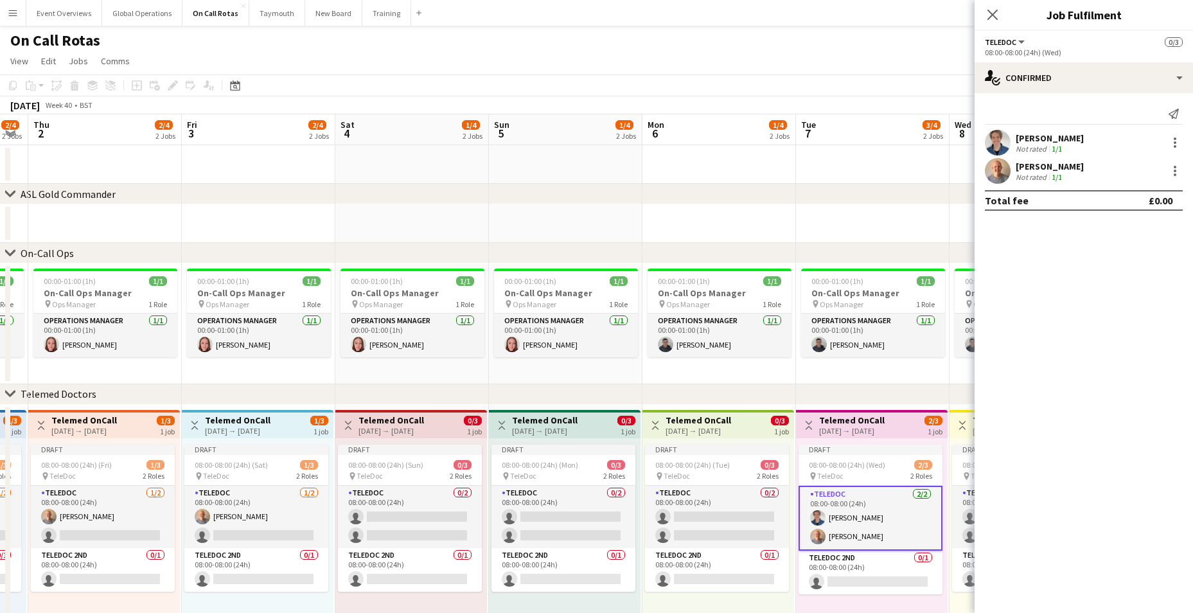
drag, startPoint x: 869, startPoint y: 404, endPoint x: 494, endPoint y: 387, distance: 375.6
click at [481, 393] on div "chevron-right Telemed Doctors" at bounding box center [596, 394] width 1193 height 21
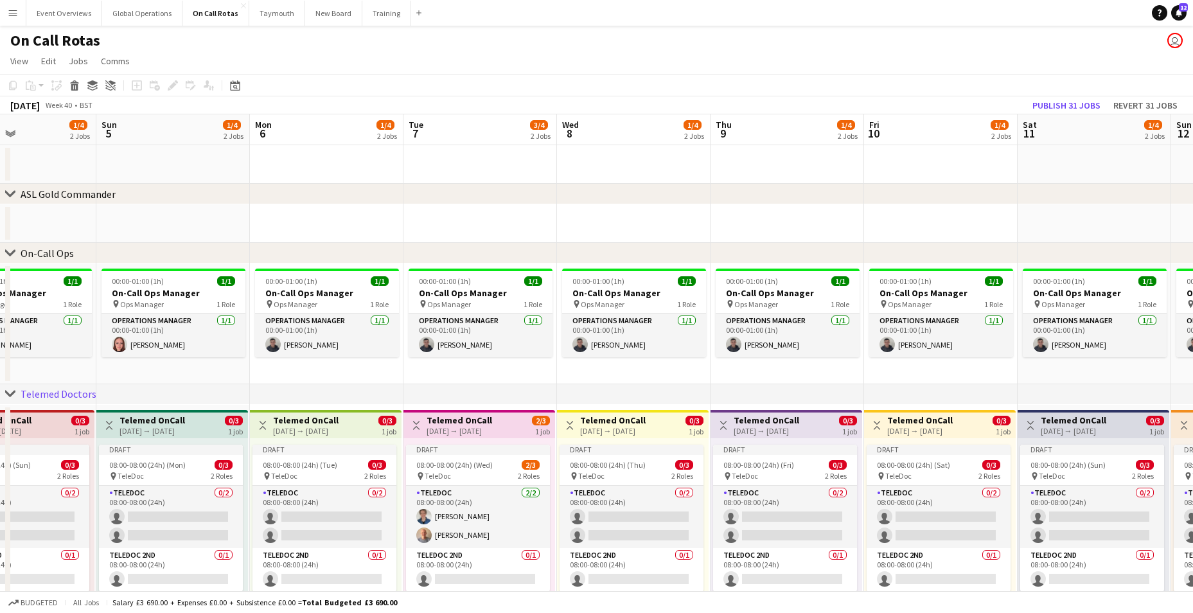
scroll to position [0, 519]
drag, startPoint x: 696, startPoint y: 368, endPoint x: 302, endPoint y: 353, distance: 394.1
click at [302, 353] on app-calendar-viewport "Wed 1 2/4 2 Jobs Thu 2 2/4 2 Jobs Fri 3 2/4 2 Jobs Sat 4 1/4 2 Jobs Sun 5 1/4 2…" at bounding box center [596, 378] width 1193 height 528
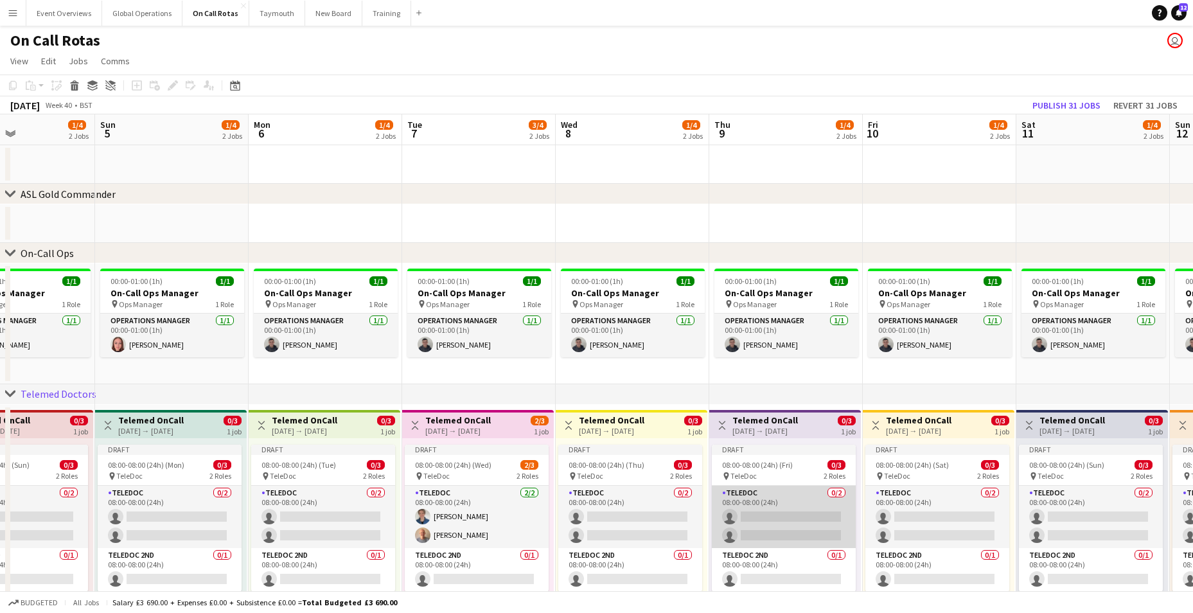
click at [765, 519] on app-card-role "TeleDoc 0/2 08:00-08:00 (24h) single-neutral-actions single-neutral-actions" at bounding box center [784, 517] width 144 height 62
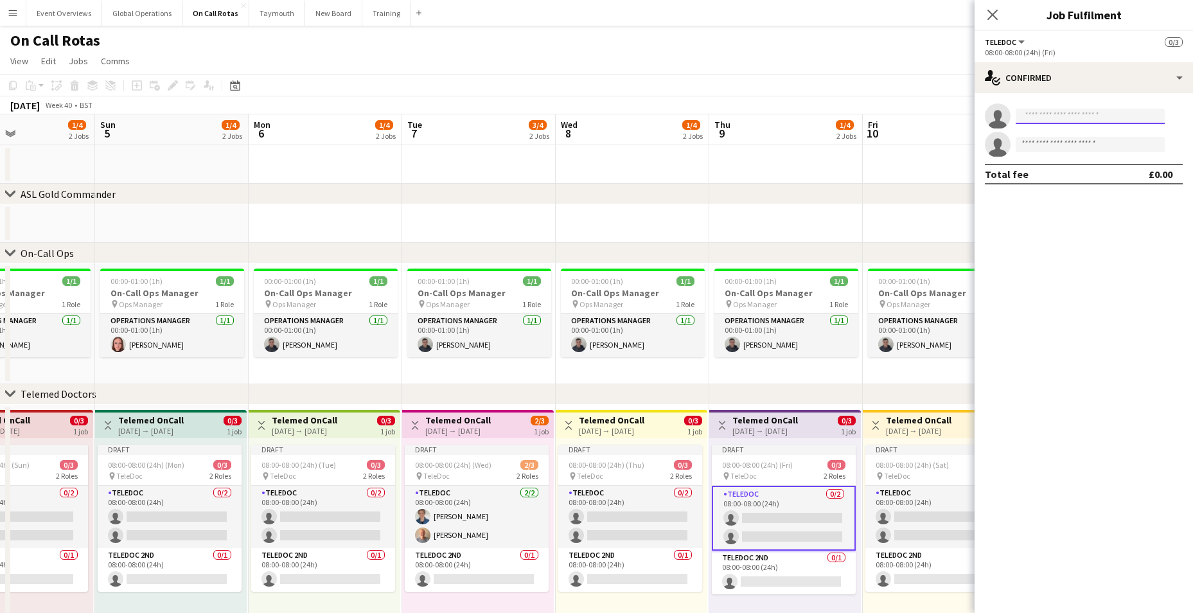
click at [1050, 116] on input at bounding box center [1090, 116] width 149 height 15
type input "****"
click at [1049, 136] on span "[PERSON_NAME]" at bounding box center [1063, 134] width 74 height 11
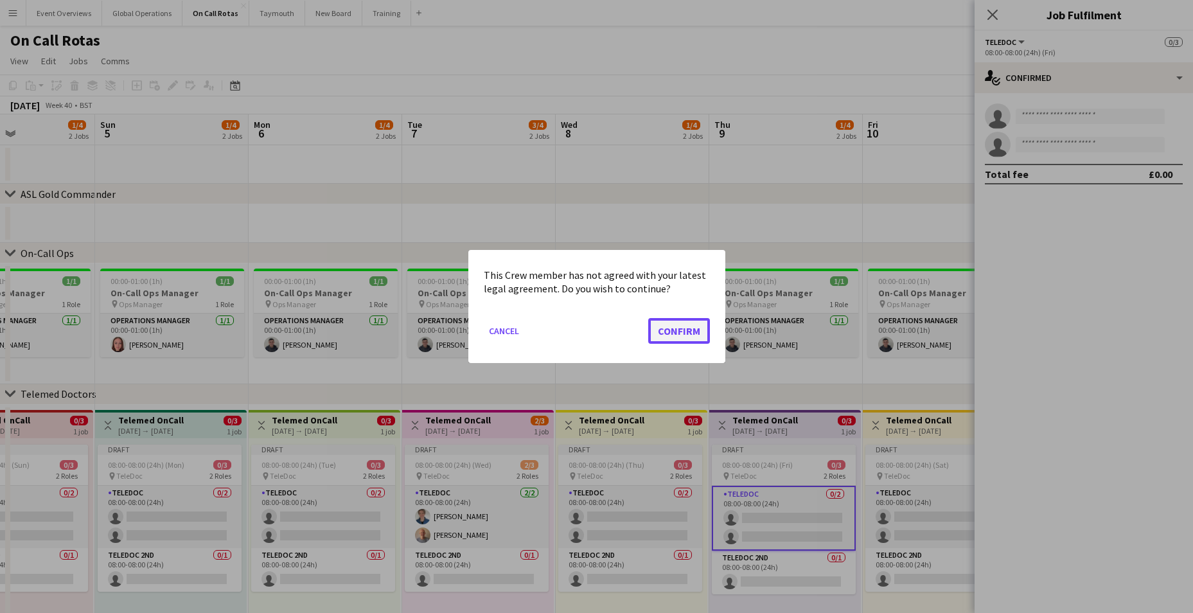
click at [677, 325] on button "Confirm" at bounding box center [679, 331] width 62 height 26
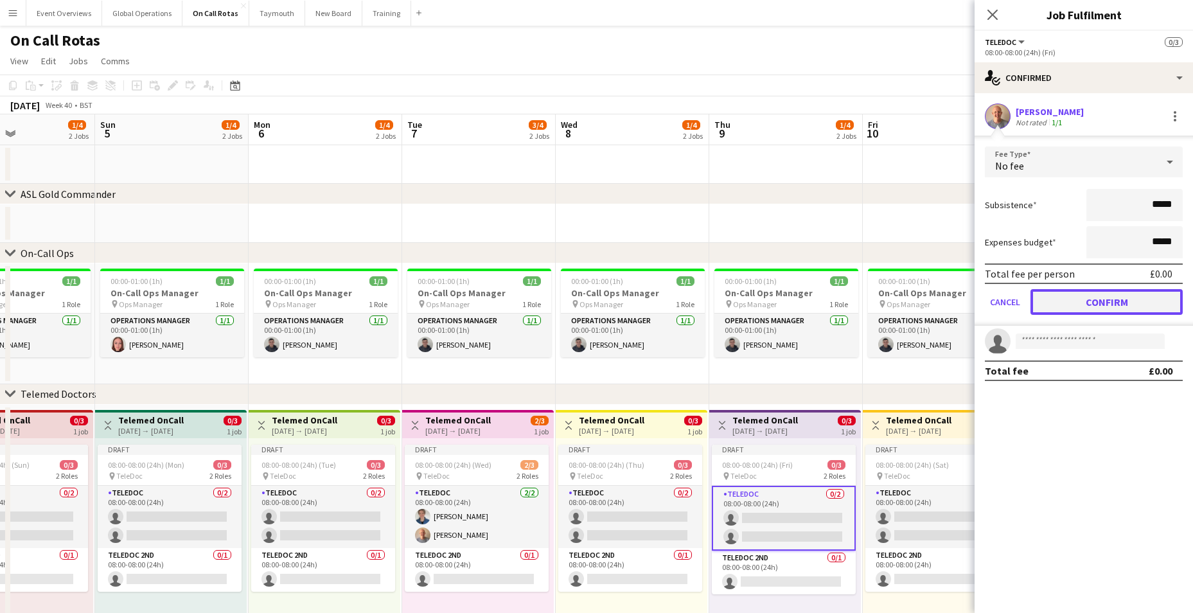
click at [1102, 306] on button "Confirm" at bounding box center [1107, 302] width 152 height 26
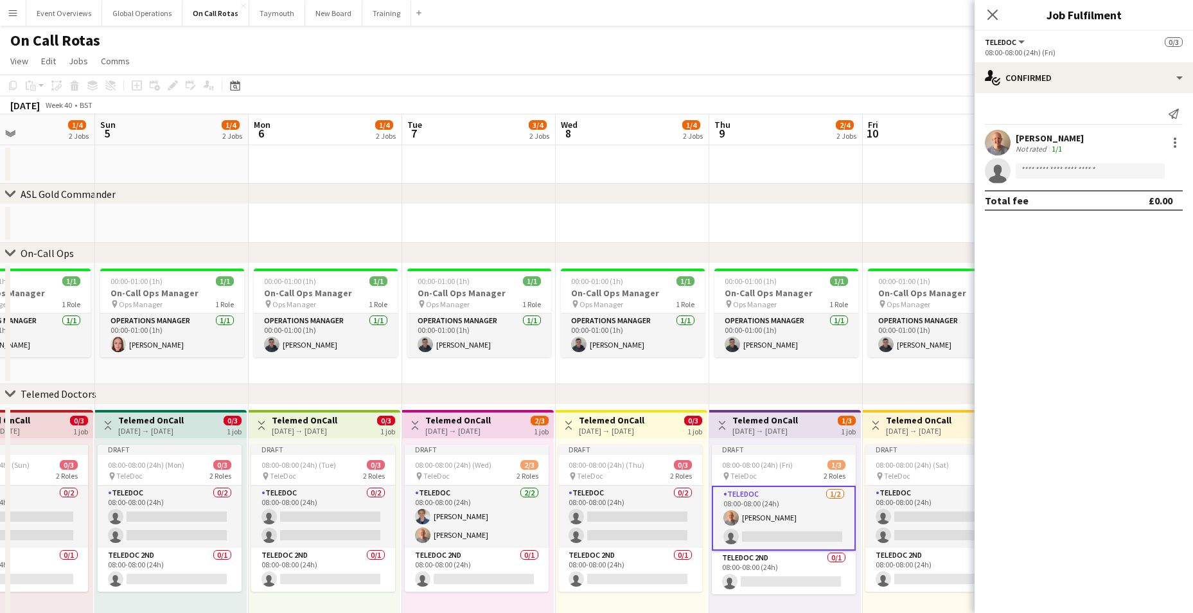
drag, startPoint x: 817, startPoint y: 395, endPoint x: 538, endPoint y: 382, distance: 278.5
click at [499, 387] on div "chevron-right Telemed Doctors" at bounding box center [596, 394] width 1193 height 21
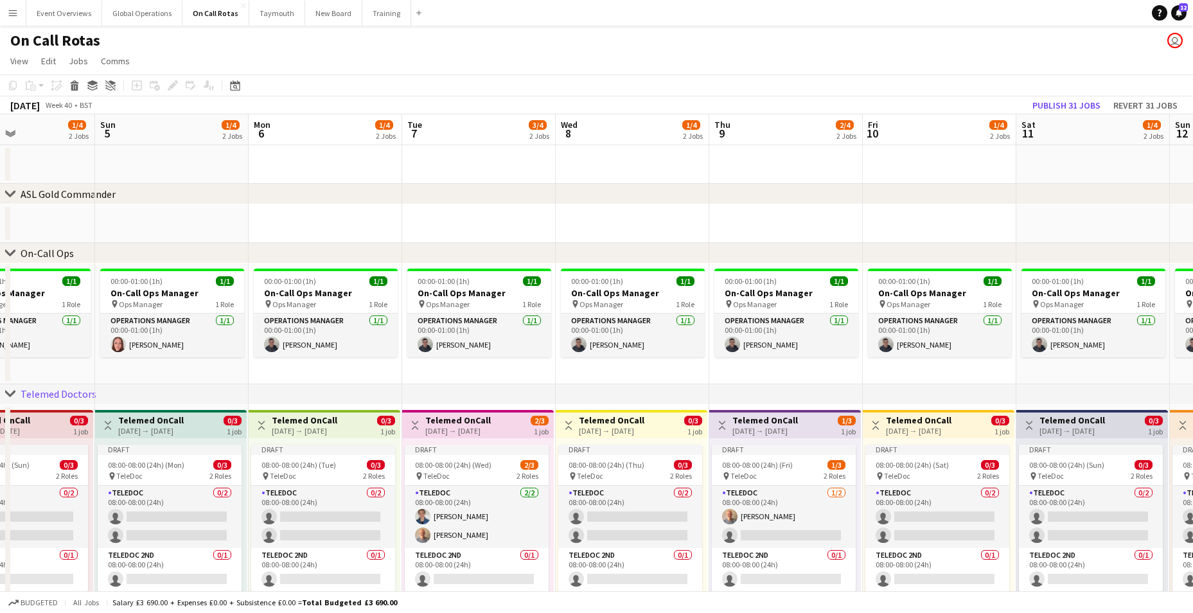
drag, startPoint x: 673, startPoint y: 401, endPoint x: 452, endPoint y: 395, distance: 221.8
click at [441, 394] on div "chevron-right Telemed Doctors" at bounding box center [596, 394] width 1193 height 21
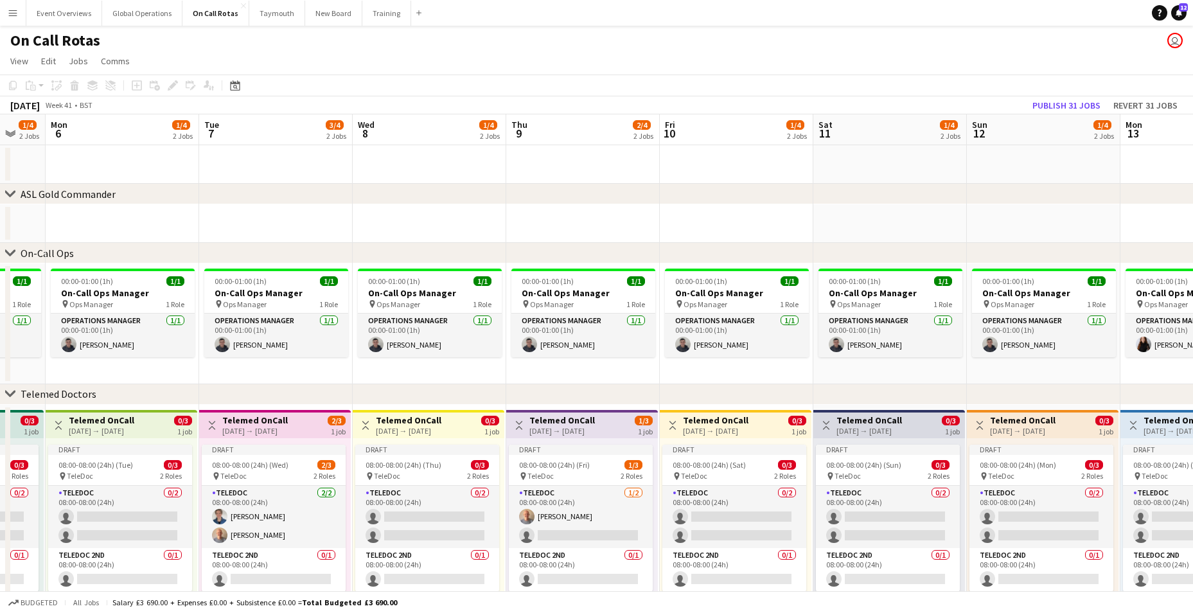
scroll to position [0, 520]
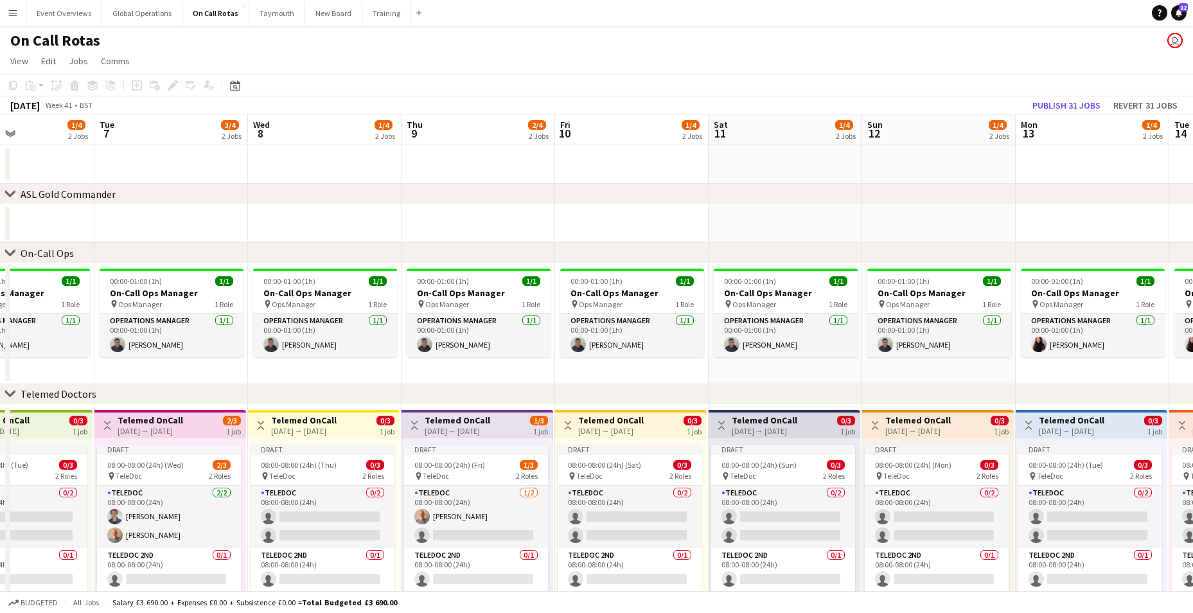
drag, startPoint x: 826, startPoint y: 515, endPoint x: 518, endPoint y: 497, distance: 308.9
click at [518, 497] on app-calendar-viewport "Fri 3 2/4 2 Jobs Sat 4 1/4 2 Jobs Sun 5 1/4 2 Jobs Mon 6 1/4 2 Jobs Tue 7 3/4 2…" at bounding box center [596, 378] width 1193 height 528
click at [751, 511] on app-card-role "TeleDoc 0/2 08:00-08:00 (24h) single-neutral-actions single-neutral-actions" at bounding box center [783, 517] width 144 height 62
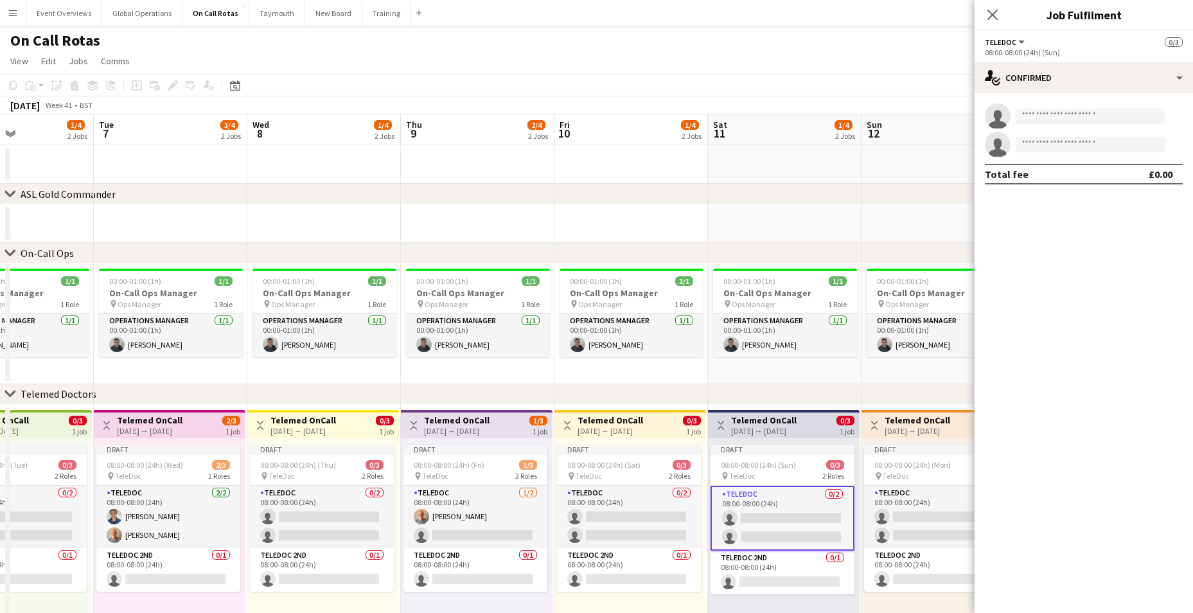
drag, startPoint x: 1059, startPoint y: 106, endPoint x: 1060, endPoint y: 114, distance: 8.5
click at [1060, 107] on app-invite-slot "single-neutral-actions" at bounding box center [1084, 116] width 218 height 26
click at [1060, 114] on input at bounding box center [1090, 116] width 149 height 15
type input "****"
click at [1066, 135] on span "[PERSON_NAME]" at bounding box center [1063, 134] width 74 height 11
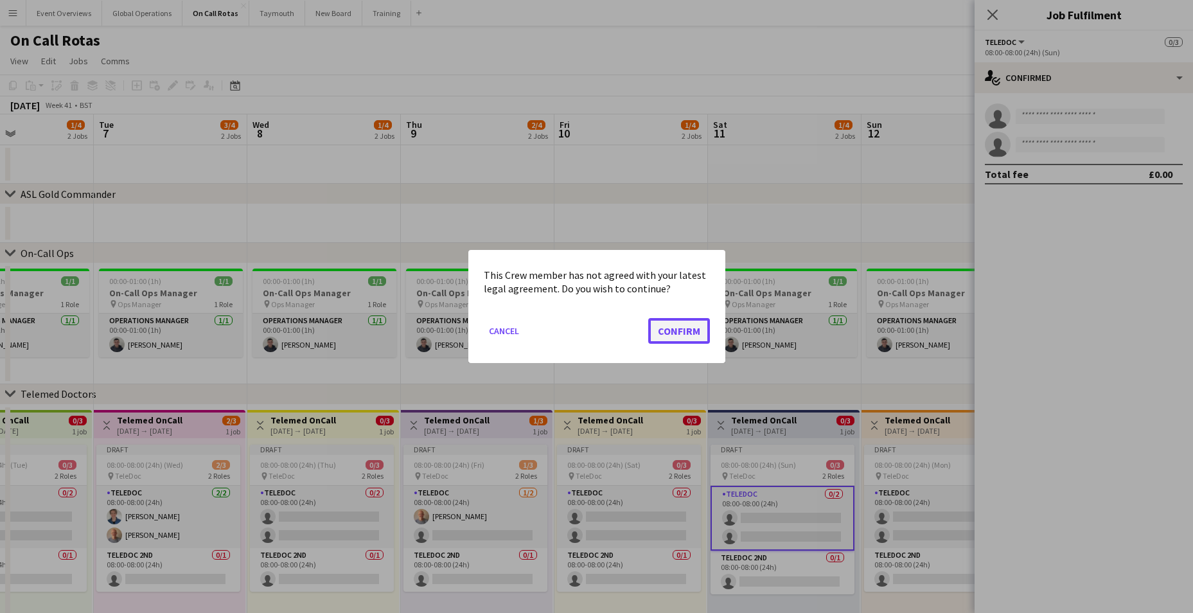
click at [680, 333] on button "Confirm" at bounding box center [679, 331] width 62 height 26
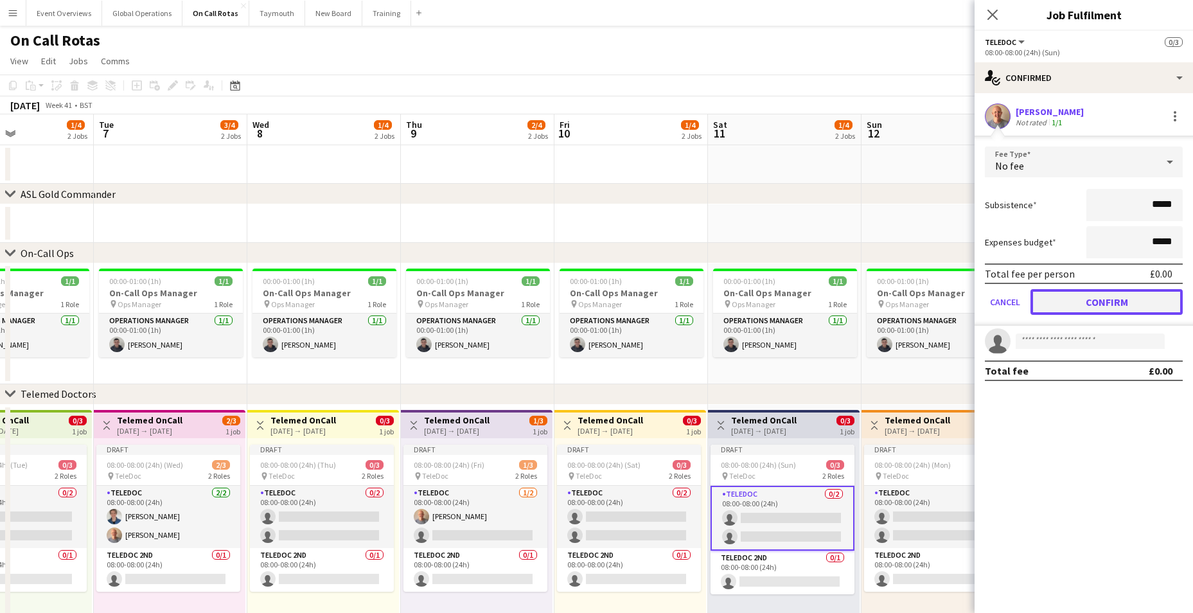
click at [1103, 303] on button "Confirm" at bounding box center [1107, 302] width 152 height 26
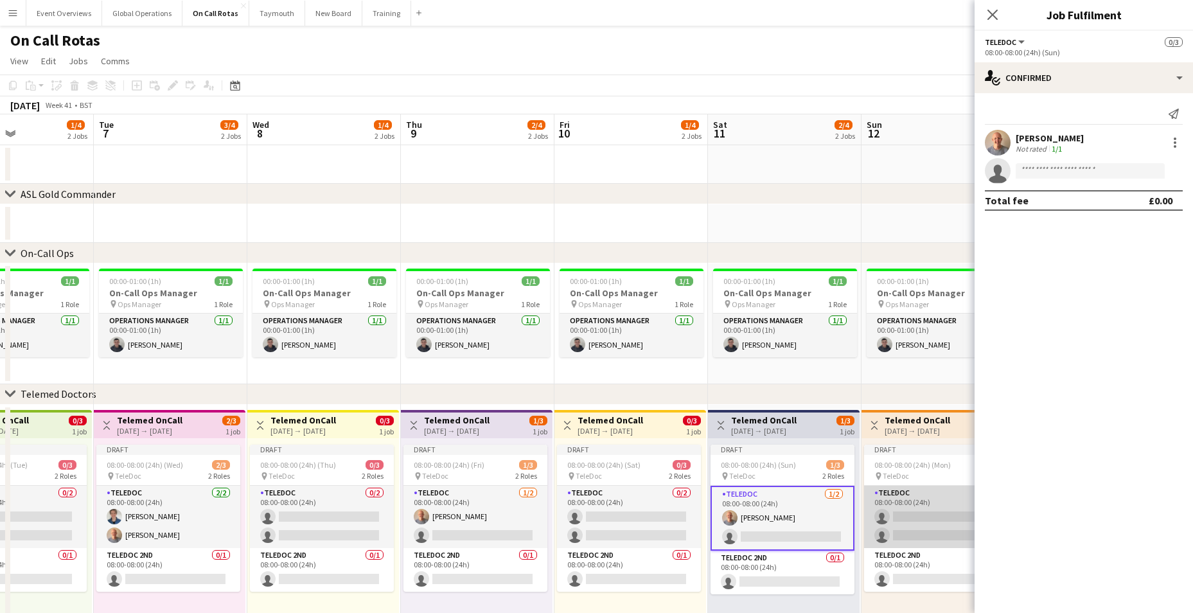
click at [918, 512] on app-card-role "TeleDoc 0/2 08:00-08:00 (24h) single-neutral-actions single-neutral-actions" at bounding box center [936, 517] width 144 height 62
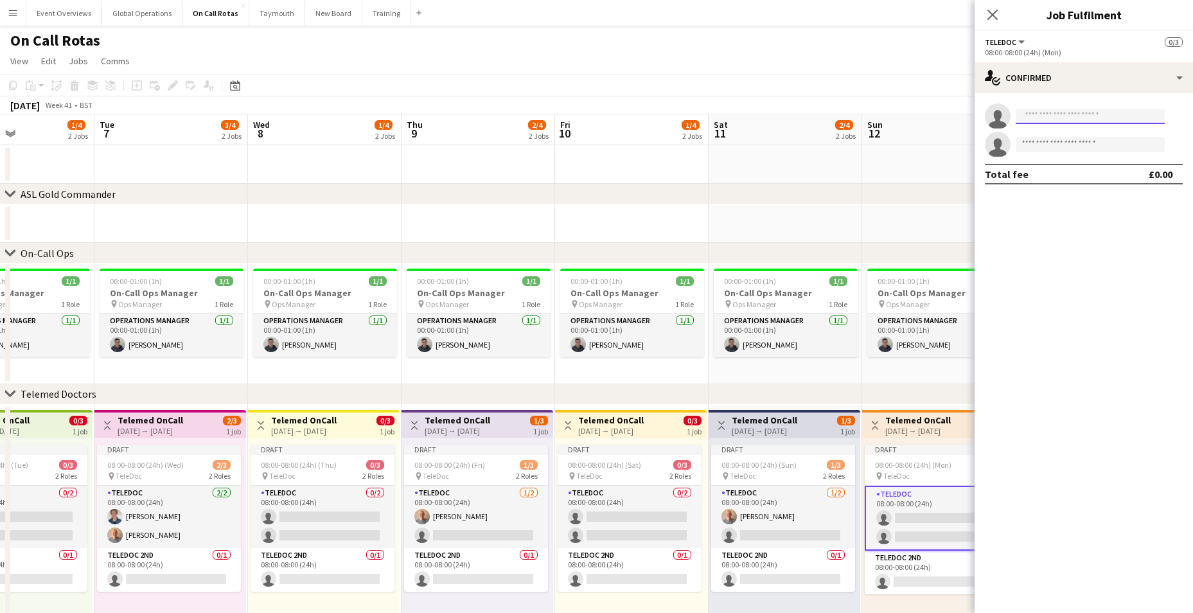
click at [1099, 114] on input at bounding box center [1090, 116] width 149 height 15
type input "*****"
click at [1088, 132] on span "[PERSON_NAME] Active" at bounding box center [1090, 134] width 129 height 11
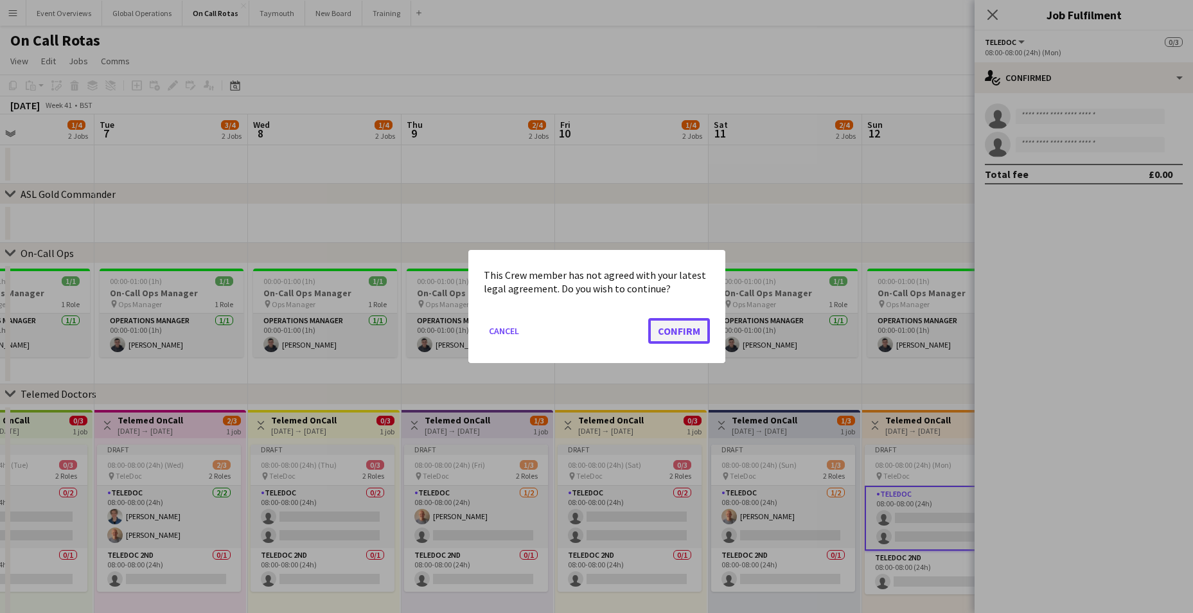
click at [685, 330] on button "Confirm" at bounding box center [679, 331] width 62 height 26
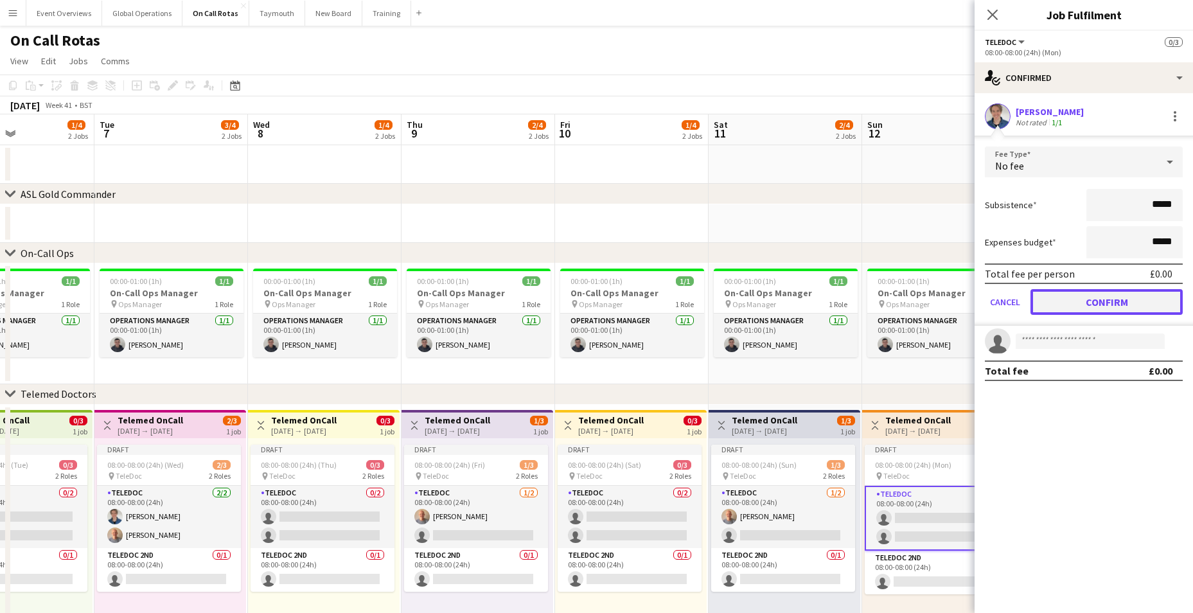
click at [1046, 300] on button "Confirm" at bounding box center [1107, 302] width 152 height 26
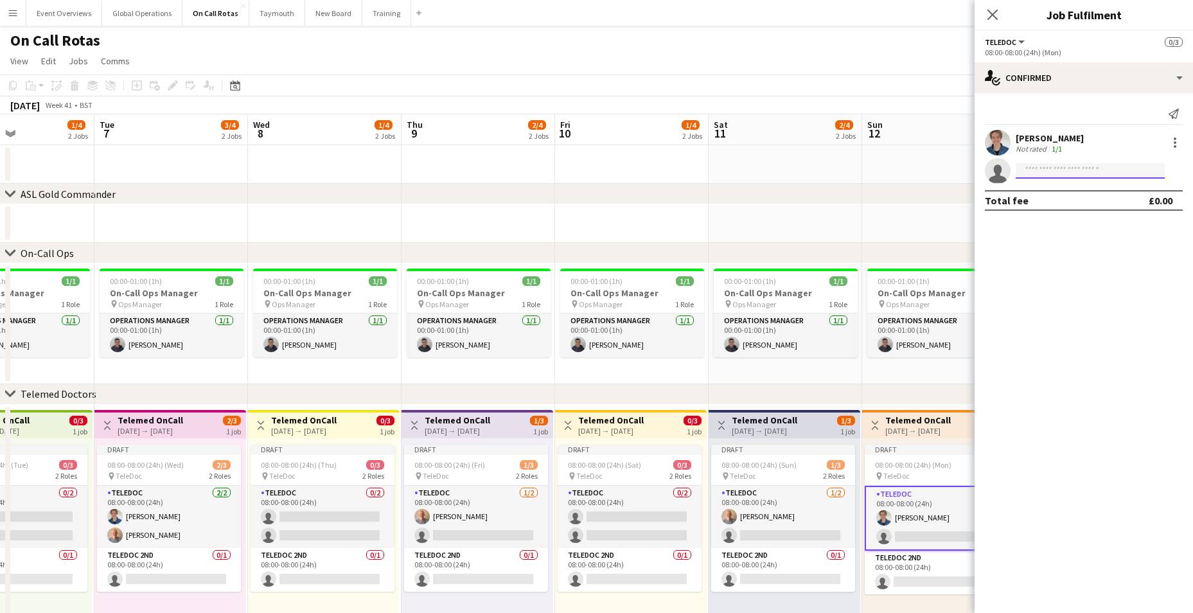
click at [1048, 173] on input at bounding box center [1090, 170] width 149 height 15
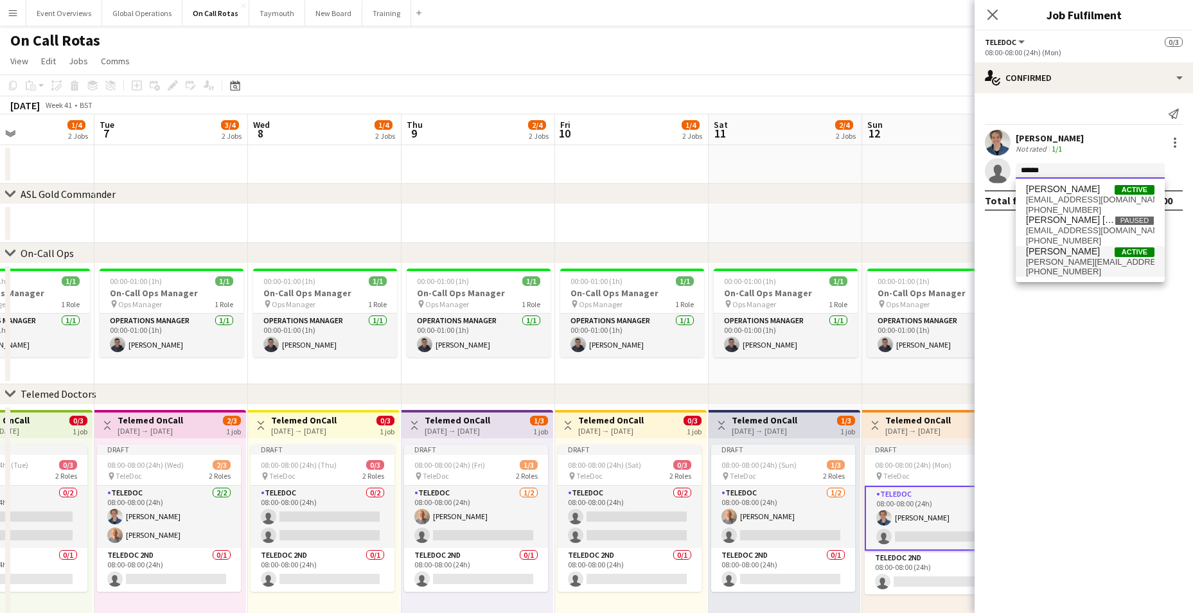
type input "******"
click at [1052, 252] on span "[PERSON_NAME]" at bounding box center [1063, 251] width 74 height 11
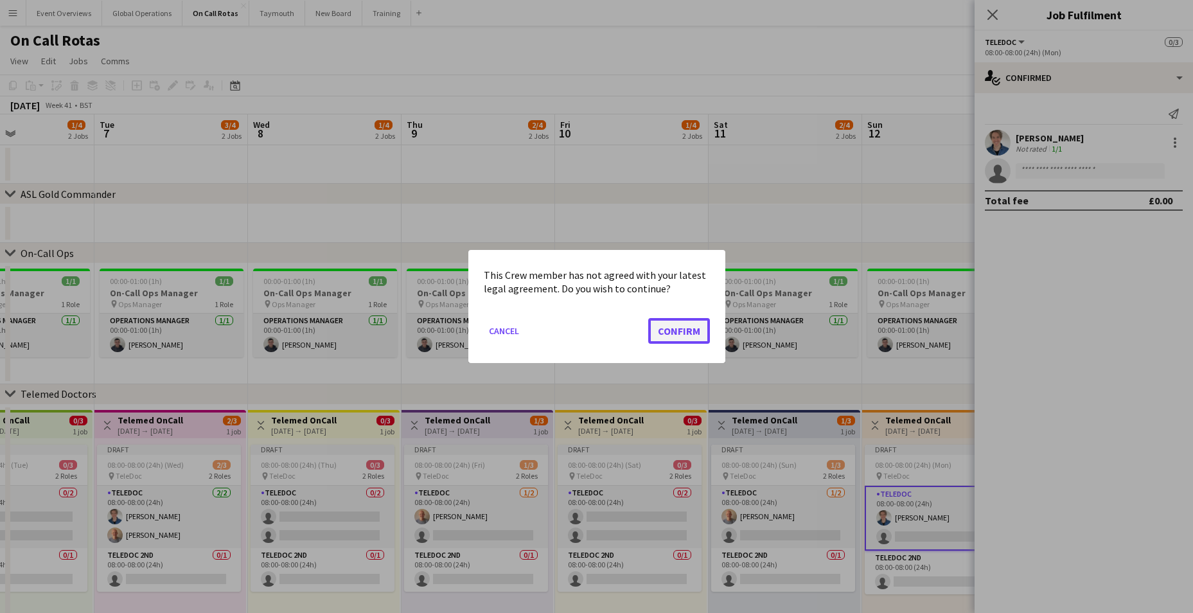
click at [680, 324] on button "Confirm" at bounding box center [679, 331] width 62 height 26
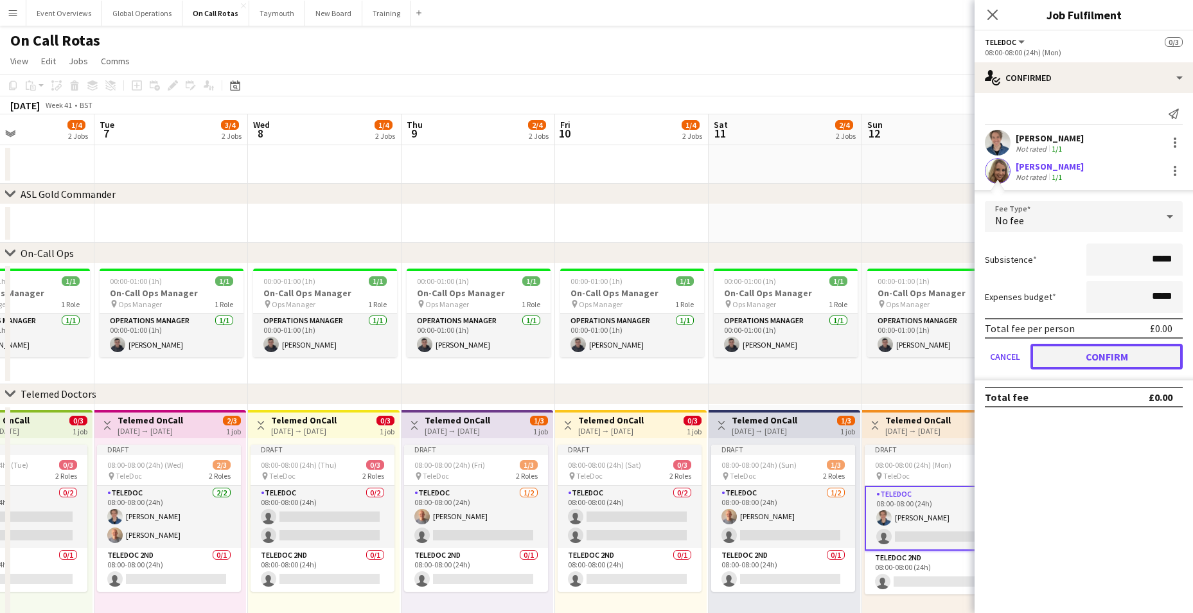
click at [1101, 355] on button "Confirm" at bounding box center [1107, 357] width 152 height 26
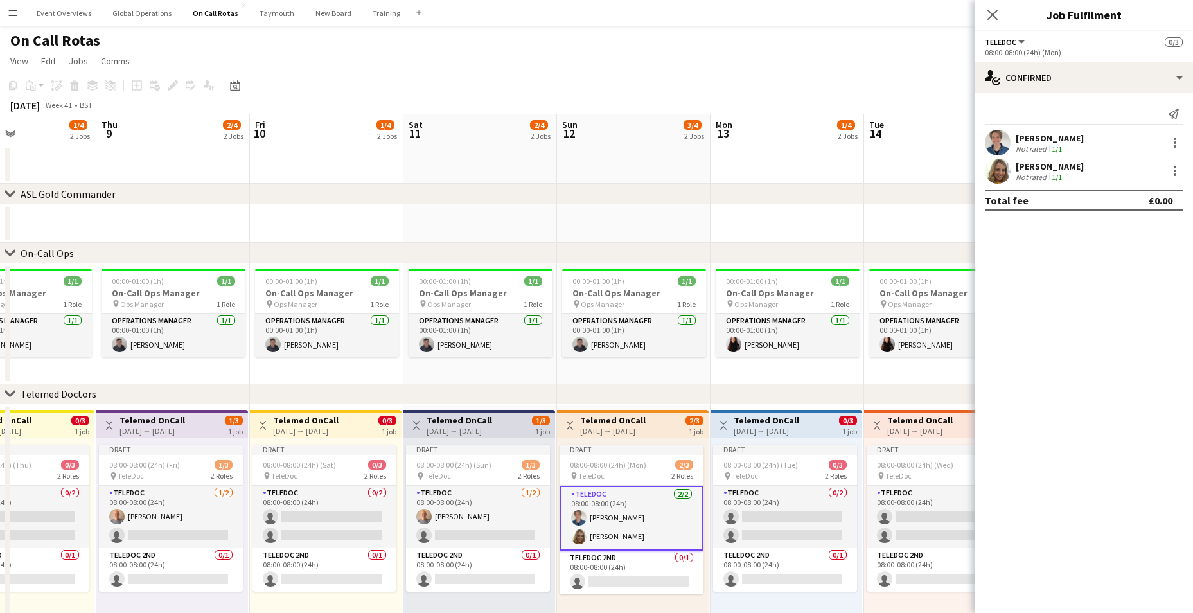
scroll to position [0, 527]
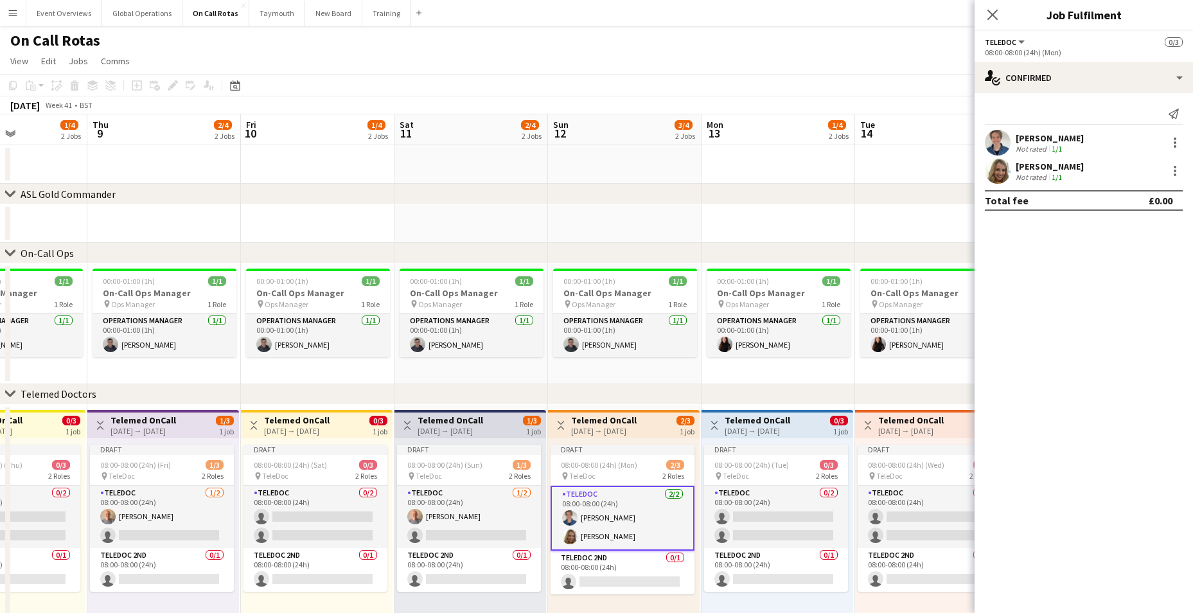
drag, startPoint x: 878, startPoint y: 339, endPoint x: 563, endPoint y: 359, distance: 314.8
click at [563, 359] on app-calendar-viewport "Sun 5 1/4 2 Jobs Mon 6 1/4 2 Jobs Tue 7 3/4 2 Jobs Wed 8 1/4 2 Jobs Thu 9 2/4 2…" at bounding box center [596, 378] width 1193 height 528
click at [759, 513] on app-card-role "TeleDoc 0/2 08:00-08:00 (24h) single-neutral-actions single-neutral-actions" at bounding box center [776, 517] width 144 height 62
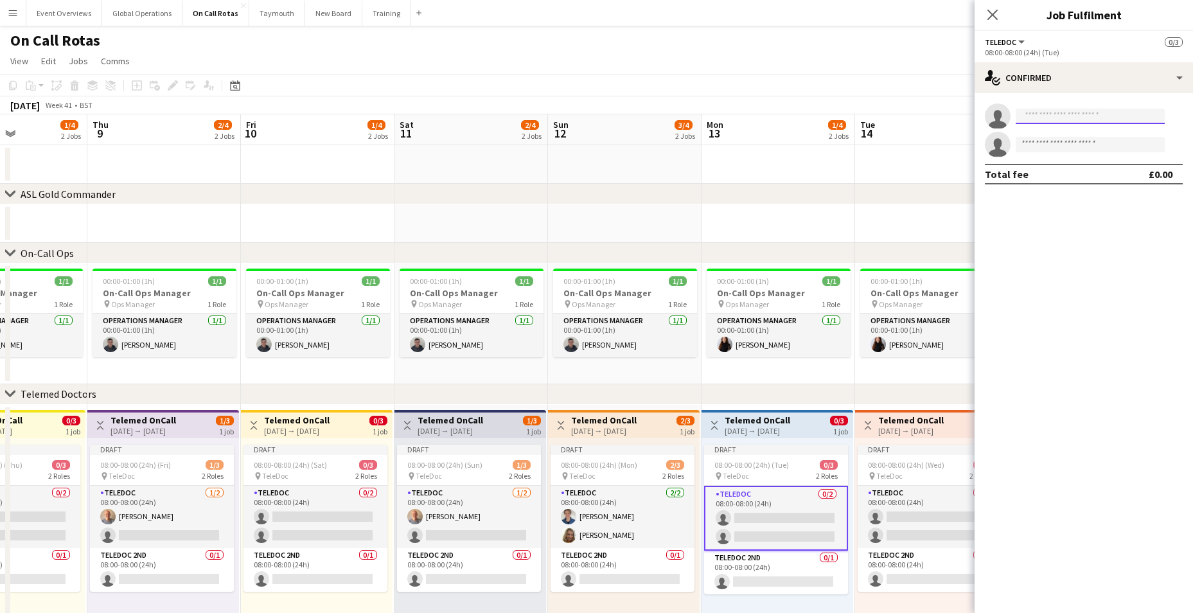
click at [1062, 116] on input at bounding box center [1090, 116] width 149 height 15
type input "****"
click at [1054, 139] on span "[PERSON_NAME]" at bounding box center [1063, 134] width 74 height 11
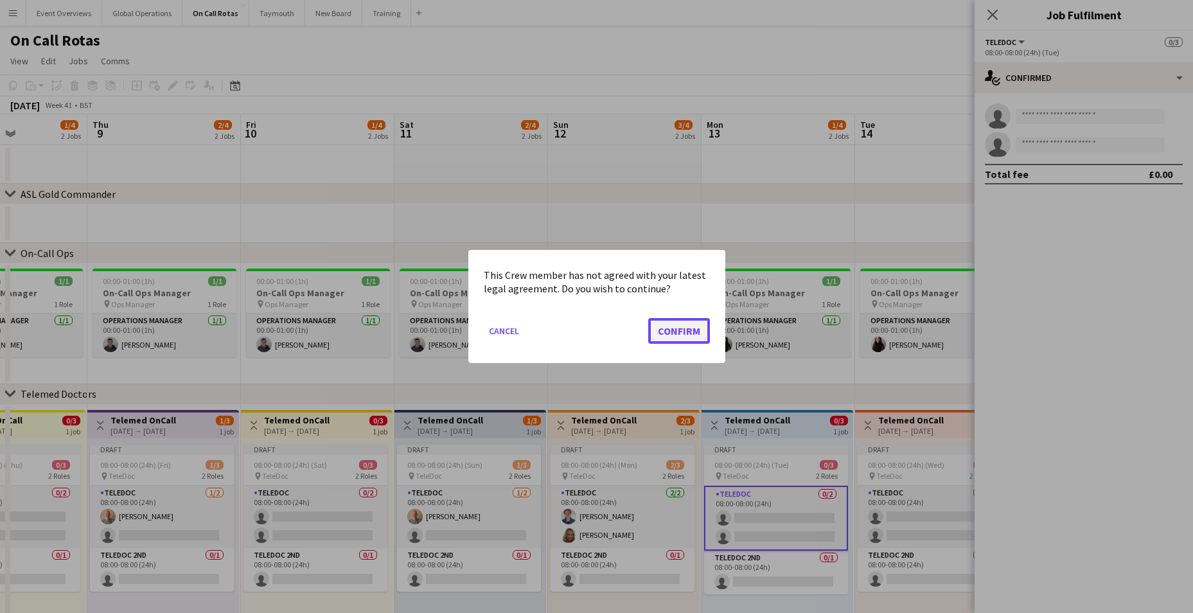
click at [676, 323] on button "Confirm" at bounding box center [679, 331] width 62 height 26
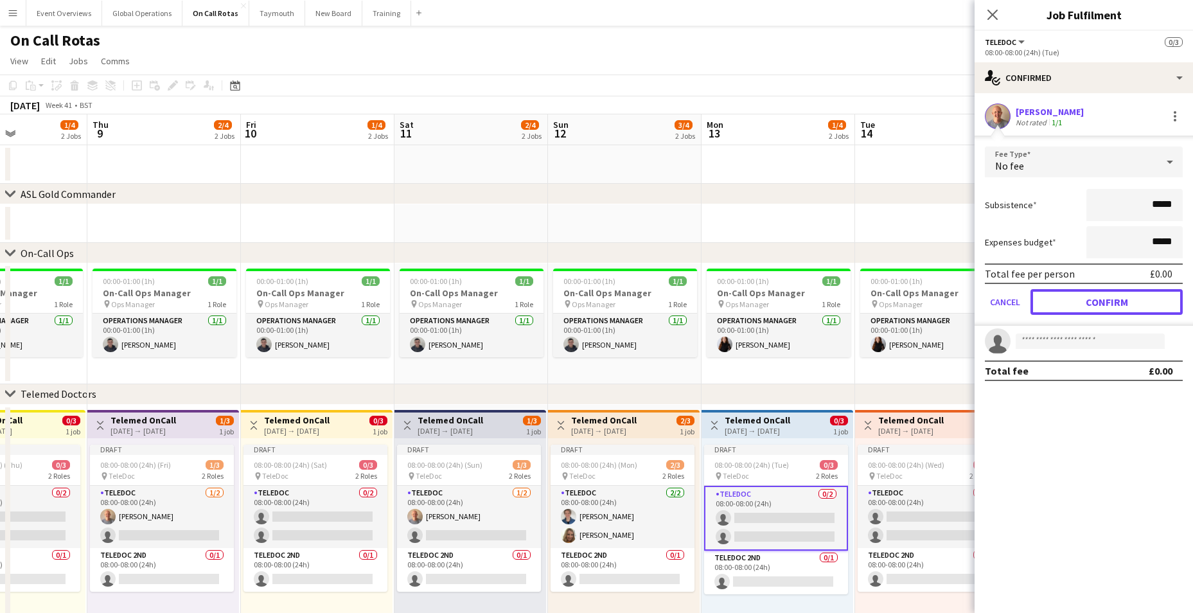
click at [1096, 302] on button "Confirm" at bounding box center [1107, 302] width 152 height 26
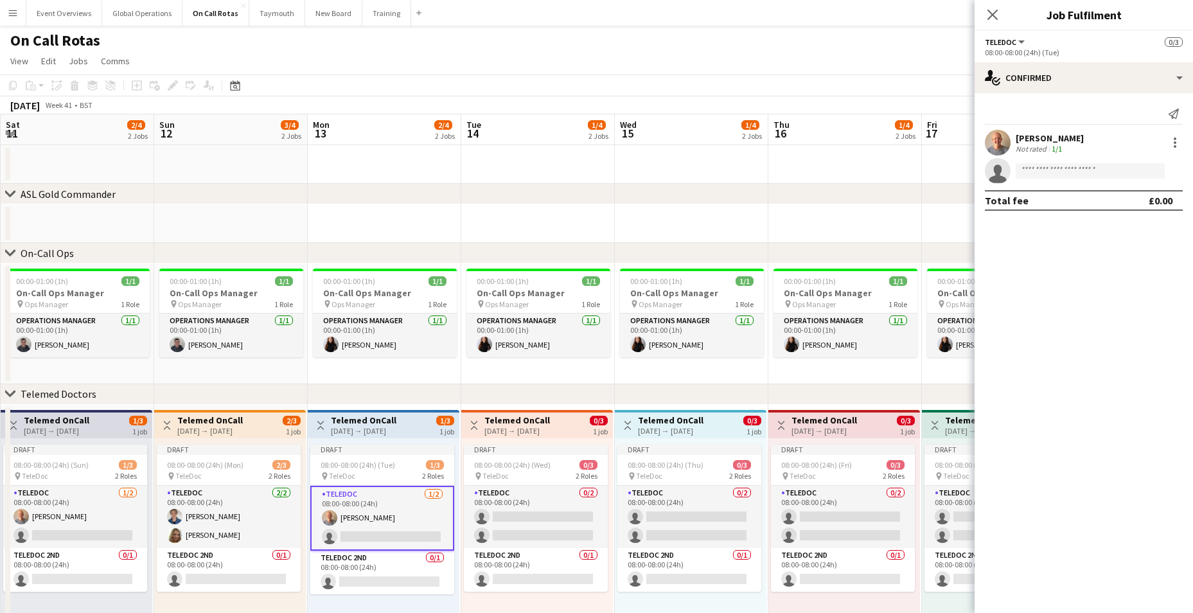
scroll to position [0, 486]
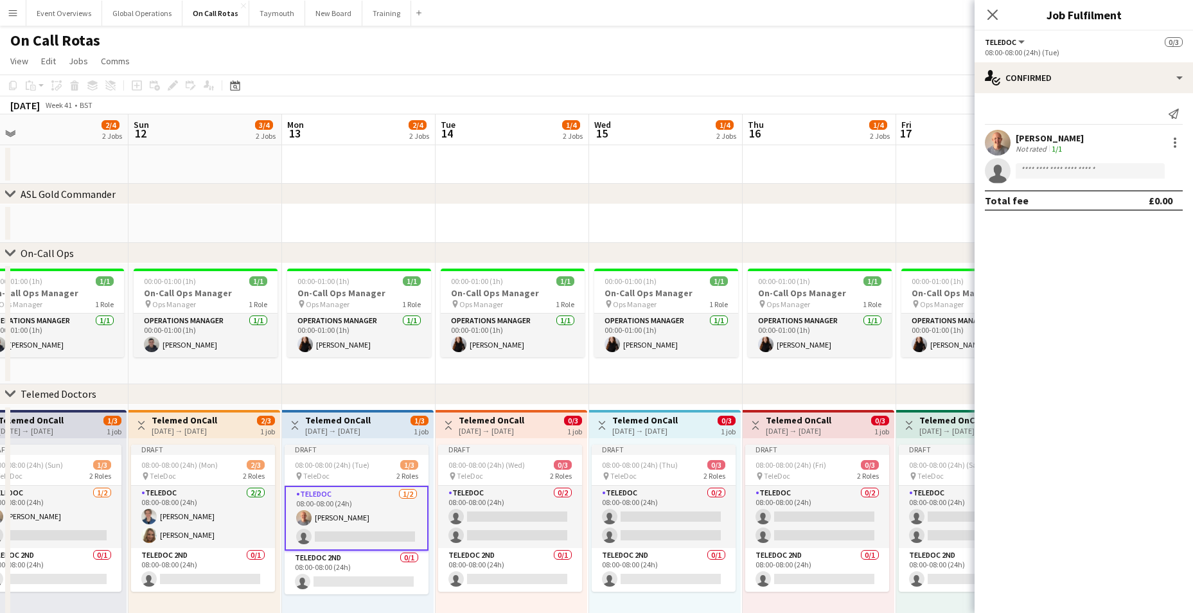
drag, startPoint x: 912, startPoint y: 315, endPoint x: 492, endPoint y: 319, distance: 419.6
click at [492, 319] on app-calendar-viewport "Wed 8 1/4 2 Jobs Thu 9 2/4 2 Jobs Fri 10 1/4 2 Jobs Sat 11 2/4 2 Jobs Sun 12 3/…" at bounding box center [596, 378] width 1193 height 528
click at [800, 516] on app-card-role "TeleDoc 0/2 08:00-08:00 (24h) single-neutral-actions single-neutral-actions" at bounding box center [817, 517] width 144 height 62
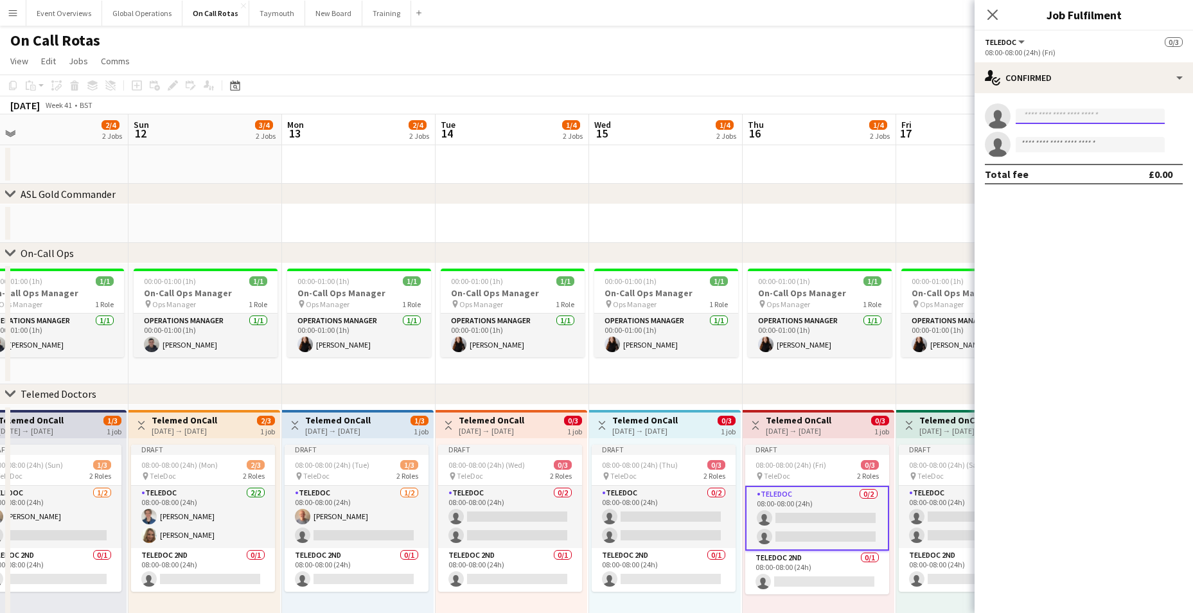
click at [1047, 120] on input at bounding box center [1090, 116] width 149 height 15
type input "***"
click at [1047, 144] on span "[EMAIL_ADDRESS][DOMAIN_NAME]" at bounding box center [1090, 145] width 129 height 10
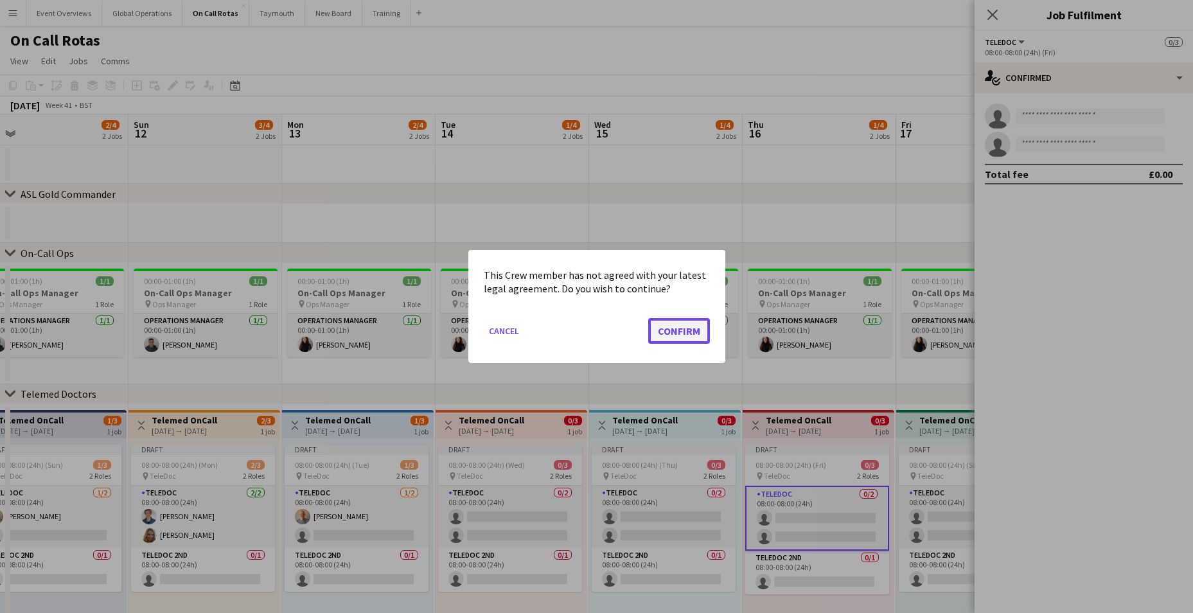
click at [686, 329] on button "Confirm" at bounding box center [679, 331] width 62 height 26
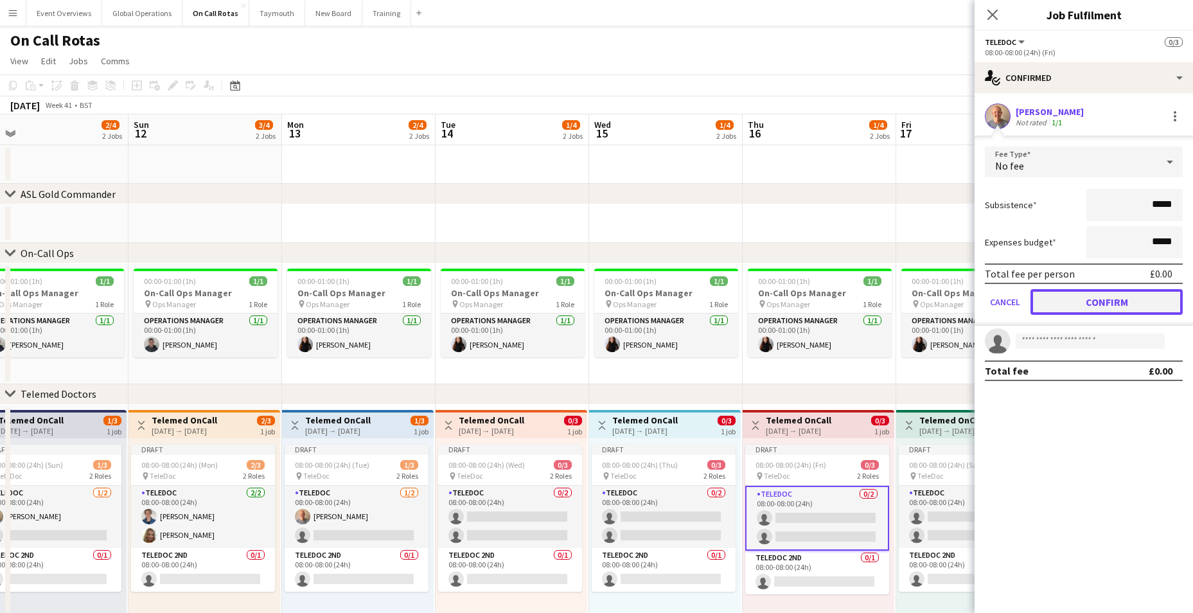
click at [1049, 299] on button "Confirm" at bounding box center [1107, 302] width 152 height 26
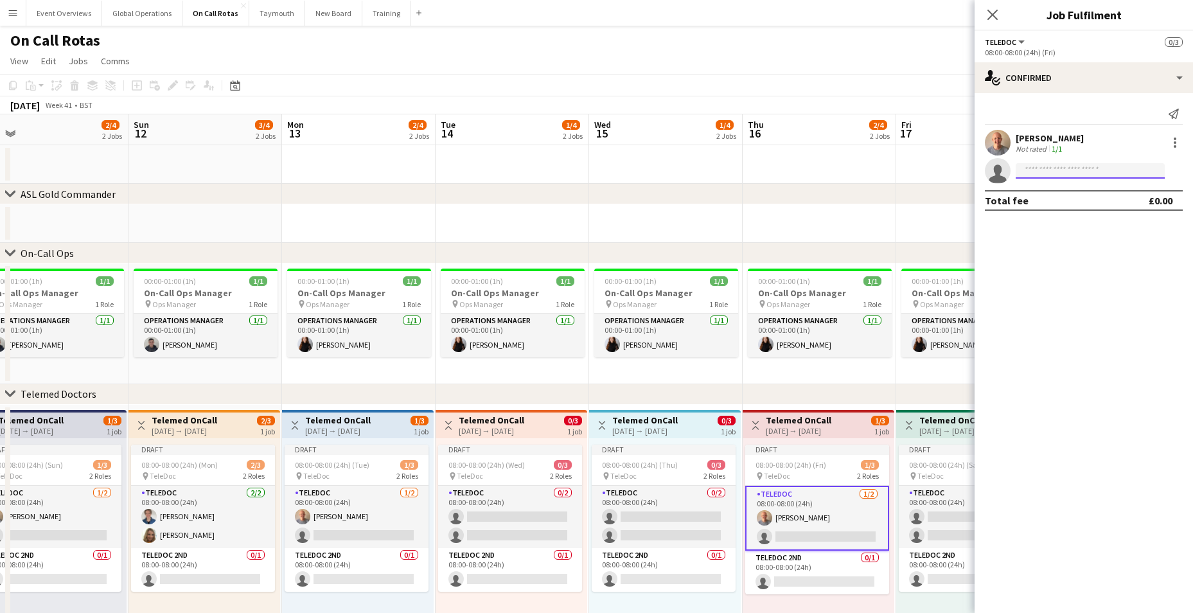
click at [1045, 175] on input at bounding box center [1090, 170] width 149 height 15
type input "*****"
click at [1052, 198] on span "[EMAIL_ADDRESS][DOMAIN_NAME]" at bounding box center [1090, 200] width 129 height 10
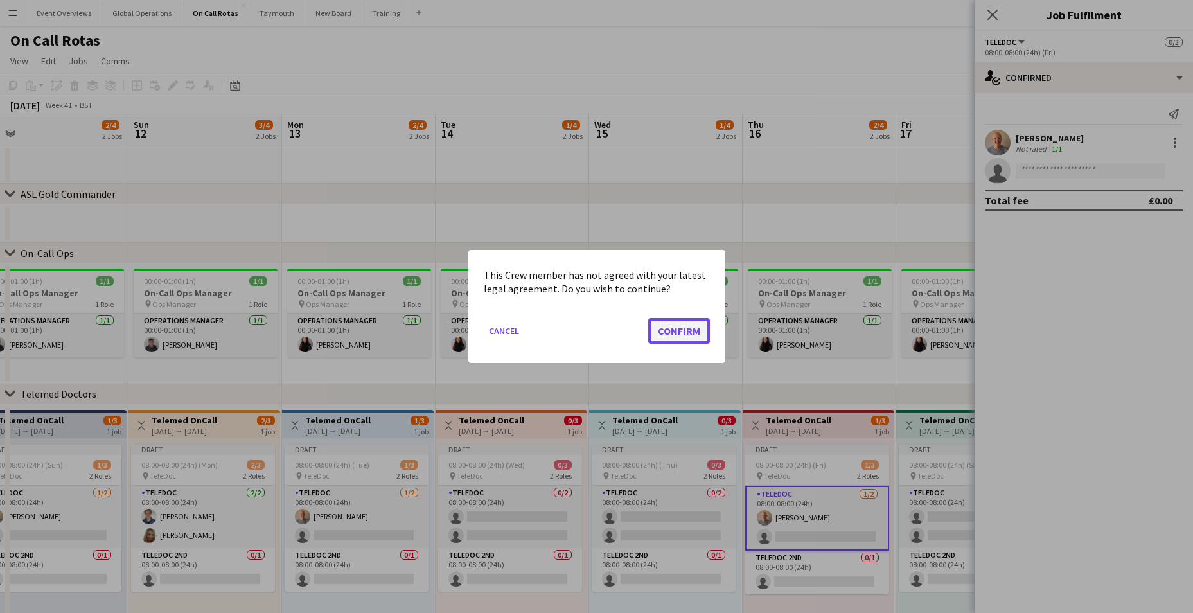
click at [671, 323] on button "Confirm" at bounding box center [679, 331] width 62 height 26
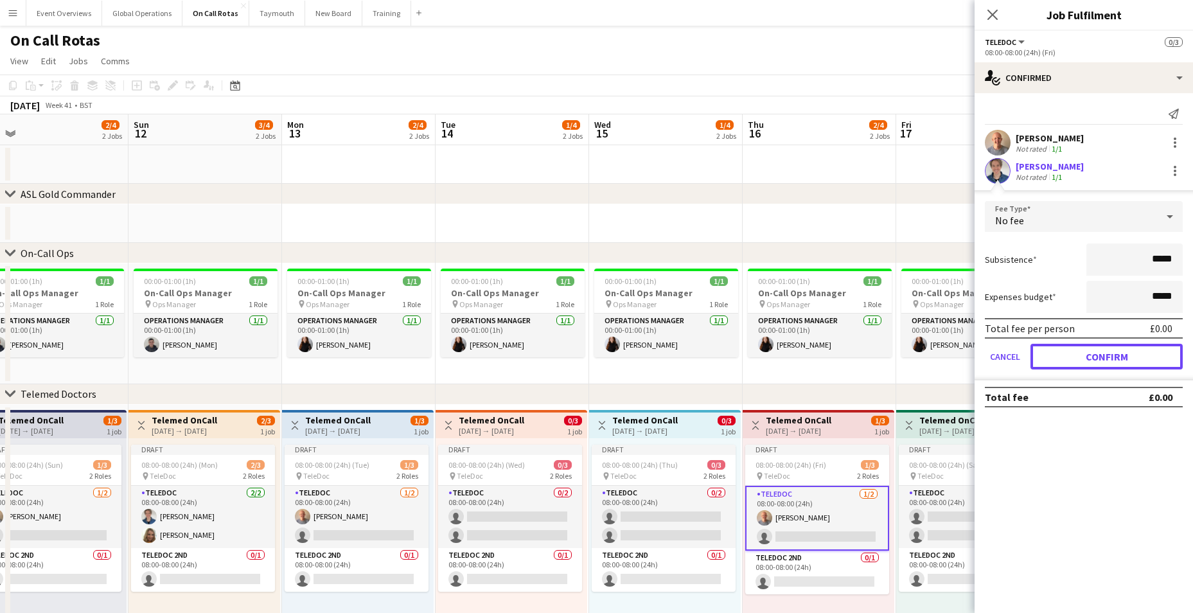
click at [1094, 353] on button "Confirm" at bounding box center [1107, 357] width 152 height 26
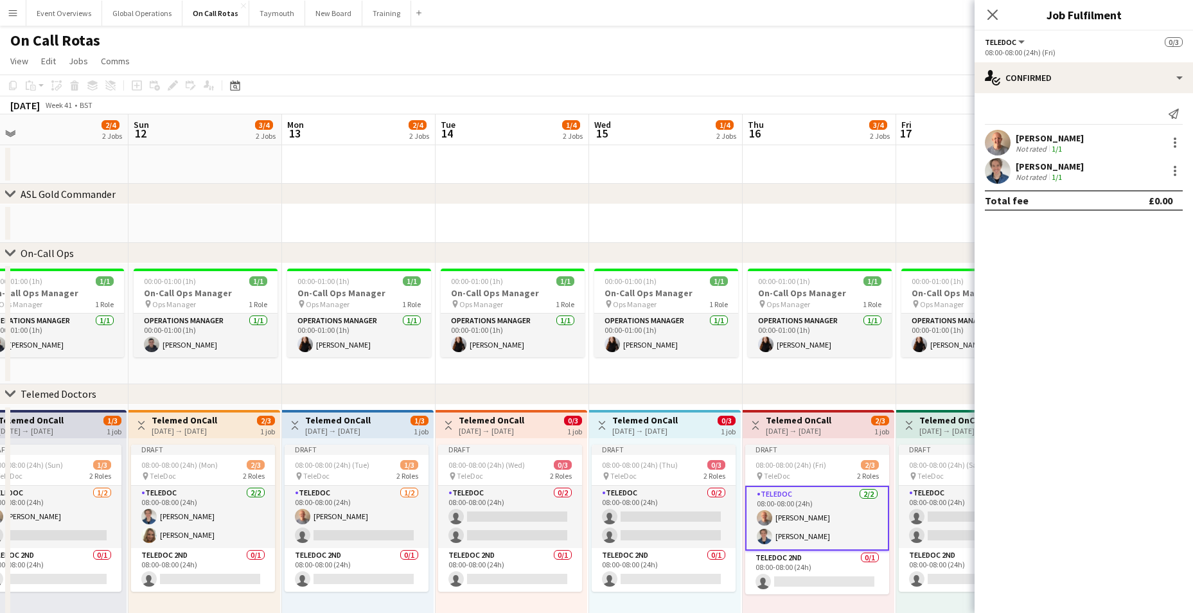
click at [1051, 139] on div "[PERSON_NAME]" at bounding box center [1050, 138] width 68 height 12
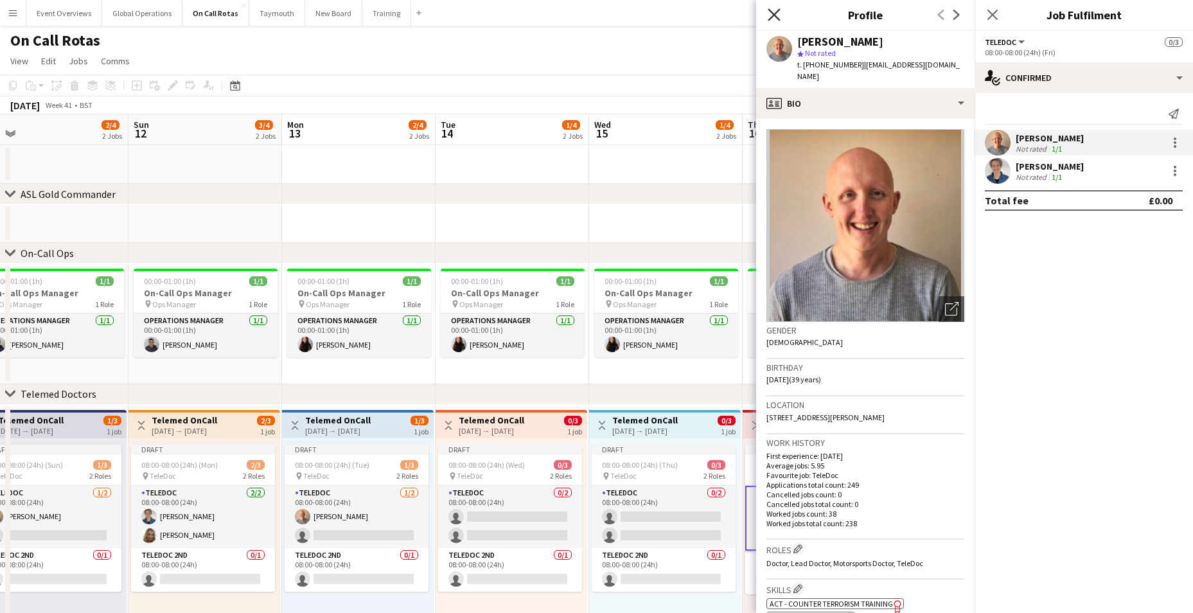
click at [770, 13] on icon "Close pop-in" at bounding box center [774, 14] width 12 height 12
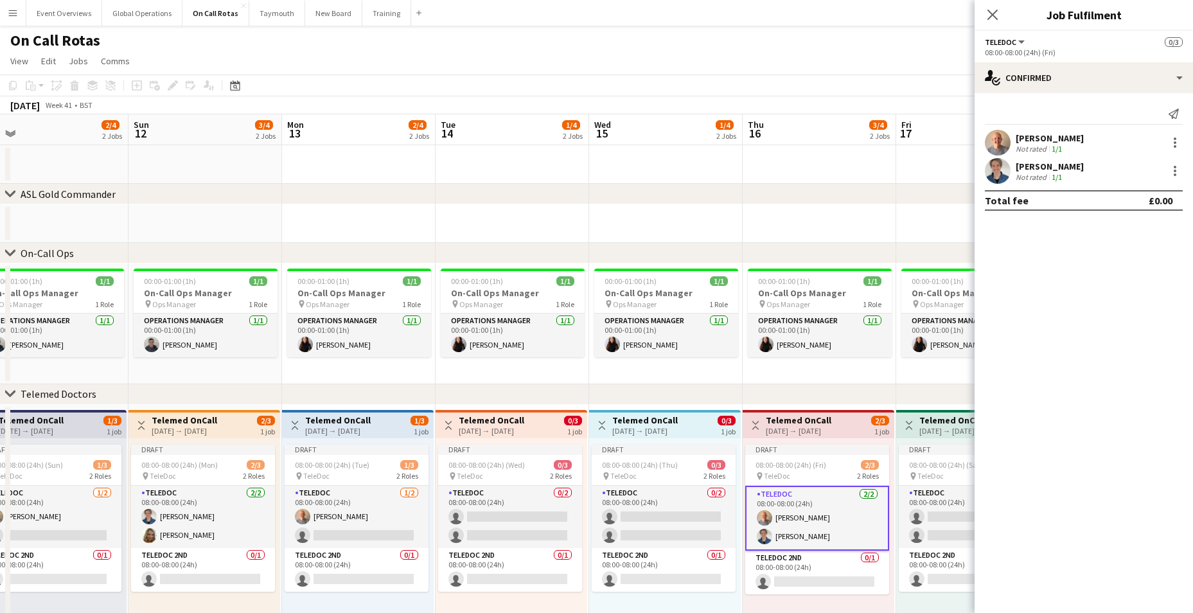
click at [1178, 134] on div "[PERSON_NAME] Not rated 1/1" at bounding box center [1084, 143] width 218 height 26
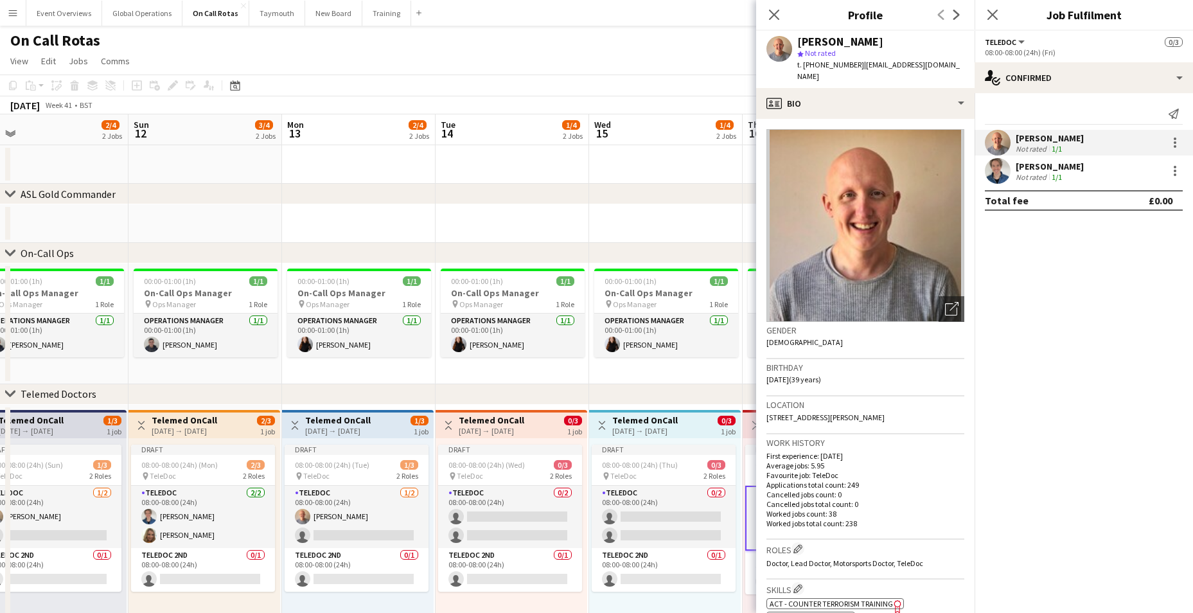
click at [1094, 287] on mat-expansion-panel "check Confirmed Send notification [PERSON_NAME] Not rated 1/1 [PERSON_NAME] Not…" at bounding box center [1084, 353] width 218 height 520
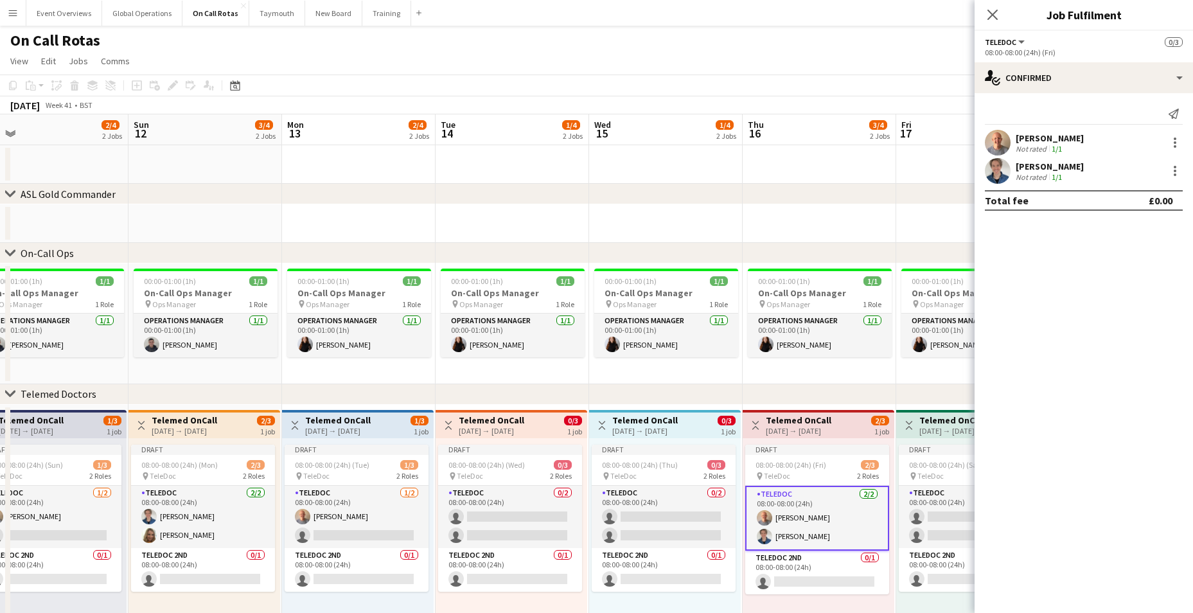
click at [786, 533] on app-card-role "TeleDoc [DATE] 08:00-08:00 (24h) [PERSON_NAME] [PERSON_NAME]" at bounding box center [817, 518] width 144 height 65
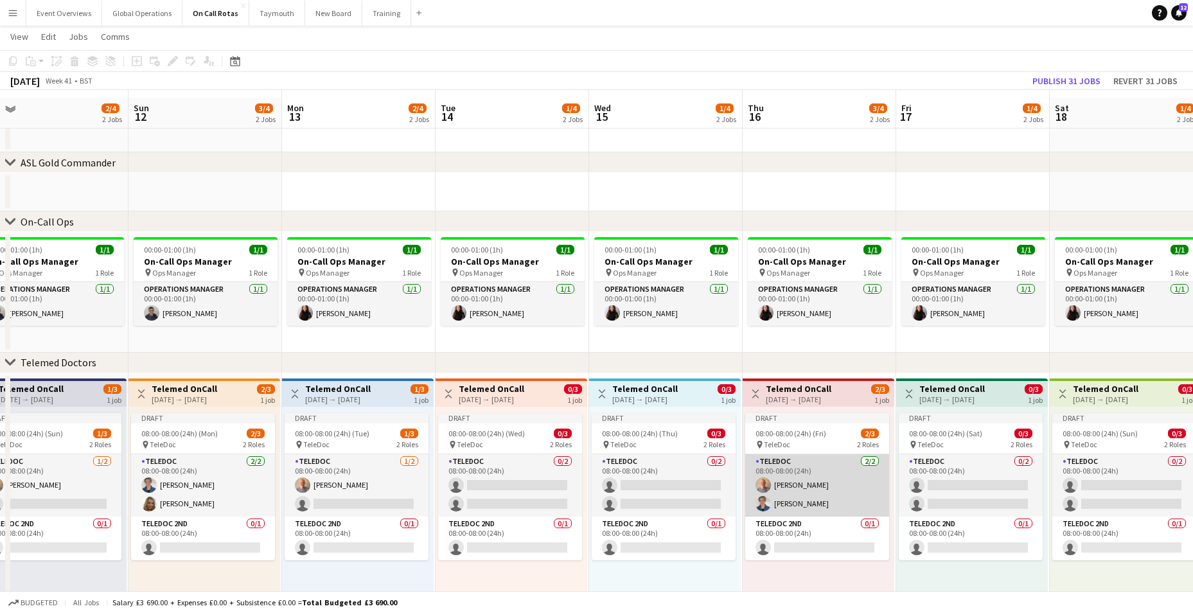
scroll to position [50, 0]
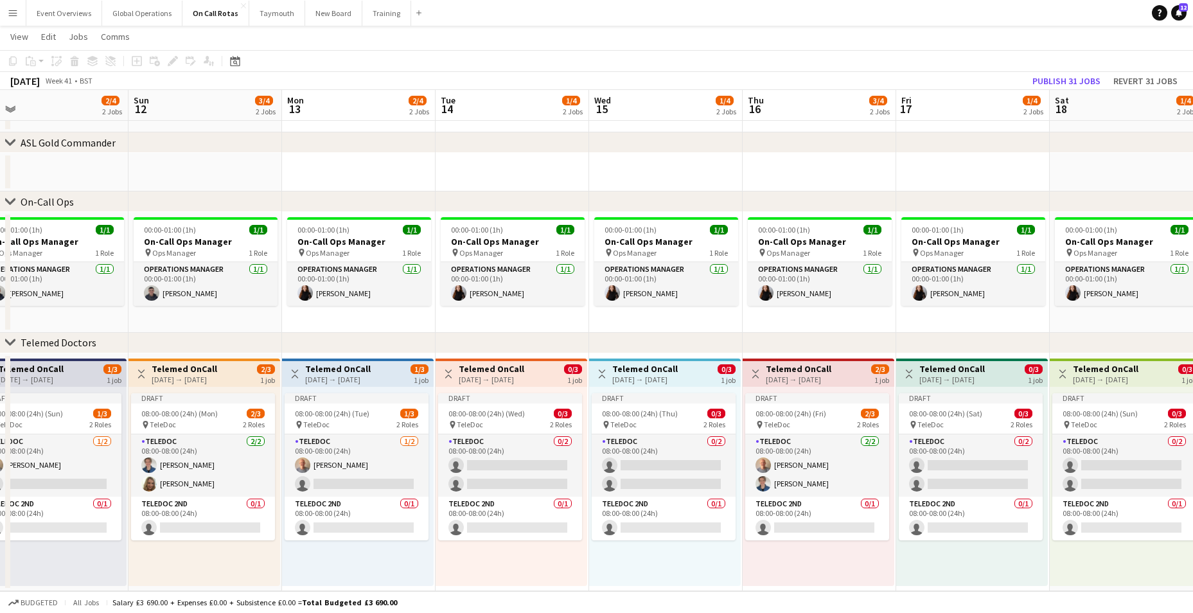
click at [799, 367] on h3 "Telemed OnCall" at bounding box center [799, 369] width 66 height 12
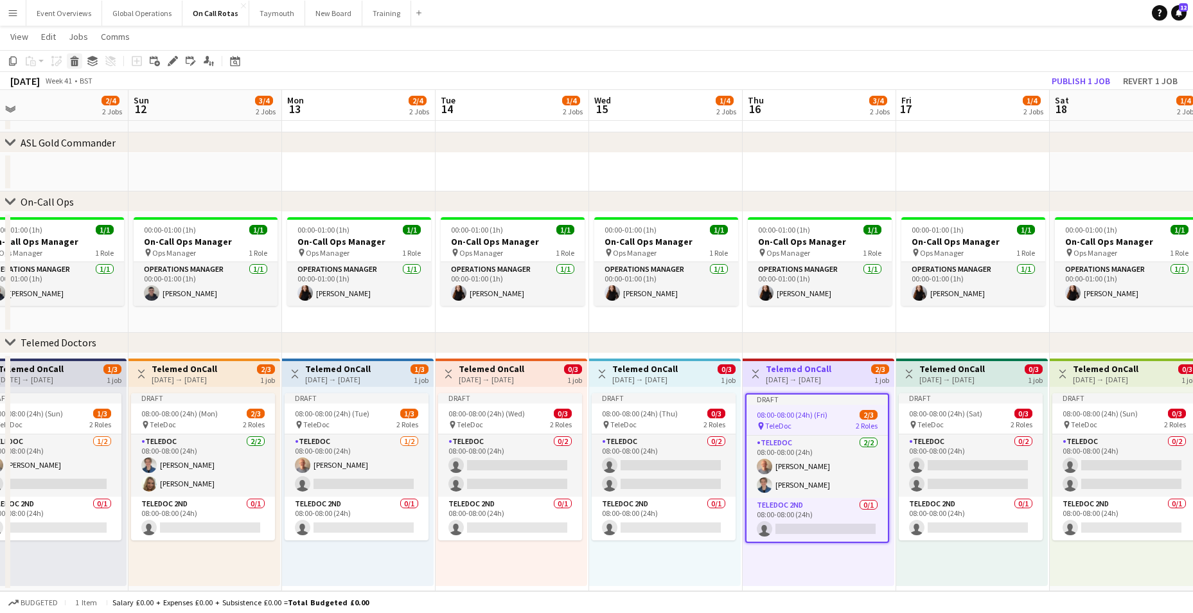
click at [75, 58] on icon at bounding box center [74, 57] width 8 height 3
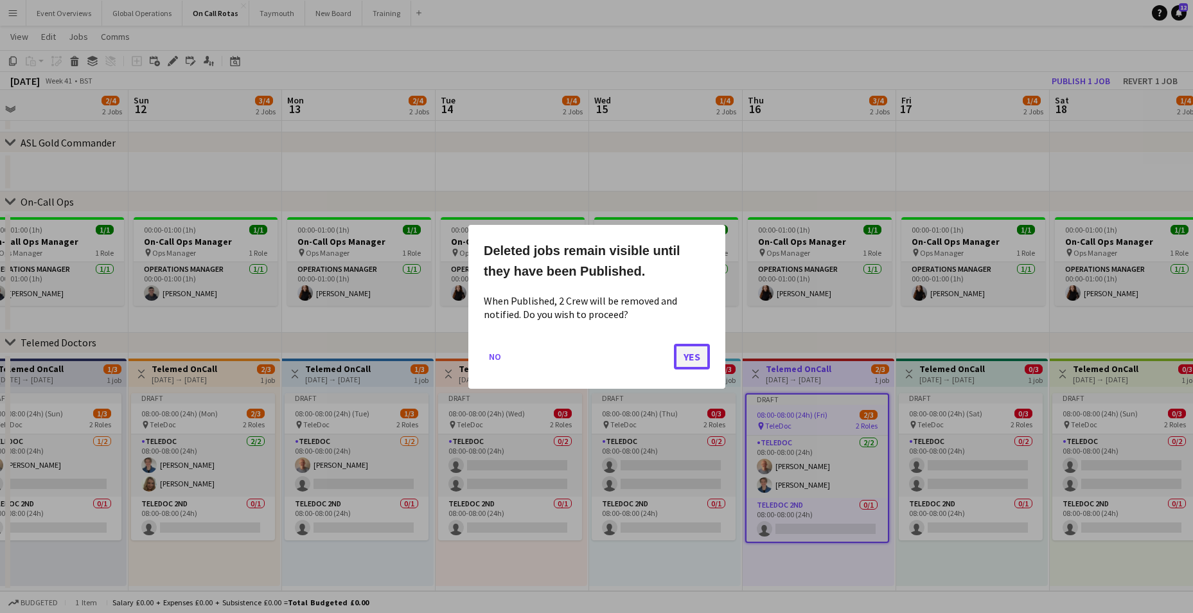
click at [692, 357] on button "Yes" at bounding box center [692, 356] width 36 height 26
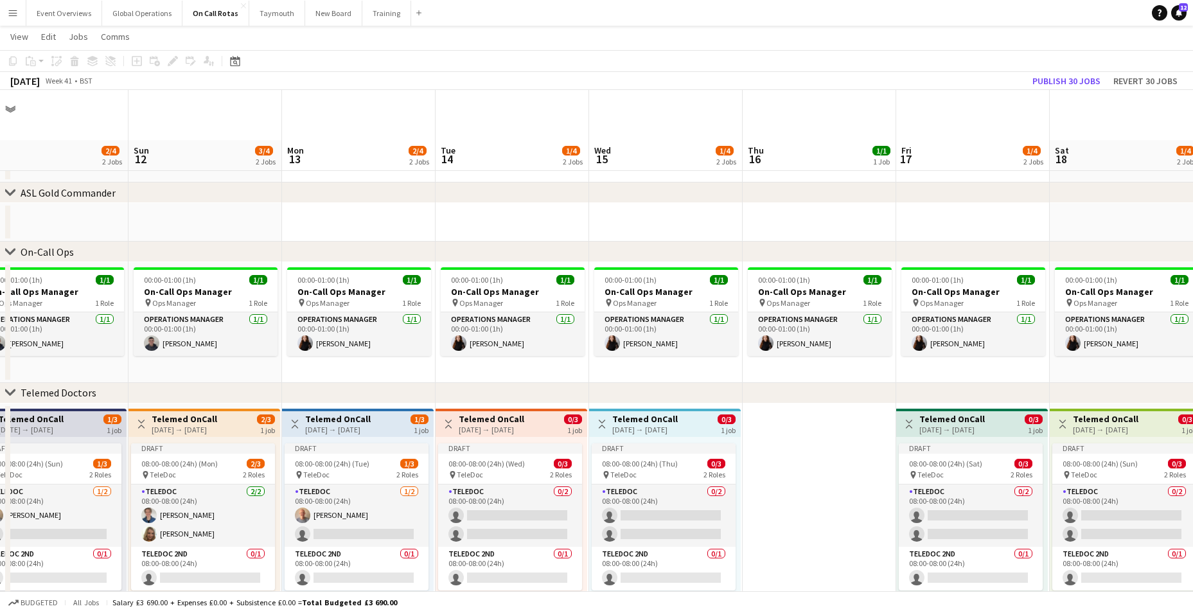
scroll to position [50, 0]
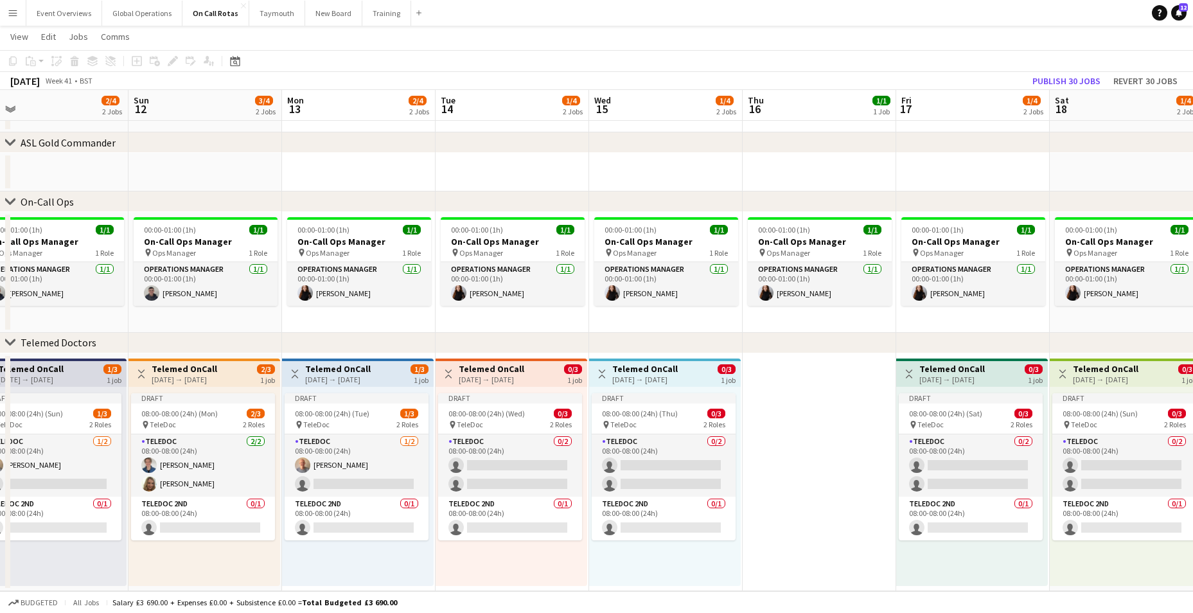
click at [662, 366] on h3 "Telemed OnCall" at bounding box center [645, 369] width 66 height 12
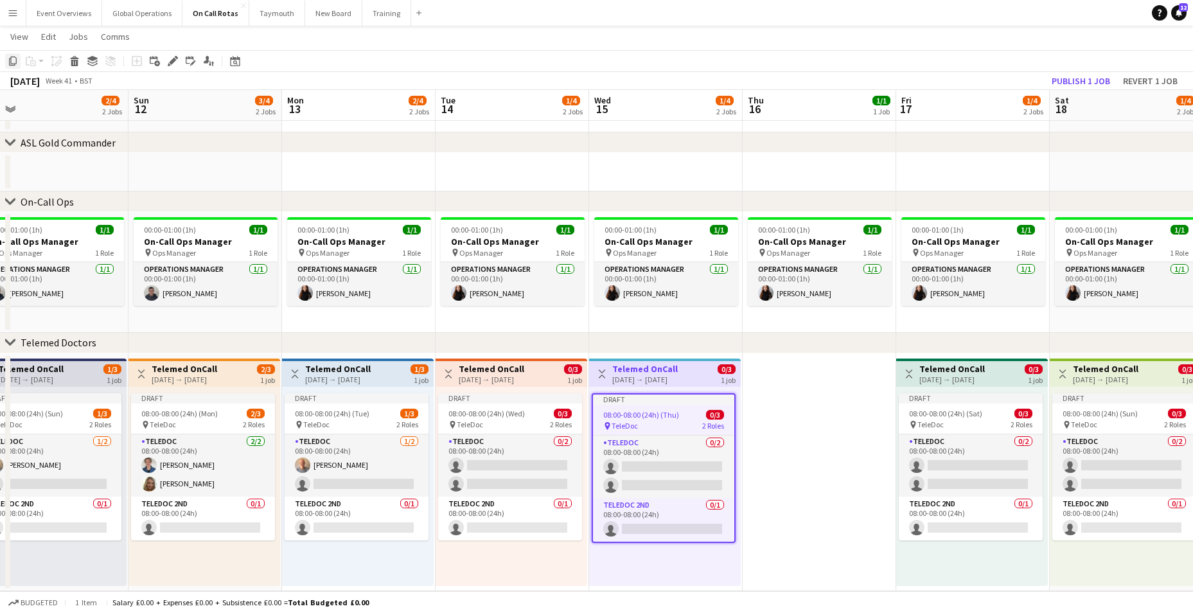
click at [12, 62] on icon "Copy" at bounding box center [13, 61] width 10 height 10
click at [778, 401] on app-date-cell at bounding box center [820, 472] width 154 height 238
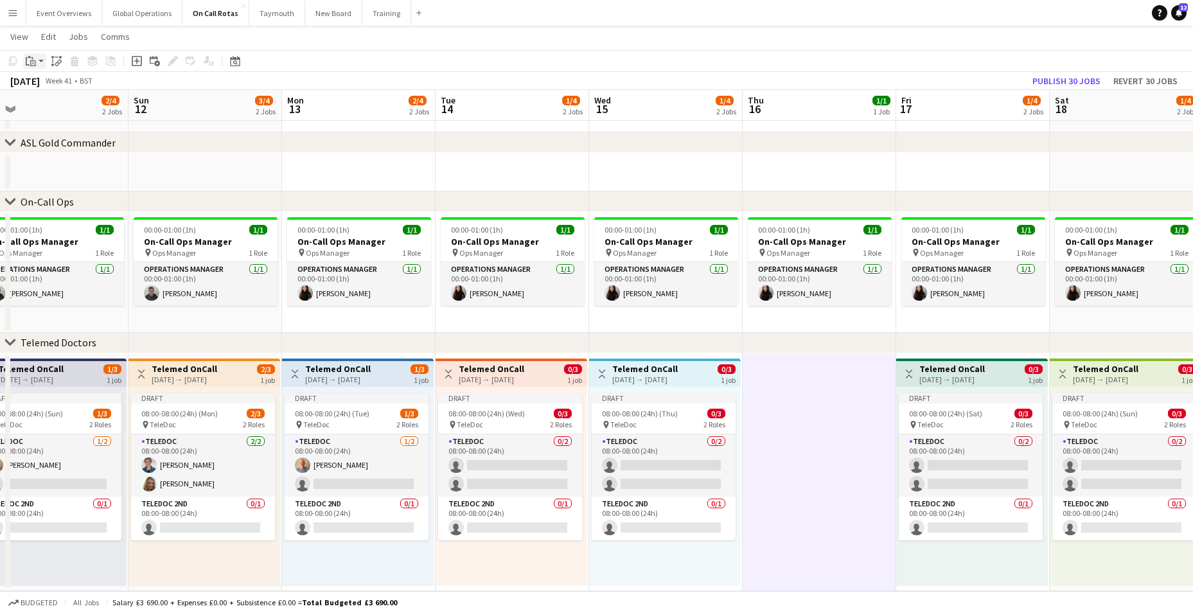
click at [30, 62] on icon "Paste" at bounding box center [31, 61] width 10 height 10
click at [52, 86] on link "Paste Ctrl+V" at bounding box center [94, 86] width 121 height 12
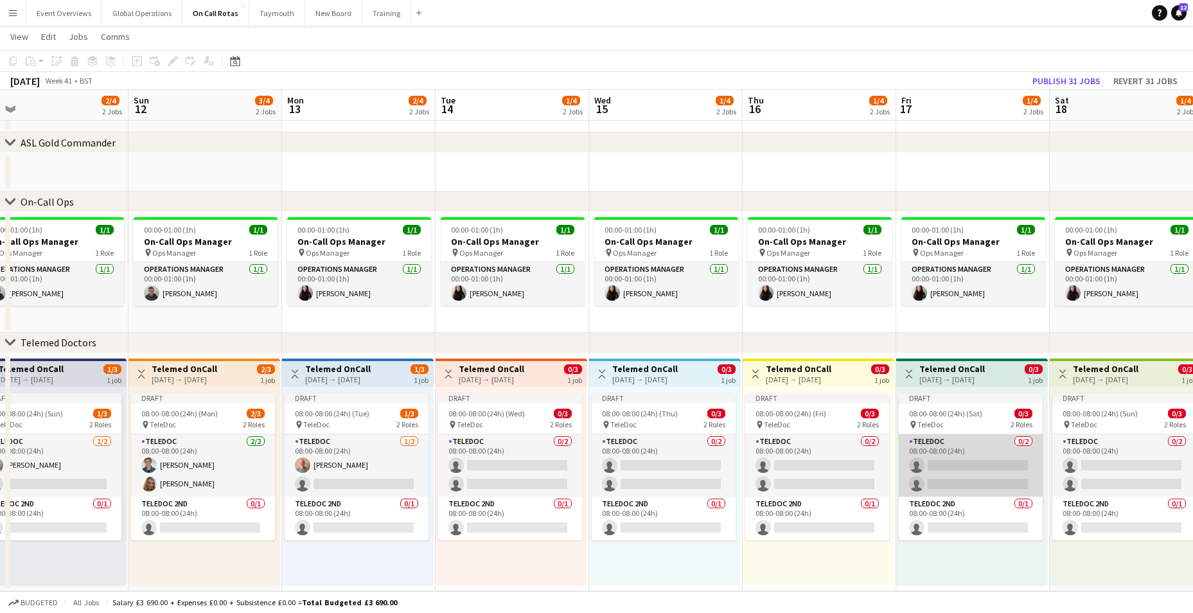
click at [948, 464] on app-card-role "TeleDoc 0/2 08:00-08:00 (24h) single-neutral-actions single-neutral-actions" at bounding box center [971, 465] width 144 height 62
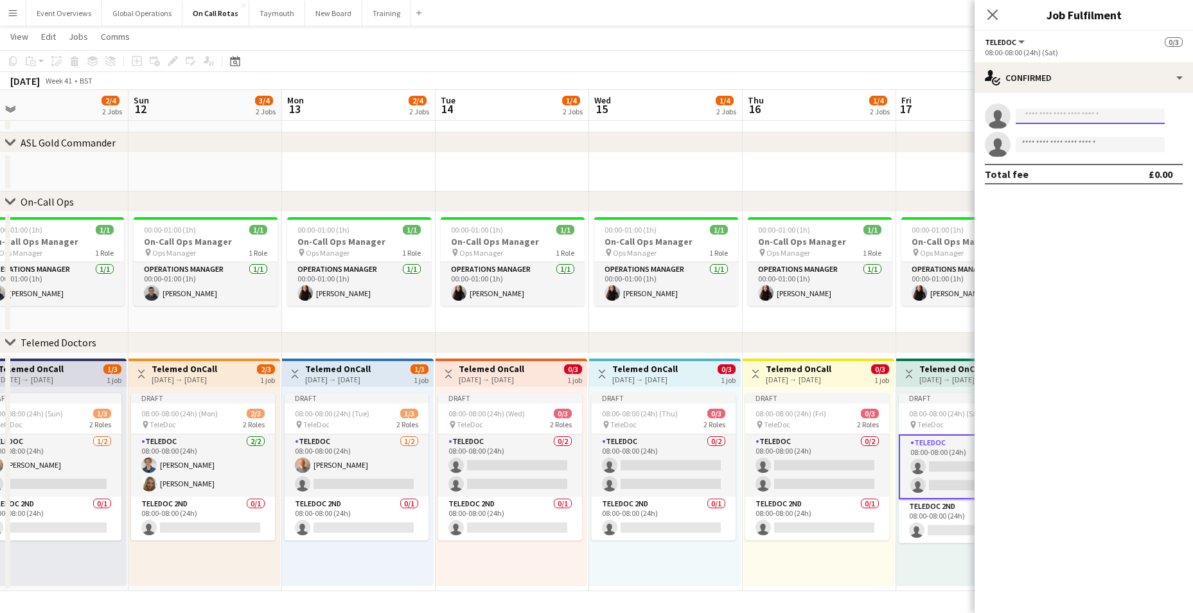
click at [1067, 112] on input at bounding box center [1090, 116] width 149 height 15
type input "****"
click at [1058, 145] on span "[EMAIL_ADDRESS][DOMAIN_NAME]" at bounding box center [1090, 145] width 129 height 10
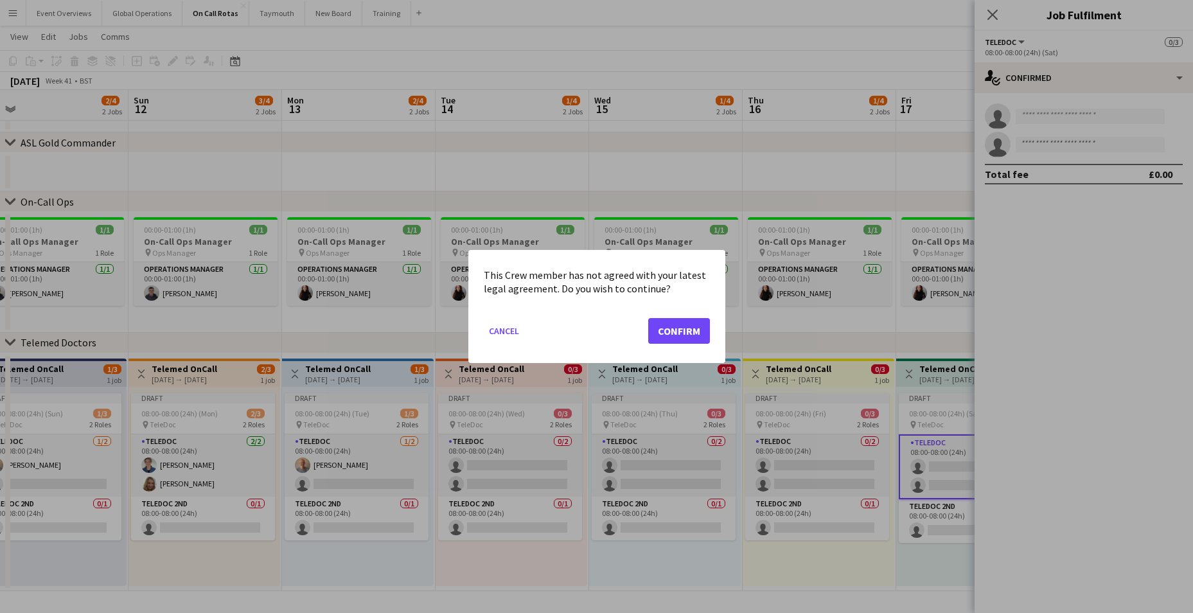
click at [1054, 142] on div at bounding box center [596, 306] width 1193 height 613
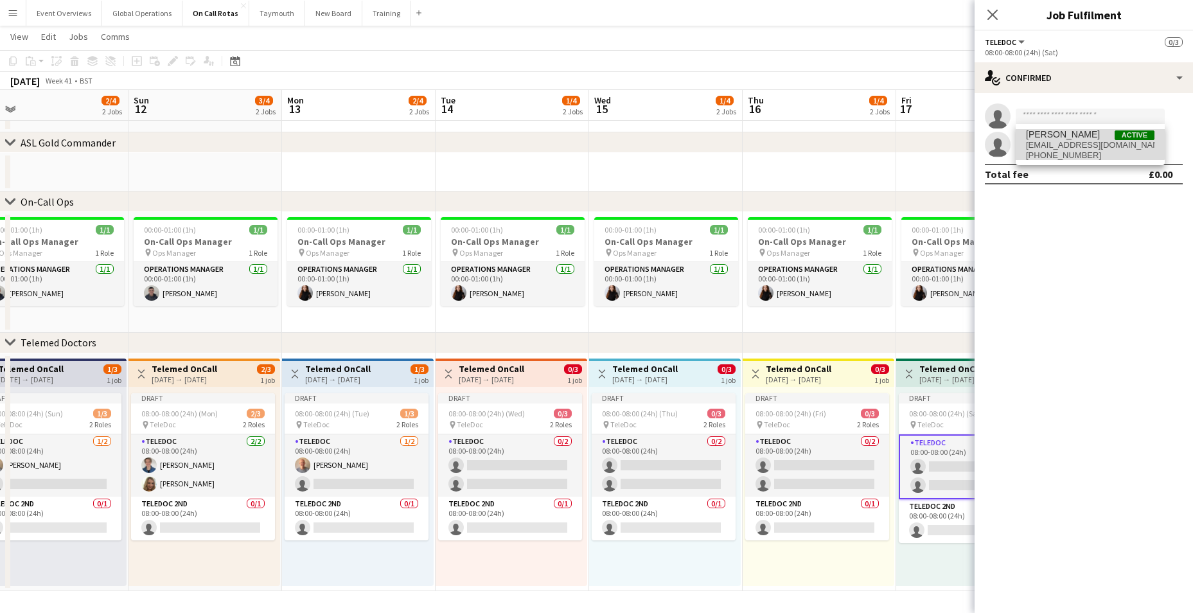
click at [1054, 142] on span "[EMAIL_ADDRESS][DOMAIN_NAME]" at bounding box center [1090, 145] width 129 height 10
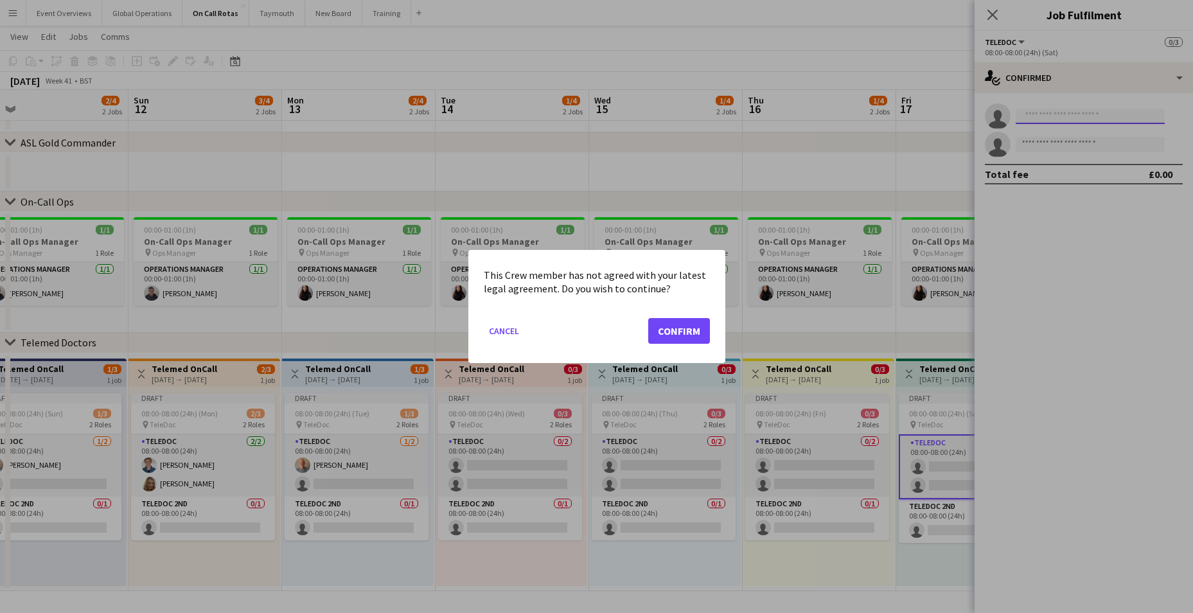
scroll to position [0, 0]
click at [668, 335] on button "Confirm" at bounding box center [679, 331] width 62 height 26
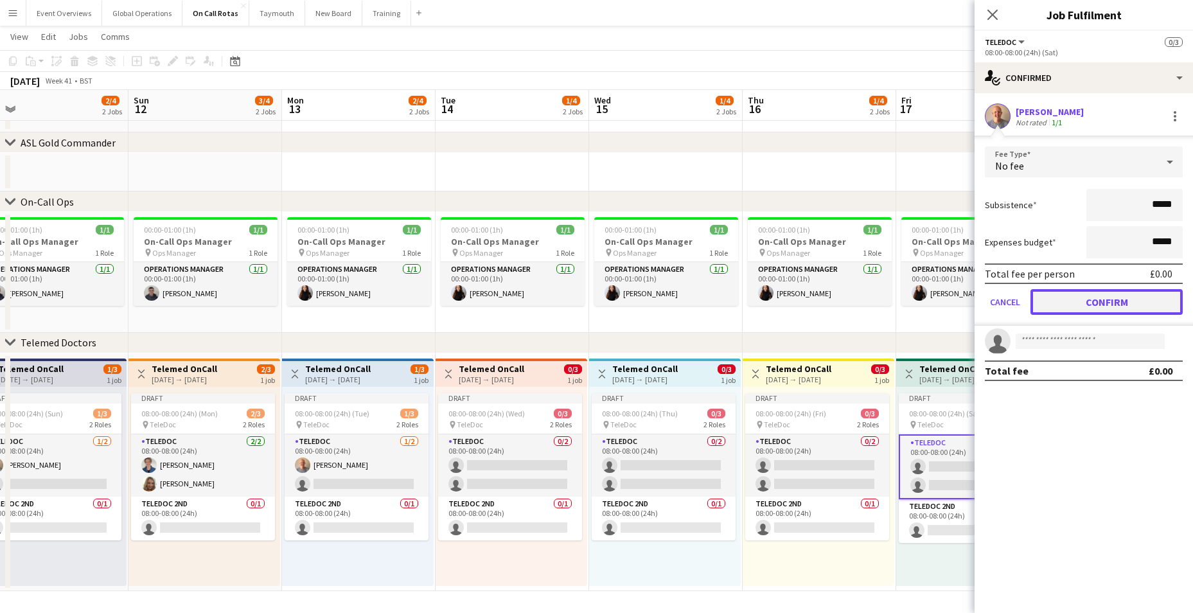
click at [1110, 299] on button "Confirm" at bounding box center [1107, 302] width 152 height 26
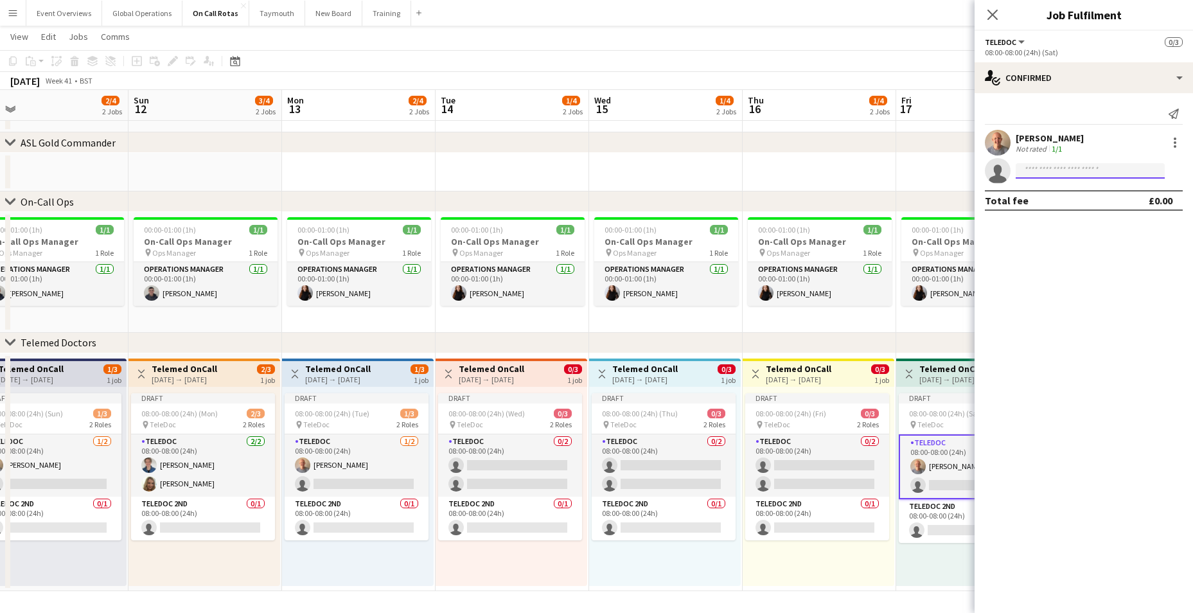
click at [1042, 167] on input at bounding box center [1090, 170] width 149 height 15
type input "*****"
click at [1049, 197] on span "[EMAIL_ADDRESS][DOMAIN_NAME]" at bounding box center [1090, 200] width 129 height 10
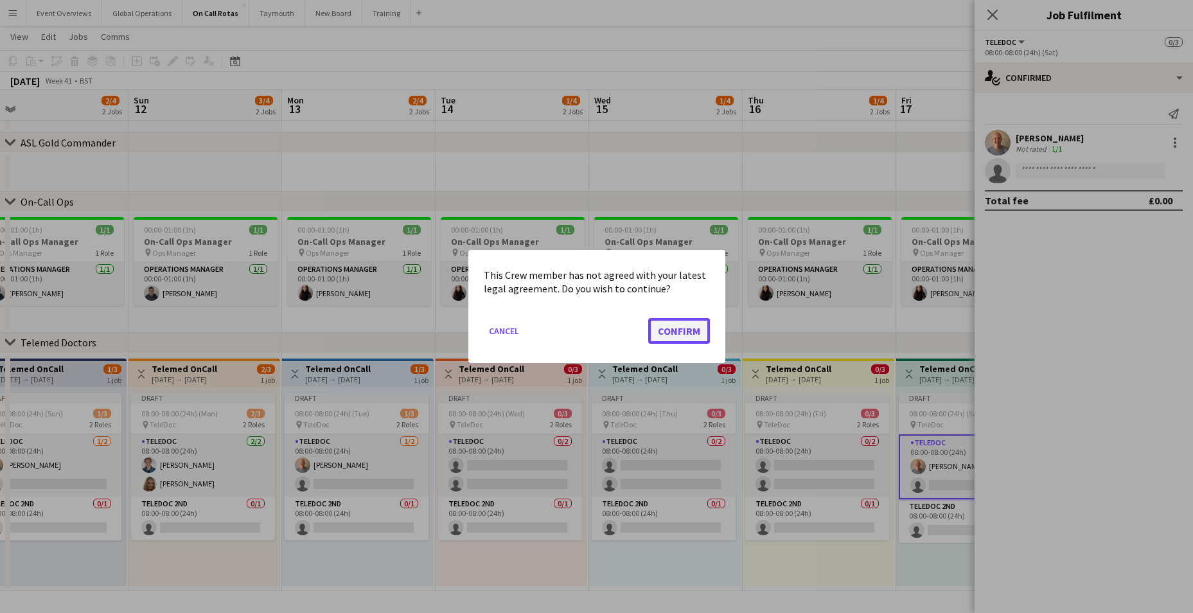
click at [678, 330] on button "Confirm" at bounding box center [679, 331] width 62 height 26
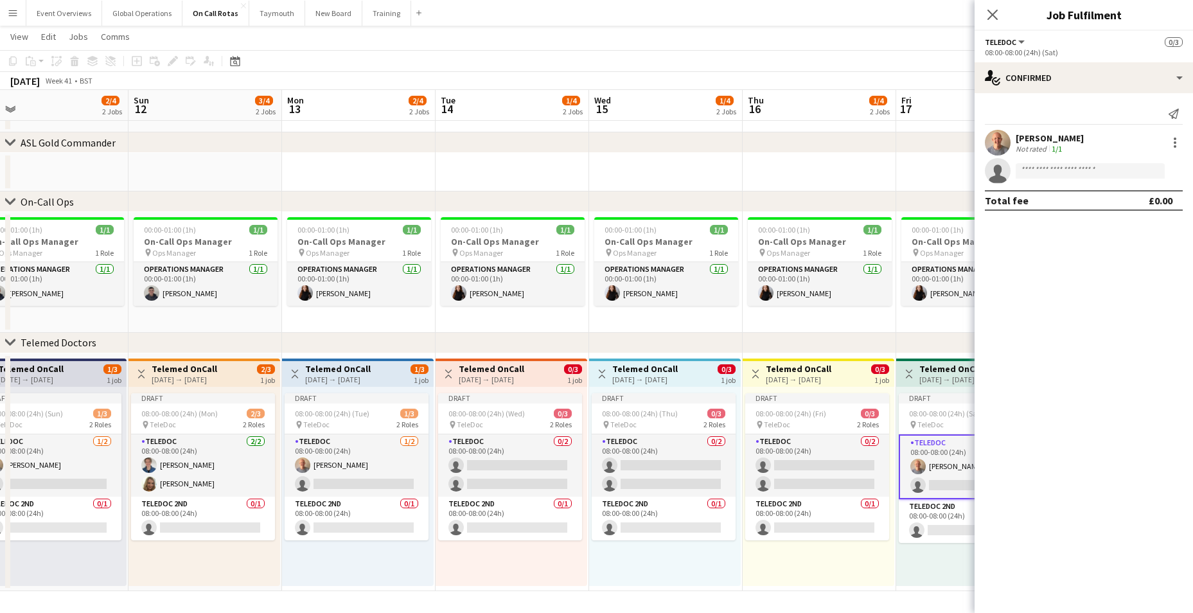
scroll to position [50, 0]
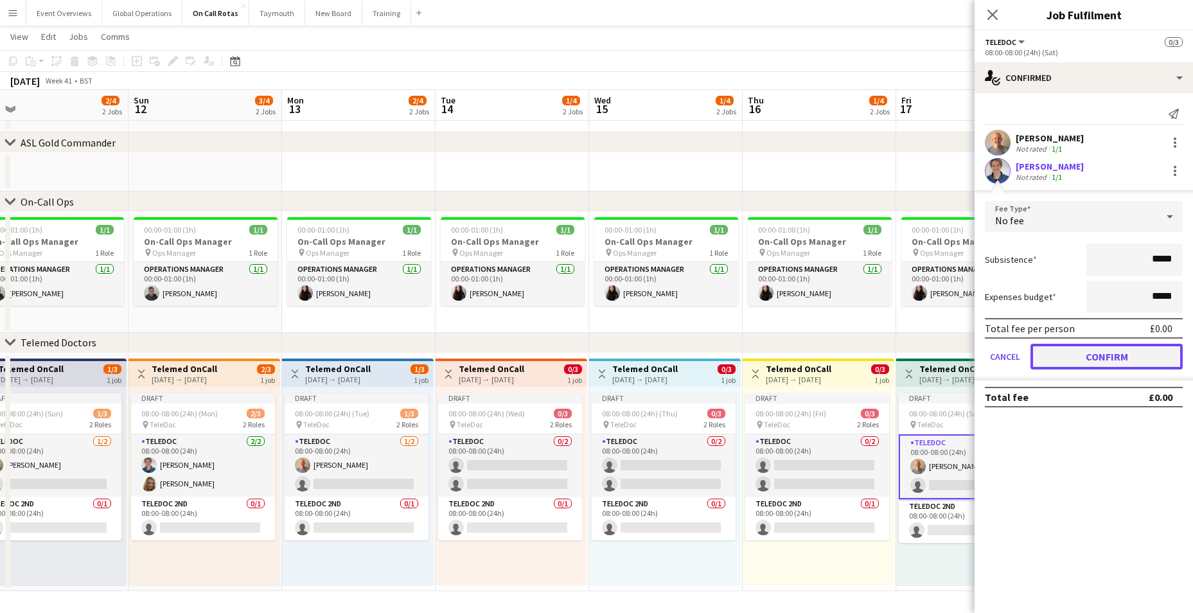
click at [1090, 355] on button "Confirm" at bounding box center [1107, 357] width 152 height 26
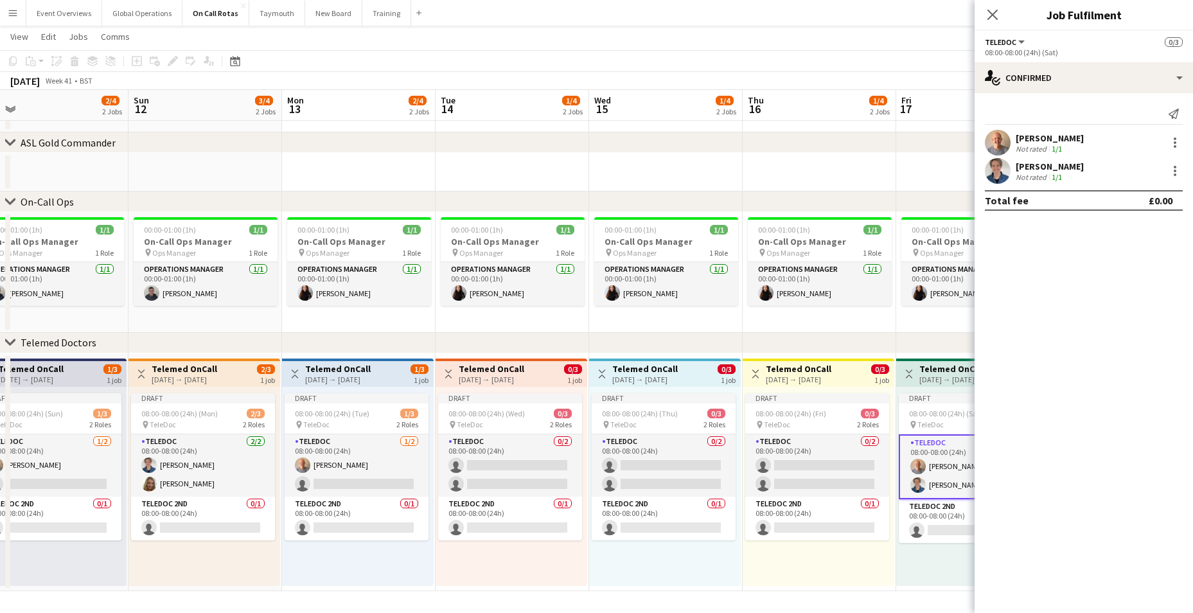
click at [991, 13] on icon "Close pop-in" at bounding box center [993, 15] width 10 height 10
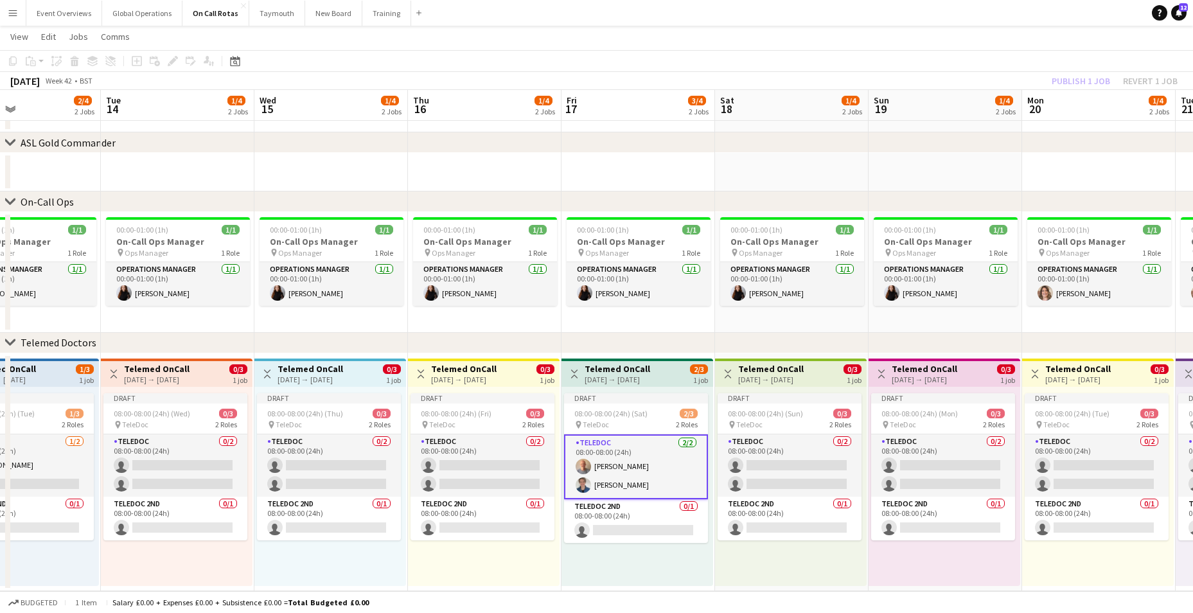
scroll to position [0, 538]
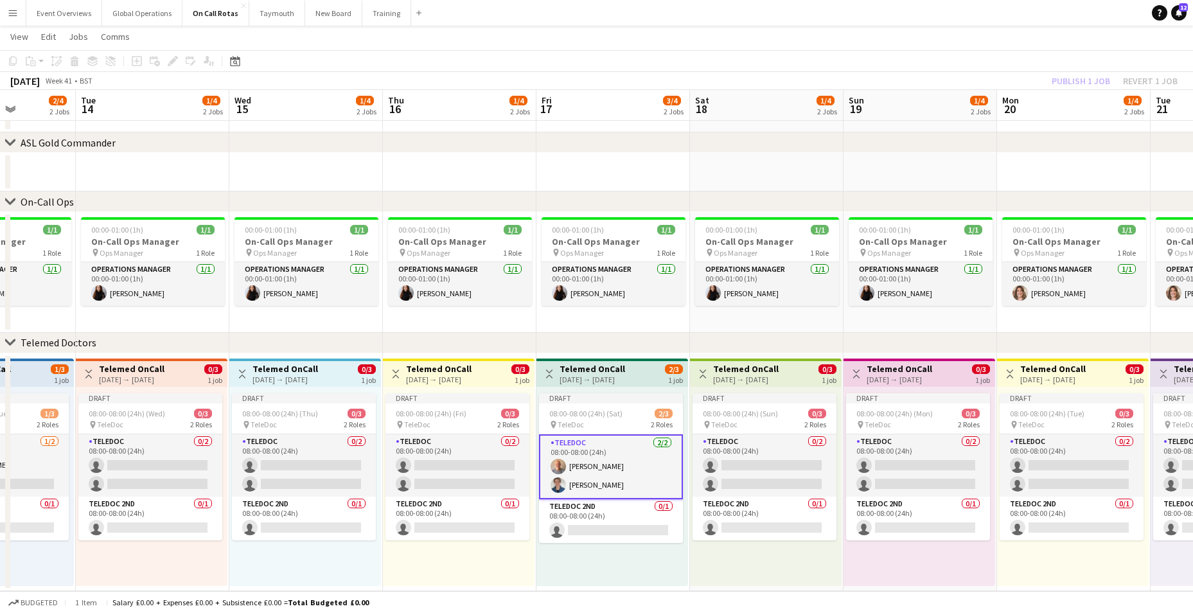
drag, startPoint x: 1008, startPoint y: 549, endPoint x: 648, endPoint y: 557, distance: 359.9
click at [648, 557] on app-calendar-viewport "Fri 10 1/4 2 Jobs Sat 11 2/4 2 Jobs Sun 12 3/4 2 Jobs Mon 13 2/4 2 Jobs Tue 14 …" at bounding box center [596, 295] width 1193 height 591
click at [1049, 462] on app-card-role "TeleDoc 0/2 08:00-08:00 (24h) single-neutral-actions single-neutral-actions" at bounding box center [1072, 465] width 144 height 62
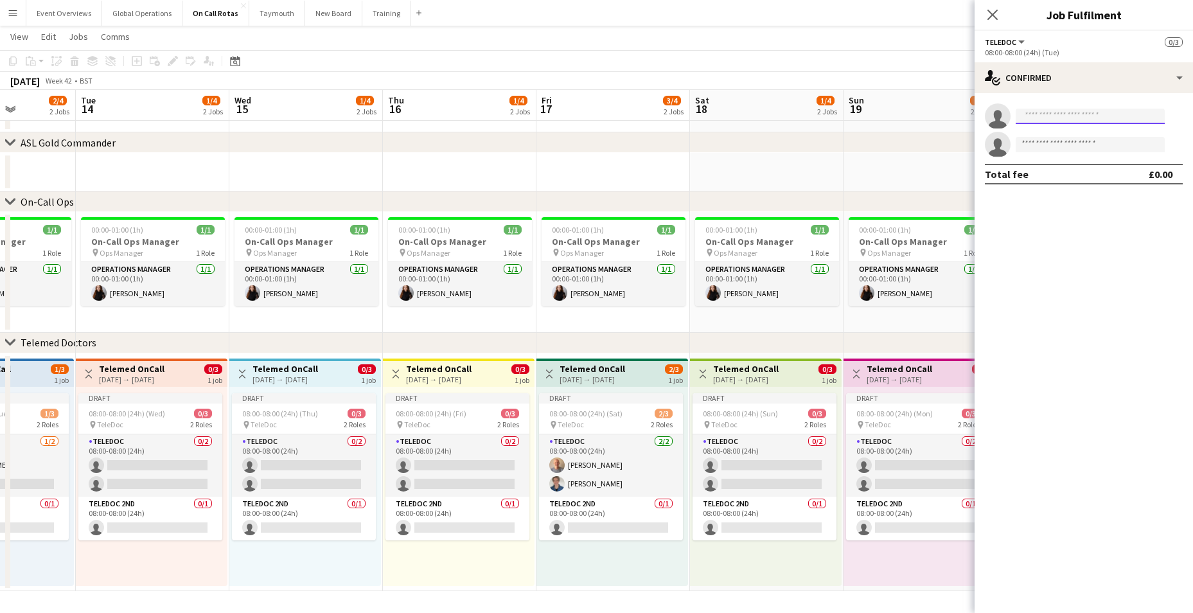
click at [1038, 112] on input at bounding box center [1090, 116] width 149 height 15
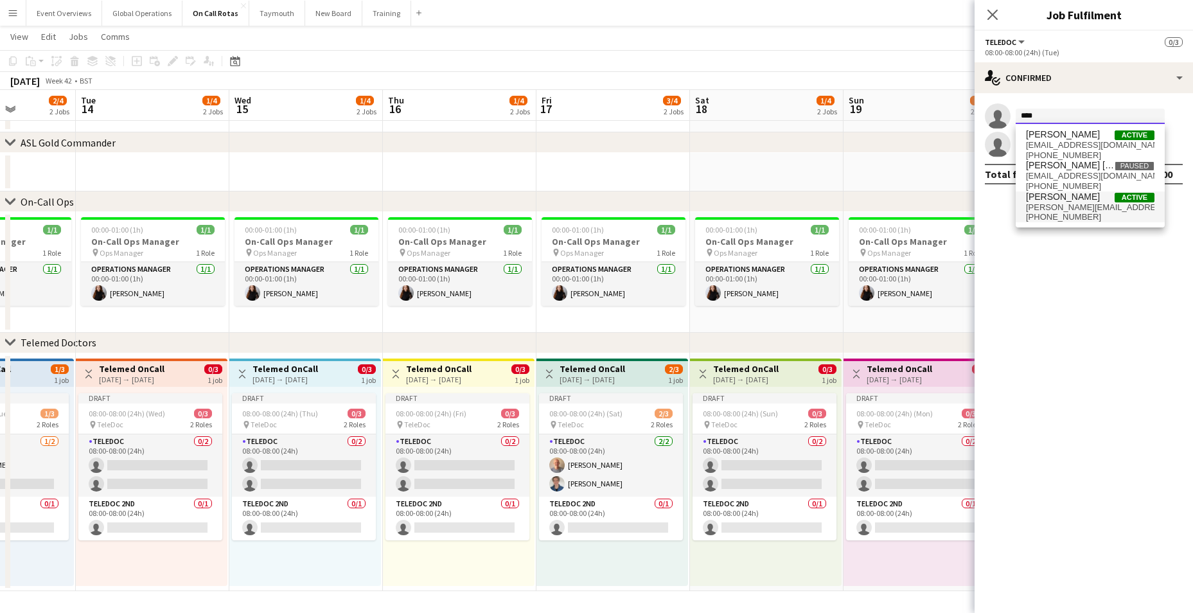
type input "****"
click at [1069, 206] on span "[PERSON_NAME][EMAIL_ADDRESS][PERSON_NAME][DOMAIN_NAME]" at bounding box center [1090, 207] width 129 height 10
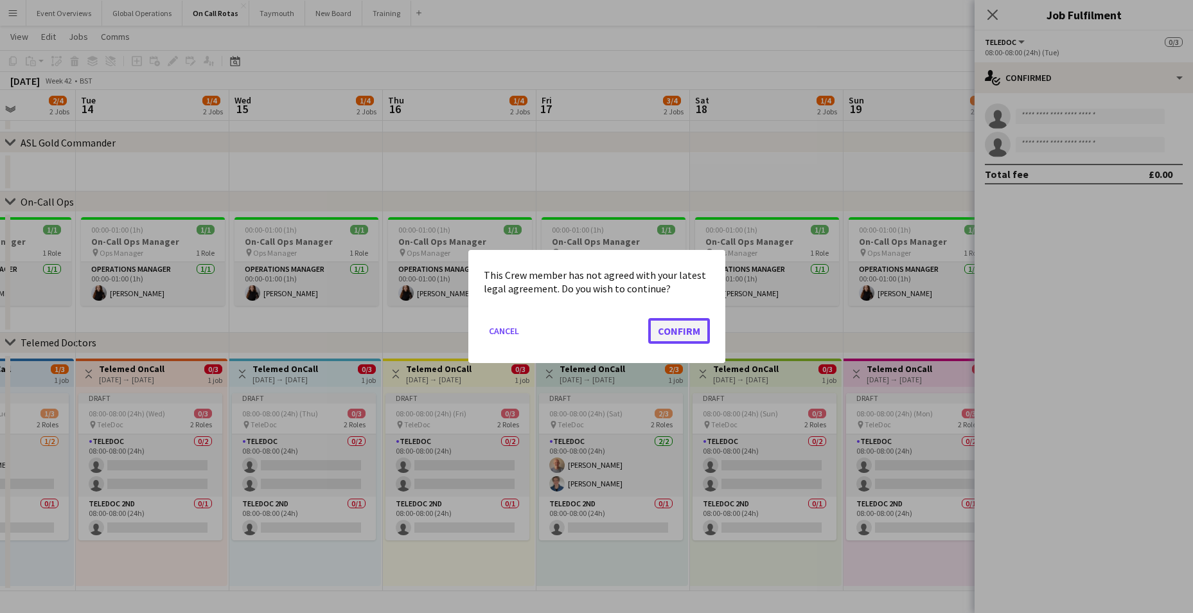
click at [690, 326] on button "Confirm" at bounding box center [679, 331] width 62 height 26
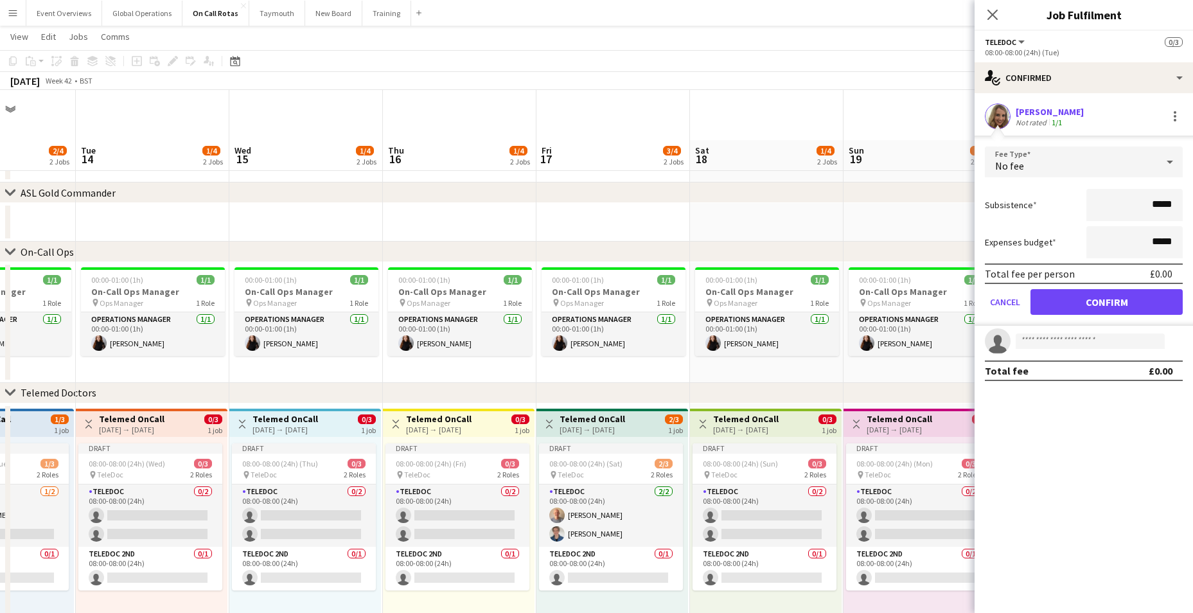
scroll to position [50, 0]
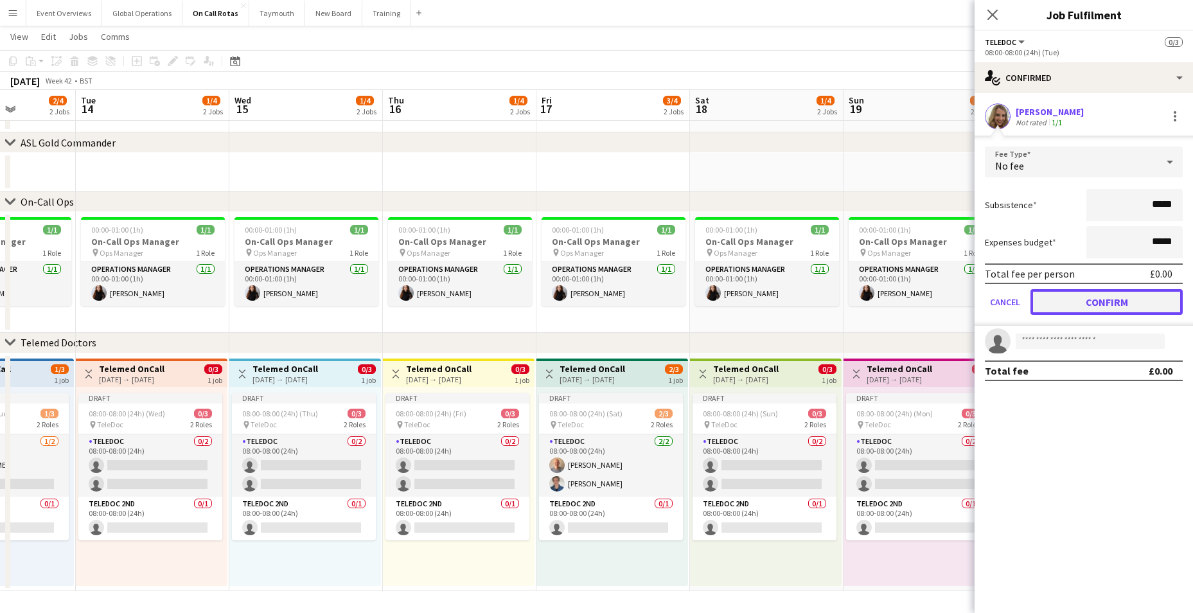
click at [1081, 290] on button "Confirm" at bounding box center [1107, 302] width 152 height 26
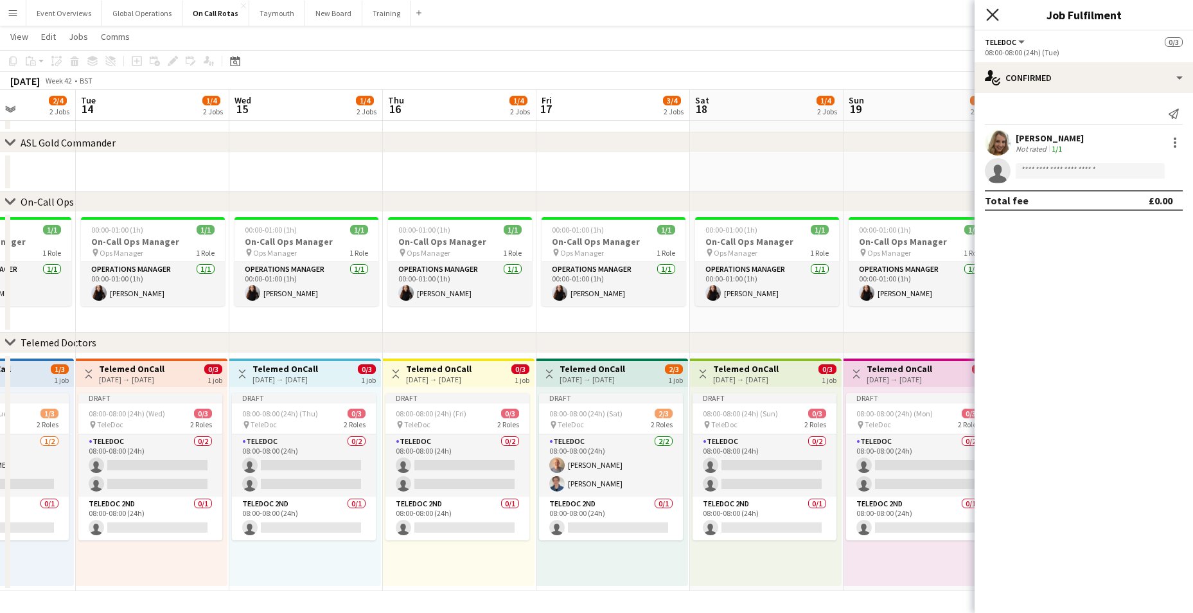
click at [992, 16] on icon at bounding box center [992, 14] width 12 height 12
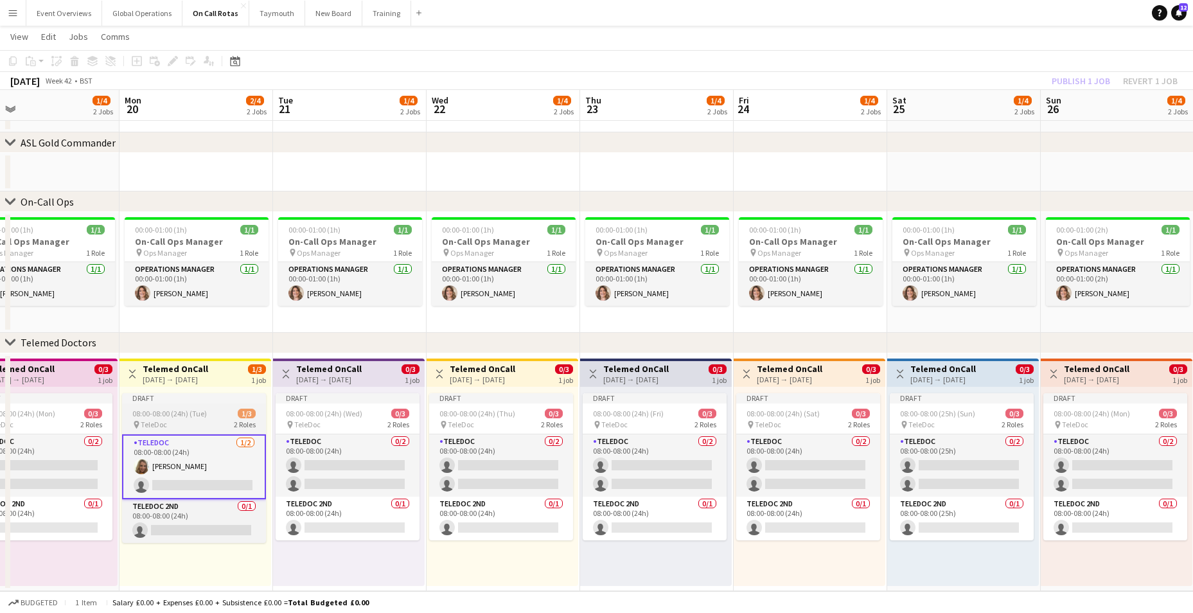
drag, startPoint x: 1004, startPoint y: 557, endPoint x: 134, endPoint y: 493, distance: 871.7
click at [125, 492] on app-calendar-viewport "Thu 16 1/4 2 Jobs Fri 17 3/4 2 Jobs Sat 18 1/4 2 Jobs Sun 19 1/4 2 Jobs Mon 20 …" at bounding box center [596, 295] width 1193 height 591
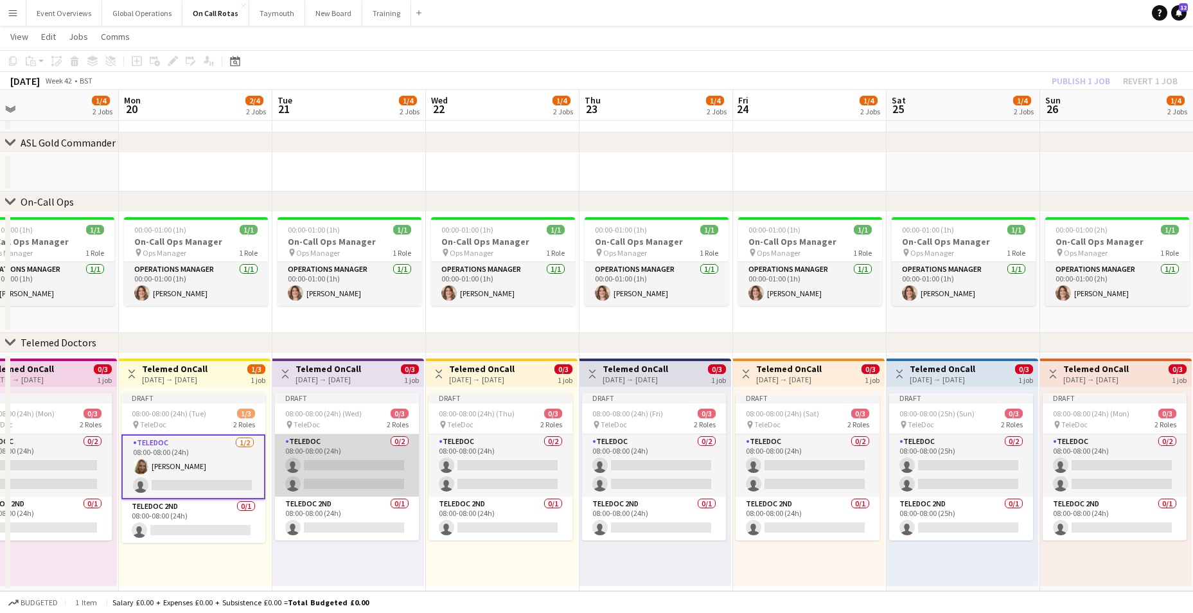
click at [346, 465] on app-card-role "TeleDoc 0/2 08:00-08:00 (24h) single-neutral-actions single-neutral-actions" at bounding box center [347, 465] width 144 height 62
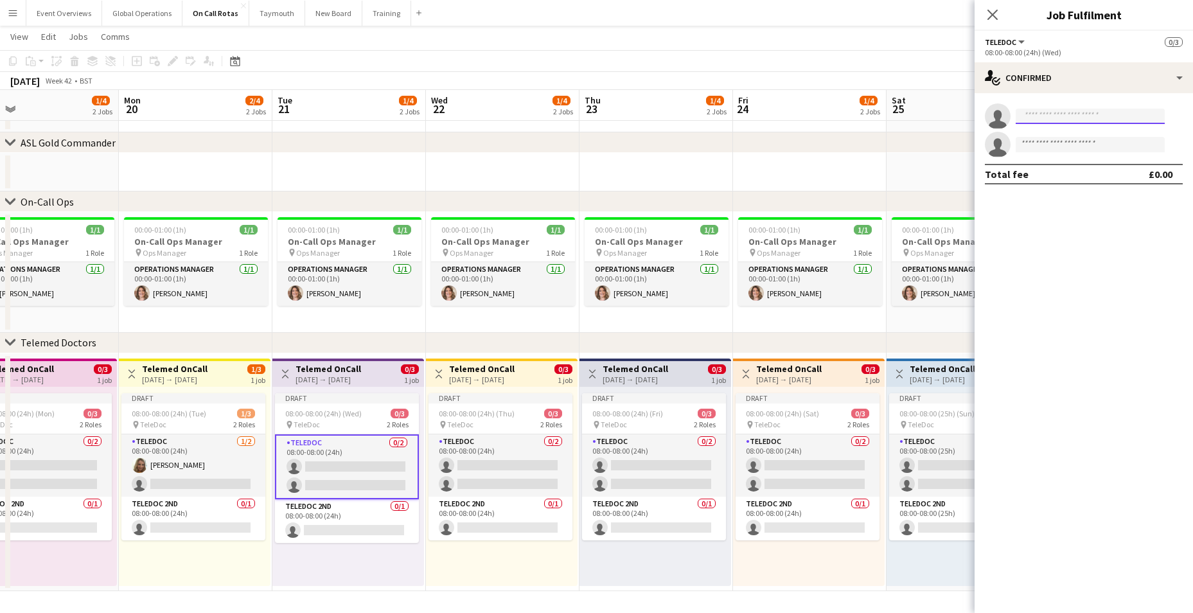
click at [1034, 120] on input at bounding box center [1090, 116] width 149 height 15
type input "****"
click at [1047, 134] on span "[PERSON_NAME]" at bounding box center [1063, 134] width 74 height 11
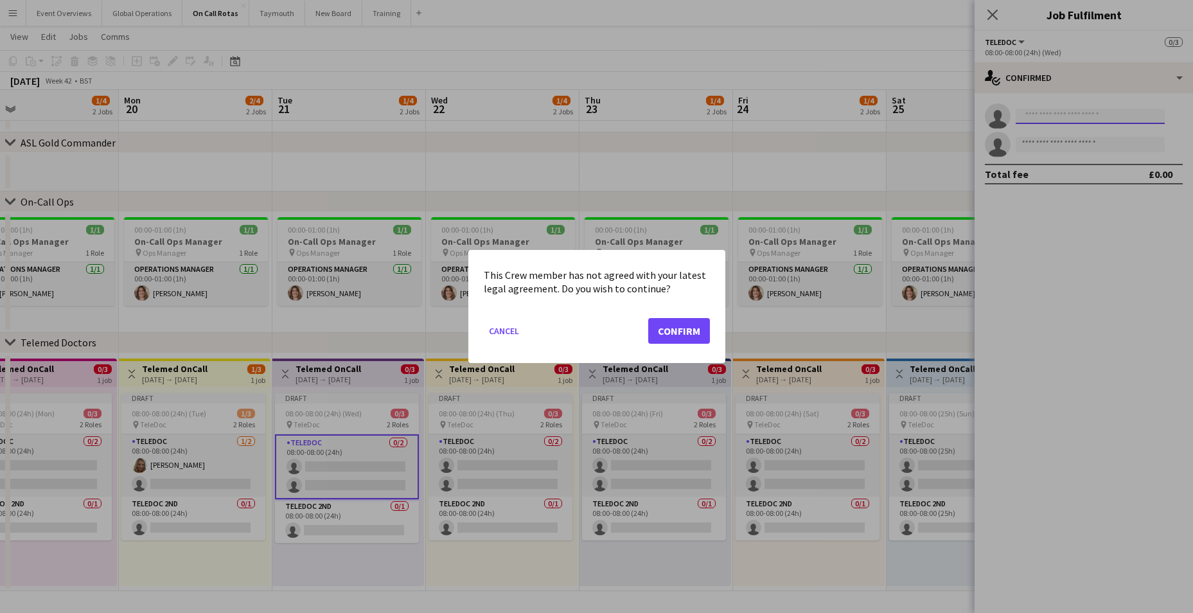
scroll to position [0, 0]
click at [672, 329] on button "Confirm" at bounding box center [679, 331] width 62 height 26
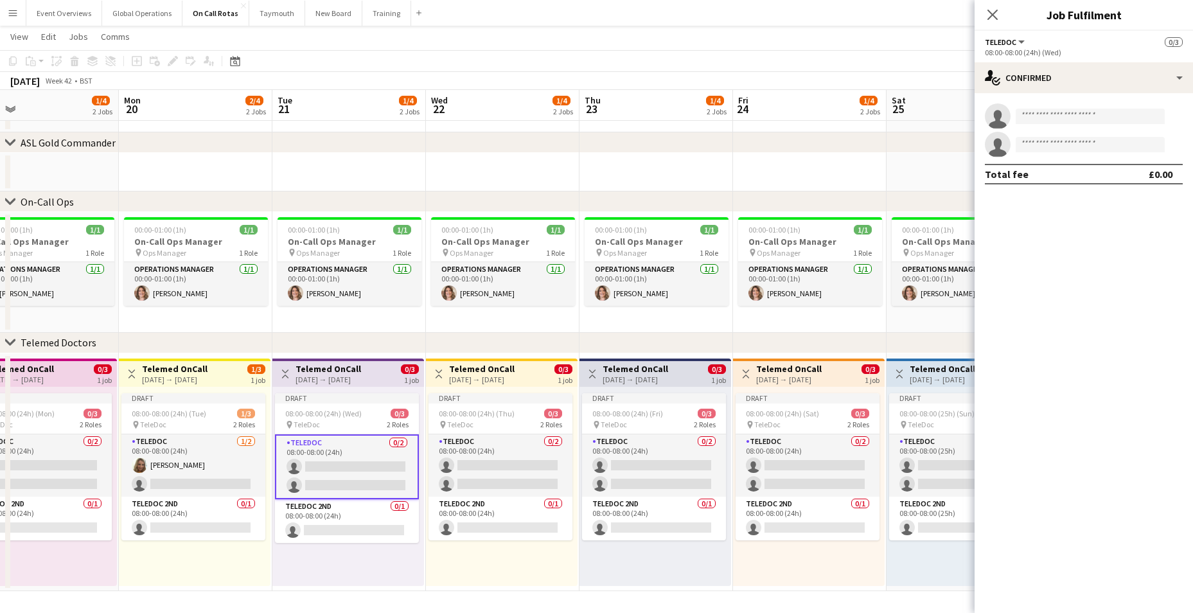
scroll to position [50, 0]
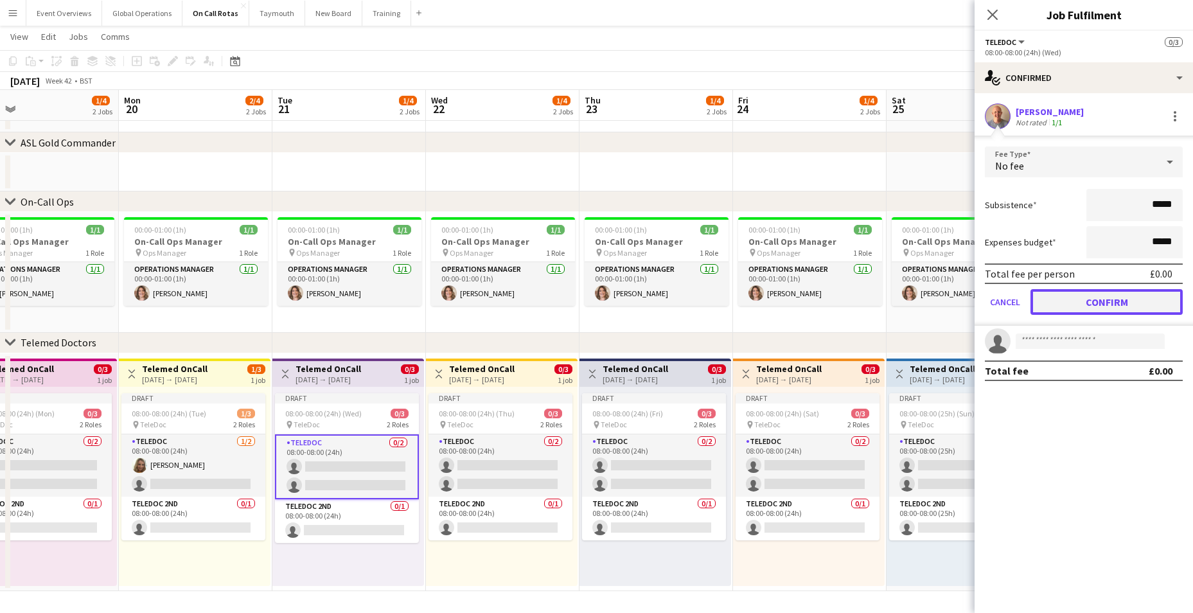
click at [1091, 299] on button "Confirm" at bounding box center [1107, 302] width 152 height 26
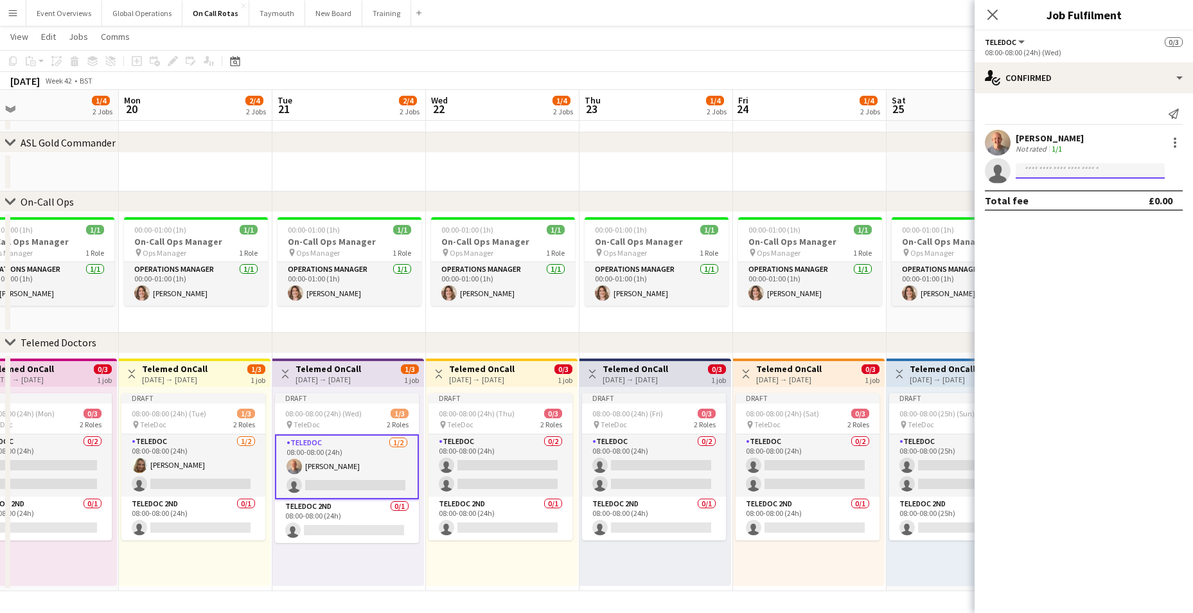
click at [1050, 167] on input at bounding box center [1090, 170] width 149 height 15
type input "*****"
click at [1041, 200] on span "[EMAIL_ADDRESS][DOMAIN_NAME]" at bounding box center [1090, 200] width 129 height 10
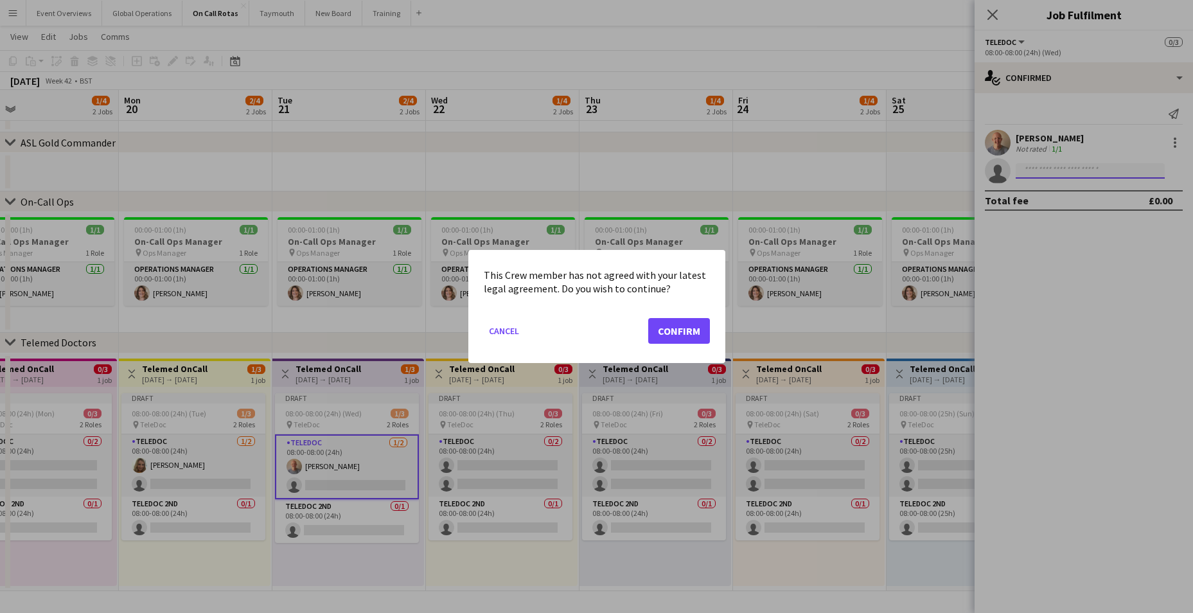
scroll to position [0, 0]
click at [678, 329] on button "Confirm" at bounding box center [679, 331] width 62 height 26
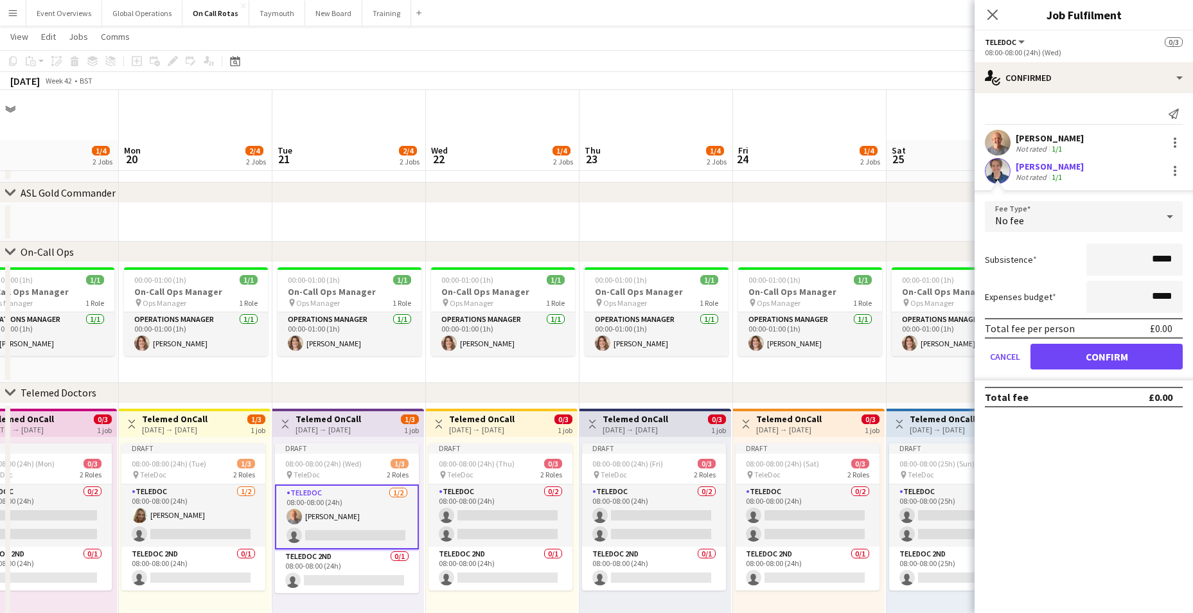
scroll to position [50, 0]
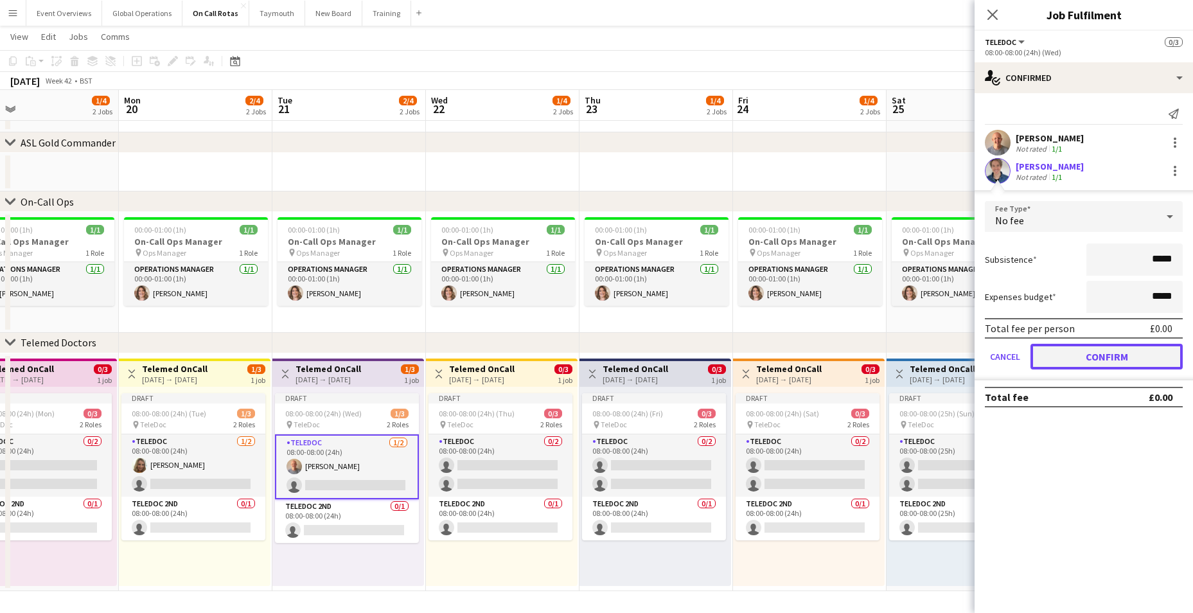
click at [1076, 346] on button "Confirm" at bounding box center [1107, 357] width 152 height 26
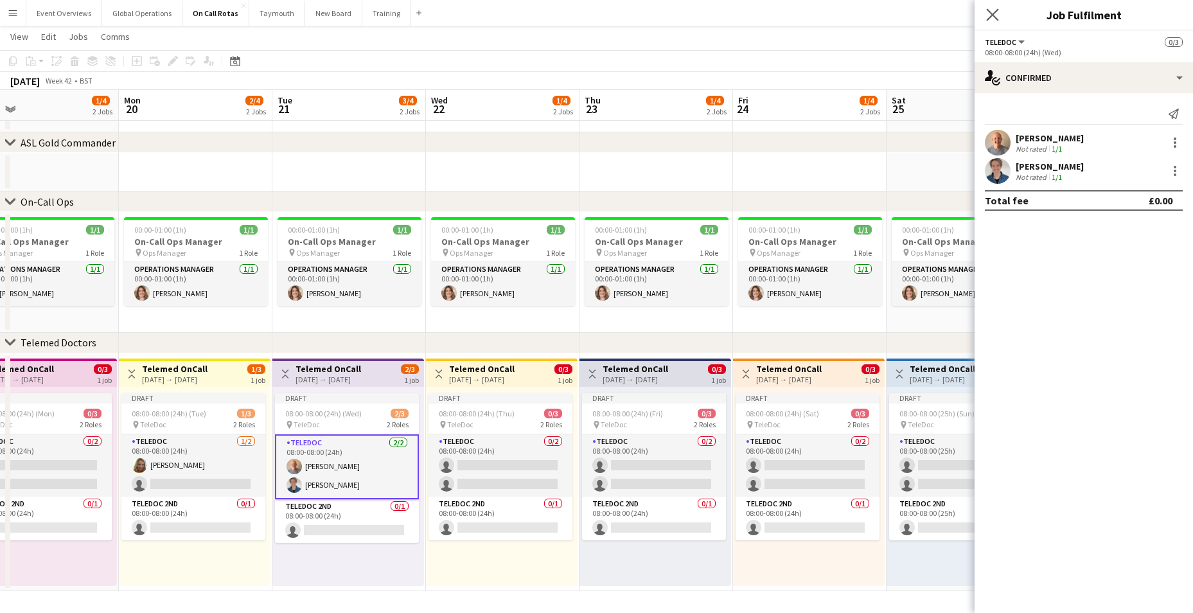
click at [986, 6] on app-icon "Close pop-in" at bounding box center [993, 15] width 19 height 19
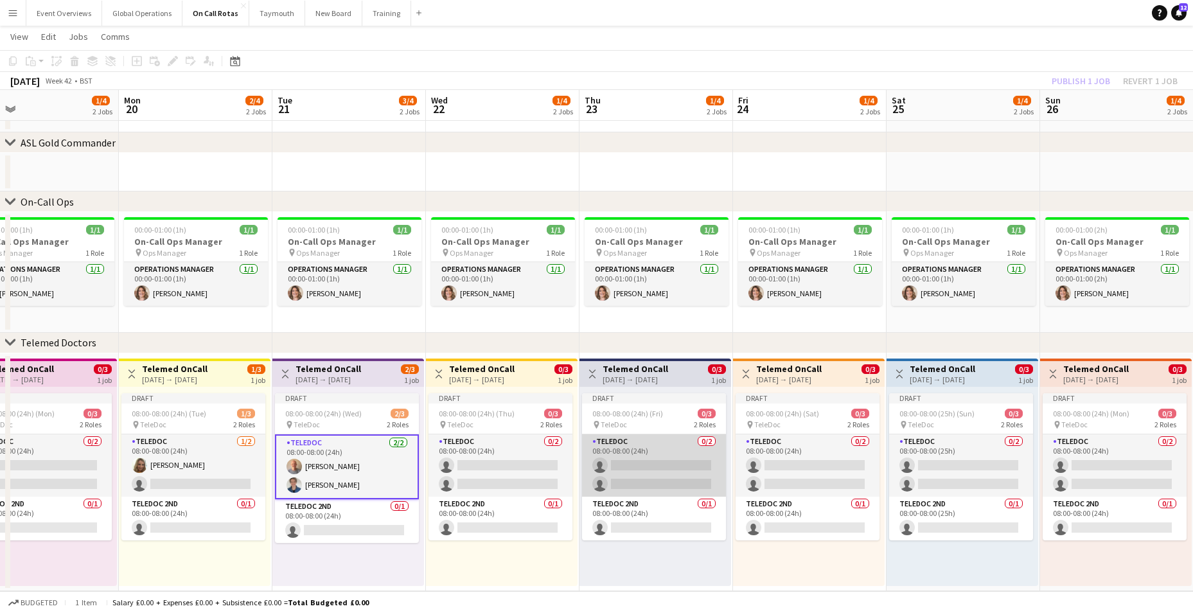
click at [628, 466] on app-card-role "TeleDoc 0/2 08:00-08:00 (24h) single-neutral-actions single-neutral-actions" at bounding box center [654, 465] width 144 height 62
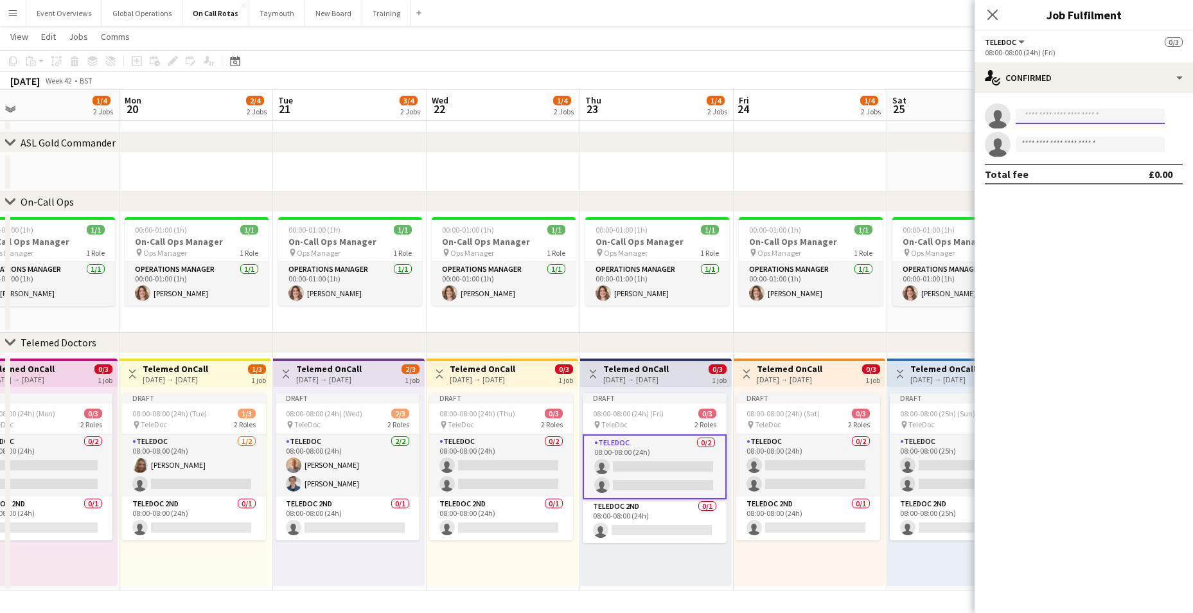
click at [1042, 120] on input at bounding box center [1090, 116] width 149 height 15
type input "****"
click at [1043, 138] on span "[PERSON_NAME]" at bounding box center [1063, 134] width 74 height 11
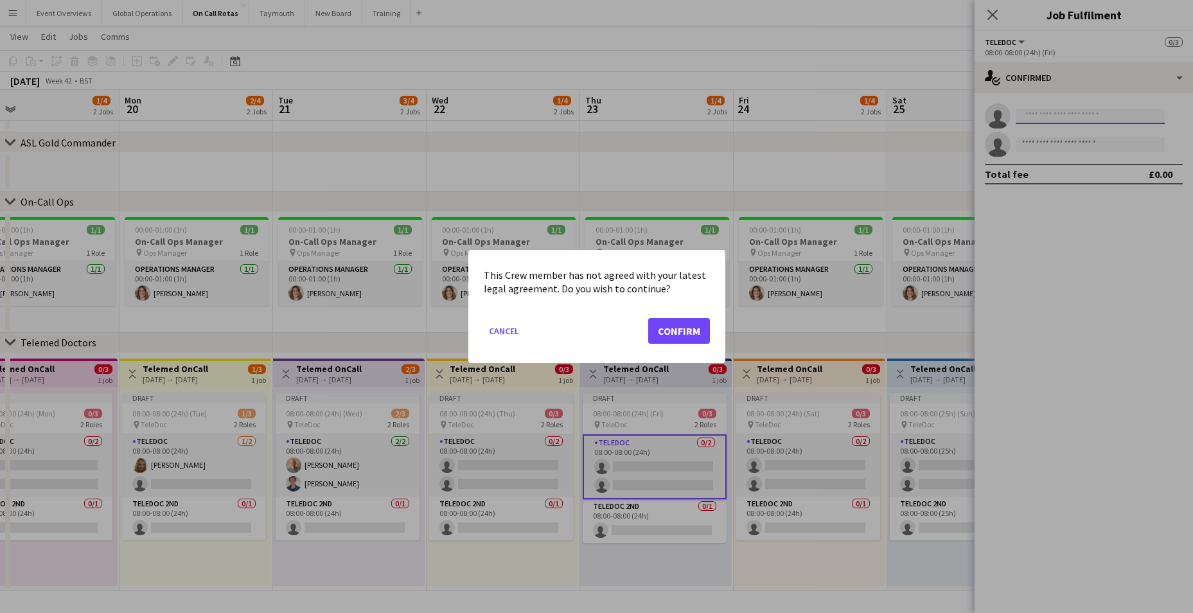
scroll to position [0, 0]
click at [670, 330] on button "Confirm" at bounding box center [679, 331] width 62 height 26
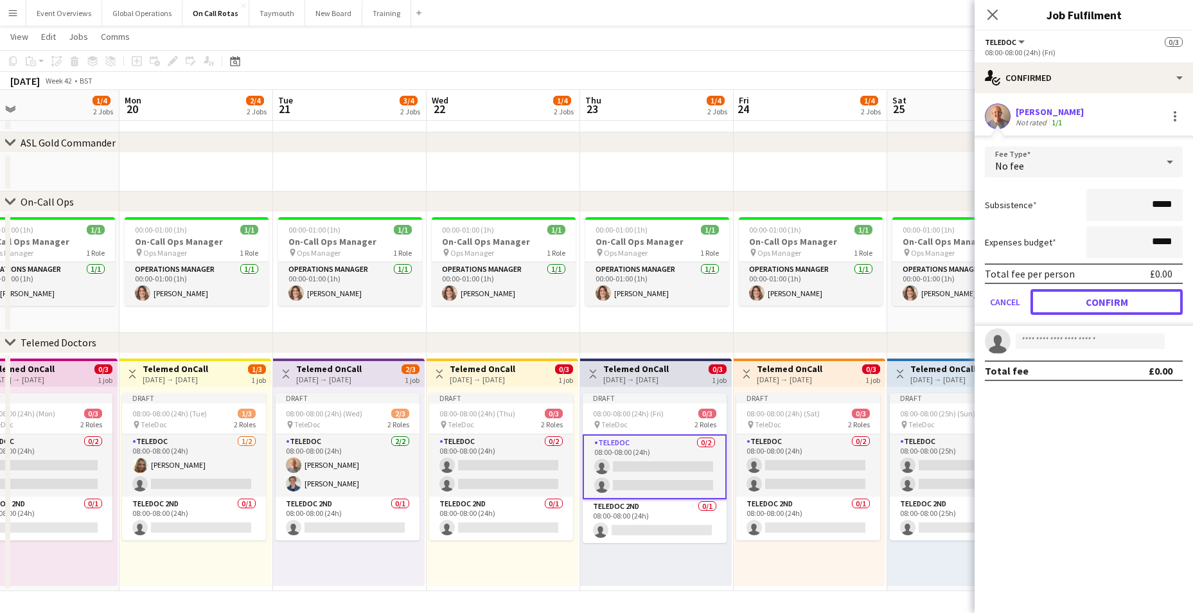
click at [1110, 292] on button "Confirm" at bounding box center [1107, 302] width 152 height 26
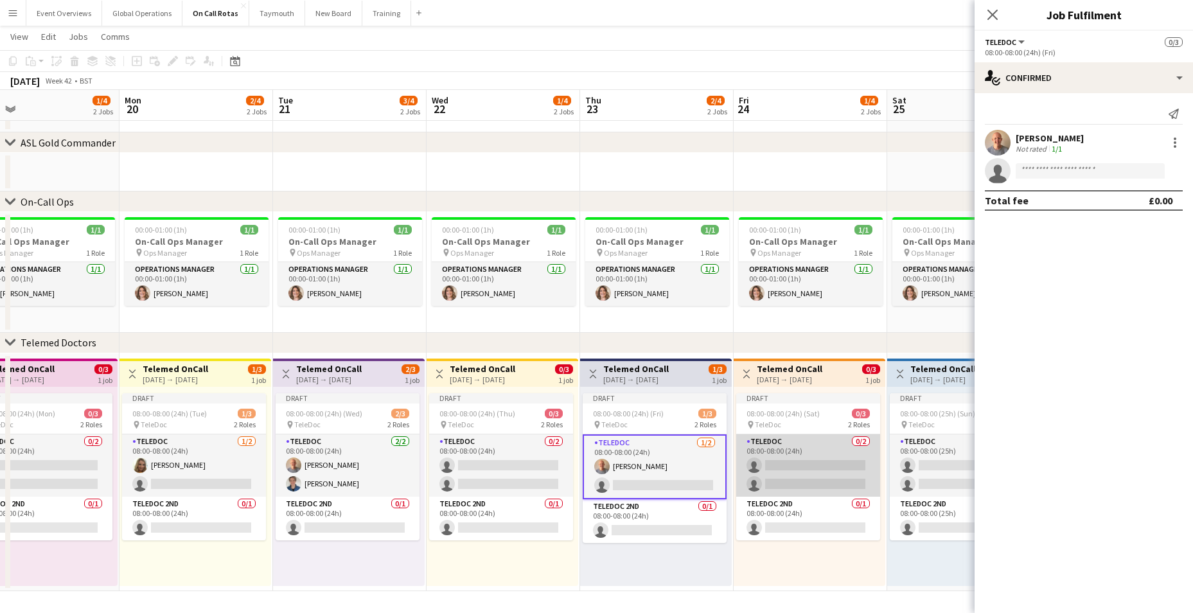
click at [810, 465] on app-card-role "TeleDoc 0/2 08:00-08:00 (24h) single-neutral-actions single-neutral-actions" at bounding box center [808, 465] width 144 height 62
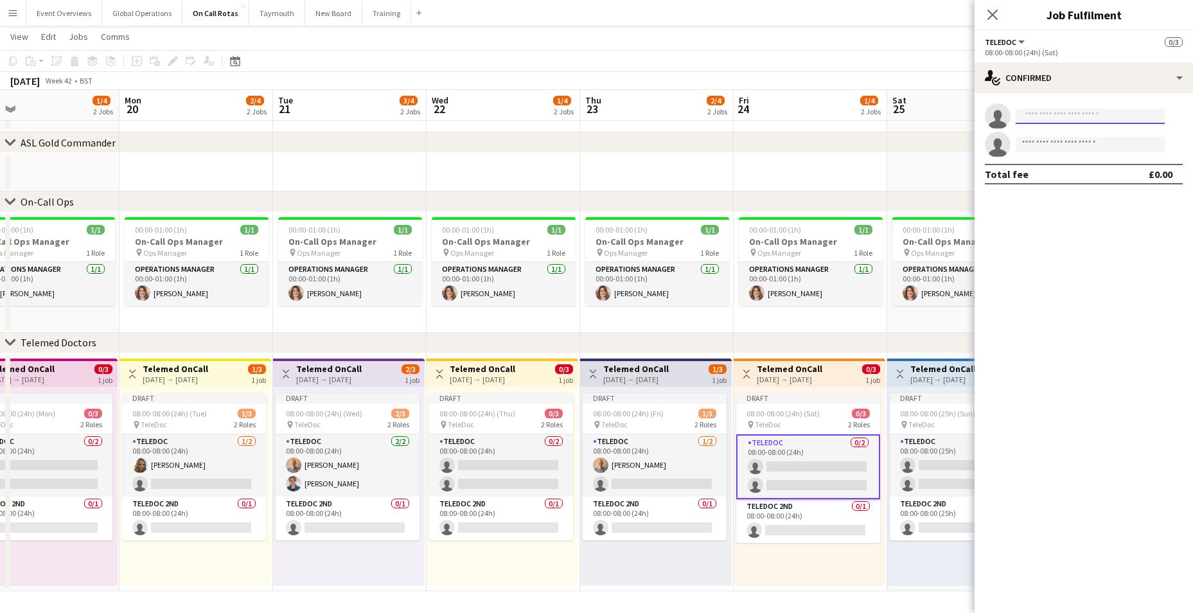
click at [1051, 120] on input at bounding box center [1090, 116] width 149 height 15
type input "****"
click at [1024, 138] on mat-option "[PERSON_NAME] Active [EMAIL_ADDRESS][DOMAIN_NAME] [PHONE_NUMBER]" at bounding box center [1090, 144] width 149 height 31
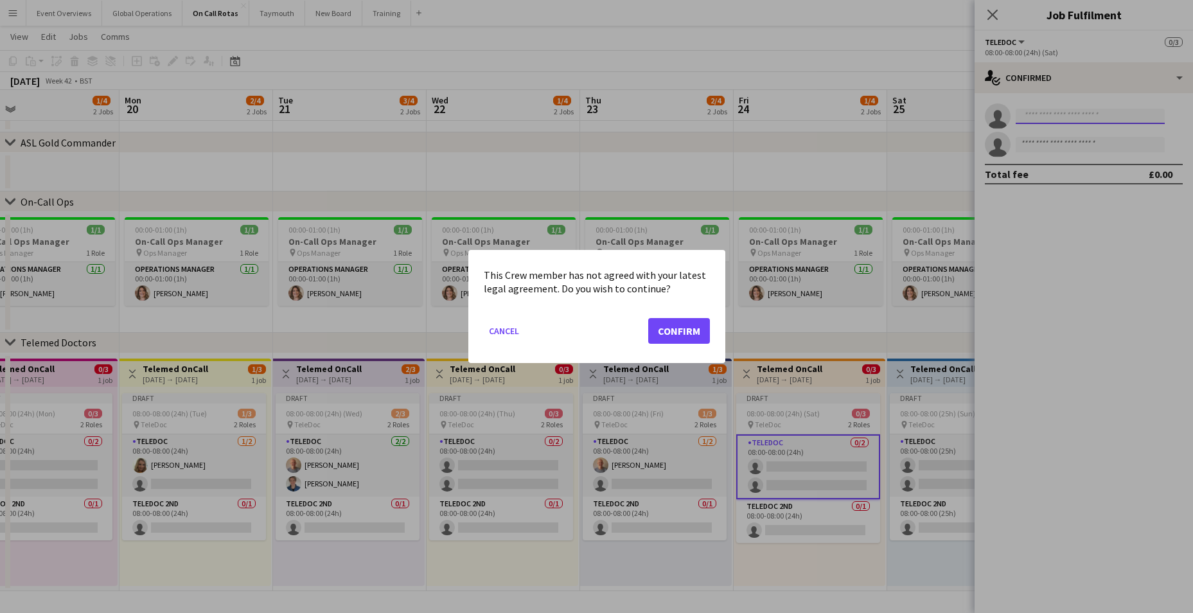
scroll to position [0, 0]
click at [687, 324] on button "Confirm" at bounding box center [679, 331] width 62 height 26
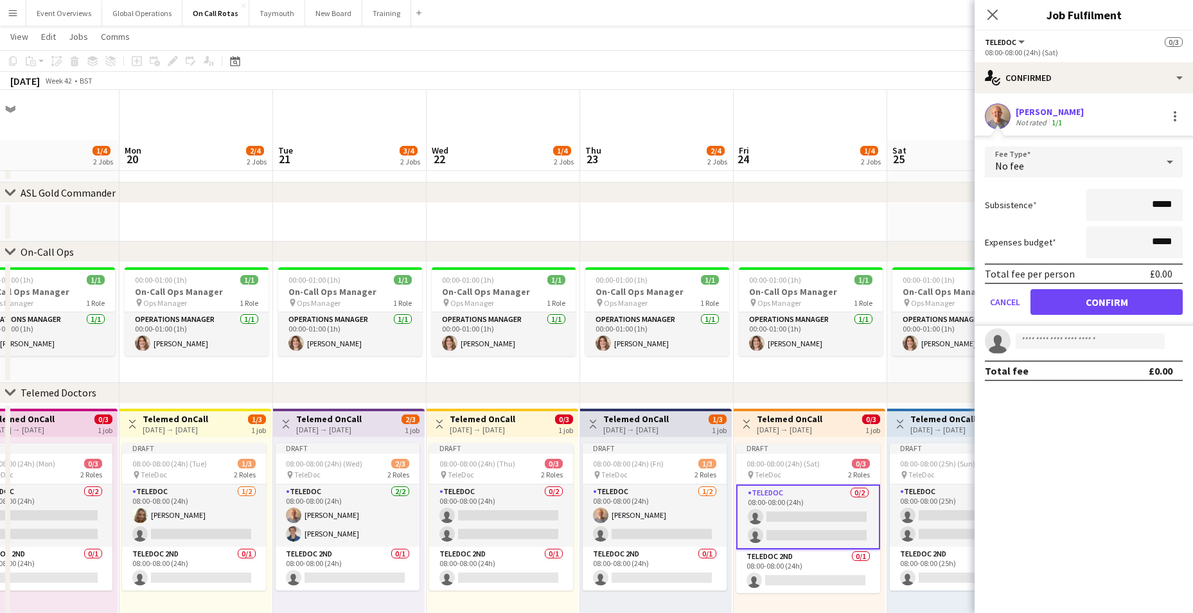
scroll to position [50, 0]
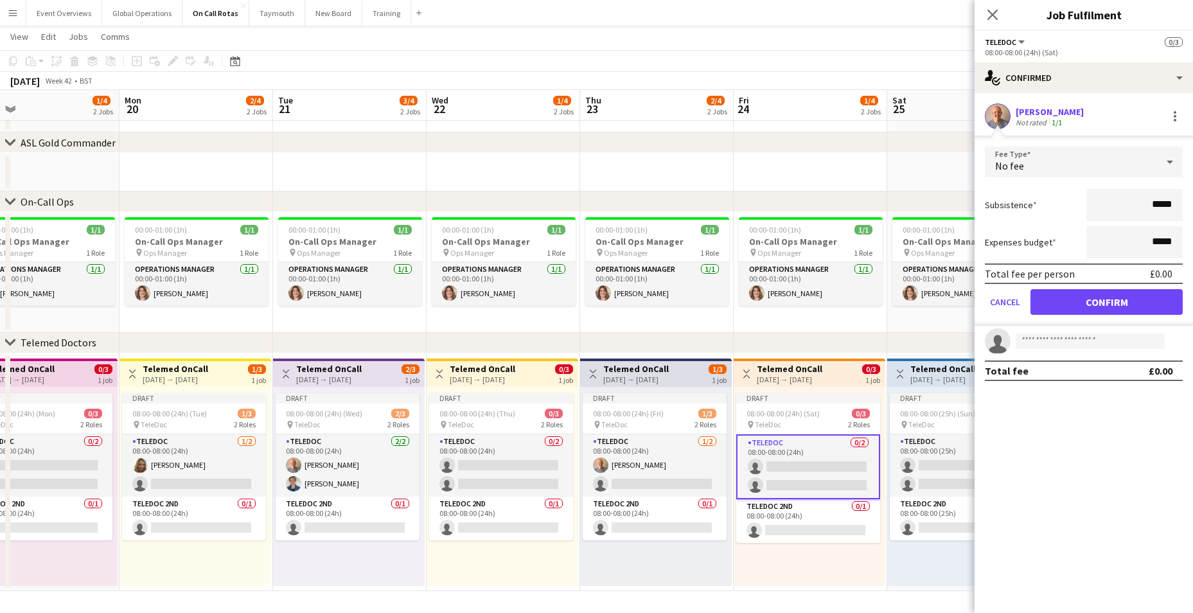
click at [1085, 288] on form "Fee Type No fee Subsistence ***** Expenses budget ***** Total fee per person £0…" at bounding box center [1084, 235] width 218 height 179
click at [1087, 301] on button "Confirm" at bounding box center [1107, 302] width 152 height 26
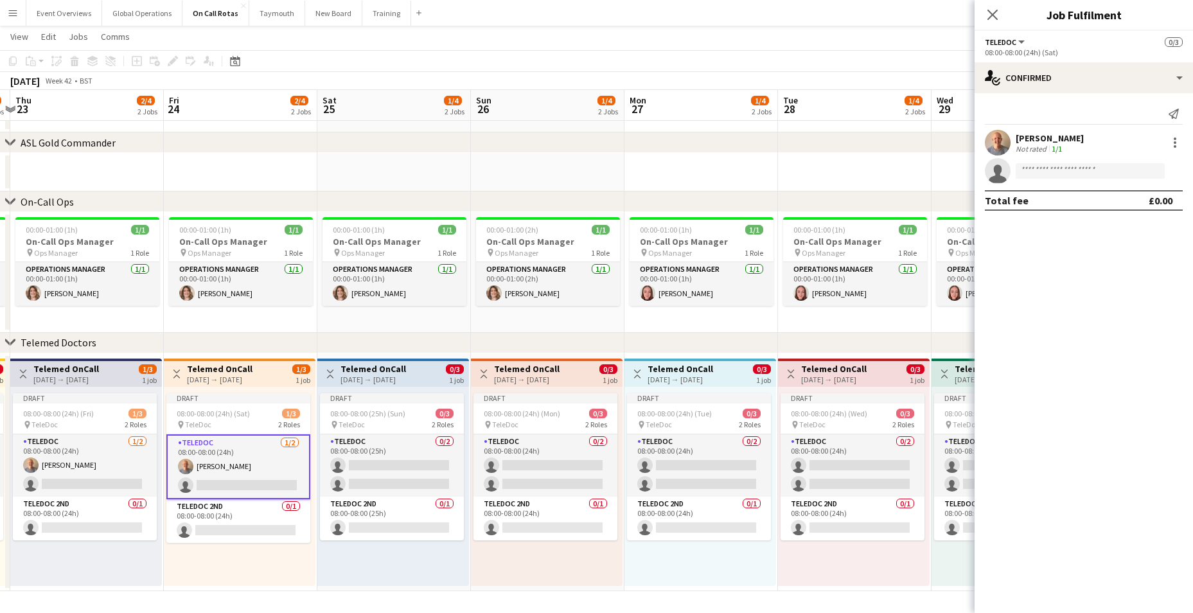
drag, startPoint x: 844, startPoint y: 418, endPoint x: 306, endPoint y: 439, distance: 537.6
click at [306, 439] on app-calendar-viewport "Mon 20 2/4 2 Jobs Tue 21 3/4 2 Jobs Wed 22 1/4 2 Jobs Thu 23 2/4 2 Jobs Fri 24 …" at bounding box center [596, 295] width 1193 height 591
click at [387, 463] on app-card-role "TeleDoc 0/2 08:00-08:00 (25h) single-neutral-actions single-neutral-actions" at bounding box center [393, 465] width 144 height 62
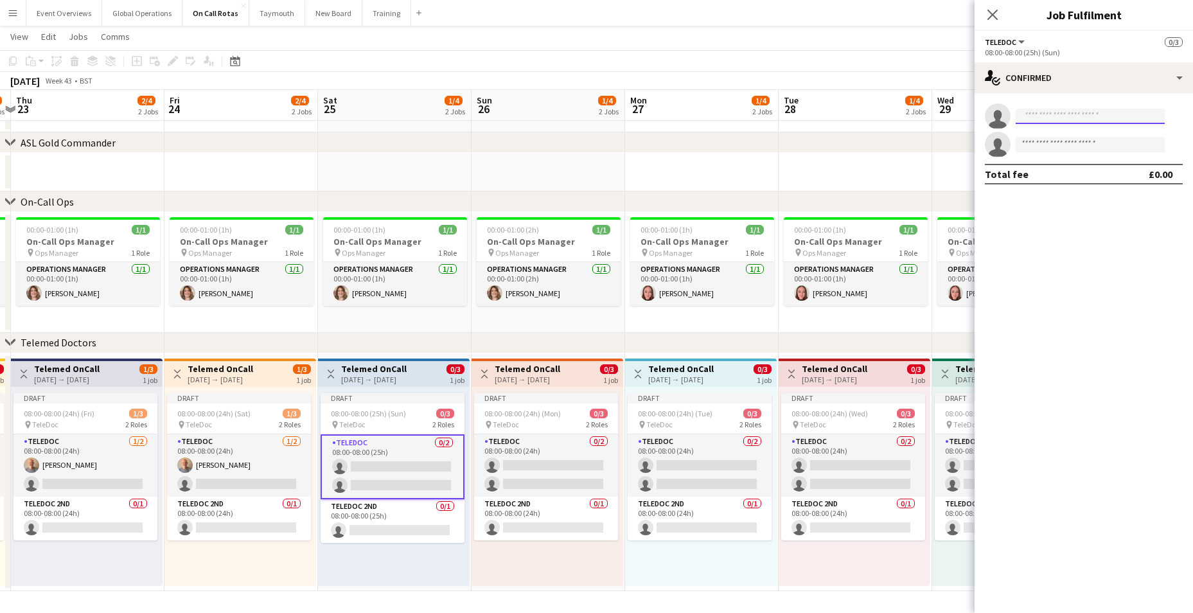
click at [1054, 112] on input at bounding box center [1090, 116] width 149 height 15
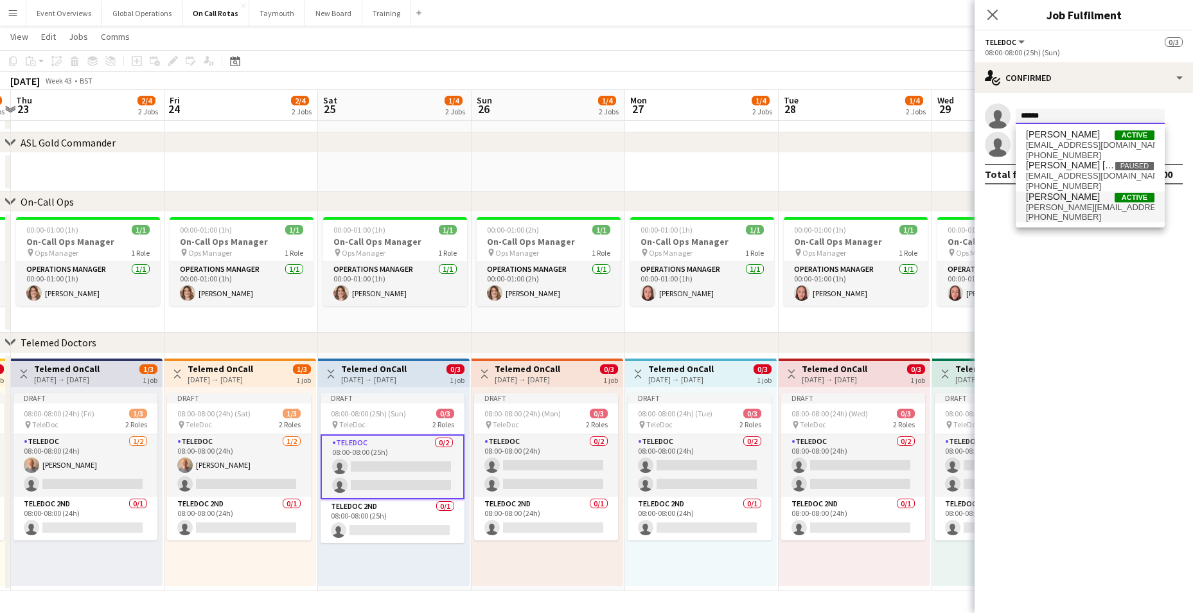
type input "******"
click at [1065, 206] on span "[PERSON_NAME][EMAIL_ADDRESS][PERSON_NAME][DOMAIN_NAME]" at bounding box center [1090, 207] width 129 height 10
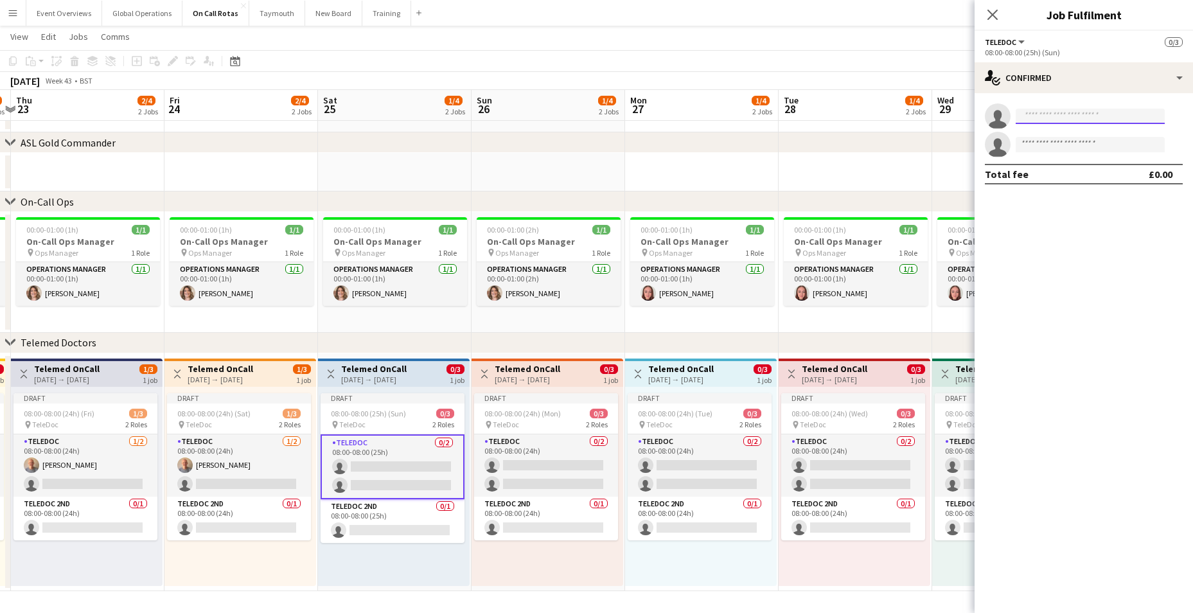
scroll to position [0, 0]
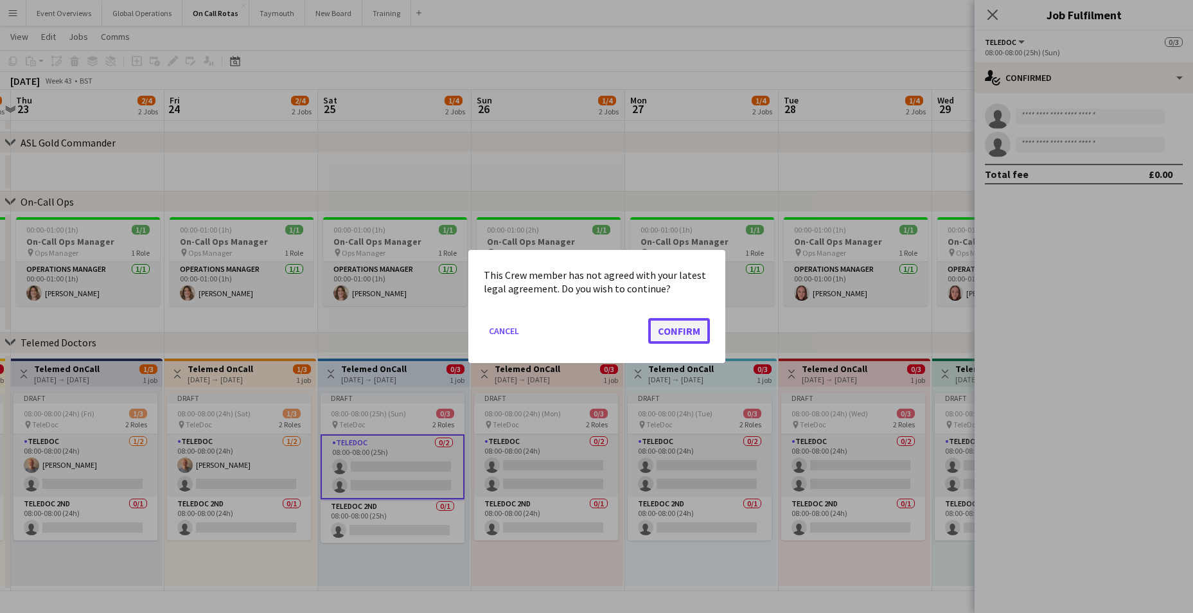
click at [680, 320] on button "Confirm" at bounding box center [679, 331] width 62 height 26
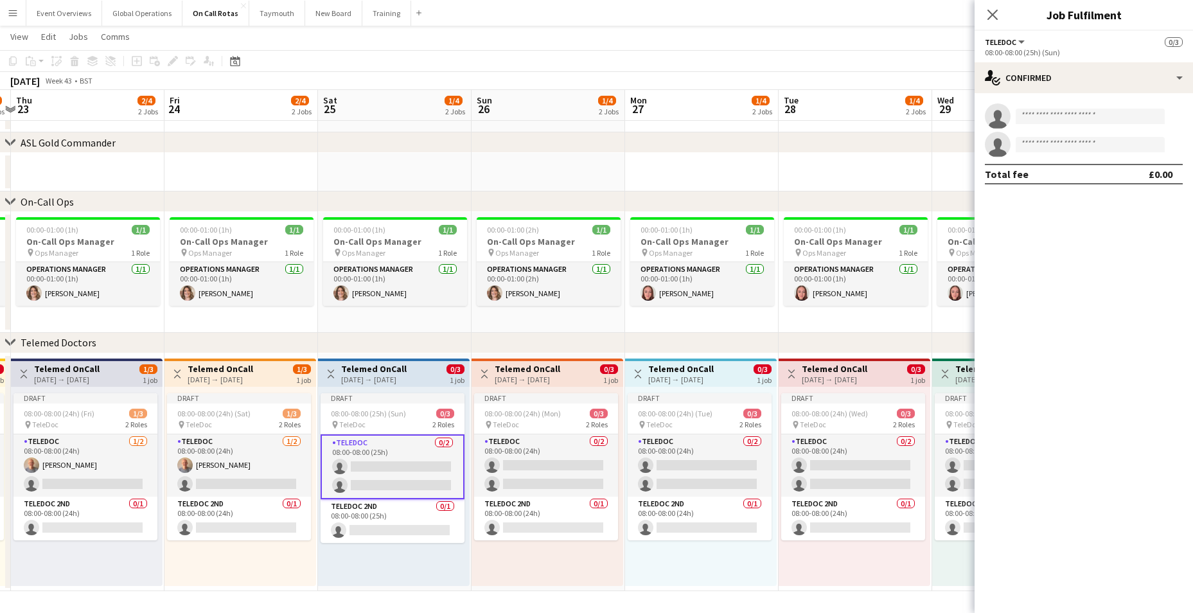
scroll to position [50, 0]
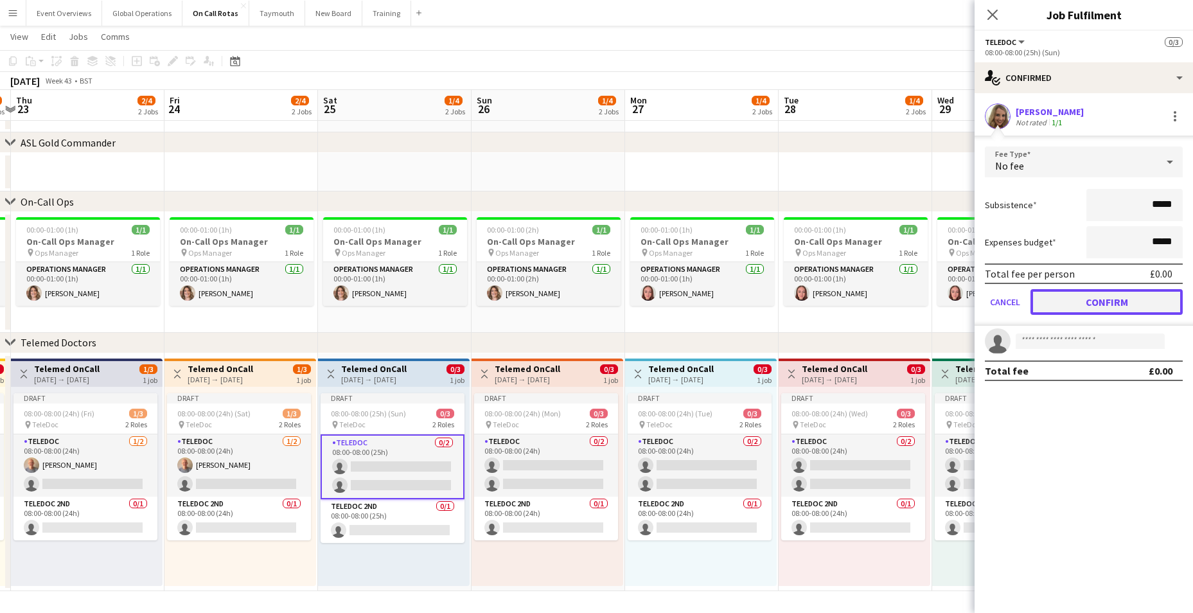
click at [1130, 301] on button "Confirm" at bounding box center [1107, 302] width 152 height 26
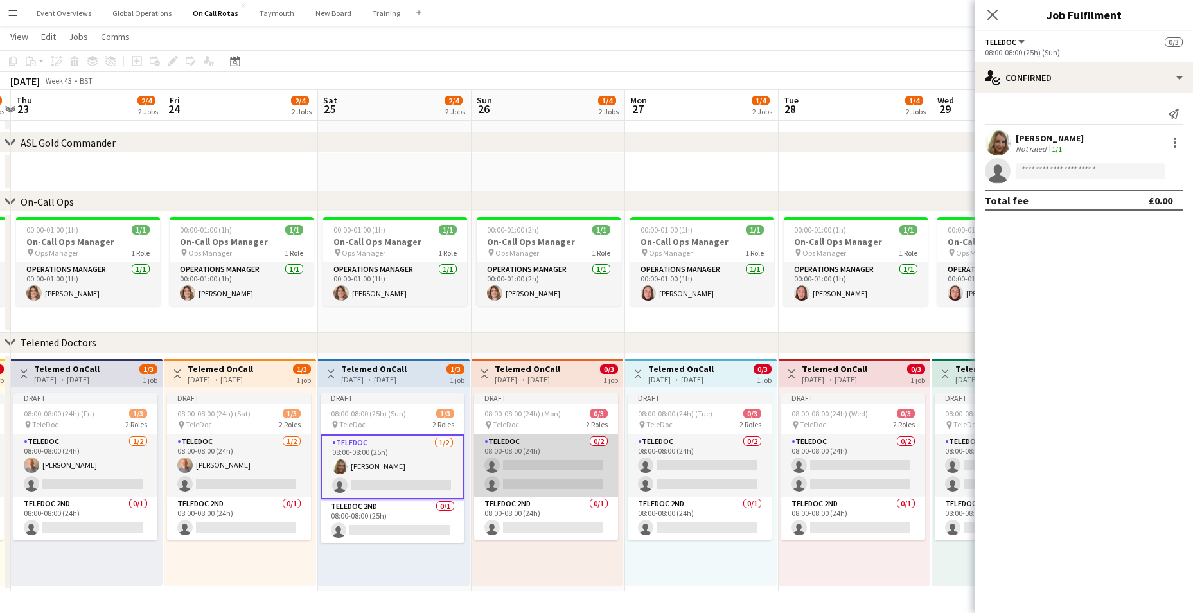
click at [523, 464] on app-card-role "TeleDoc 0/2 08:00-08:00 (24h) single-neutral-actions single-neutral-actions" at bounding box center [546, 465] width 144 height 62
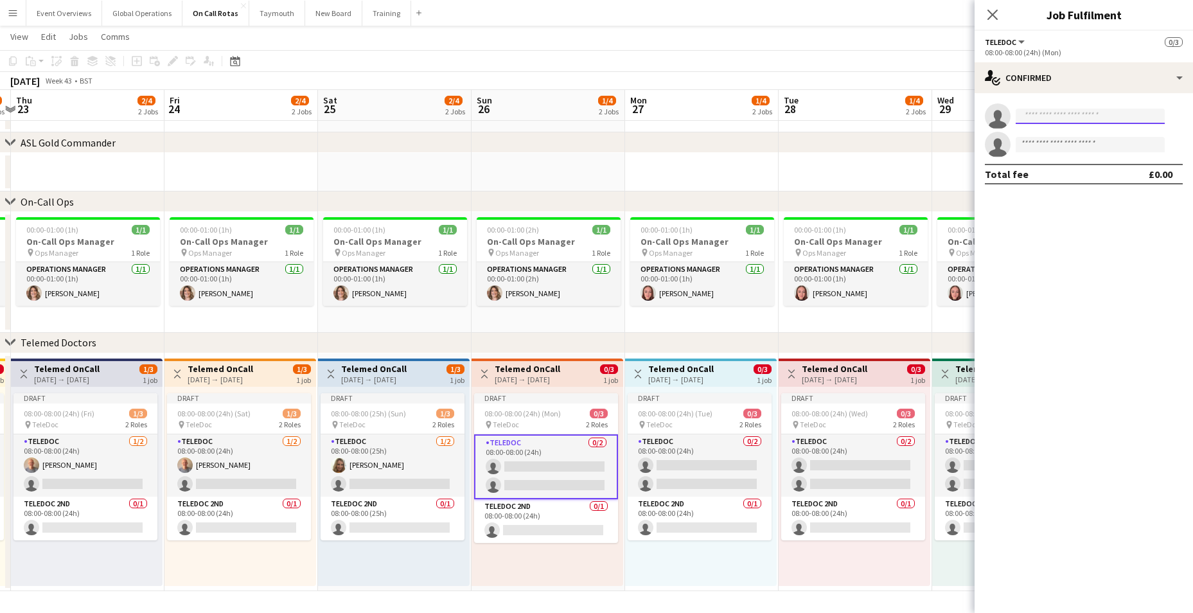
click at [1047, 116] on input at bounding box center [1090, 116] width 149 height 15
type input "*****"
click at [1054, 141] on span "[EMAIL_ADDRESS][DOMAIN_NAME]" at bounding box center [1090, 145] width 129 height 10
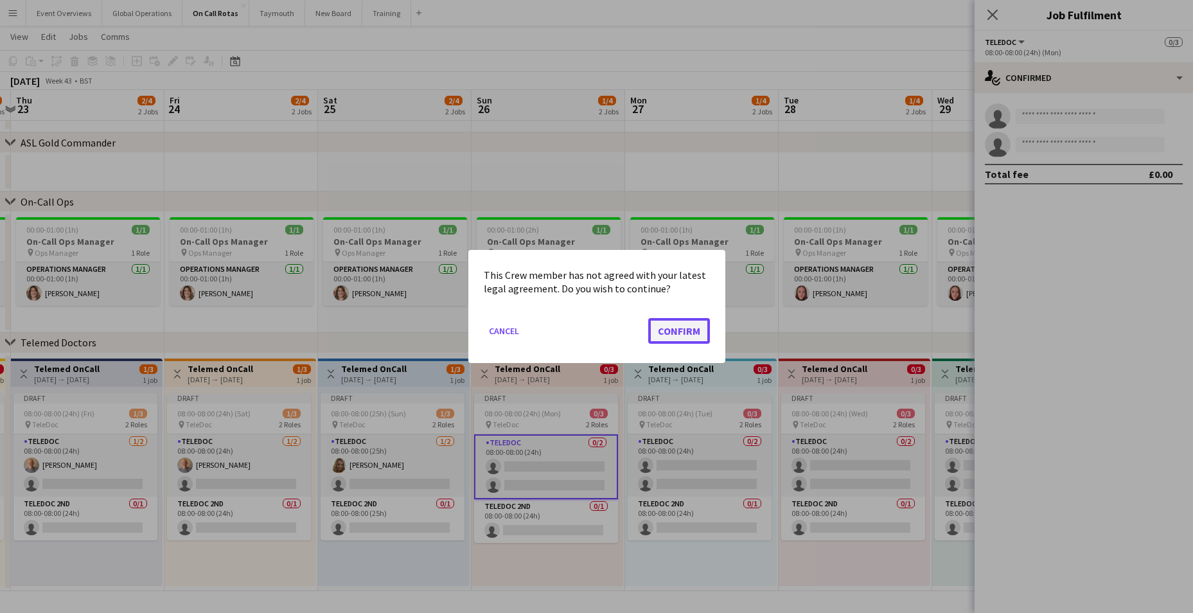
click at [681, 328] on button "Confirm" at bounding box center [679, 331] width 62 height 26
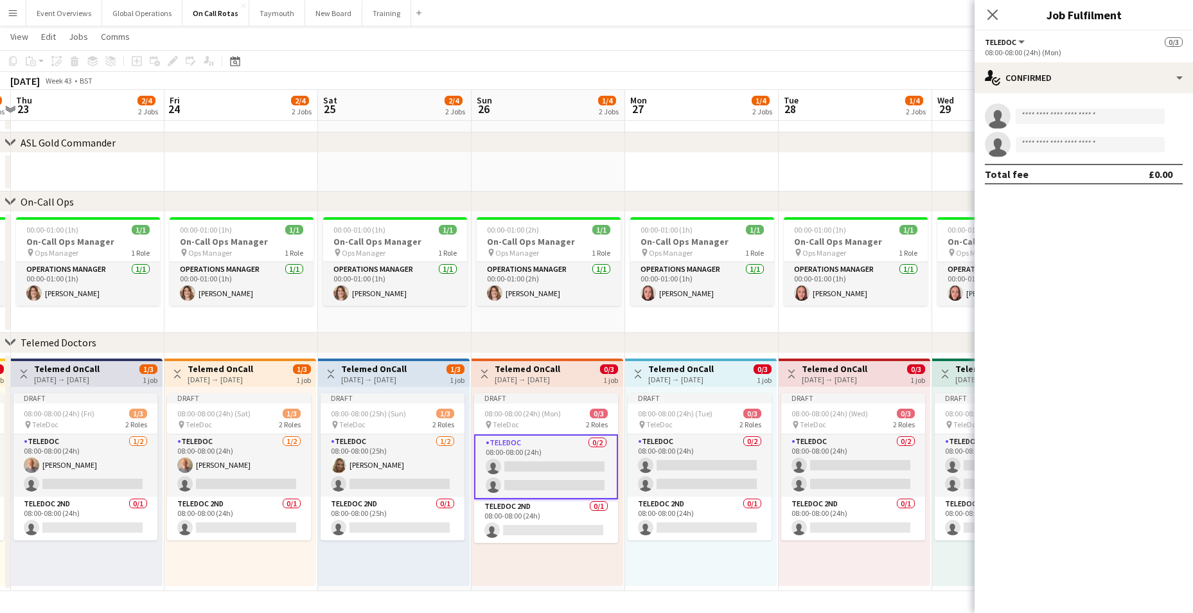
scroll to position [50, 0]
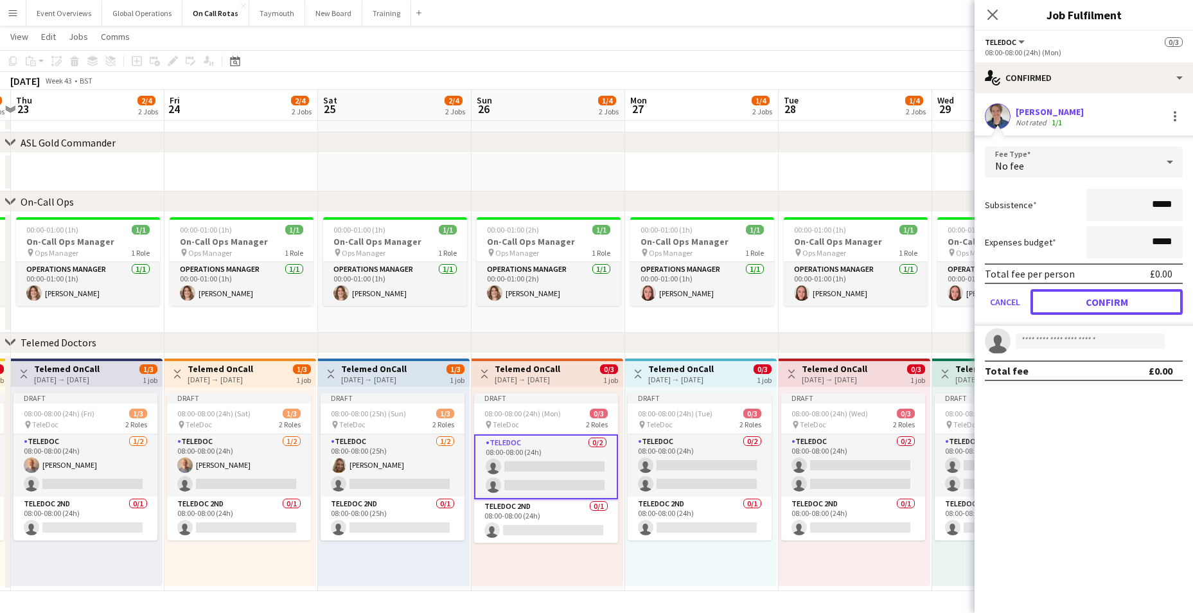
click at [1061, 300] on button "Confirm" at bounding box center [1107, 302] width 152 height 26
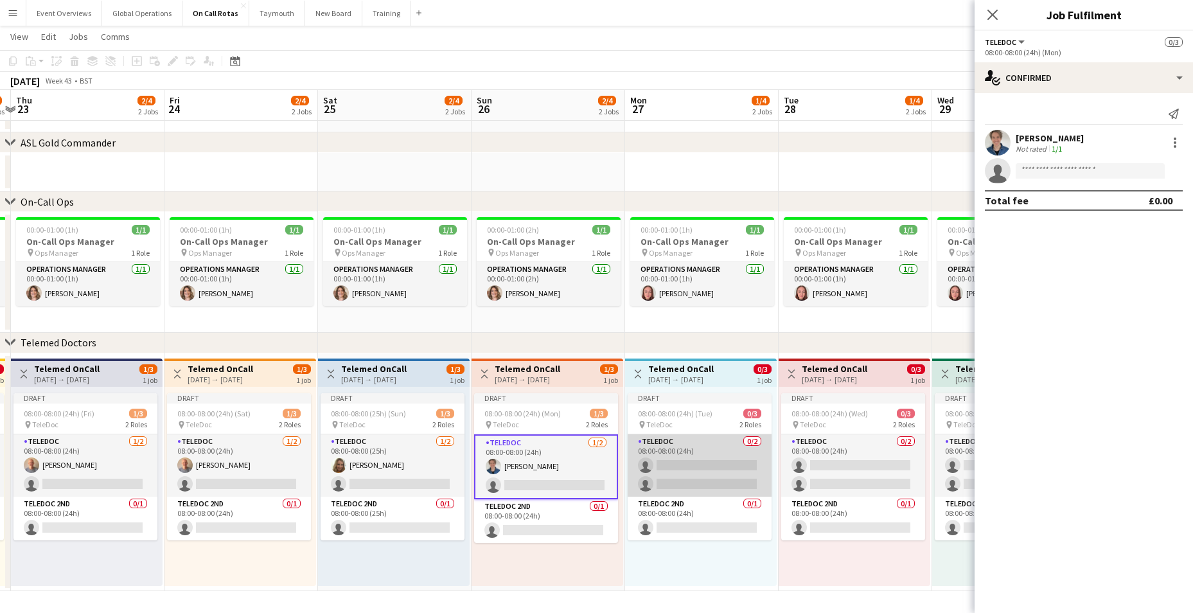
click at [744, 474] on app-card-role "TeleDoc 0/2 08:00-08:00 (24h) single-neutral-actions single-neutral-actions" at bounding box center [700, 465] width 144 height 62
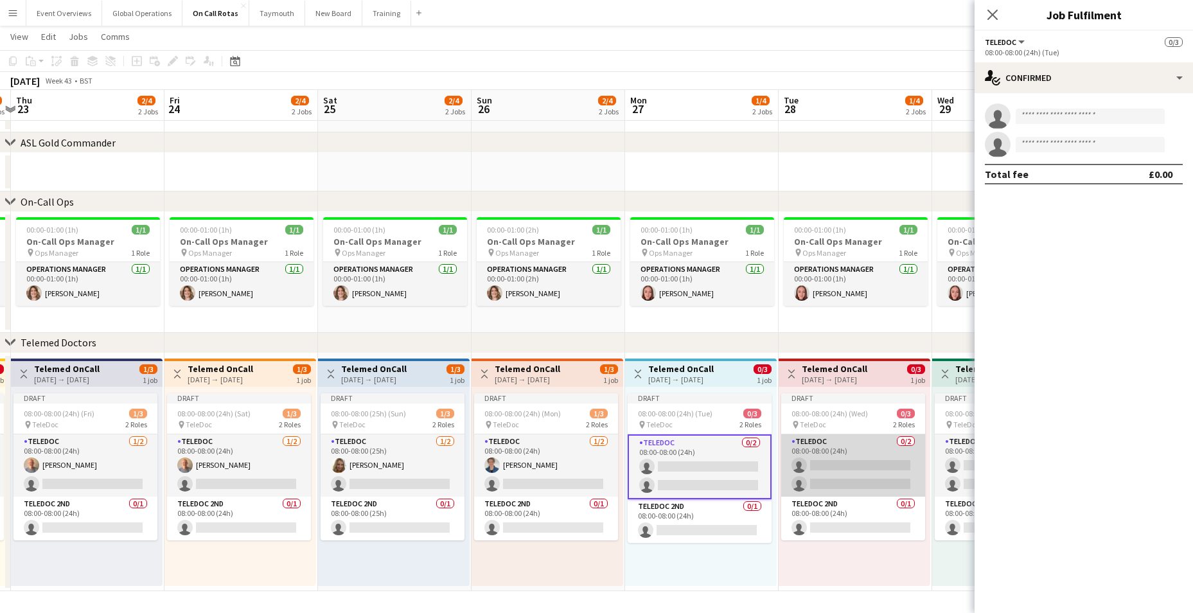
click at [853, 466] on app-card-role "TeleDoc 0/2 08:00-08:00 (24h) single-neutral-actions single-neutral-actions" at bounding box center [853, 465] width 144 height 62
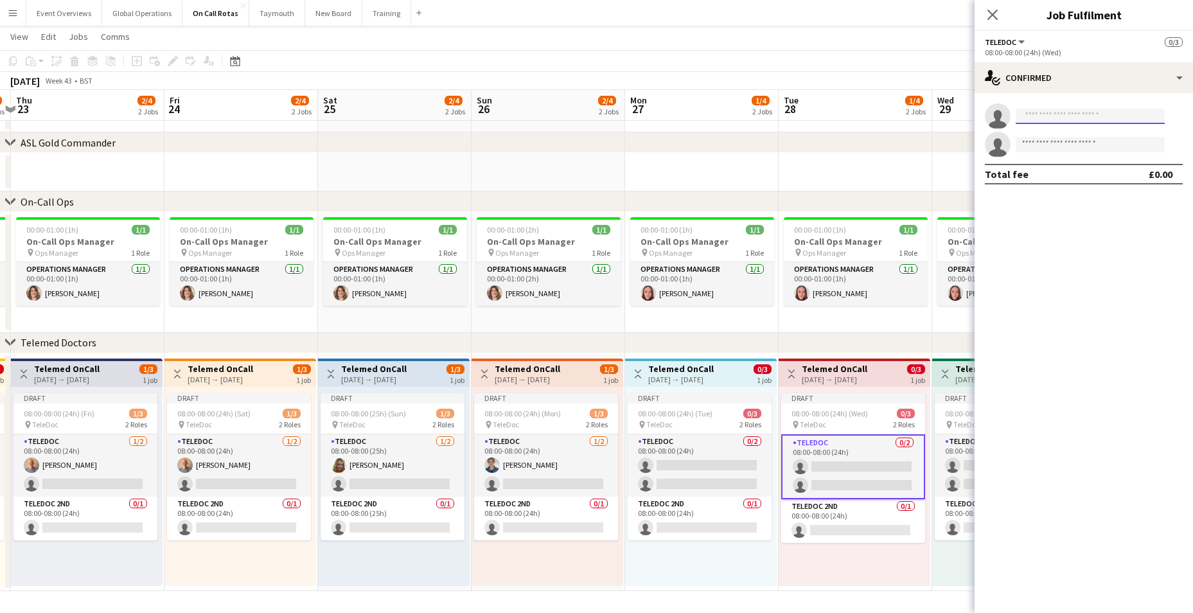
click at [1055, 116] on input at bounding box center [1090, 116] width 149 height 15
type input "****"
click at [1054, 141] on span "[EMAIL_ADDRESS][DOMAIN_NAME]" at bounding box center [1090, 145] width 129 height 10
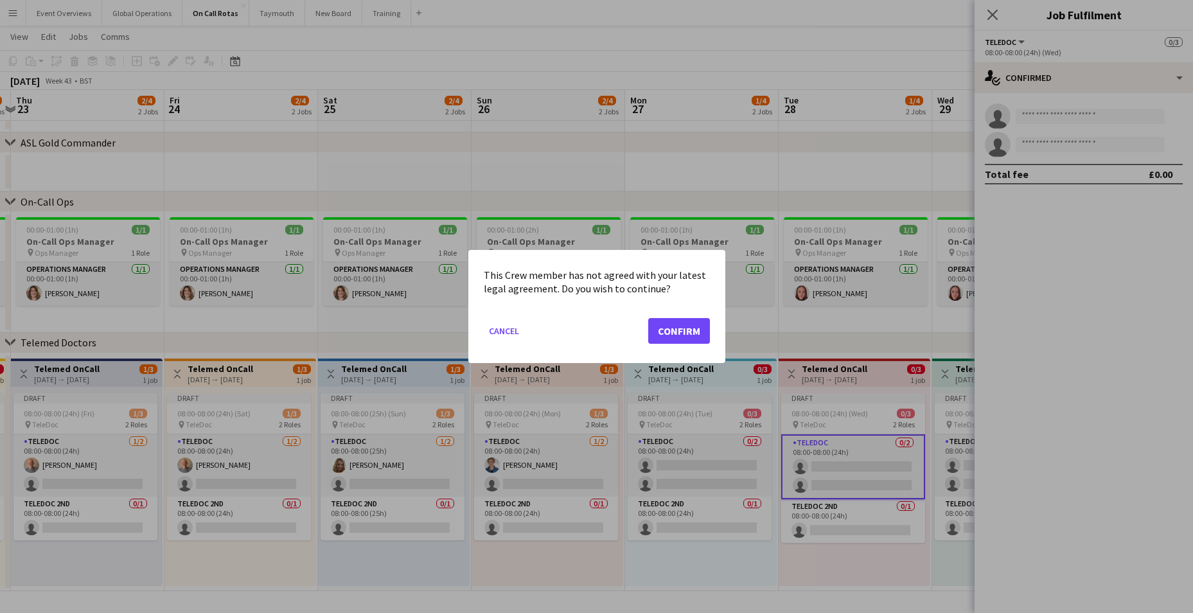
click at [1054, 143] on div at bounding box center [596, 306] width 1193 height 613
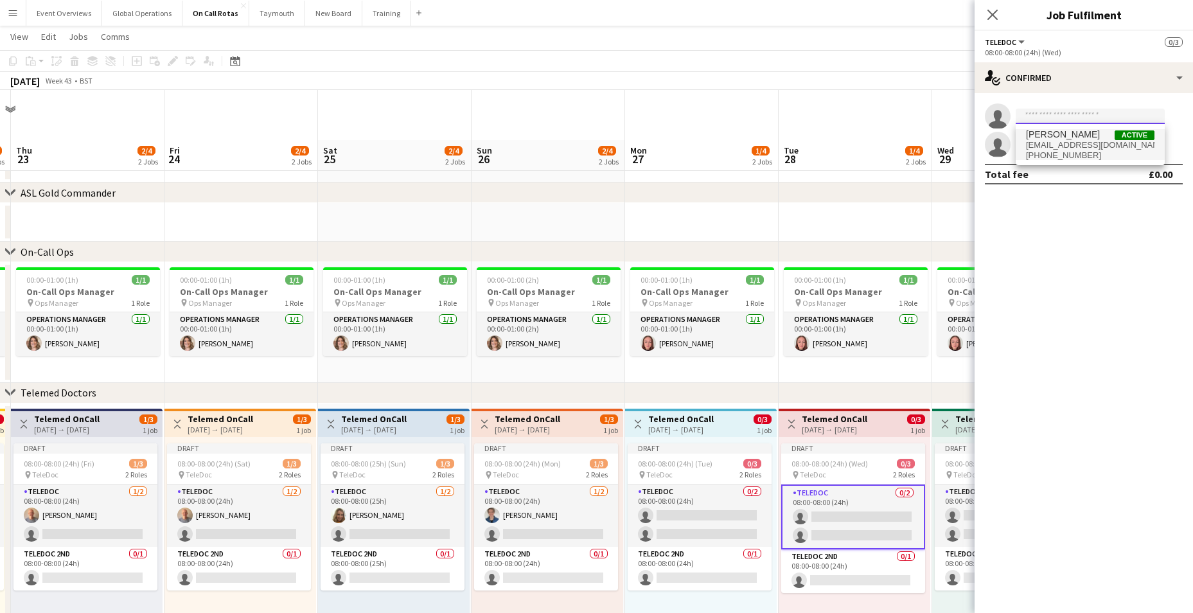
scroll to position [50, 0]
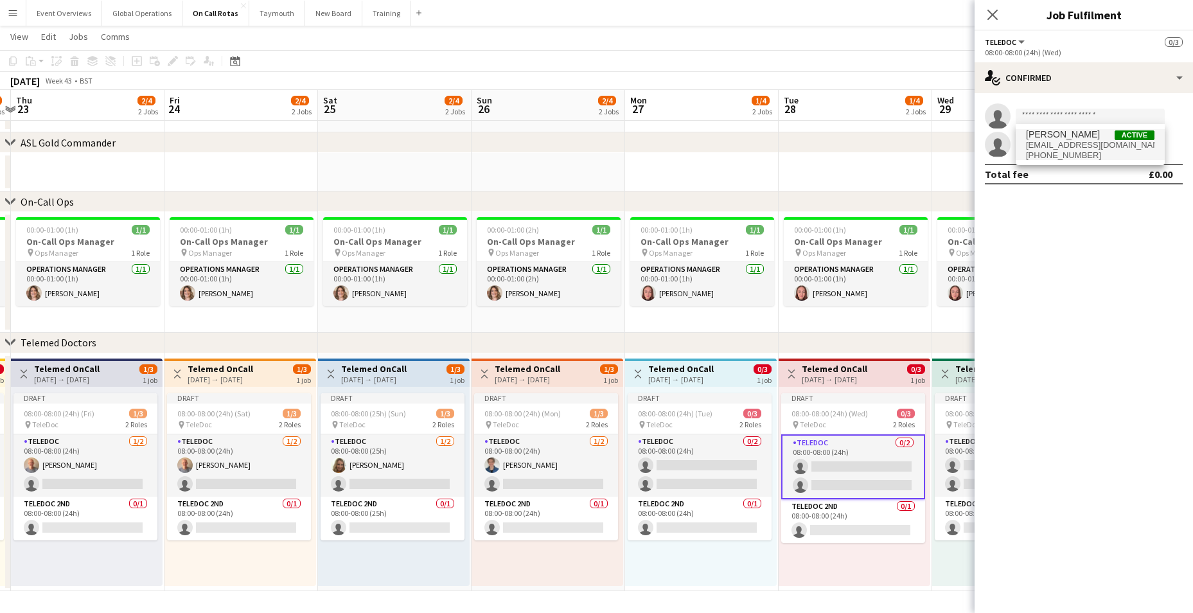
click at [1054, 143] on span "[EMAIL_ADDRESS][DOMAIN_NAME]" at bounding box center [1090, 145] width 129 height 10
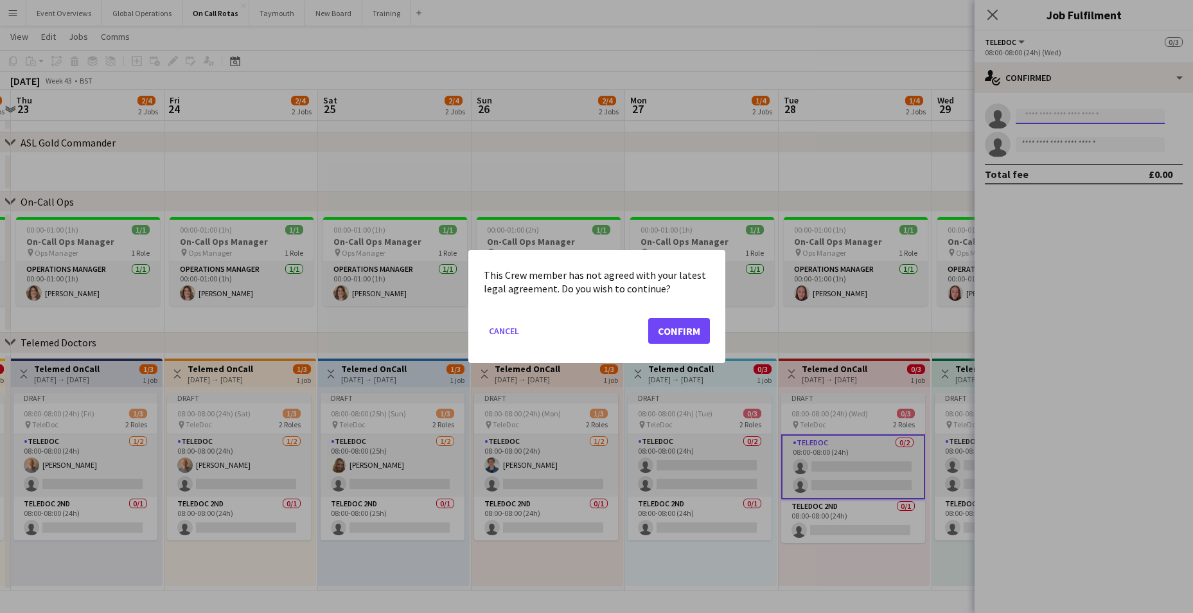
scroll to position [0, 0]
click at [700, 326] on button "Confirm" at bounding box center [679, 331] width 62 height 26
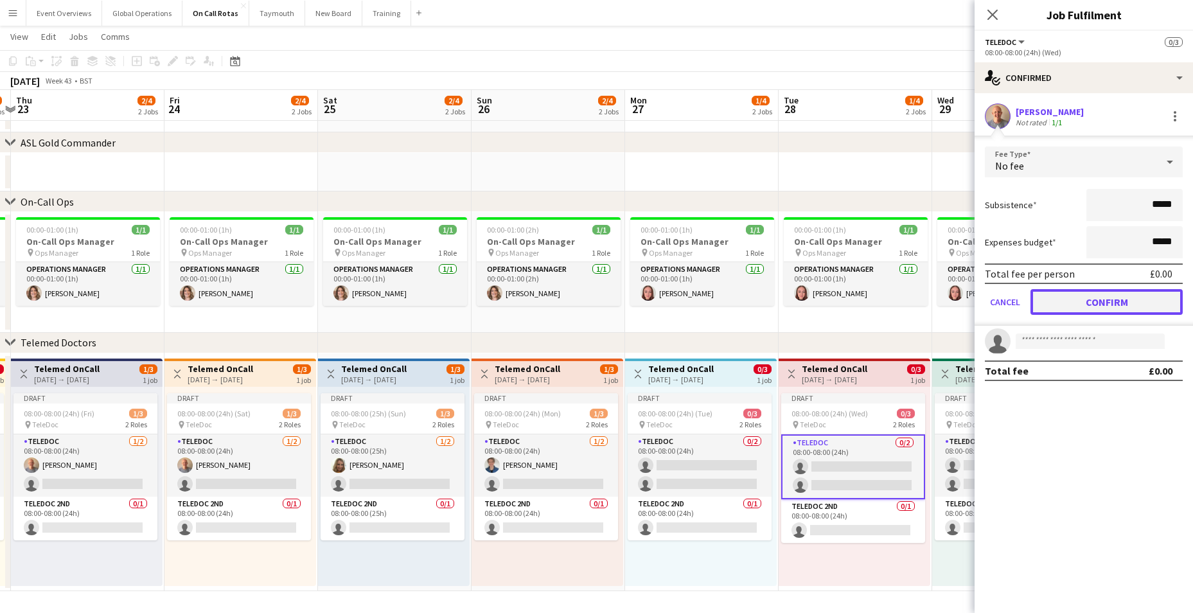
click at [1096, 301] on button "Confirm" at bounding box center [1107, 302] width 152 height 26
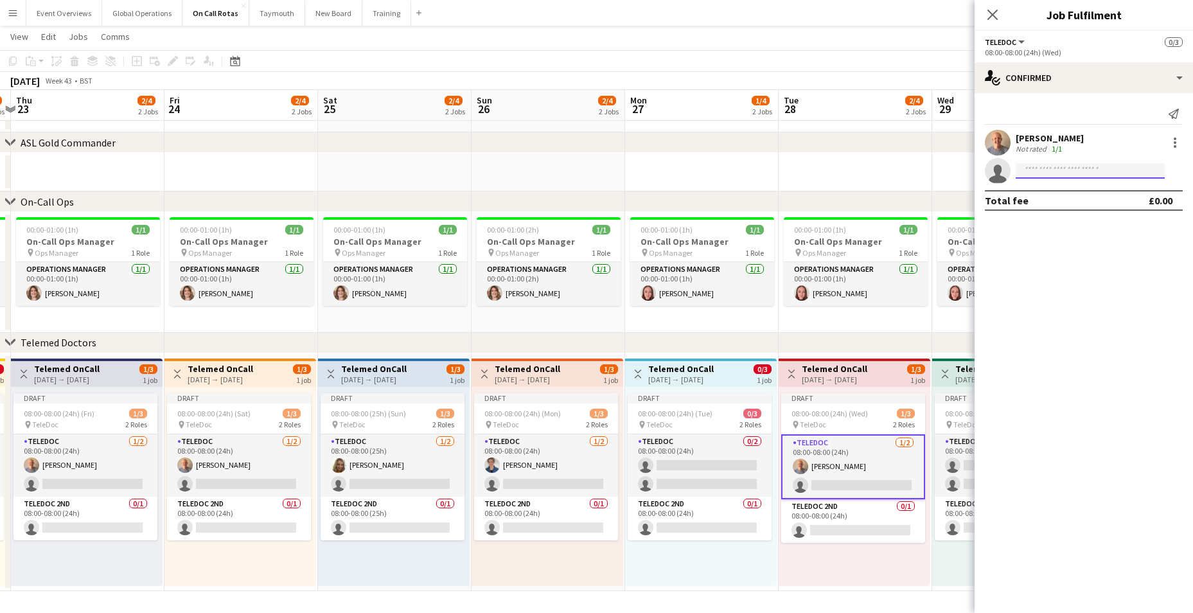
click at [1042, 168] on input at bounding box center [1090, 170] width 149 height 15
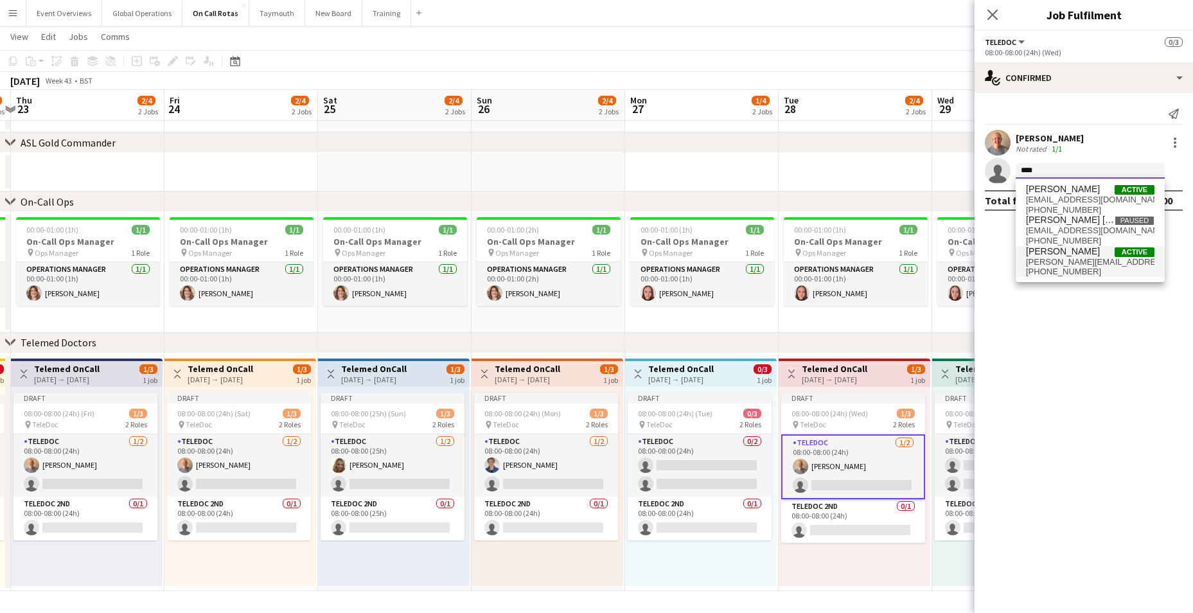
type input "****"
click at [1070, 262] on span "[PERSON_NAME][EMAIL_ADDRESS][PERSON_NAME][DOMAIN_NAME]" at bounding box center [1090, 262] width 129 height 10
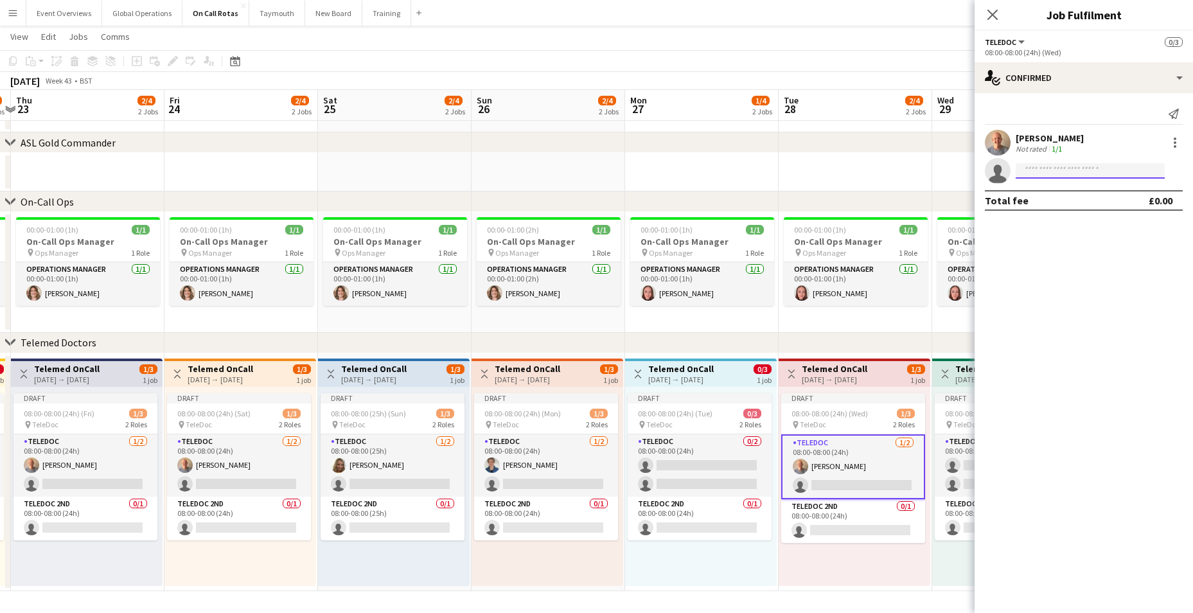
scroll to position [0, 0]
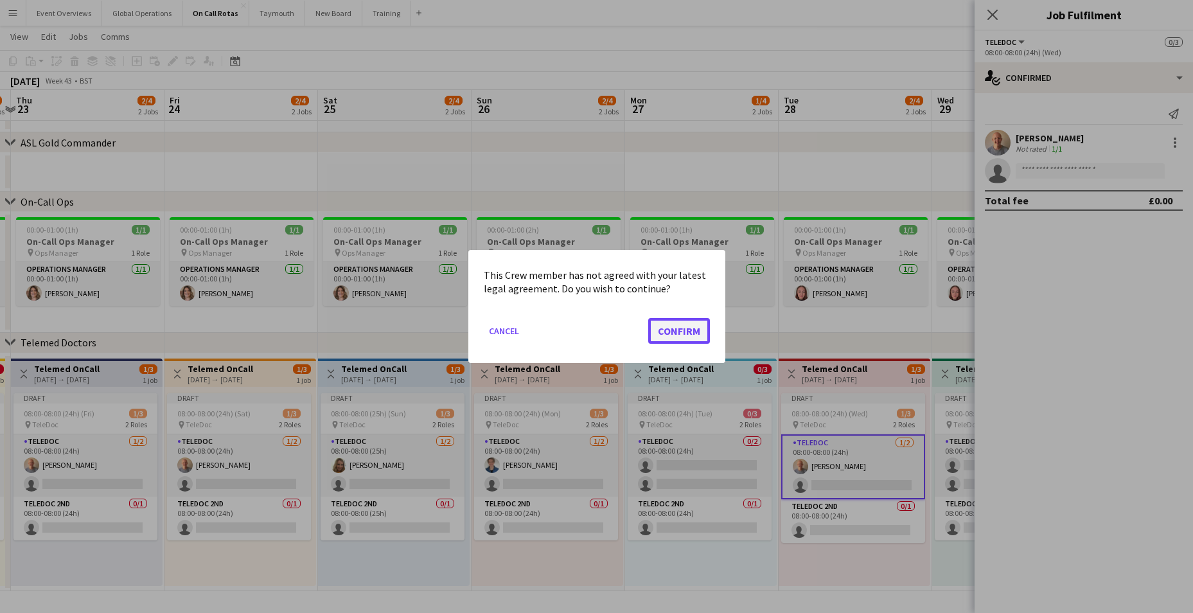
click at [696, 324] on button "Confirm" at bounding box center [679, 331] width 62 height 26
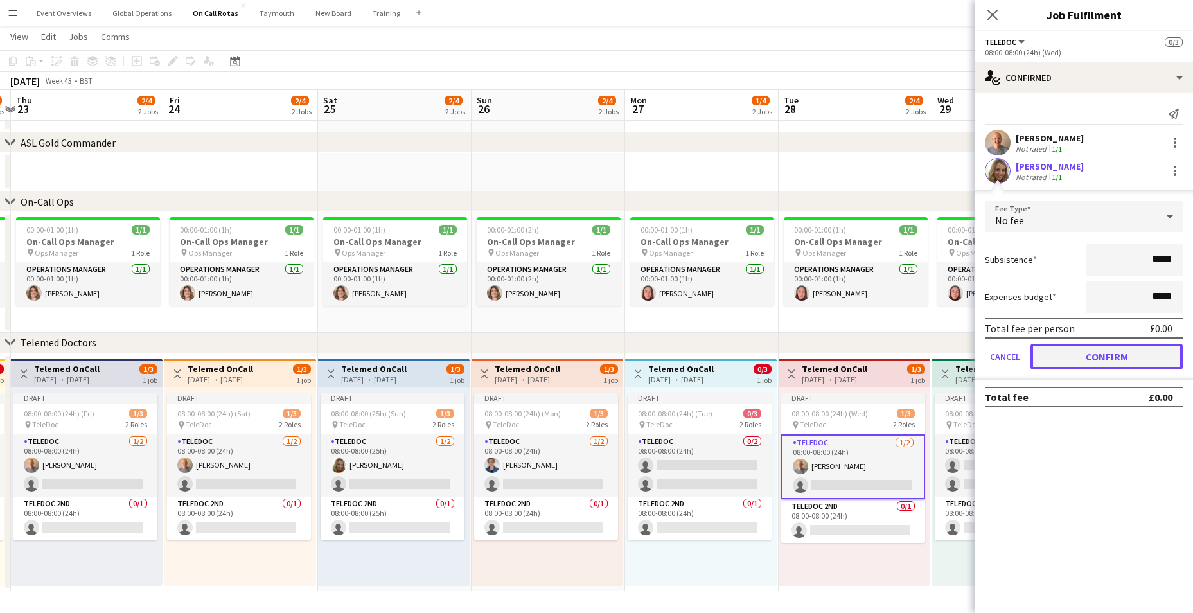
click at [1106, 362] on button "Confirm" at bounding box center [1107, 357] width 152 height 26
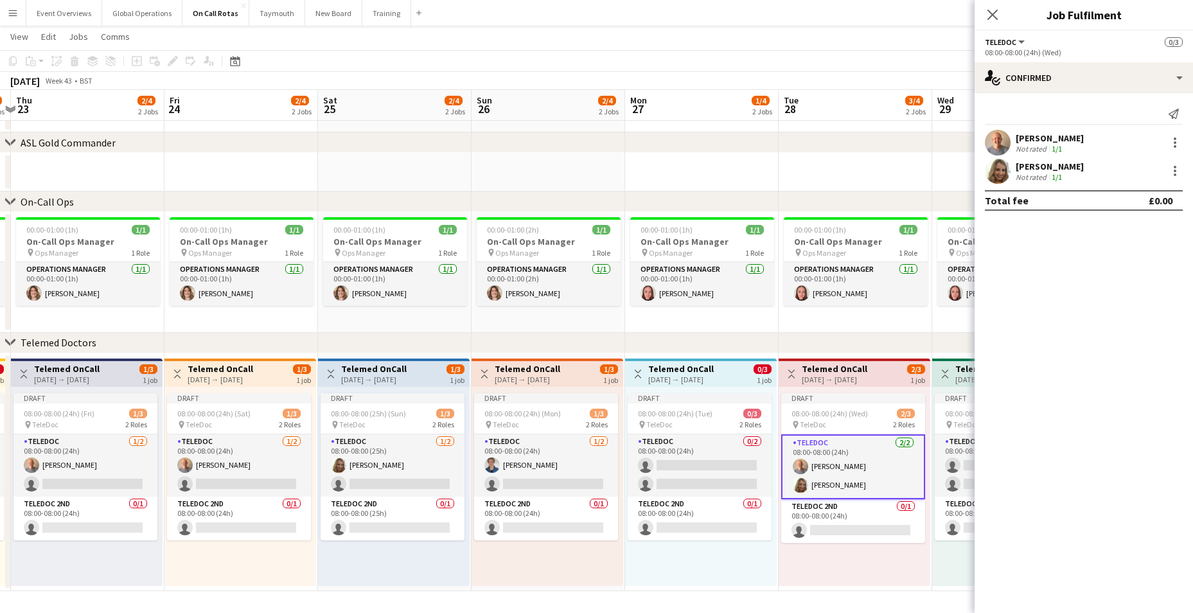
click at [995, 11] on icon "Close pop-in" at bounding box center [993, 15] width 10 height 10
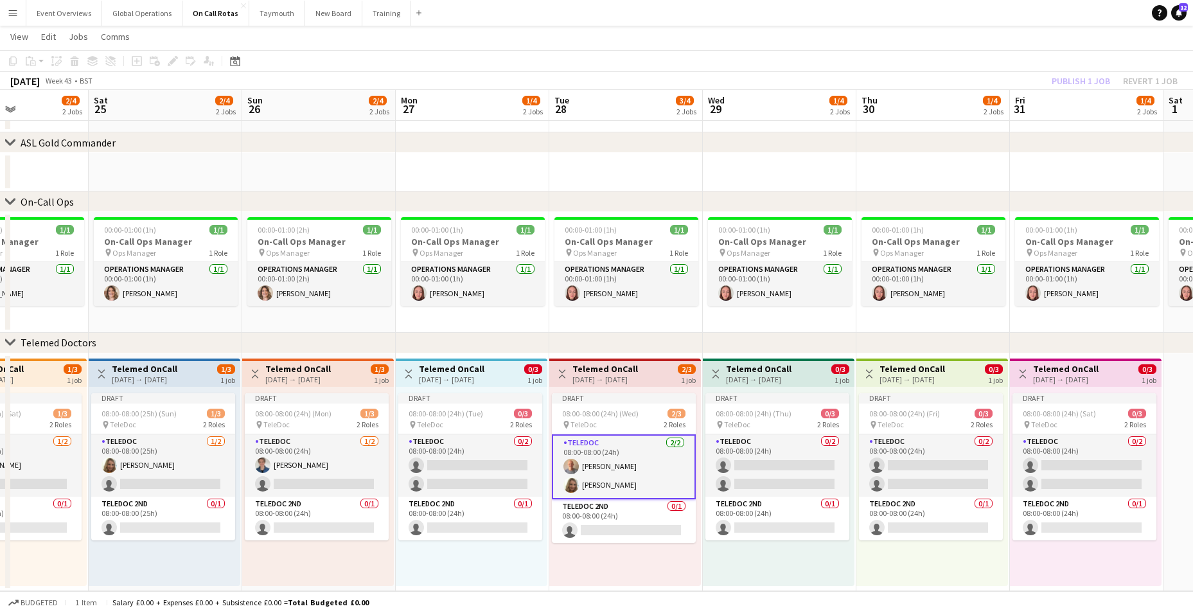
scroll to position [0, 393]
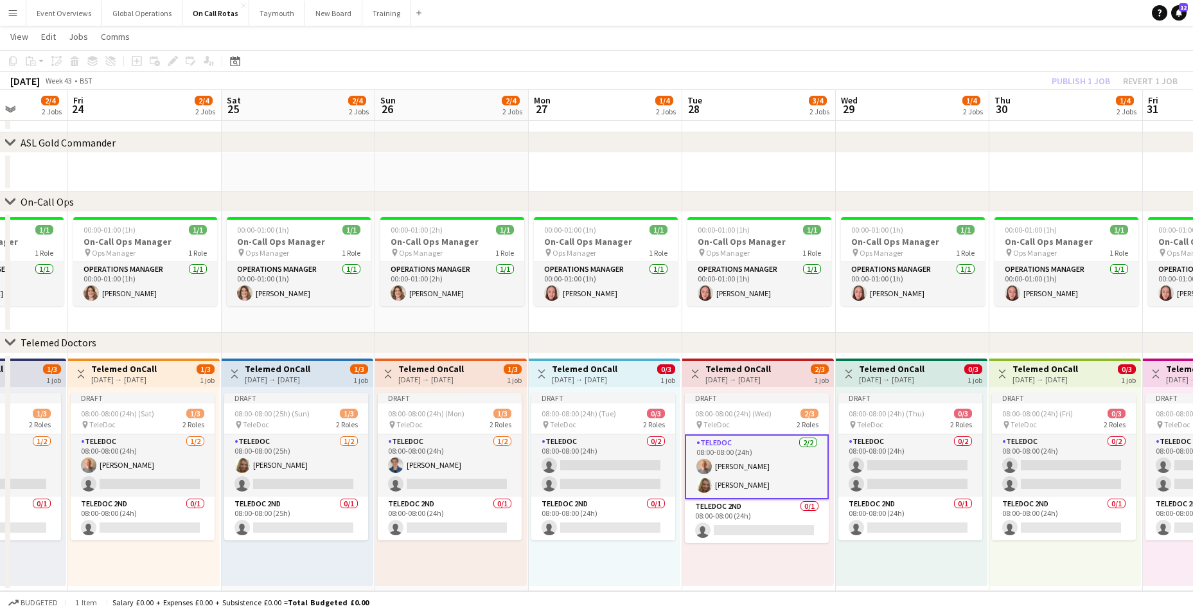
drag, startPoint x: 1004, startPoint y: 513, endPoint x: 754, endPoint y: 522, distance: 250.1
click at [754, 522] on app-calendar-viewport "Tue 21 3/4 2 Jobs Wed 22 1/4 2 Jobs Thu 23 2/4 2 Jobs Fri 24 2/4 2 Jobs Sat 25 …" at bounding box center [596, 295] width 1193 height 591
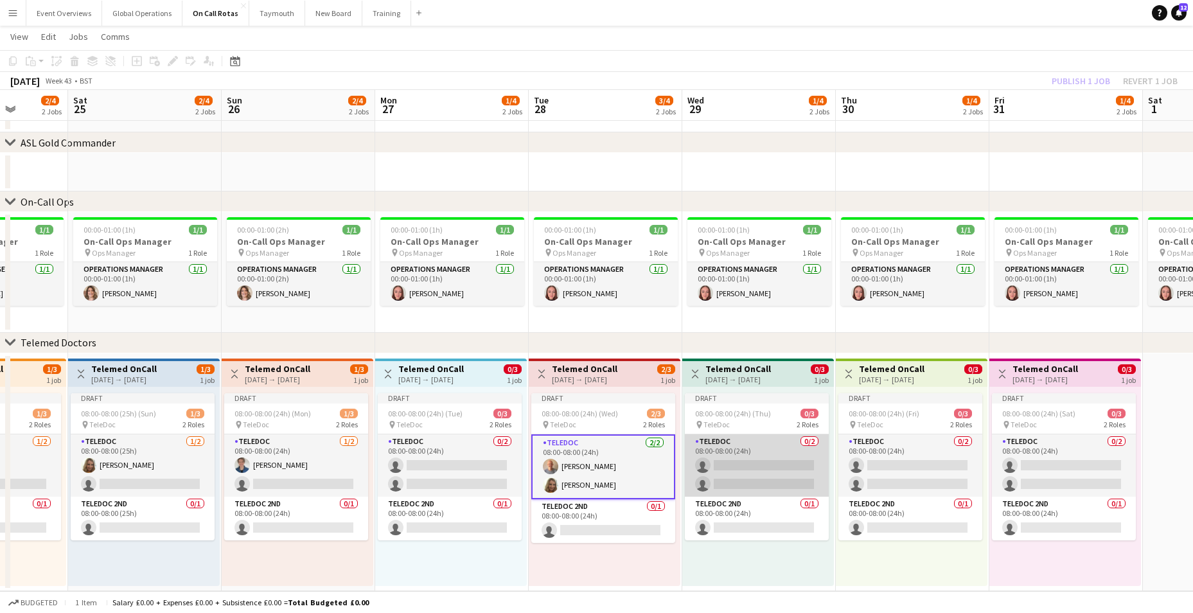
click at [751, 464] on app-card-role "TeleDoc 0/2 08:00-08:00 (24h) single-neutral-actions single-neutral-actions" at bounding box center [757, 465] width 144 height 62
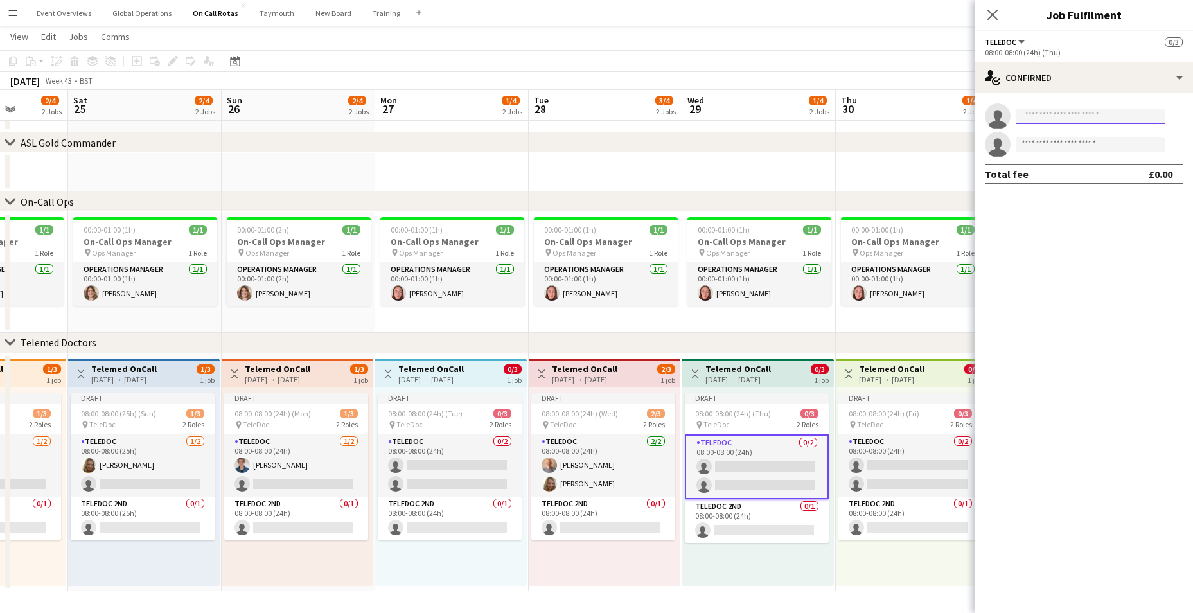
click at [1049, 118] on input at bounding box center [1090, 116] width 149 height 15
type input "****"
click at [1056, 137] on span "[PERSON_NAME]" at bounding box center [1063, 134] width 74 height 11
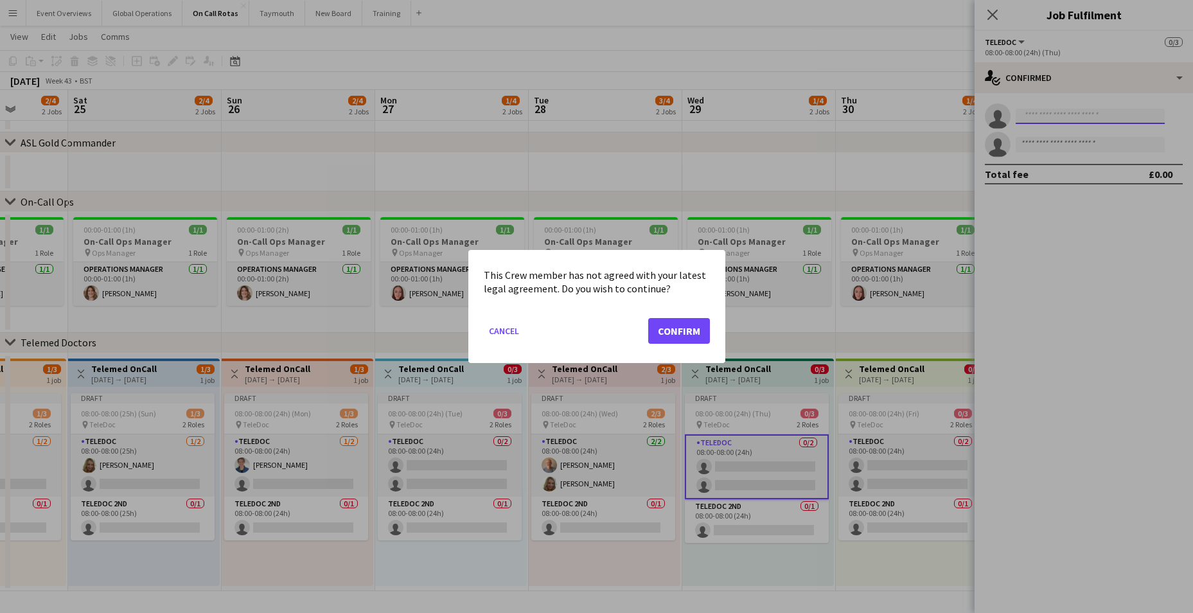
scroll to position [0, 0]
click at [684, 324] on button "Confirm" at bounding box center [679, 331] width 62 height 26
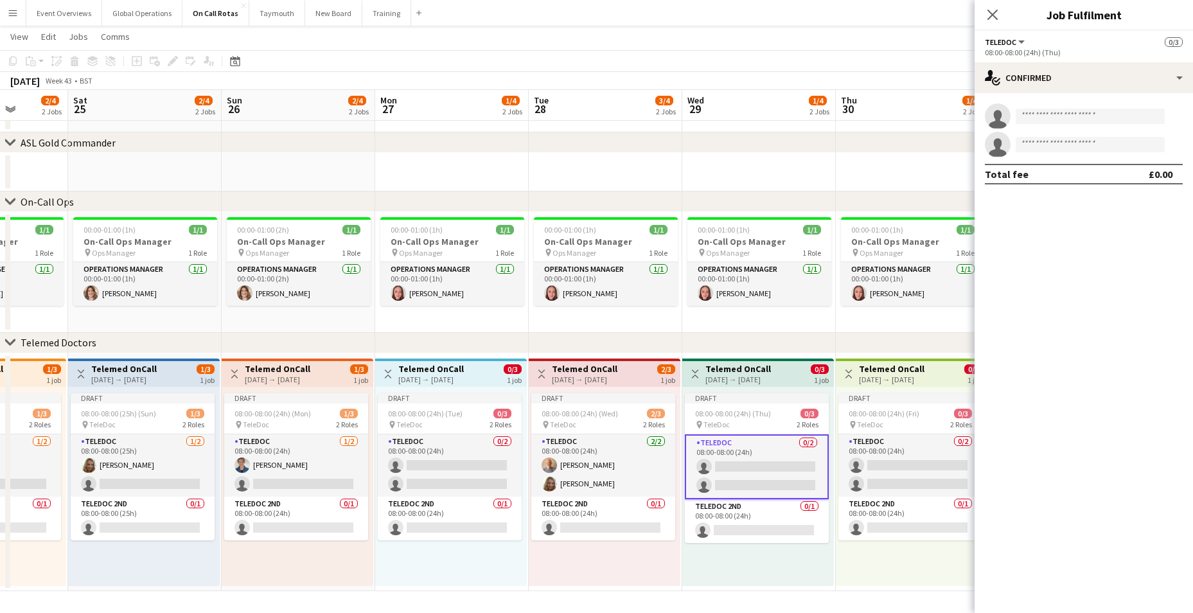
scroll to position [50, 0]
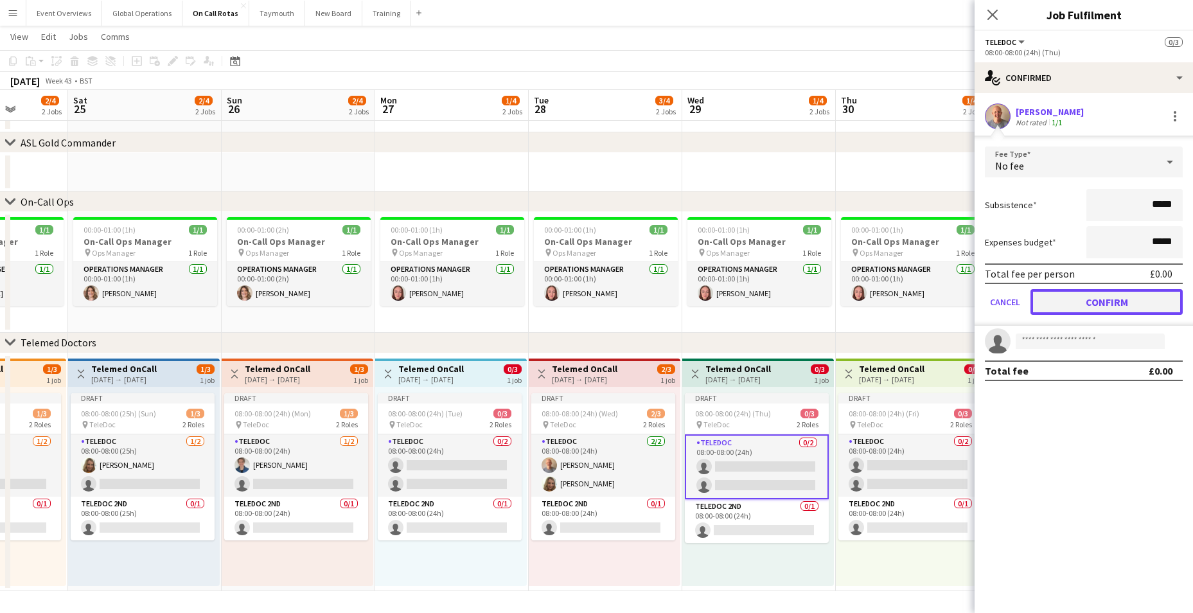
click at [1092, 296] on button "Confirm" at bounding box center [1107, 302] width 152 height 26
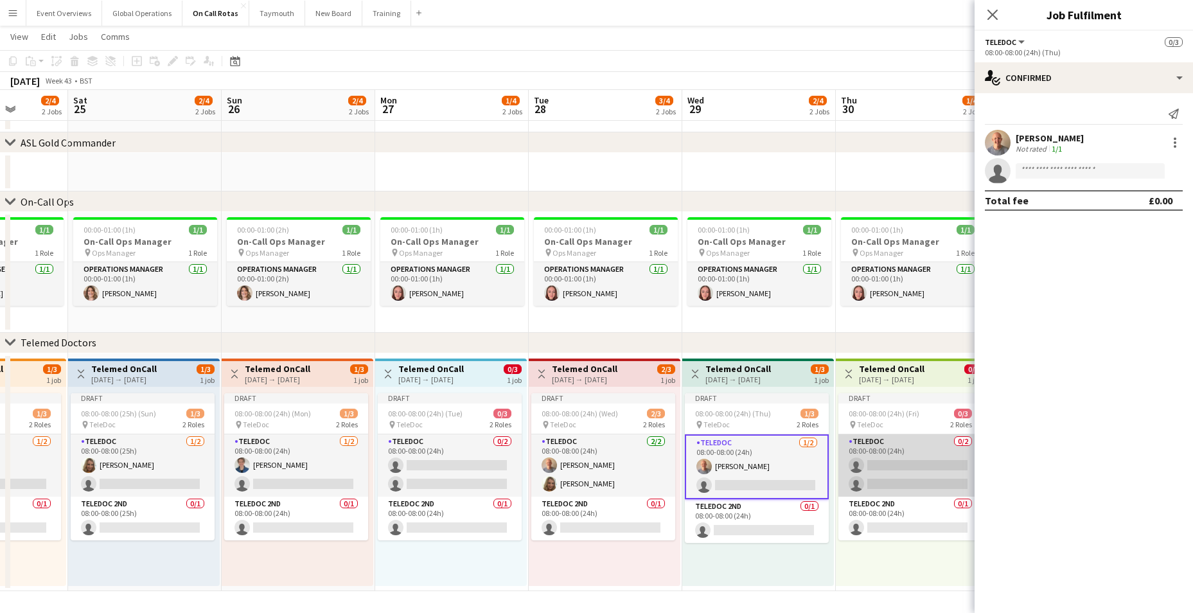
click at [881, 443] on app-card-role "TeleDoc 0/2 08:00-08:00 (24h) single-neutral-actions single-neutral-actions" at bounding box center [910, 465] width 144 height 62
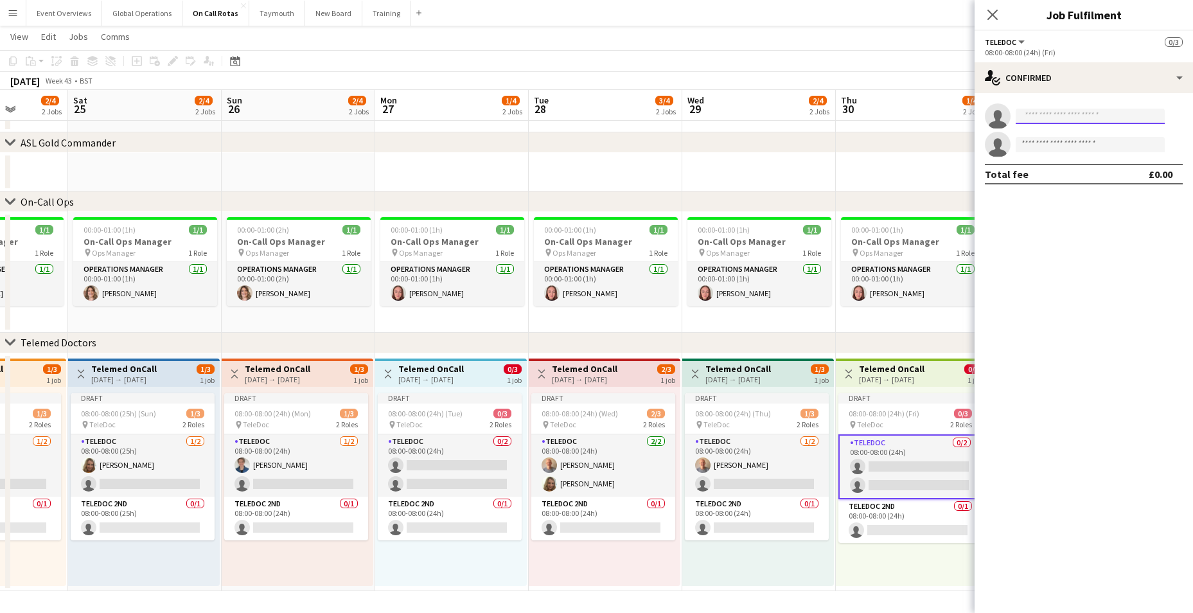
click at [1052, 114] on input at bounding box center [1090, 116] width 149 height 15
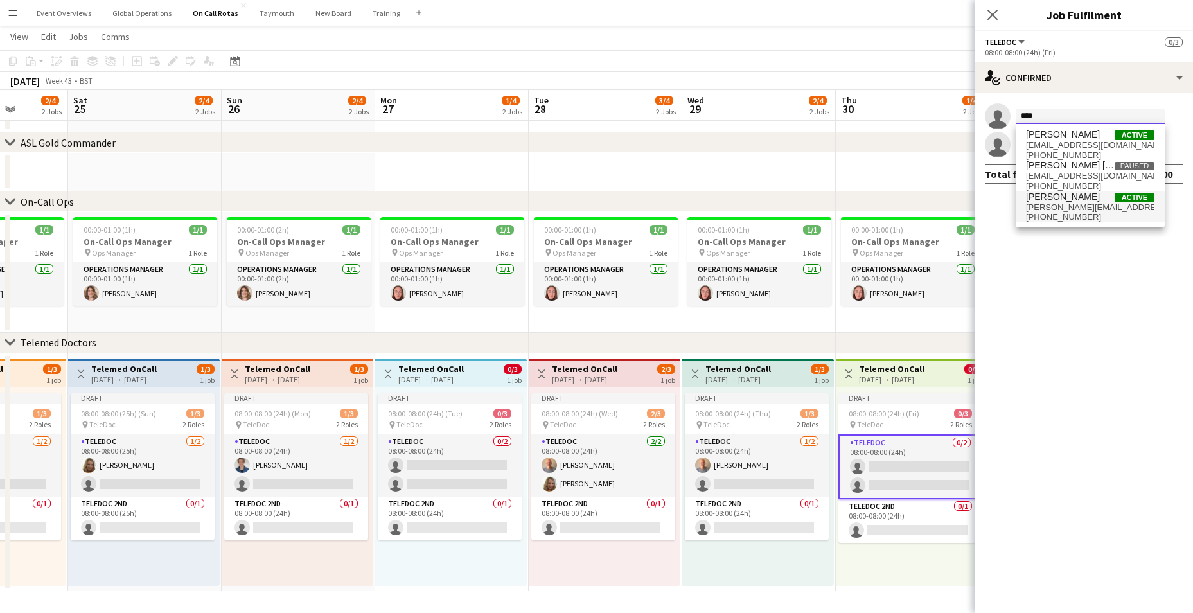
type input "****"
click at [1051, 202] on span "[PERSON_NAME][EMAIL_ADDRESS][PERSON_NAME][DOMAIN_NAME]" at bounding box center [1090, 207] width 129 height 10
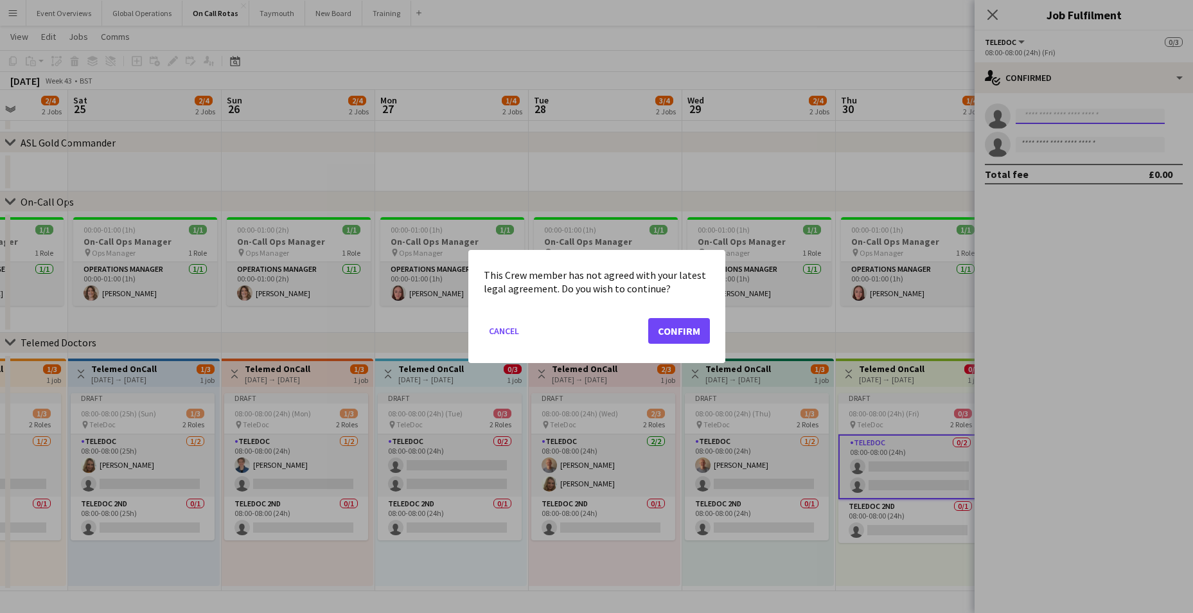
scroll to position [0, 0]
click at [689, 330] on button "Confirm" at bounding box center [679, 331] width 62 height 26
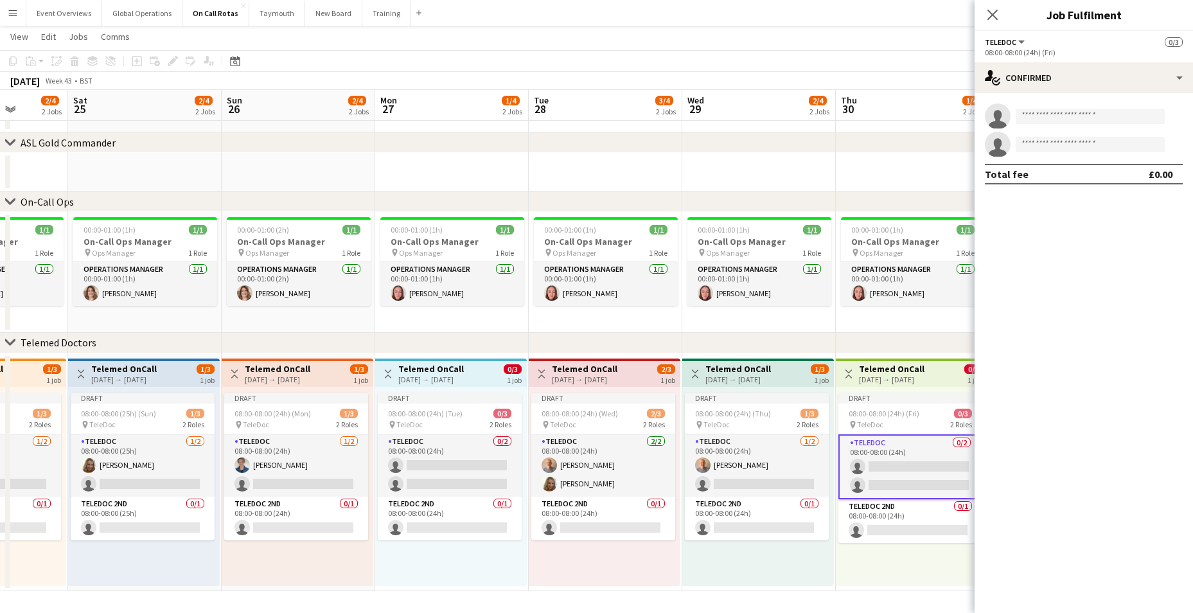
scroll to position [50, 0]
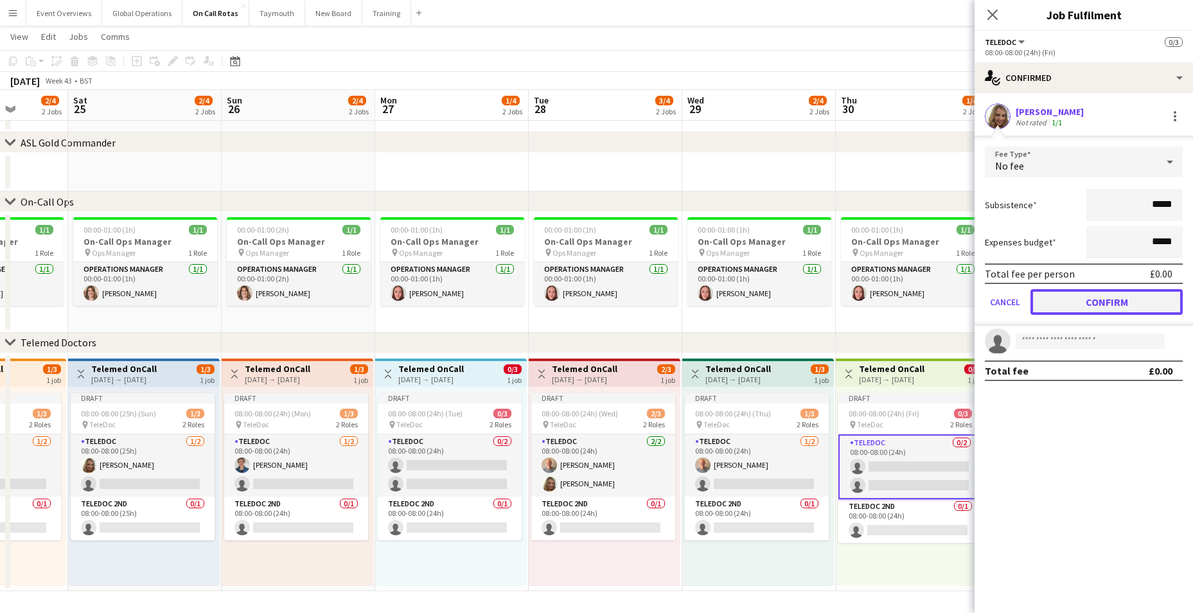
click at [1067, 298] on button "Confirm" at bounding box center [1107, 302] width 152 height 26
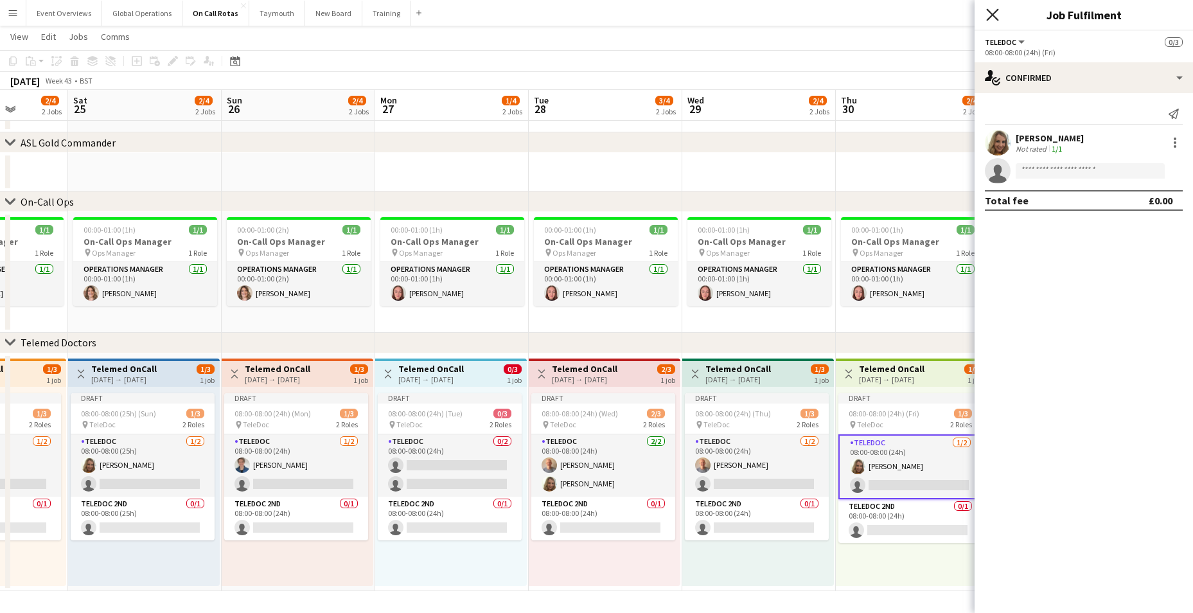
click at [988, 17] on icon "Close pop-in" at bounding box center [992, 14] width 12 height 12
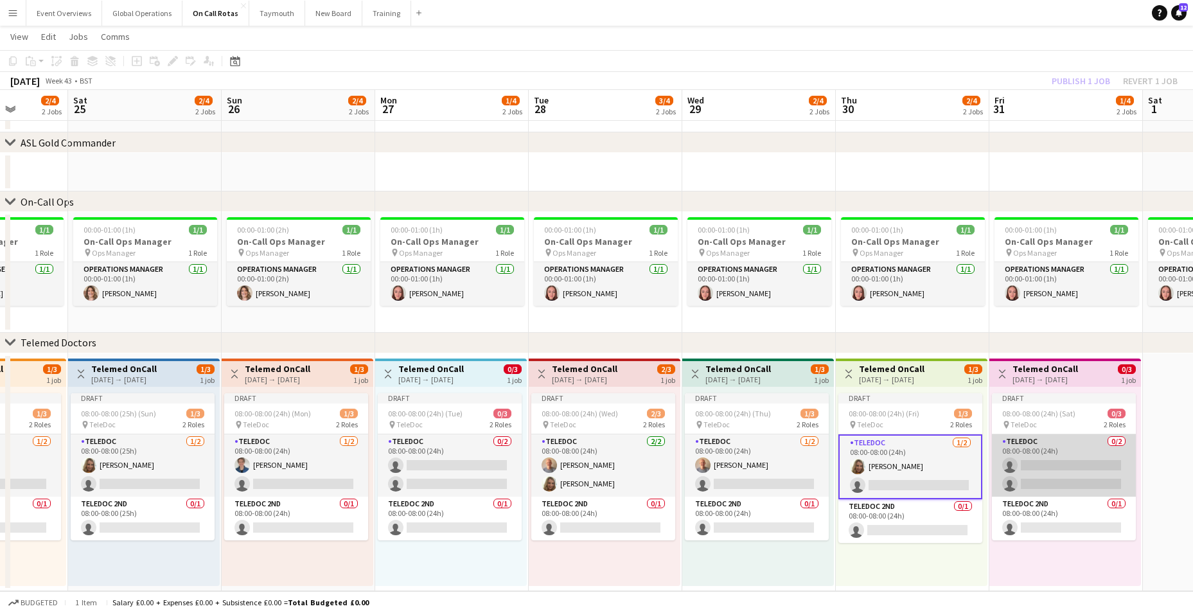
click at [1036, 456] on app-card-role "TeleDoc 0/2 08:00-08:00 (24h) single-neutral-actions single-neutral-actions" at bounding box center [1064, 465] width 144 height 62
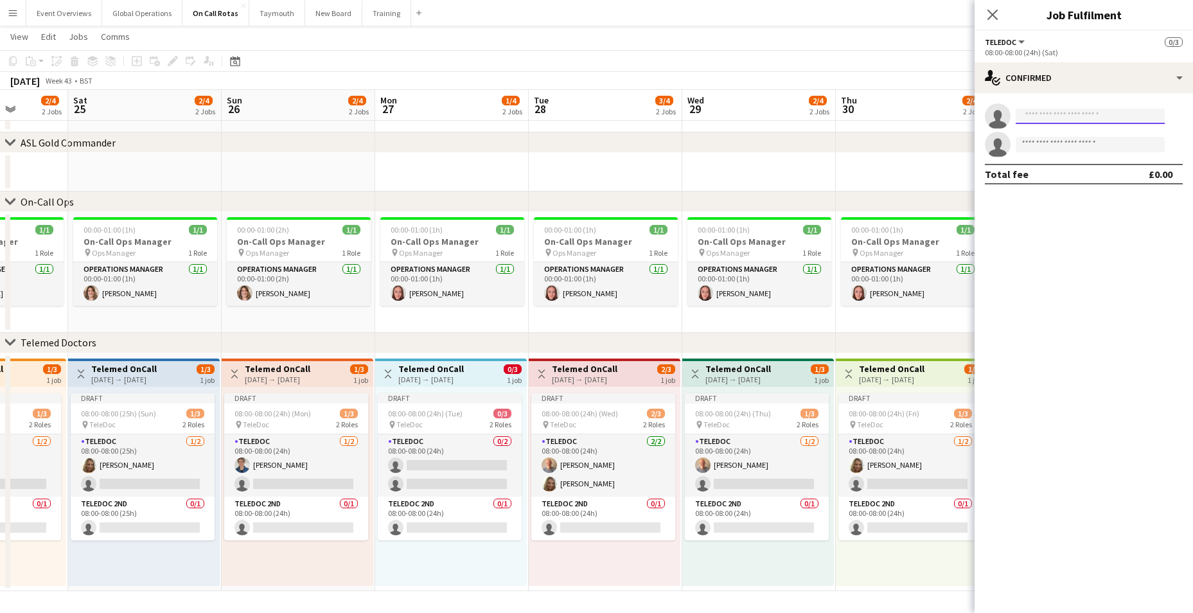
click at [1058, 120] on input at bounding box center [1090, 116] width 149 height 15
type input "****"
click at [1072, 133] on span "[PERSON_NAME]" at bounding box center [1063, 134] width 74 height 11
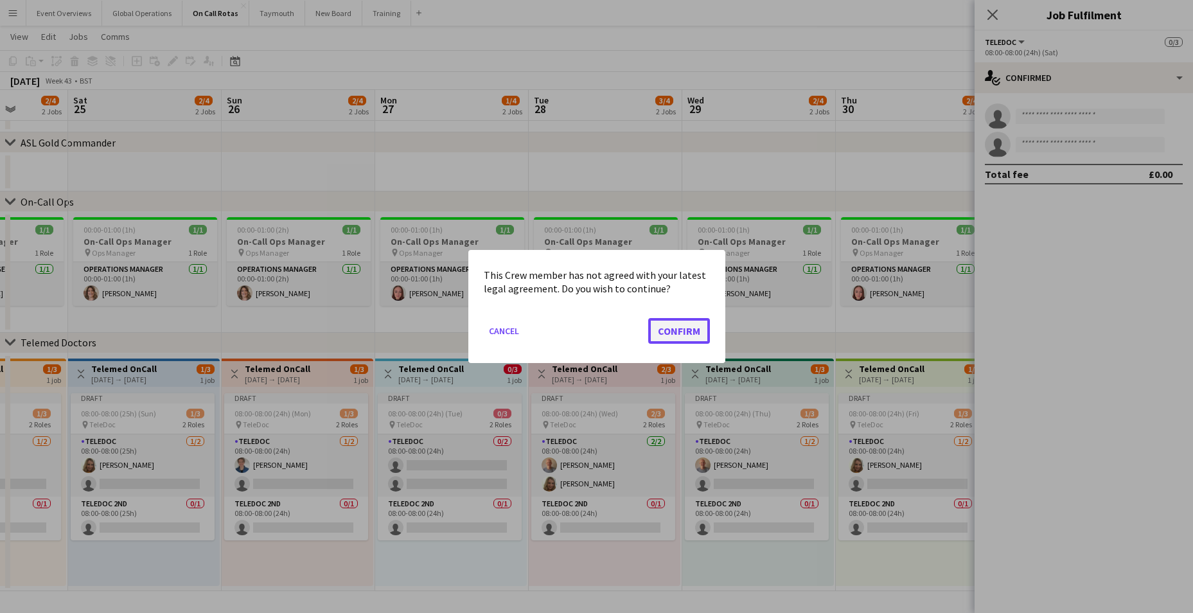
click at [686, 337] on button "Confirm" at bounding box center [679, 331] width 62 height 26
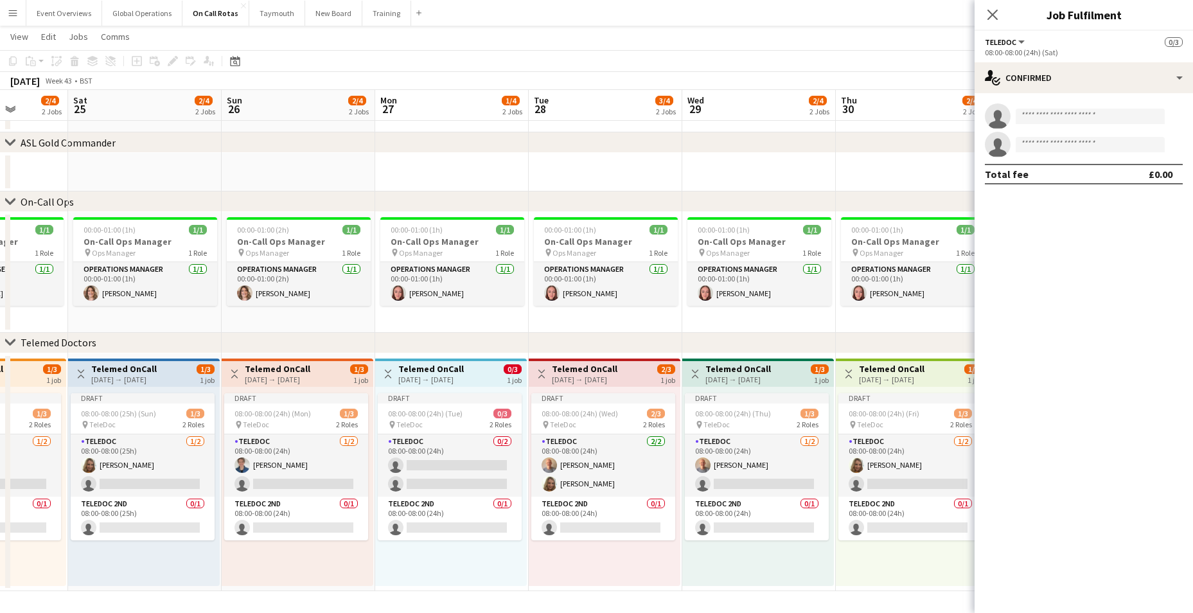
scroll to position [50, 0]
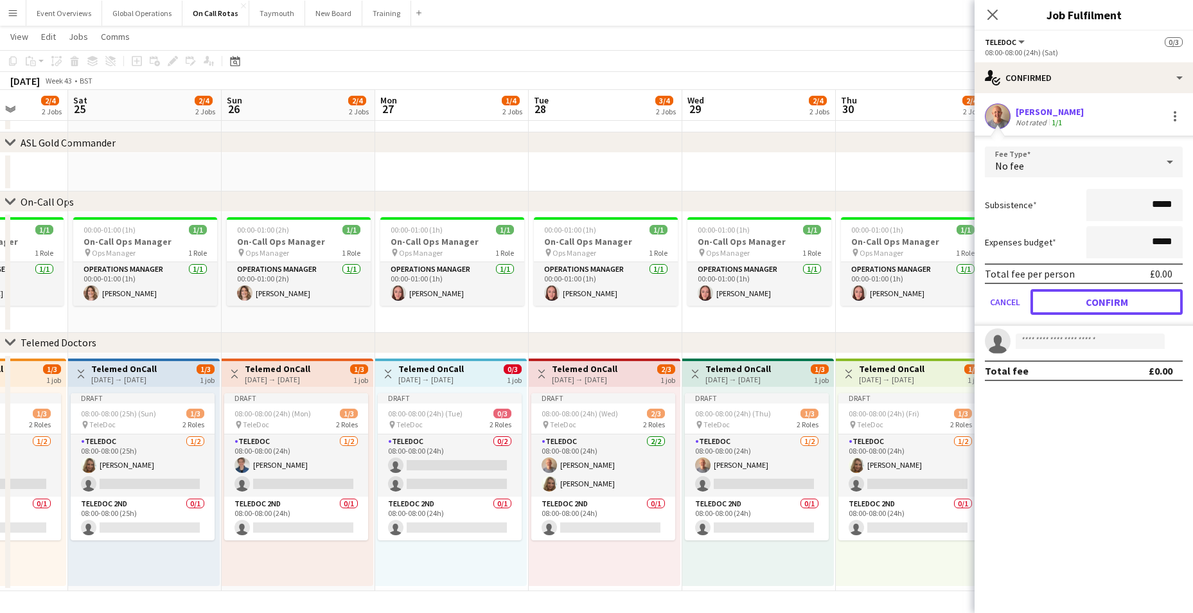
click at [1082, 302] on button "Confirm" at bounding box center [1107, 302] width 152 height 26
